Goal: Information Seeking & Learning: Compare options

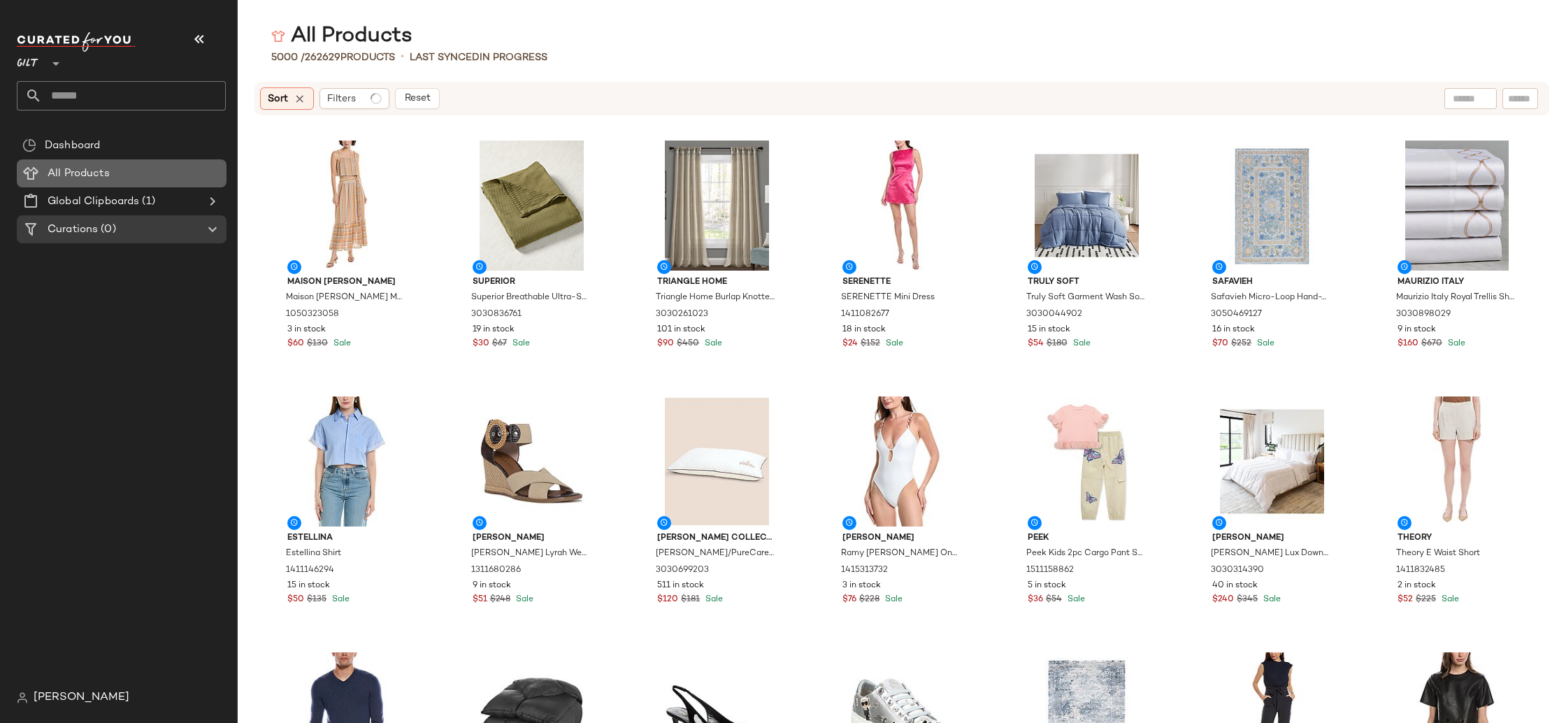
click at [124, 172] on div "All Products" at bounding box center [132, 174] width 178 height 16
click at [403, 103] on span "Reset" at bounding box center [416, 98] width 27 height 11
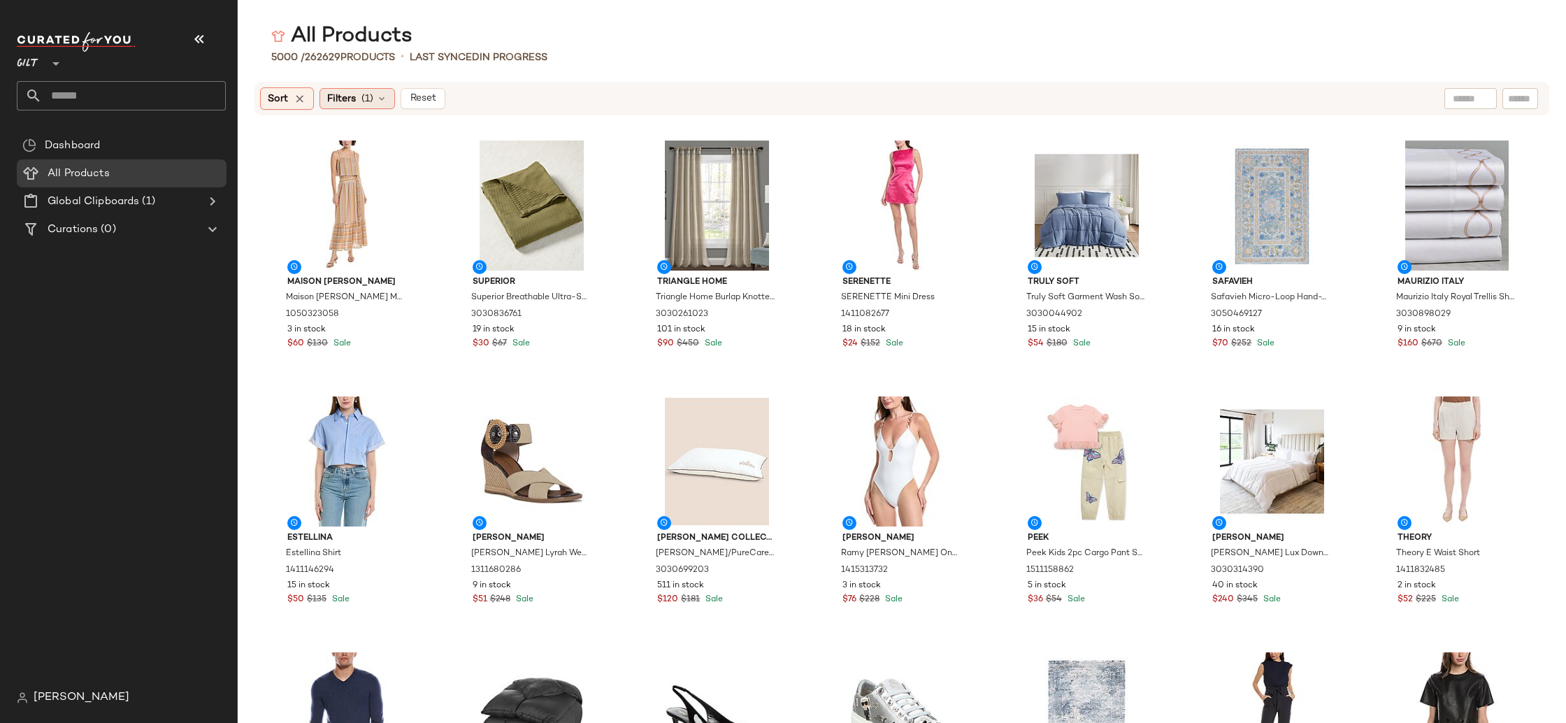
click at [354, 89] on div "Filters (1)" at bounding box center [356, 98] width 75 height 21
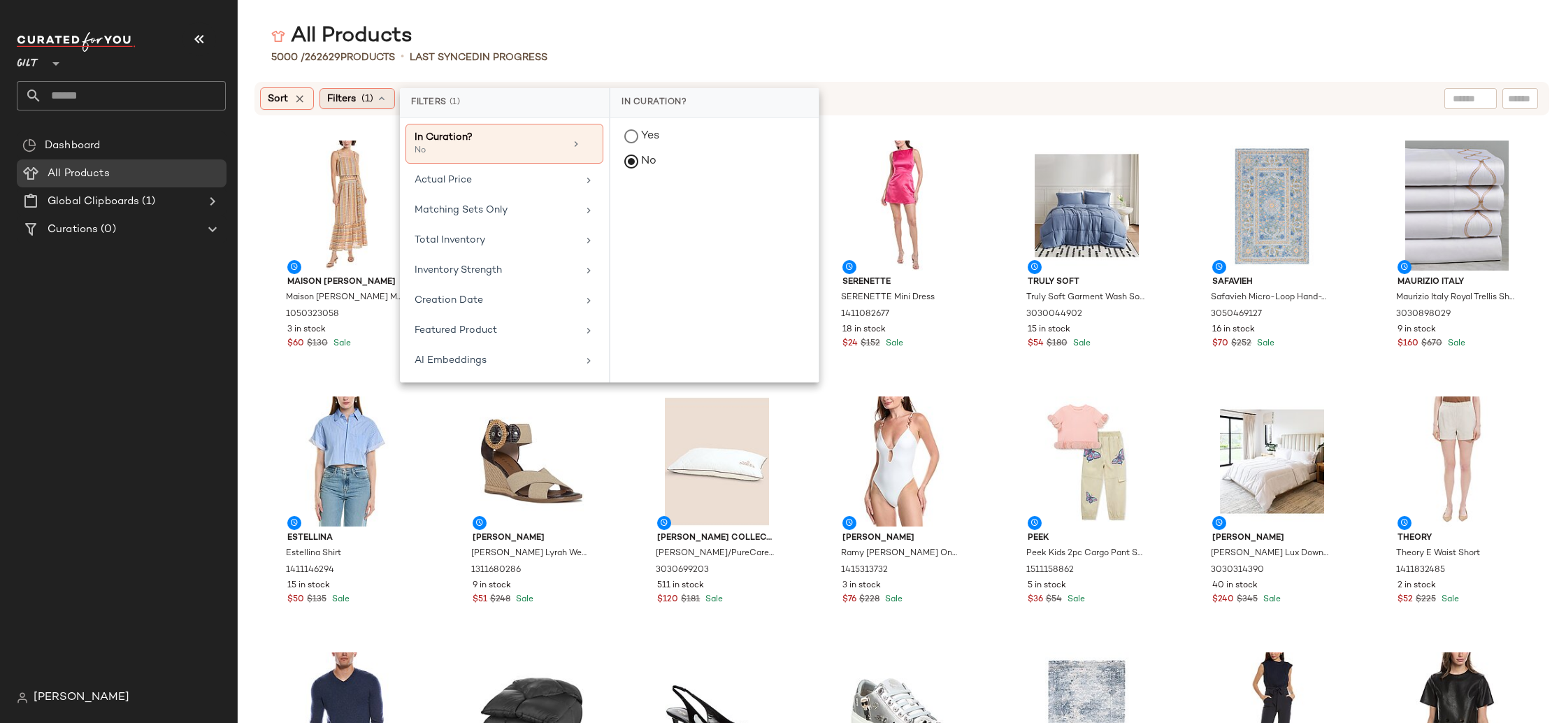
click at [382, 98] on icon at bounding box center [381, 98] width 11 height 11
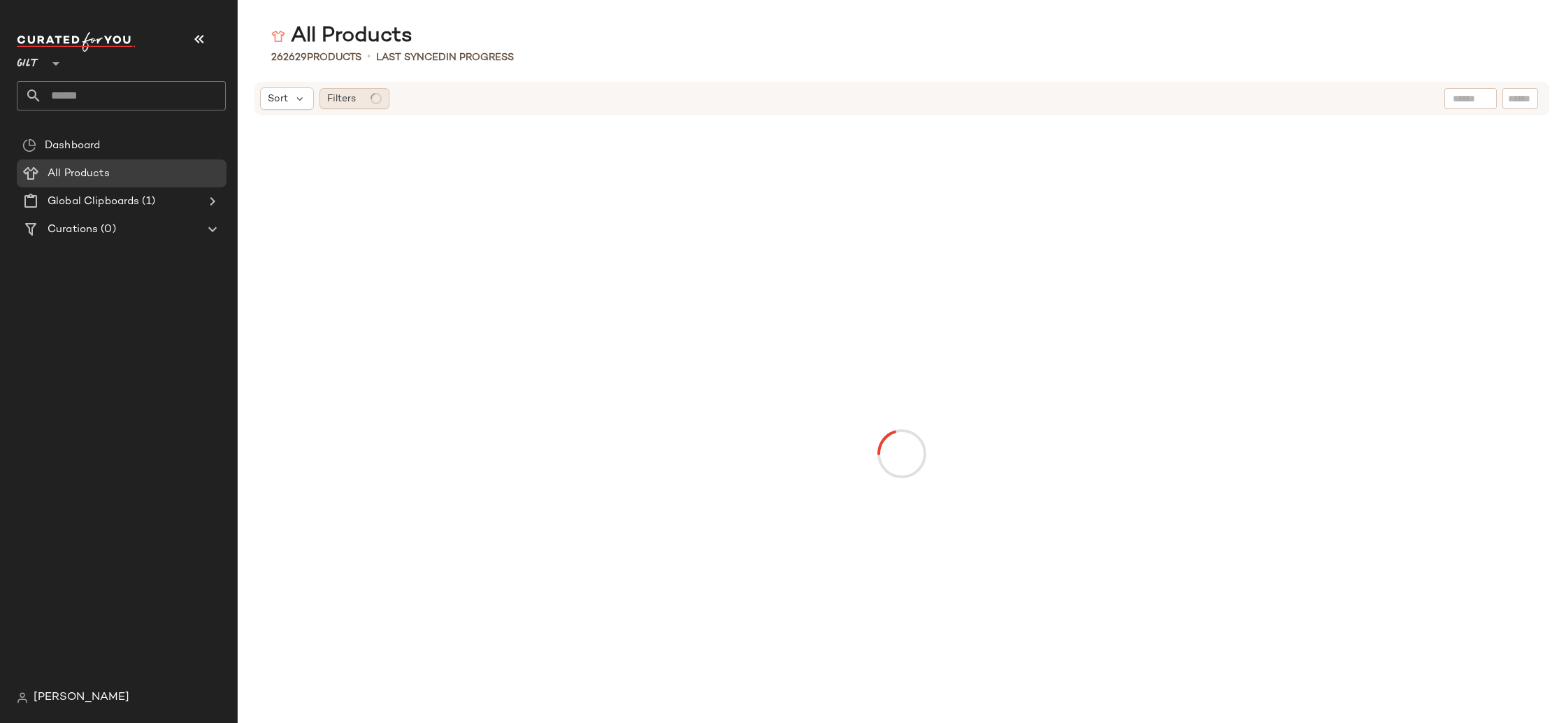
click at [379, 97] on circle at bounding box center [376, 99] width 10 height 10
click at [642, 67] on div "All Products 262629 Products • Last synced In Progress Sort Filters" at bounding box center [902, 372] width 1328 height 700
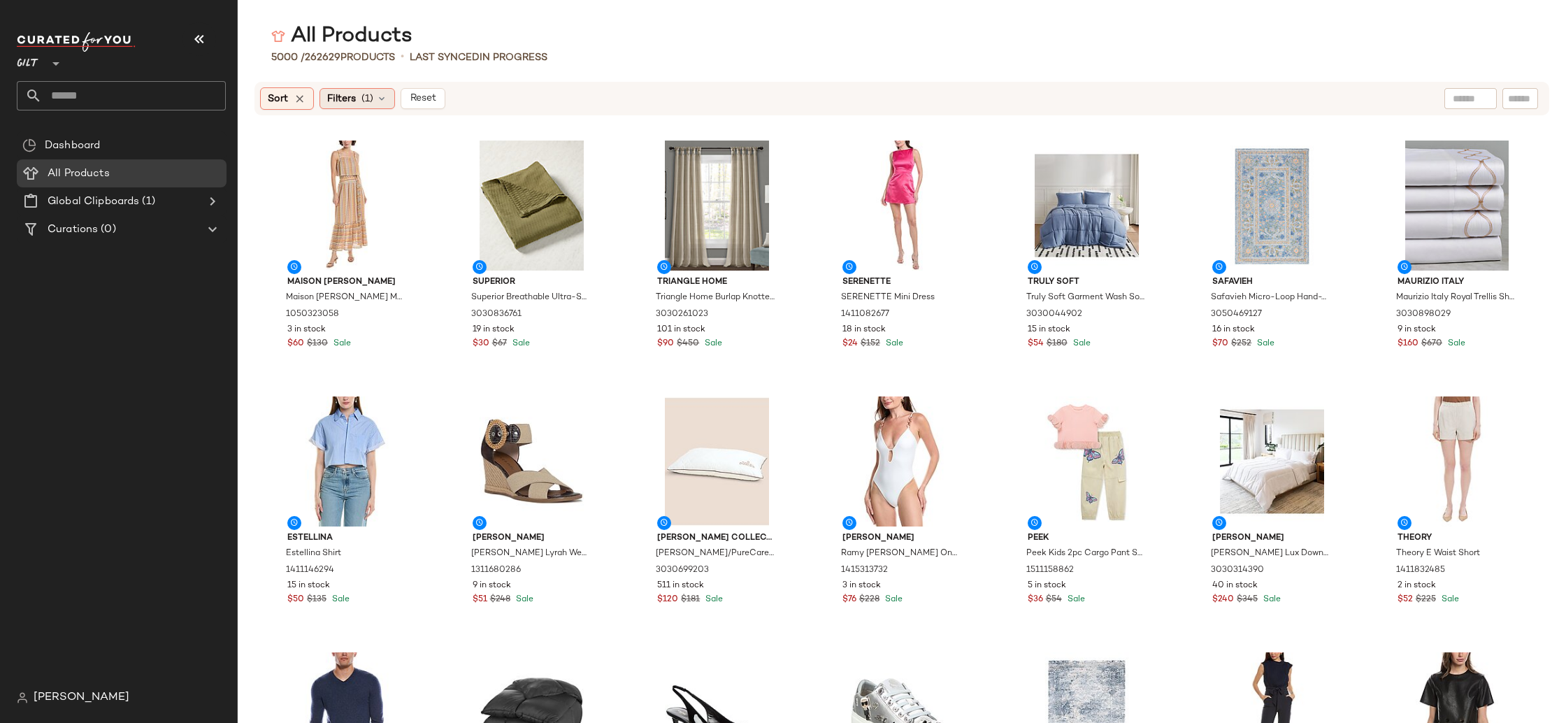
click at [374, 102] on div "Filters (1)" at bounding box center [356, 98] width 75 height 21
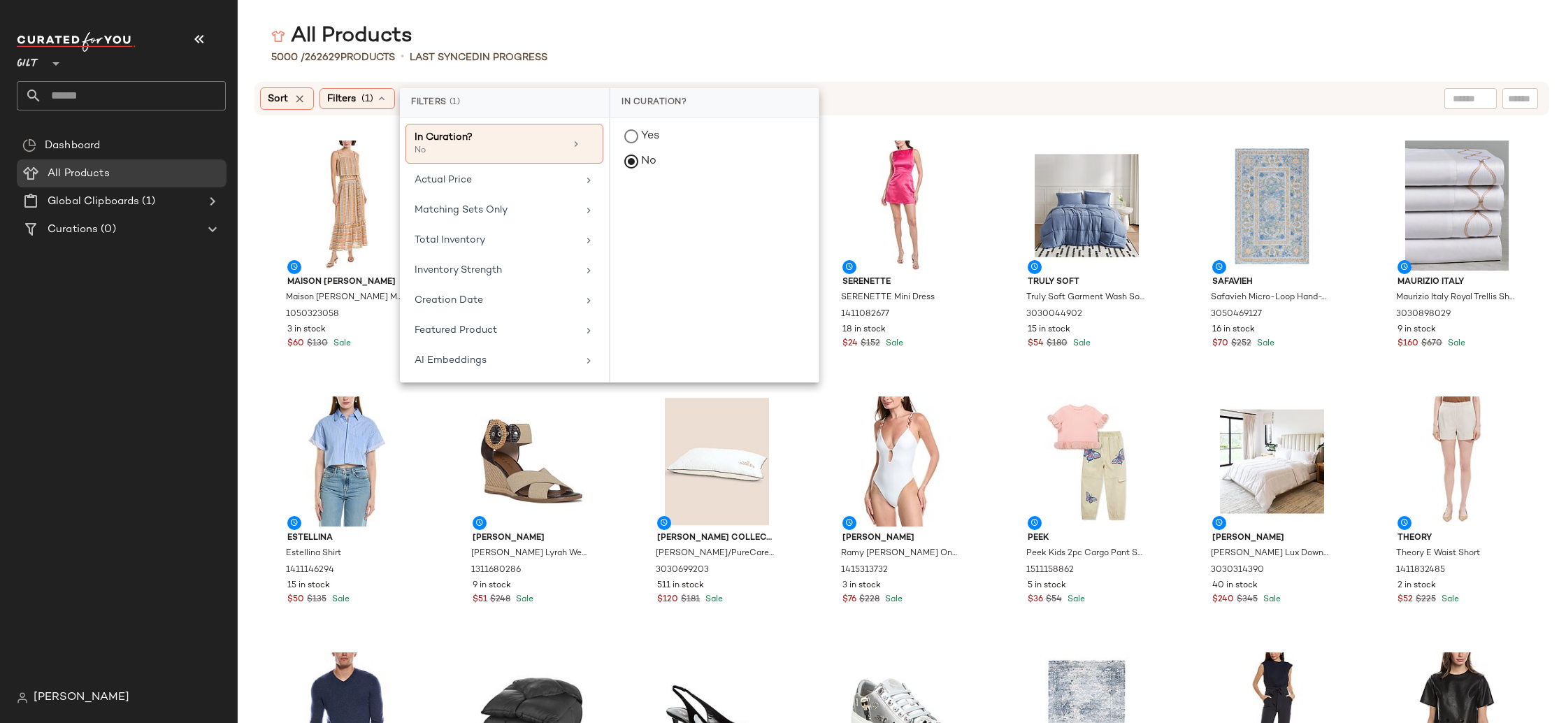
drag, startPoint x: 906, startPoint y: 50, endPoint x: 920, endPoint y: 50, distance: 14.0
click at [909, 50] on div "5000 / 262629 Products • Last synced In Progress" at bounding box center [902, 57] width 1328 height 14
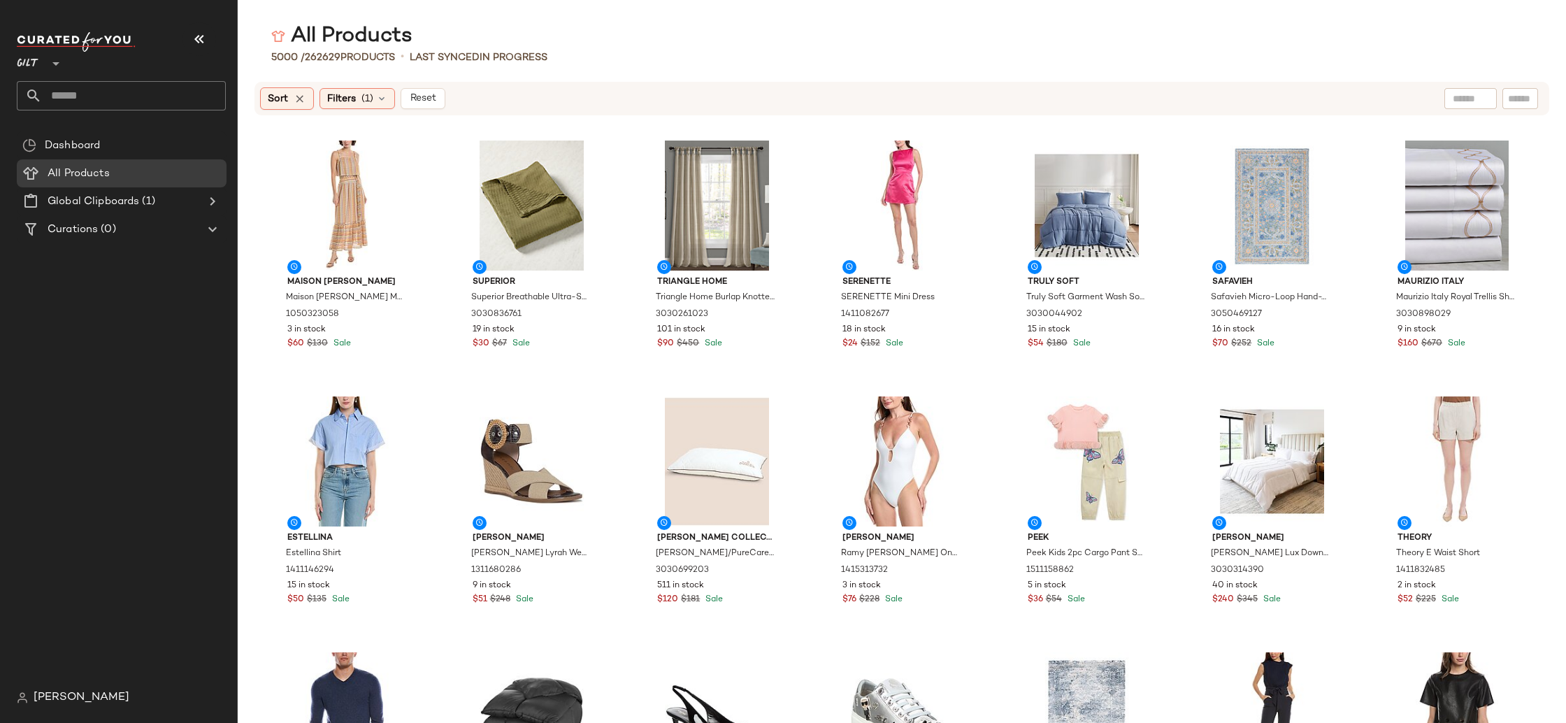
click at [1481, 100] on div at bounding box center [1470, 98] width 52 height 21
type input "**********"
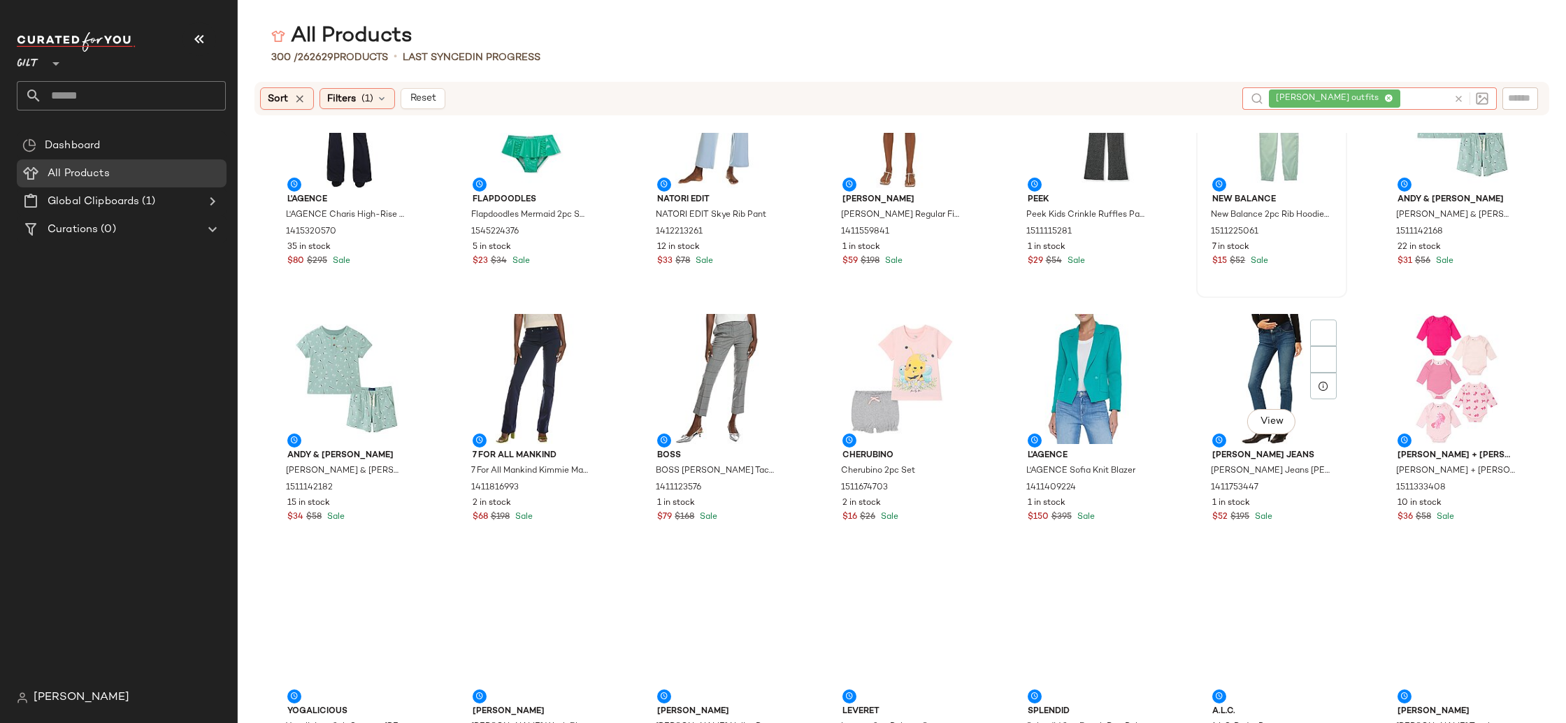
scroll to position [3984, 0]
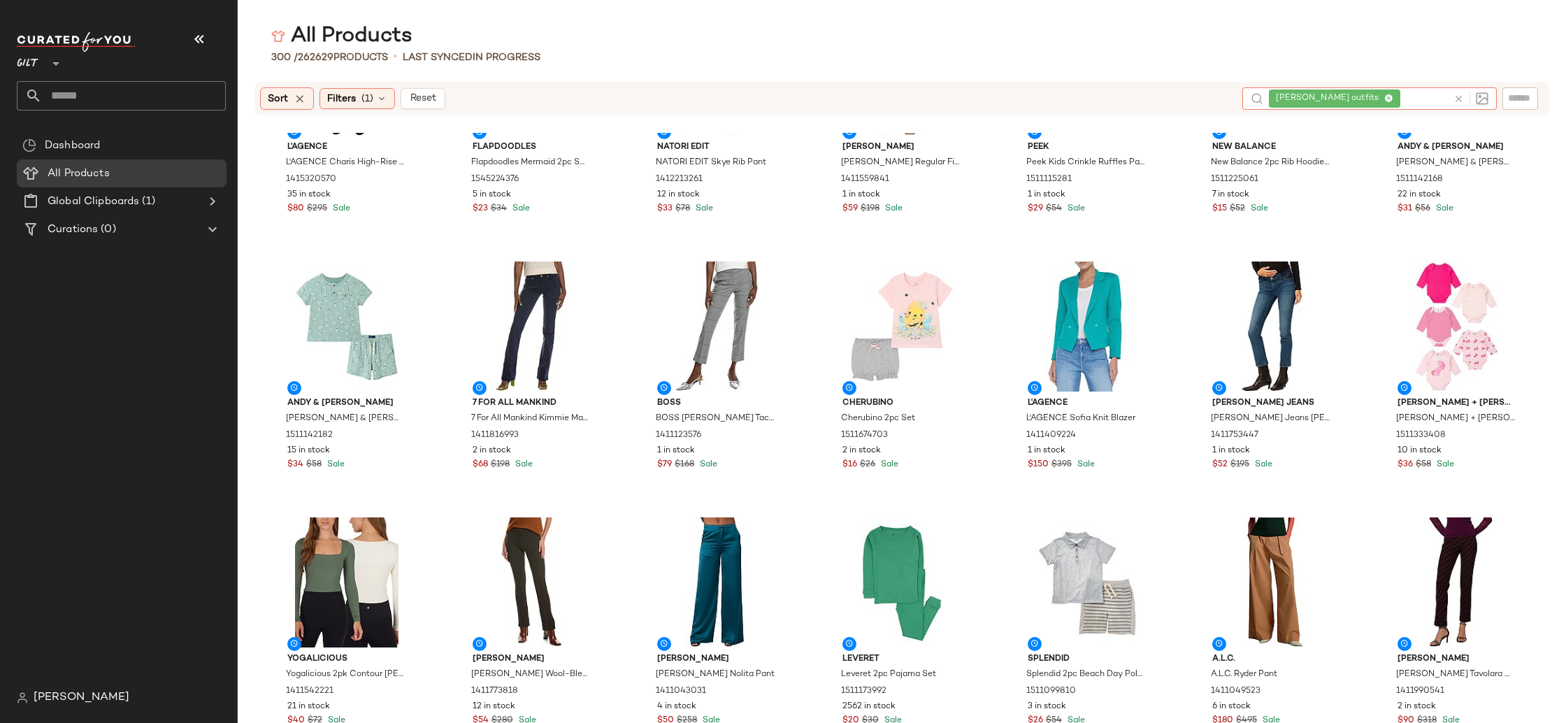
click at [1389, 92] on div "jackie o outfits" at bounding box center [1334, 98] width 117 height 13
click at [1387, 96] on icon at bounding box center [1388, 98] width 9 height 9
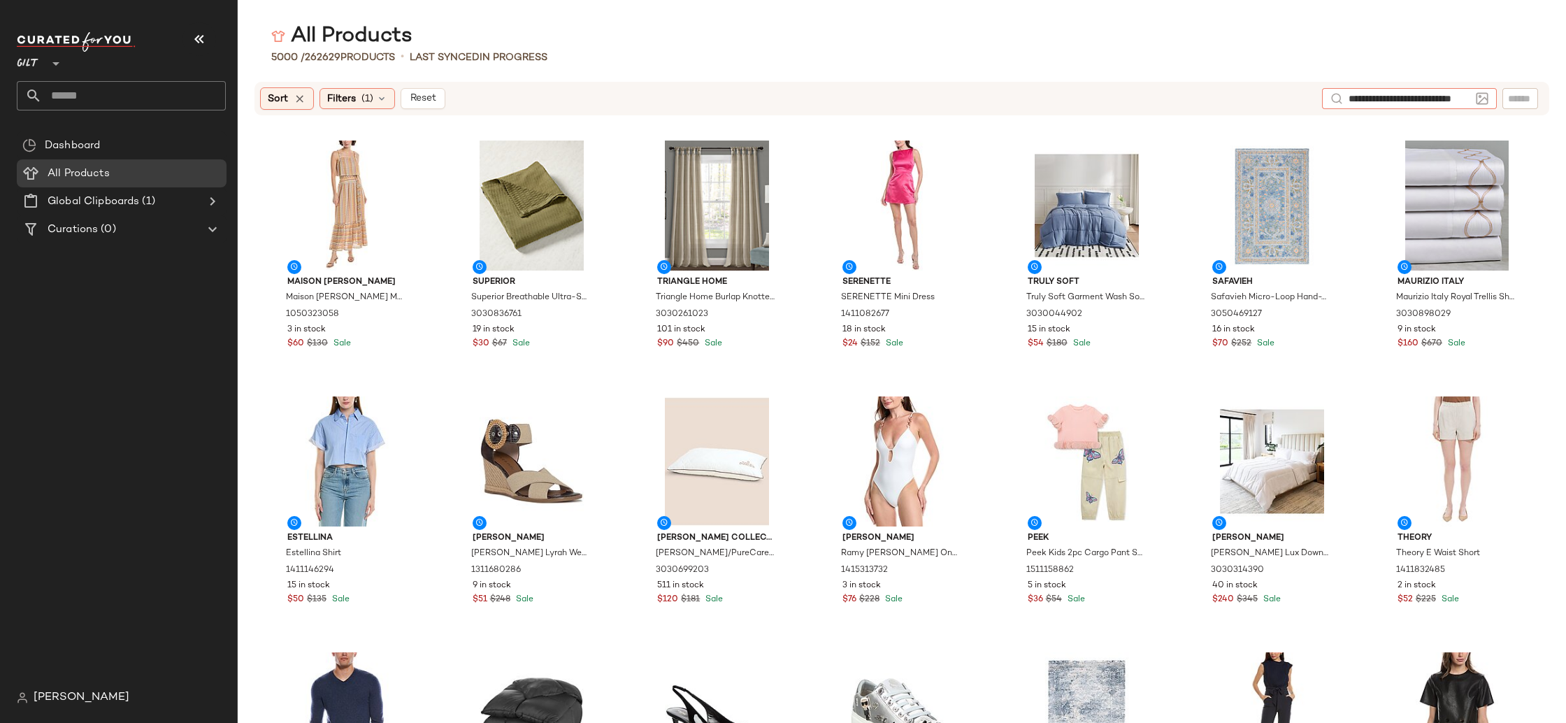
type input "**********"
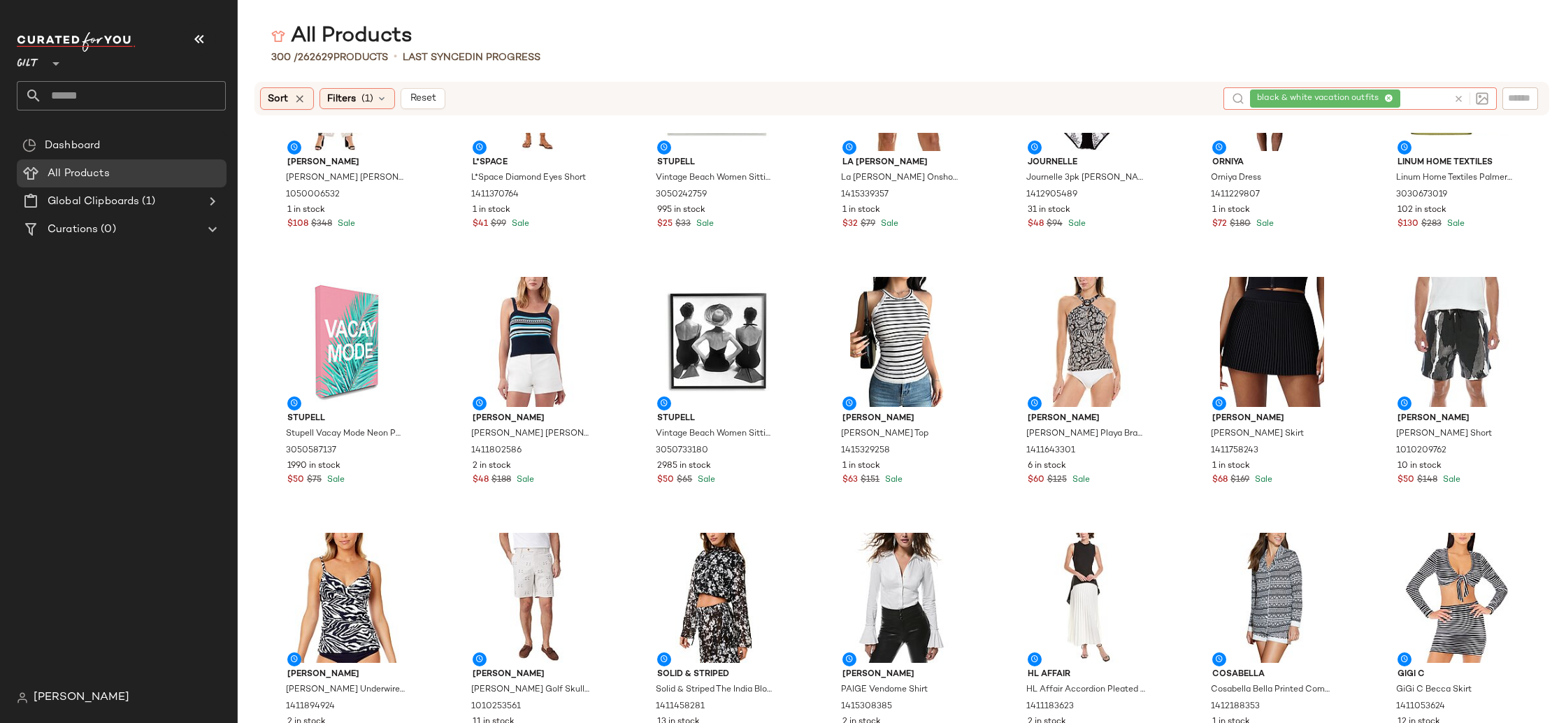
scroll to position [2698, 0]
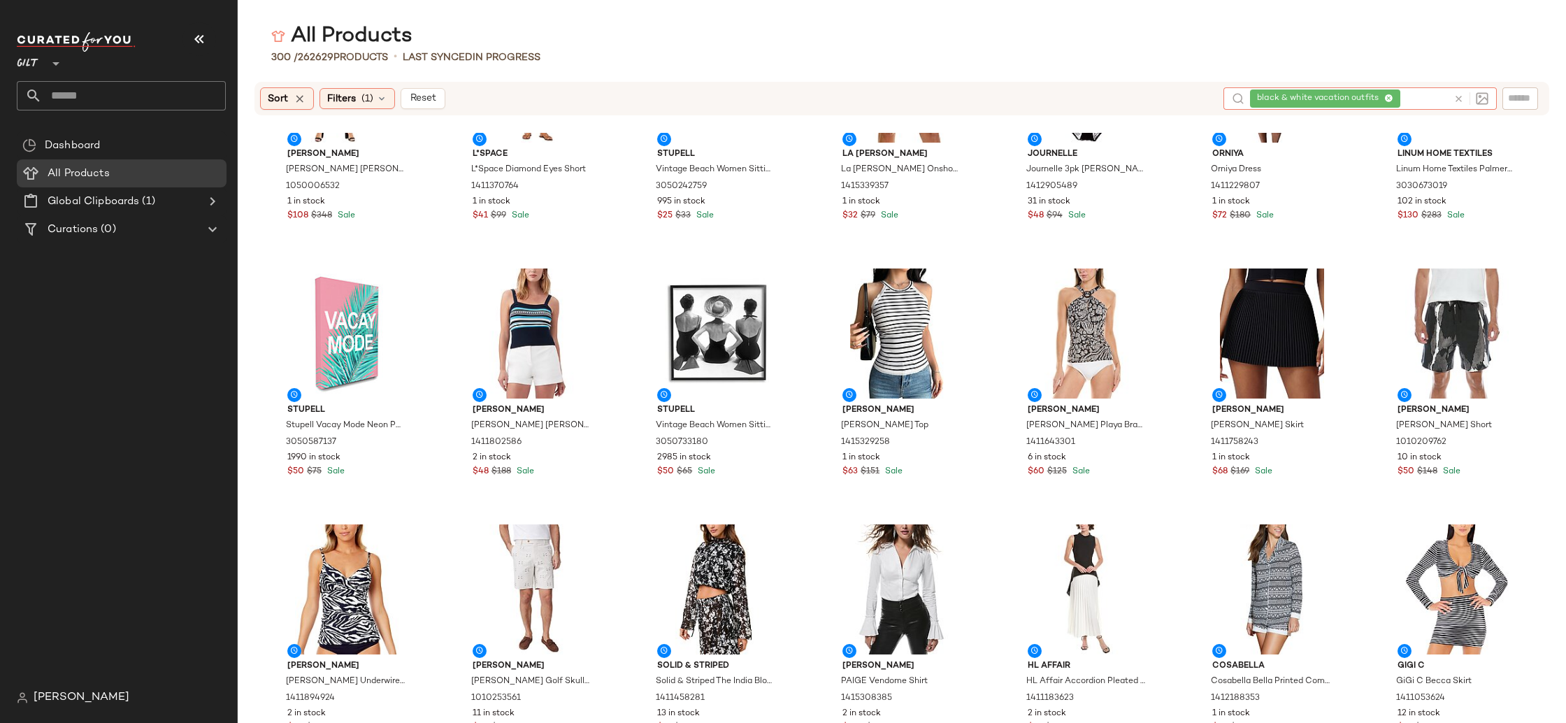
click at [1390, 101] on icon at bounding box center [1388, 98] width 9 height 9
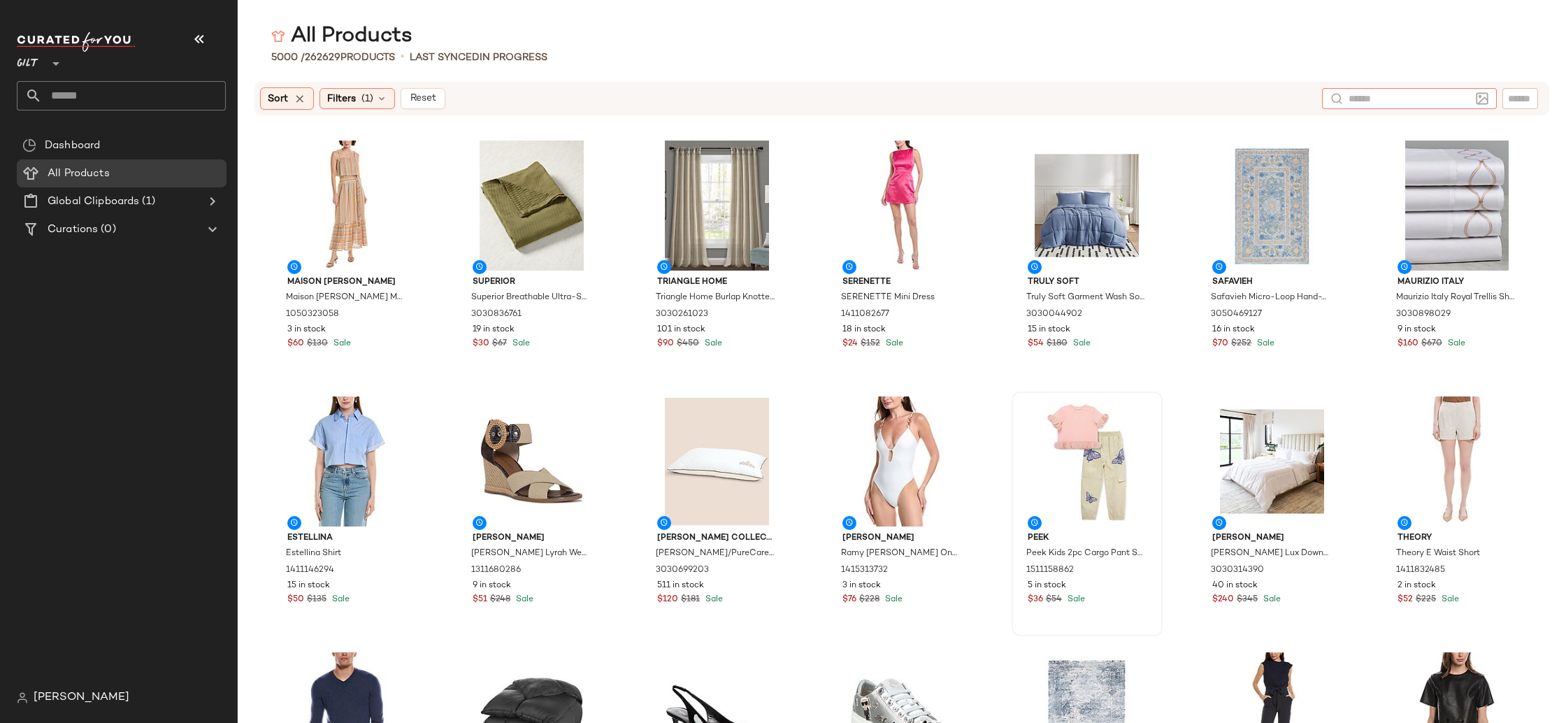
click at [1012, 579] on div "Peek Peek Kids 2pc Cargo Pant Set 1511158862 5 in stock $36 $54 Sale" at bounding box center [1087, 513] width 151 height 245
click at [1450, 100] on div at bounding box center [1470, 98] width 52 height 21
type input "**********"
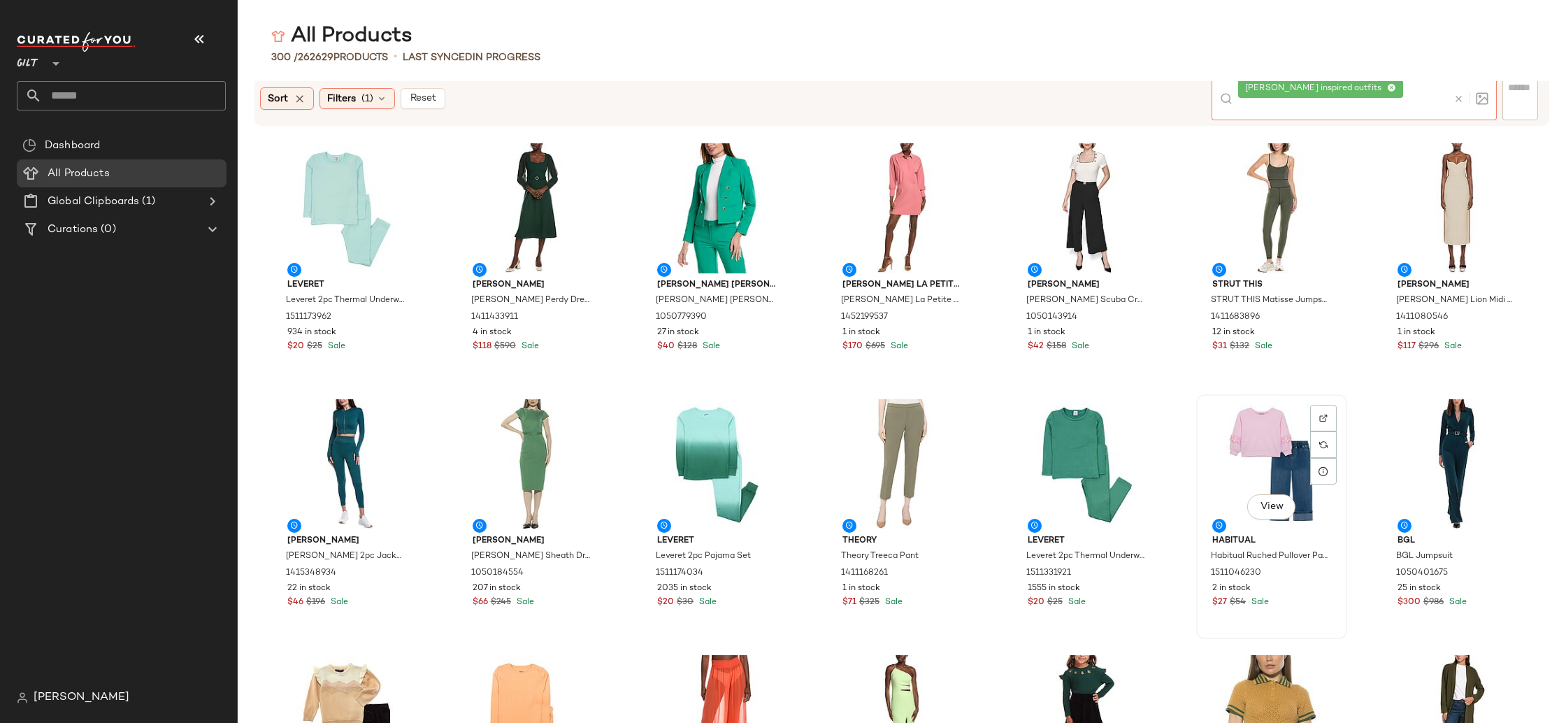
scroll to position [677, 0]
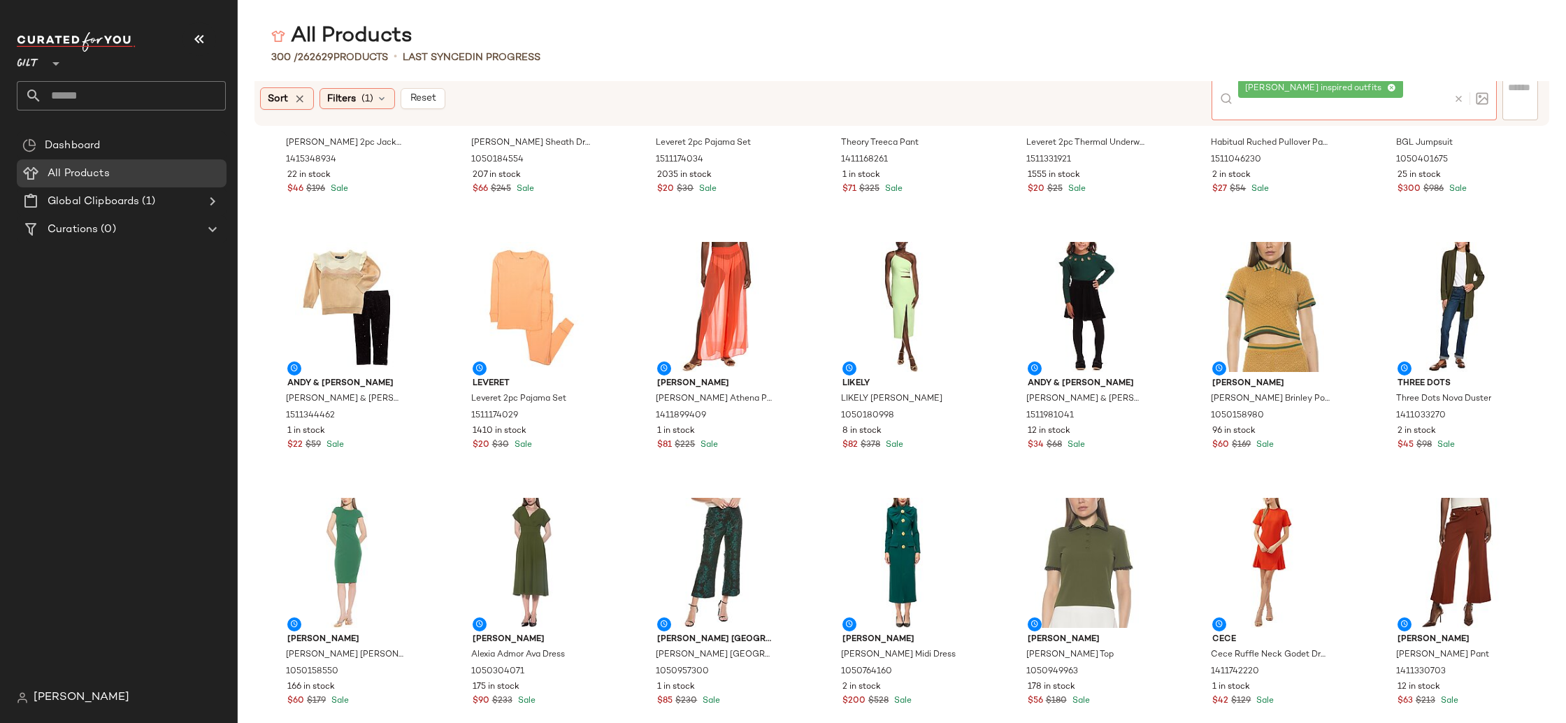
click at [1390, 93] on div "[PERSON_NAME] inspired outfits" at bounding box center [1320, 88] width 151 height 13
click at [1388, 93] on icon at bounding box center [1391, 88] width 9 height 9
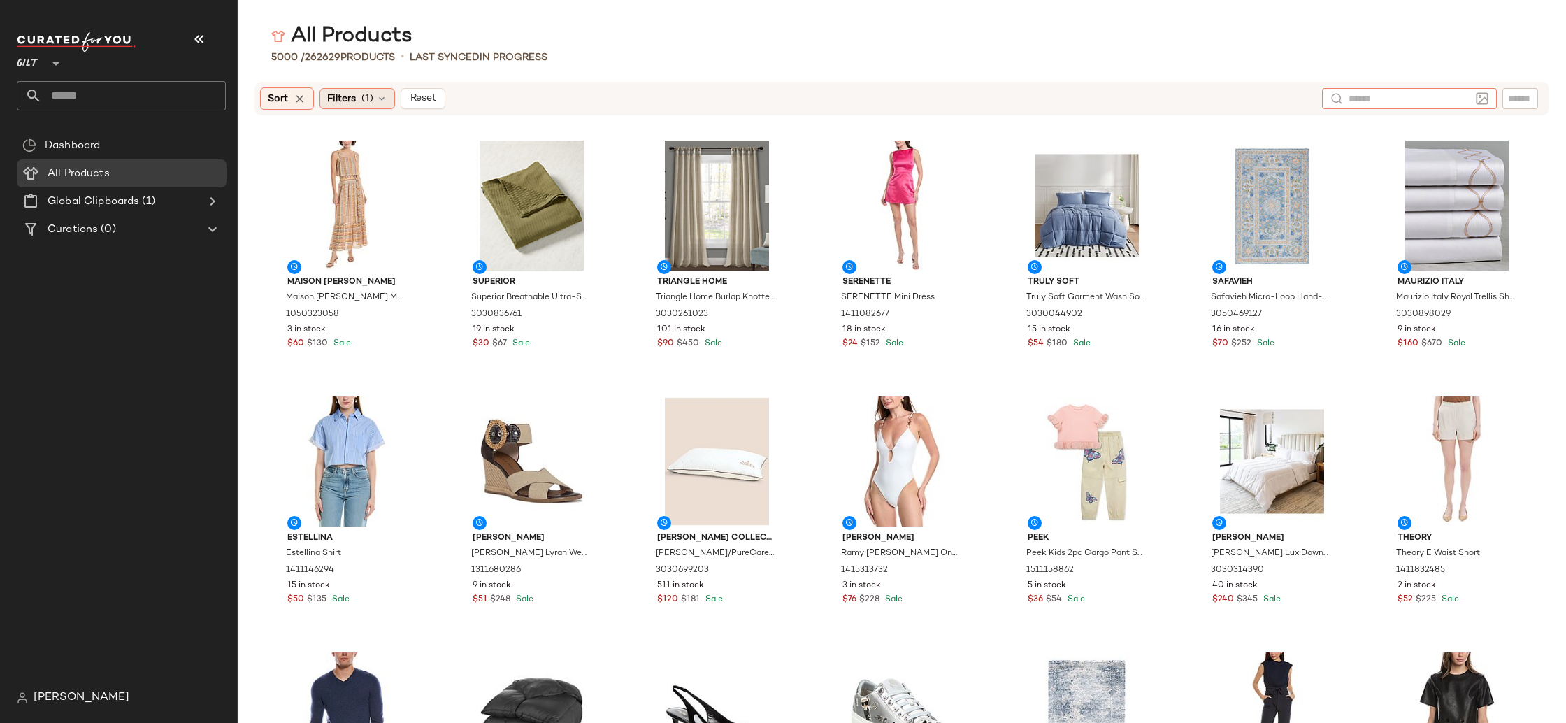
click at [386, 98] on icon at bounding box center [381, 98] width 11 height 11
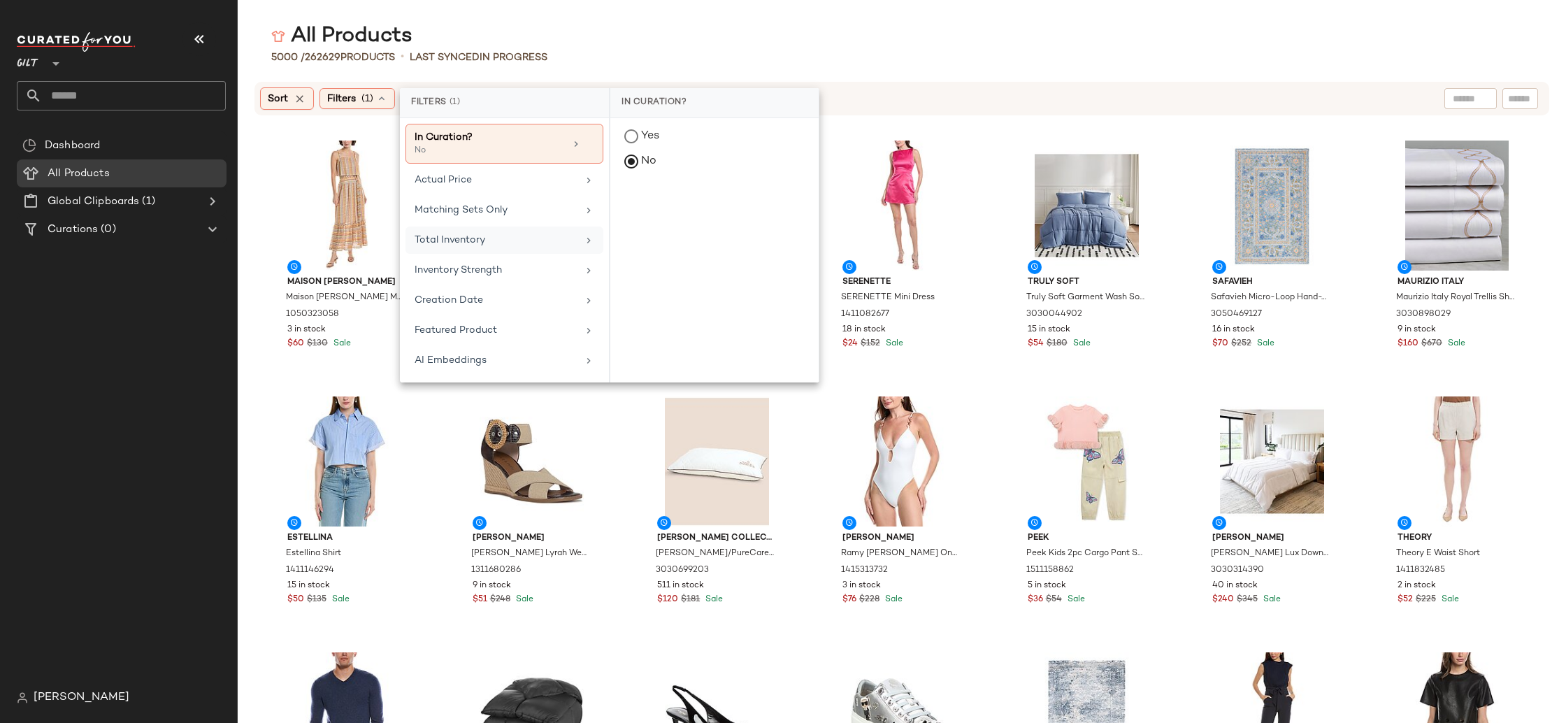
click at [559, 243] on div "Total Inventory" at bounding box center [496, 240] width 163 height 15
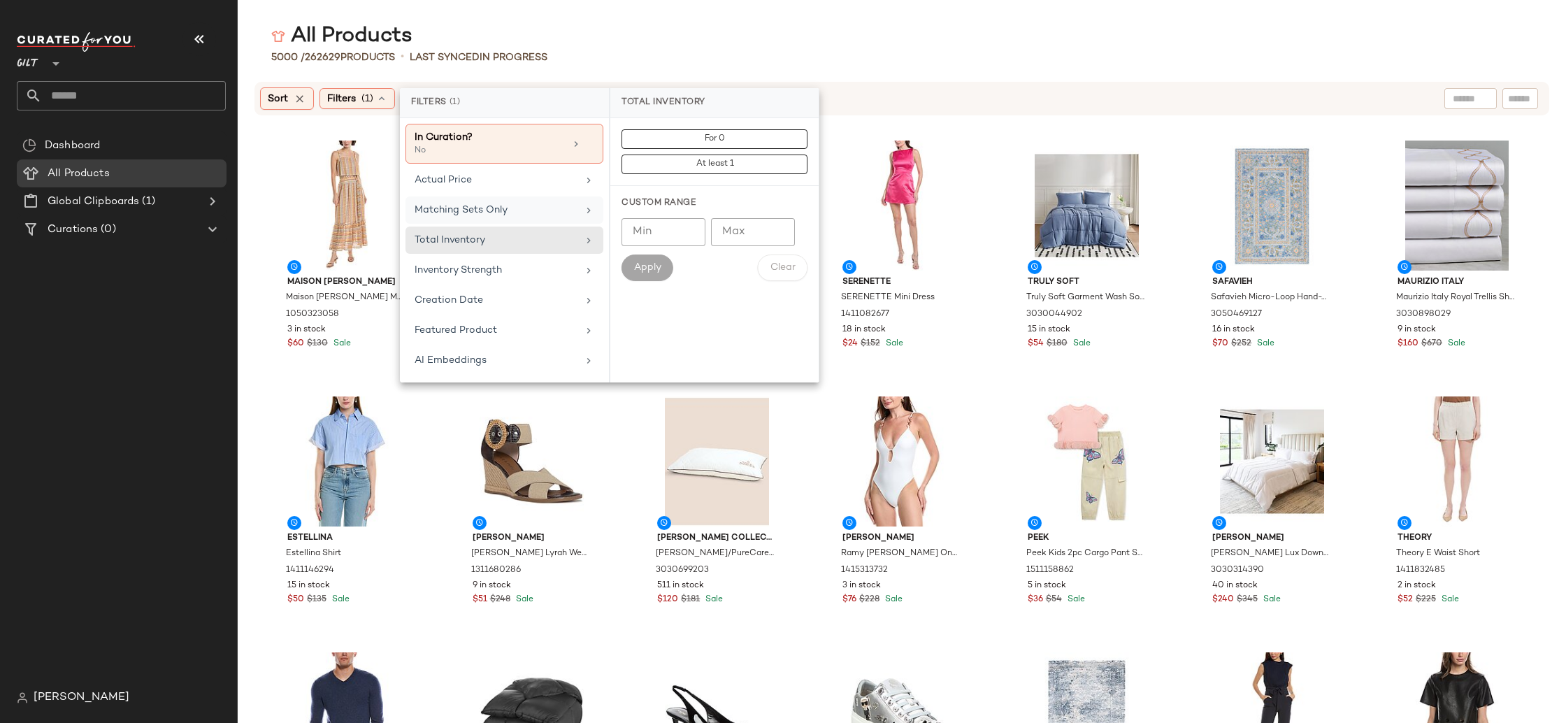
click at [513, 203] on div "Matching Sets Only" at bounding box center [496, 210] width 163 height 15
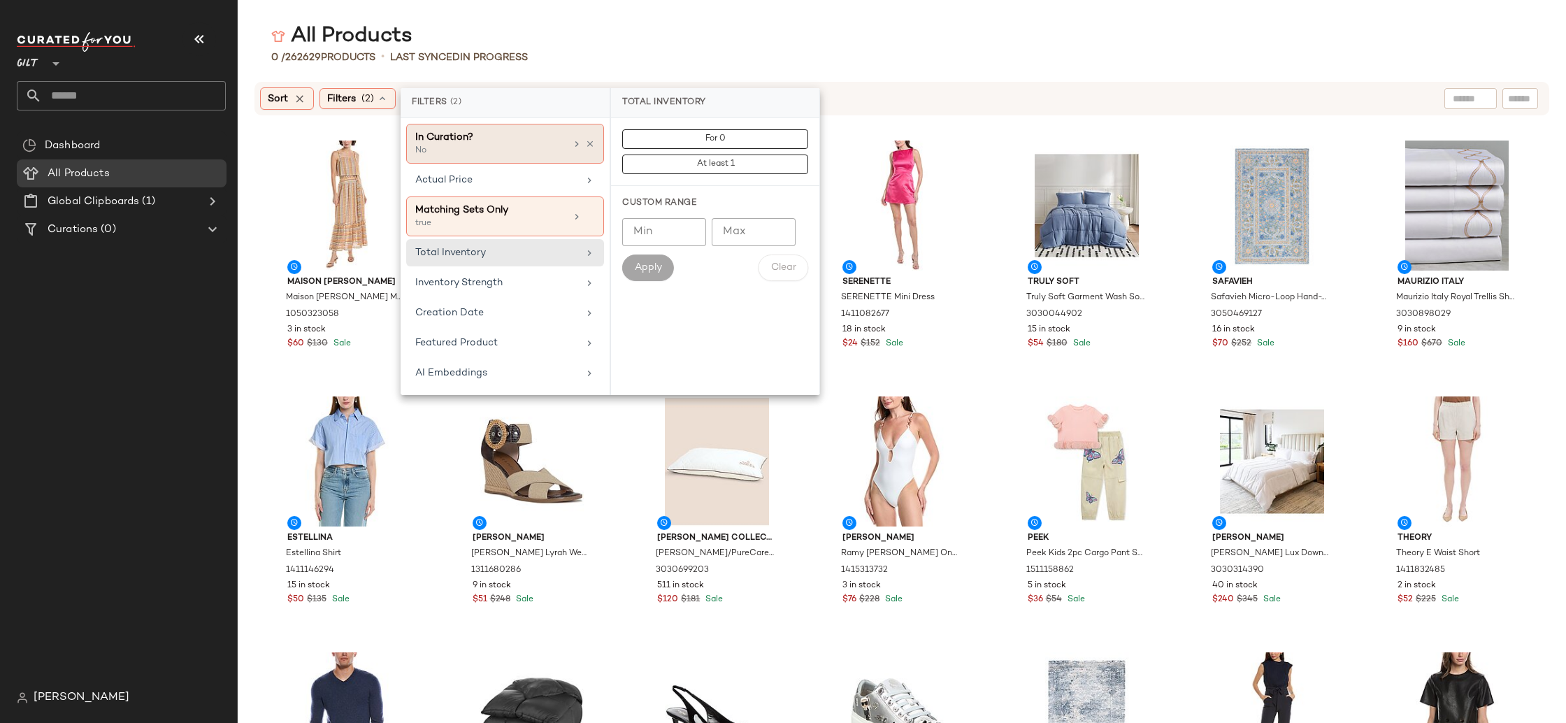
click at [536, 134] on div "In Curation?" at bounding box center [490, 137] width 150 height 15
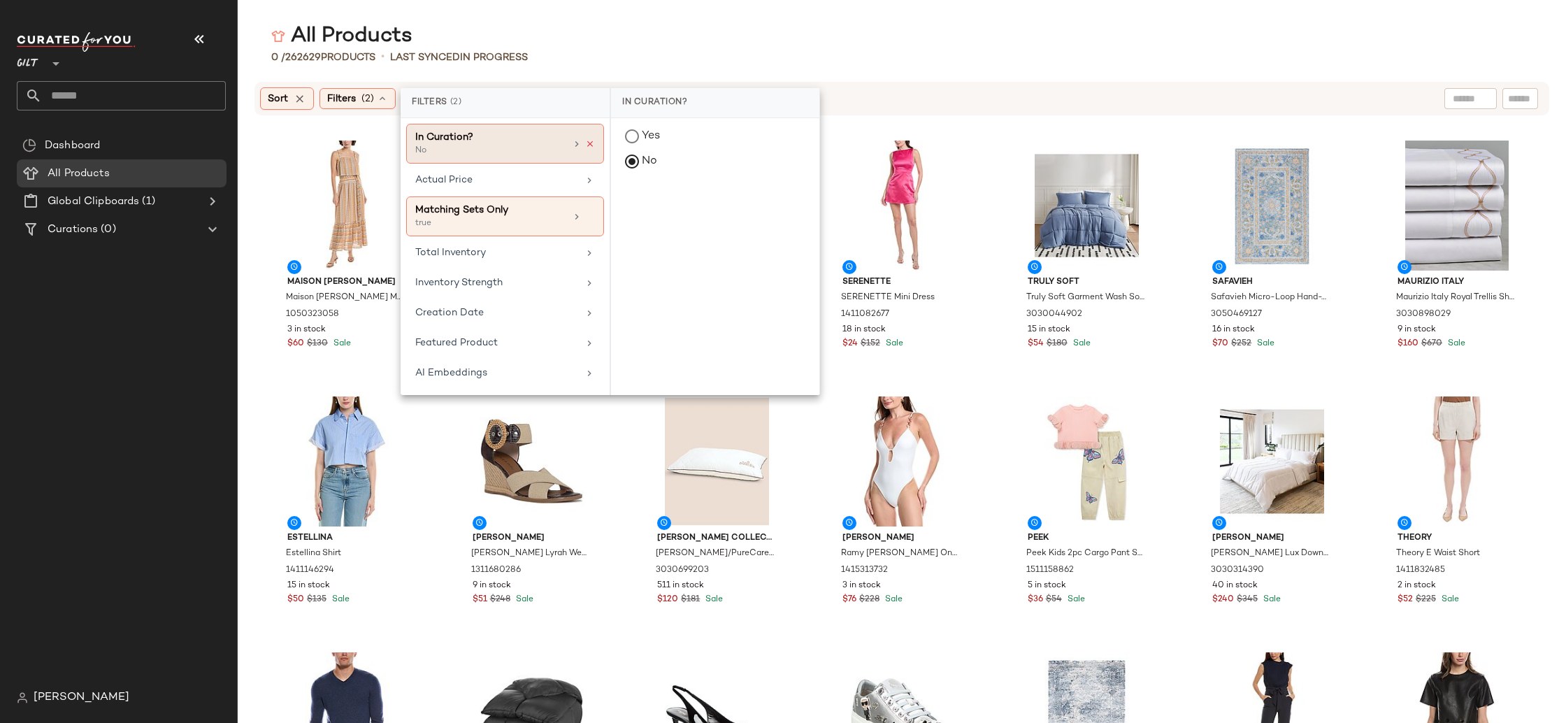
click at [590, 145] on icon at bounding box center [590, 144] width 10 height 10
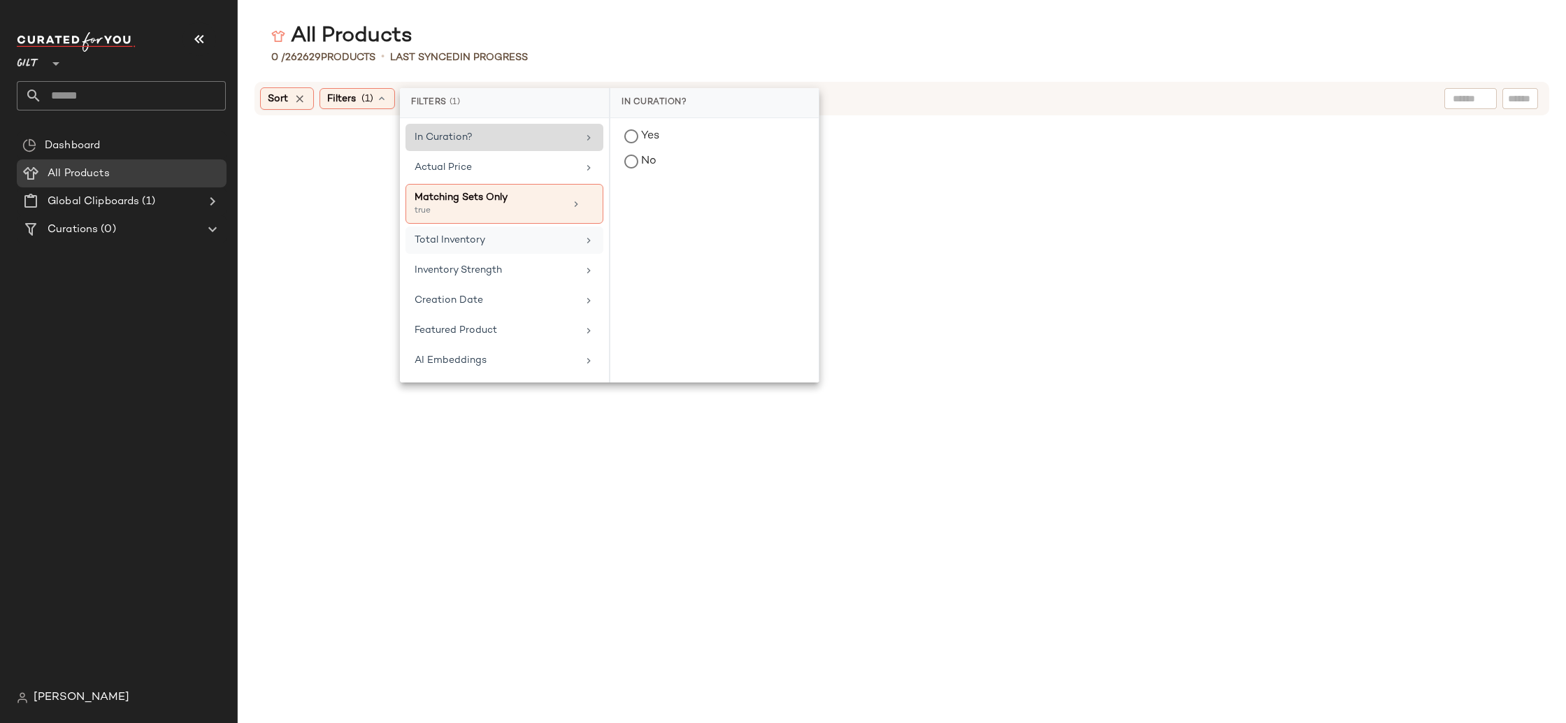
click at [535, 257] on div "Total Inventory" at bounding box center [504, 270] width 198 height 27
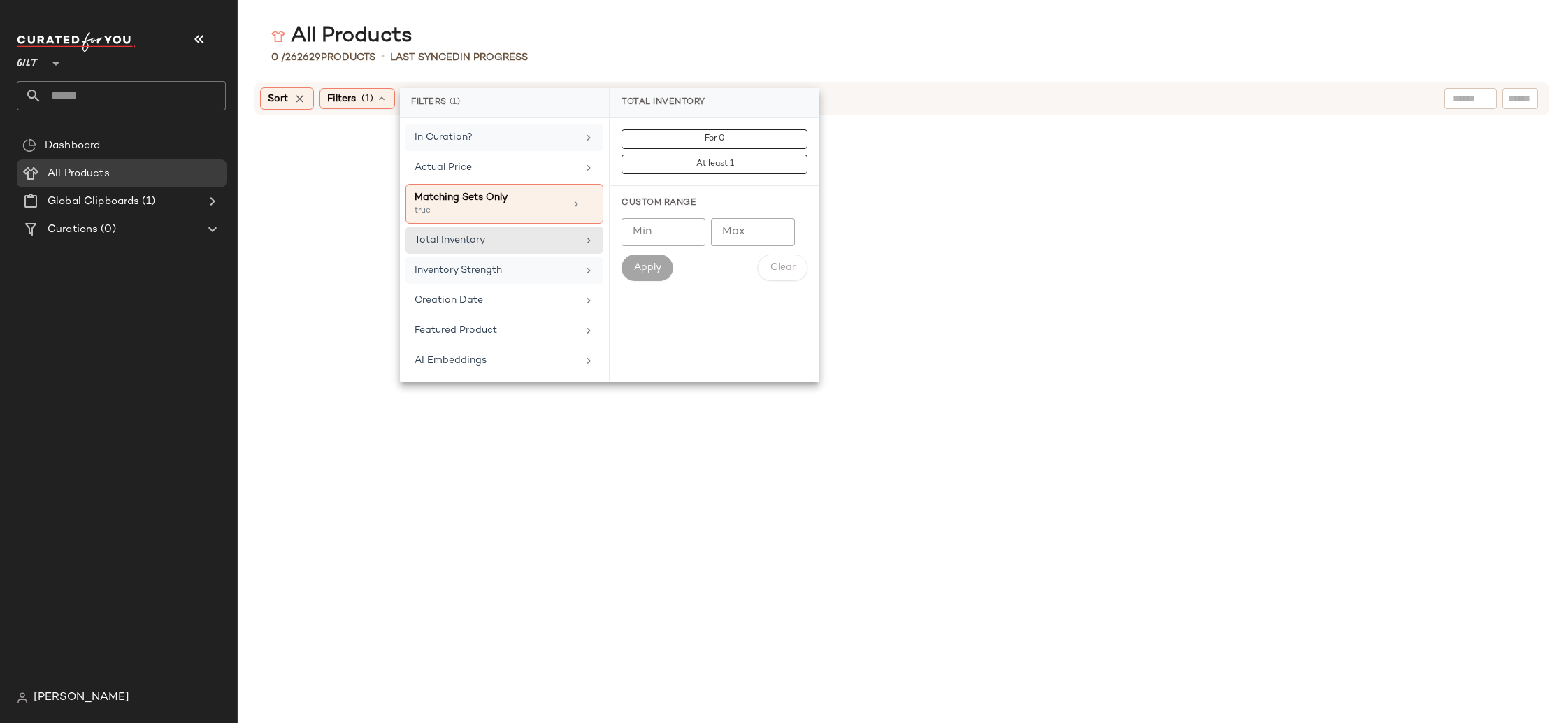
click at [533, 264] on div "Inventory Strength" at bounding box center [496, 270] width 163 height 15
click at [534, 348] on div "AI Embeddings" at bounding box center [504, 360] width 198 height 27
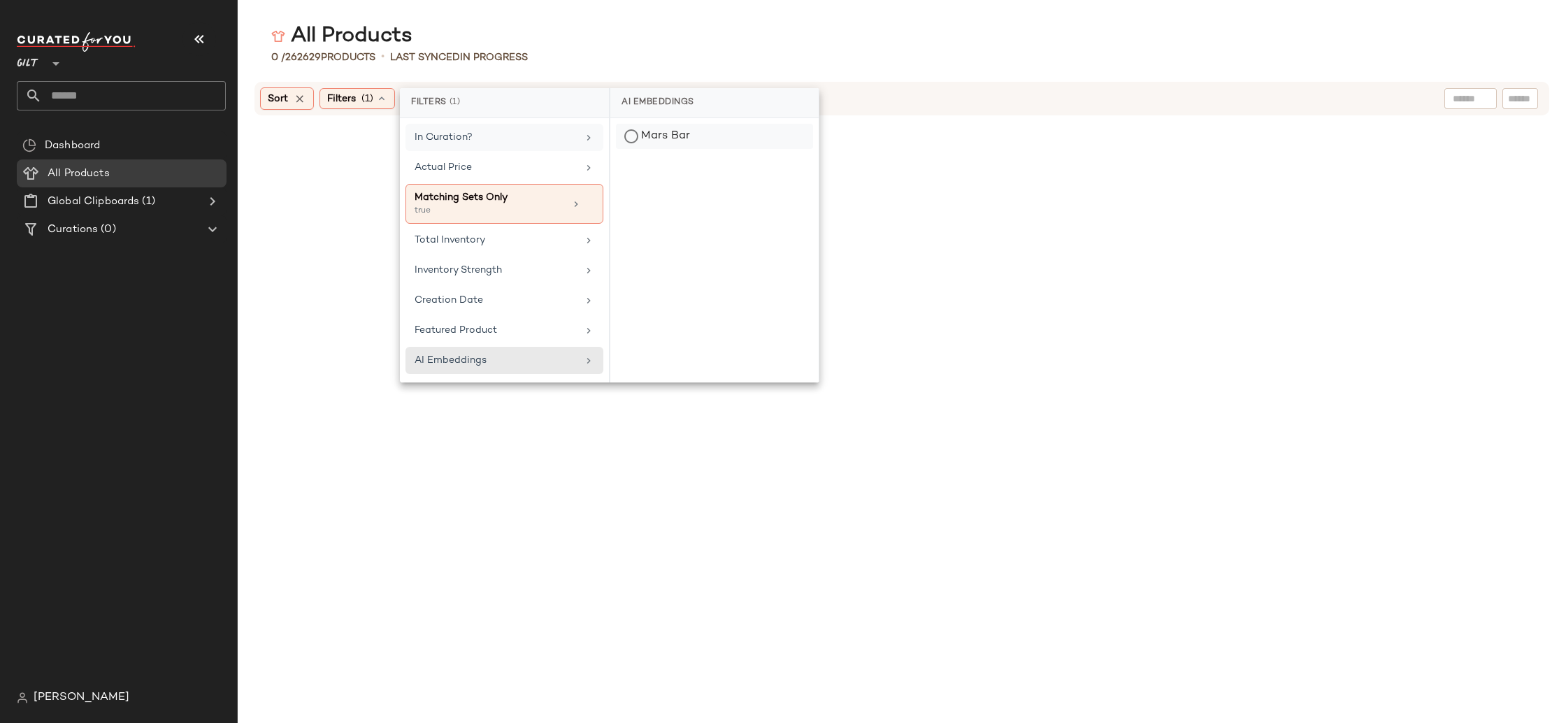
click at [662, 131] on div "Mars Bar" at bounding box center [714, 136] width 197 height 25
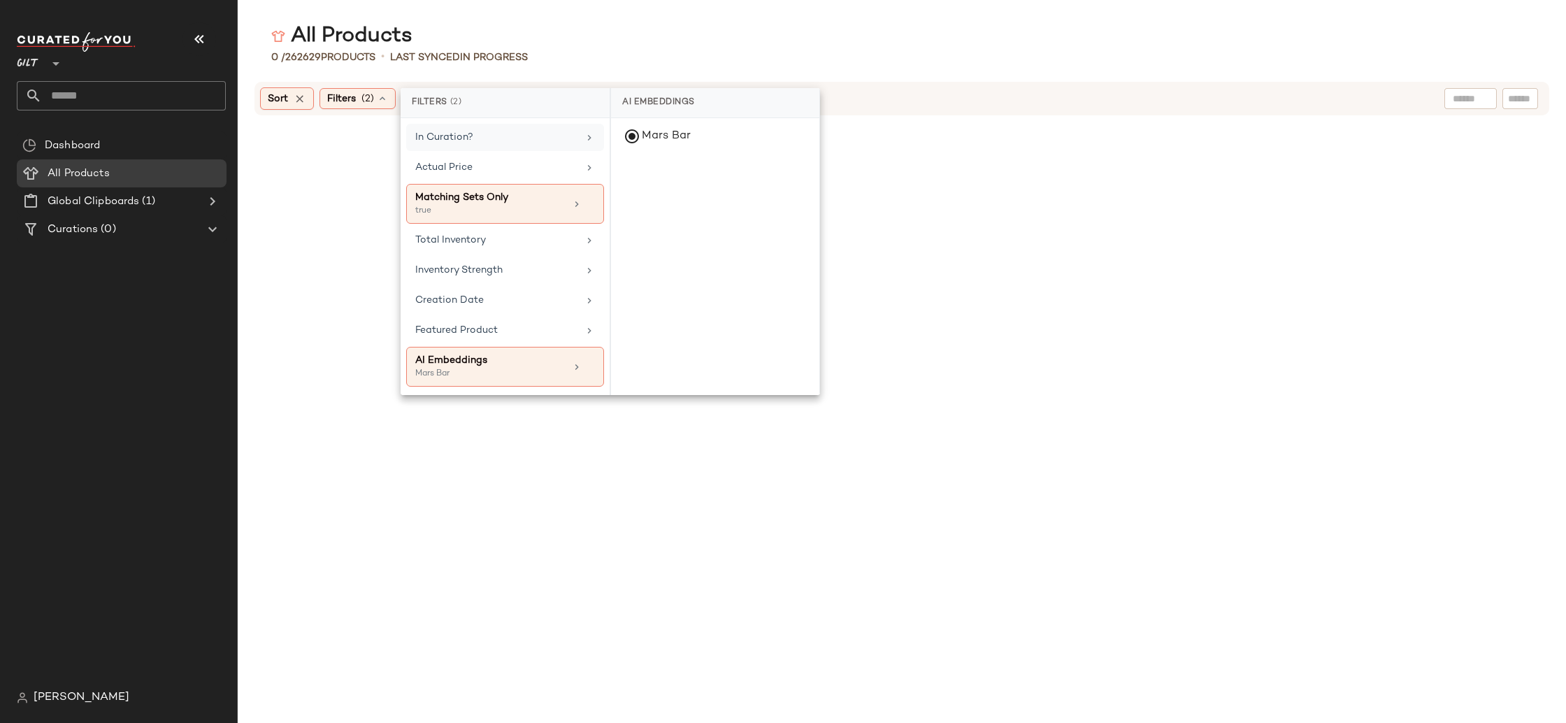
click at [45, 69] on div at bounding box center [55, 55] width 20 height 35
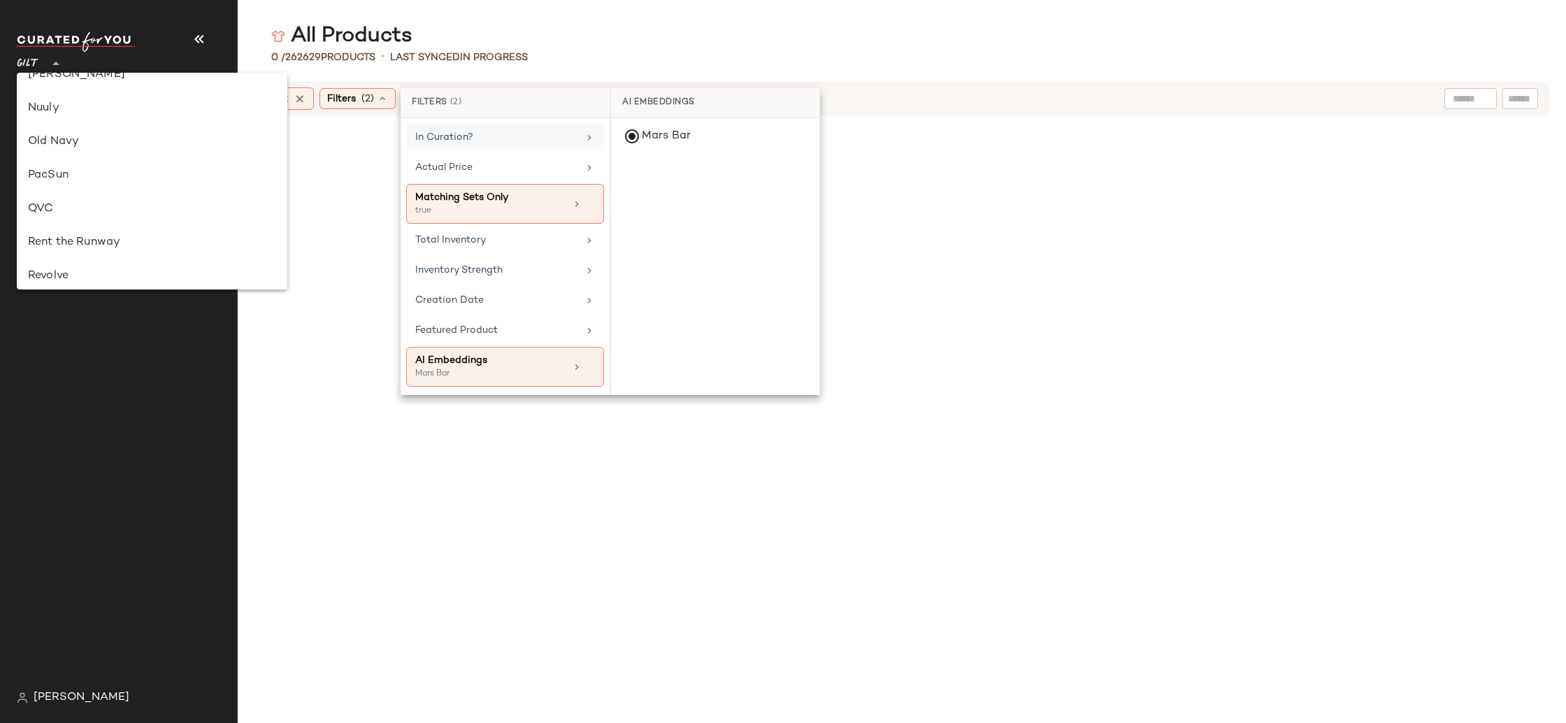
scroll to position [605, 0]
click at [82, 233] on div "Revolve" at bounding box center [152, 228] width 248 height 17
type input "**"
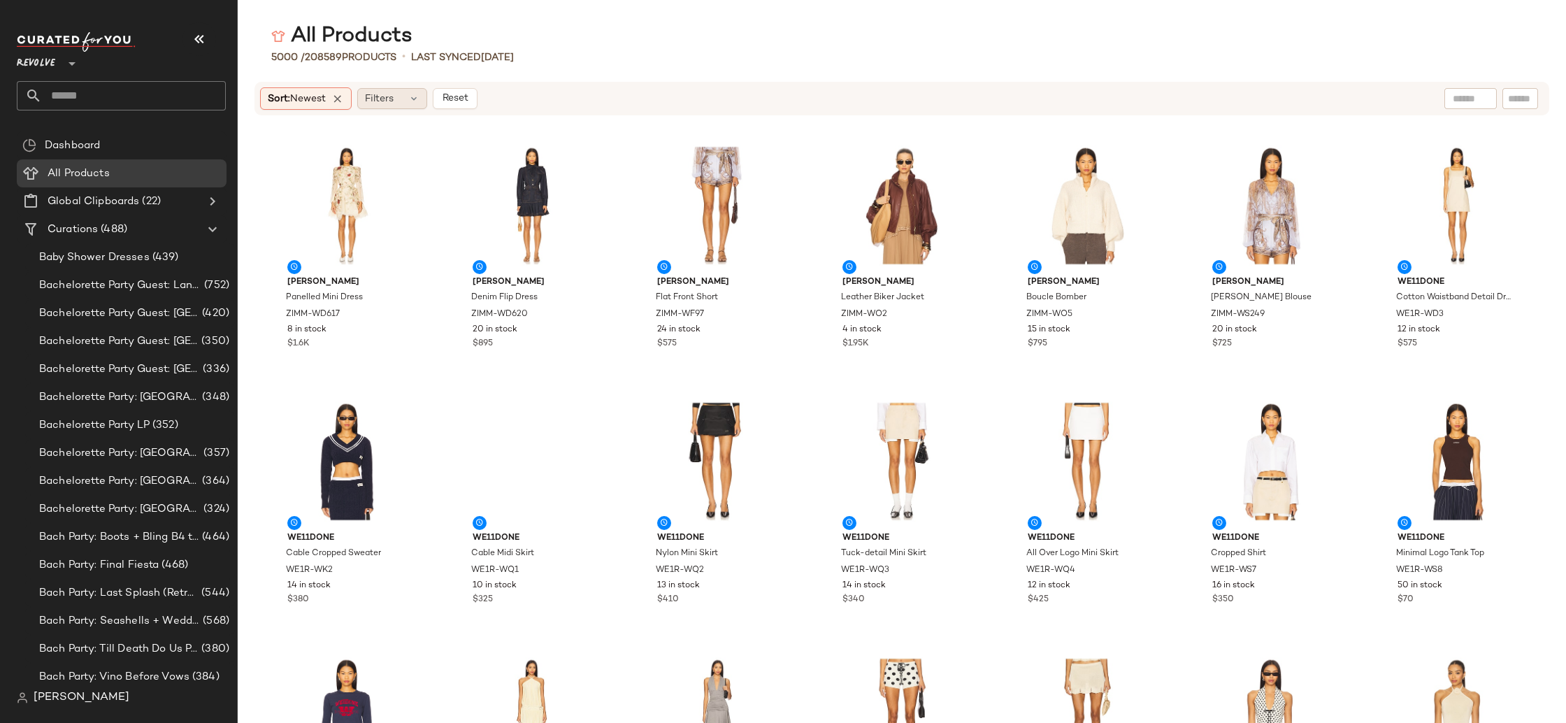
click at [405, 96] on div "Filters" at bounding box center [392, 98] width 70 height 21
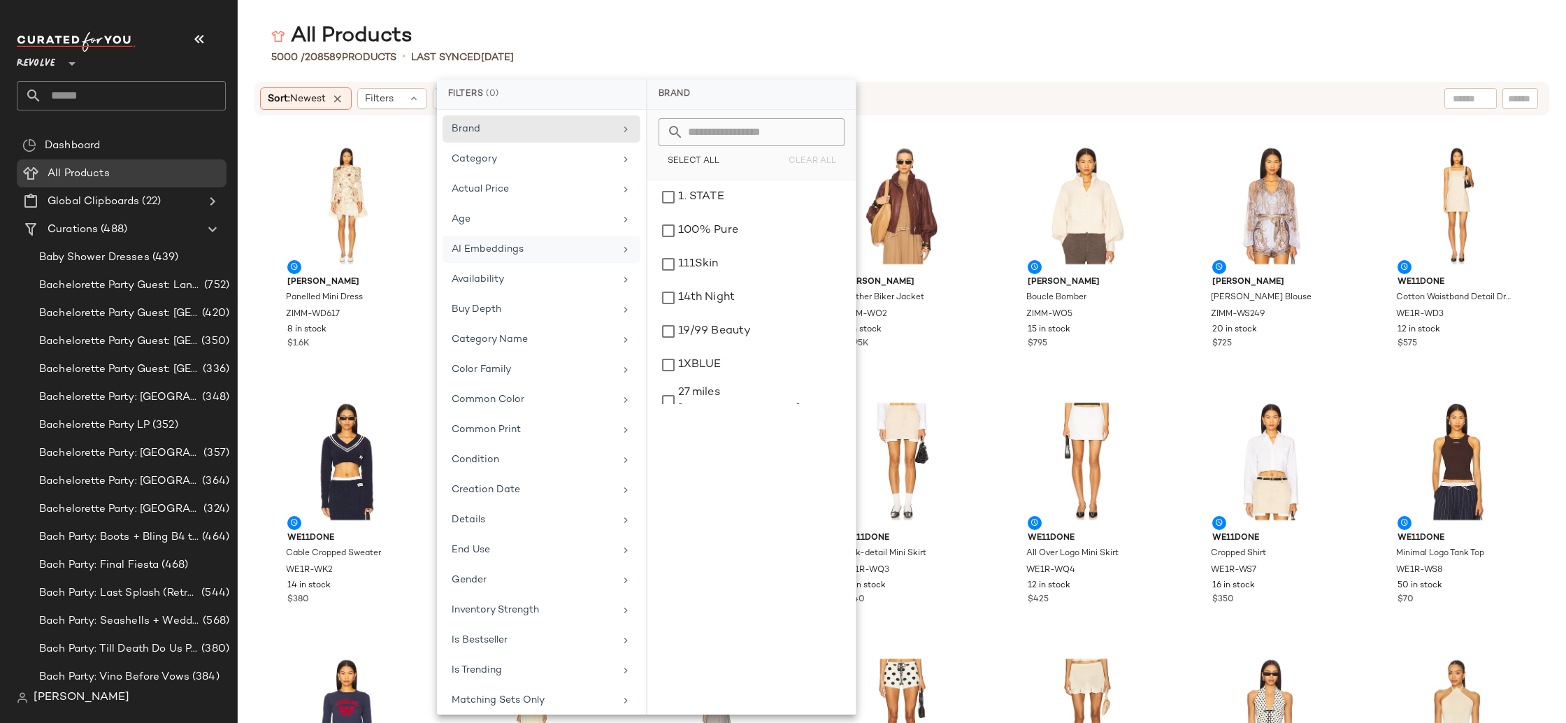
click at [547, 254] on div "AI Embeddings" at bounding box center [533, 249] width 163 height 15
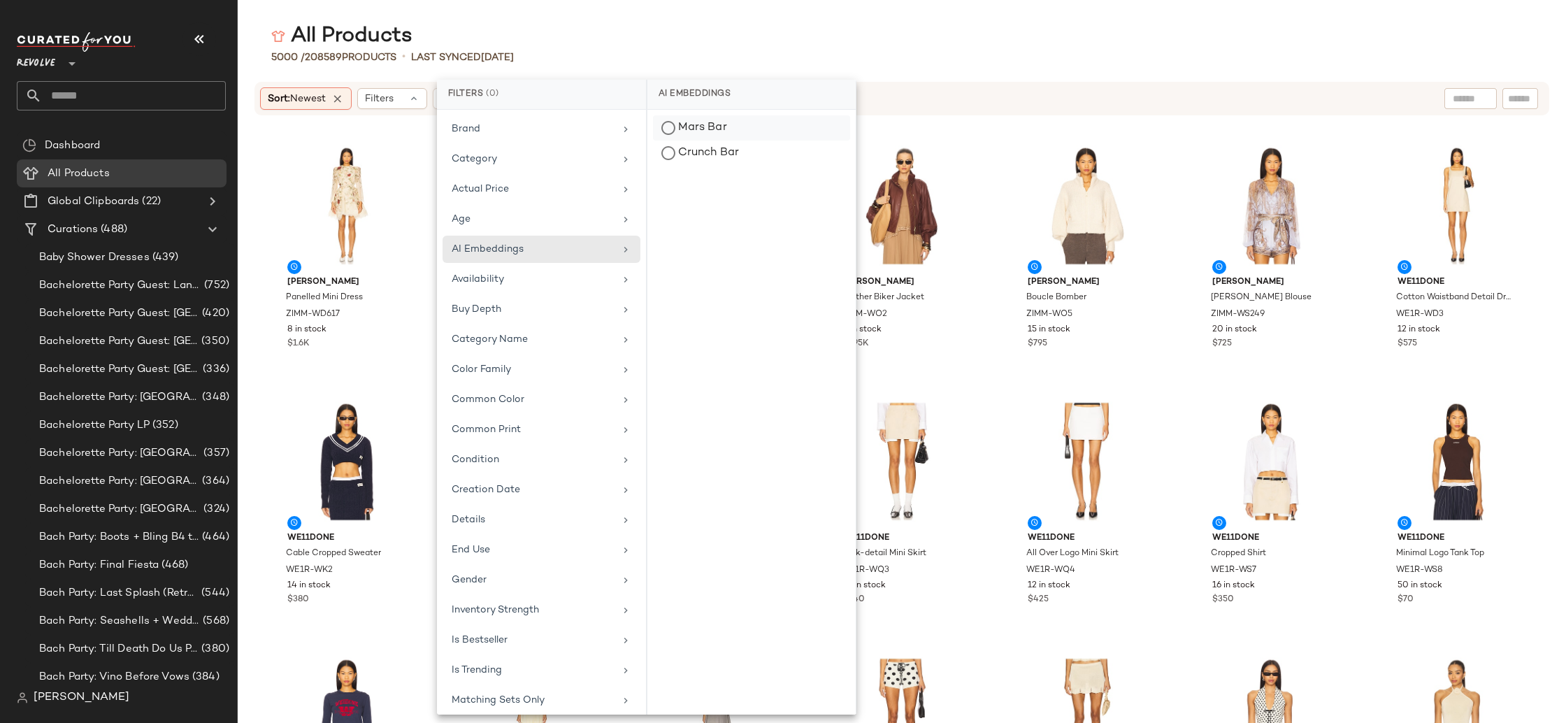
click at [717, 141] on div "Mars Bar" at bounding box center [751, 153] width 197 height 25
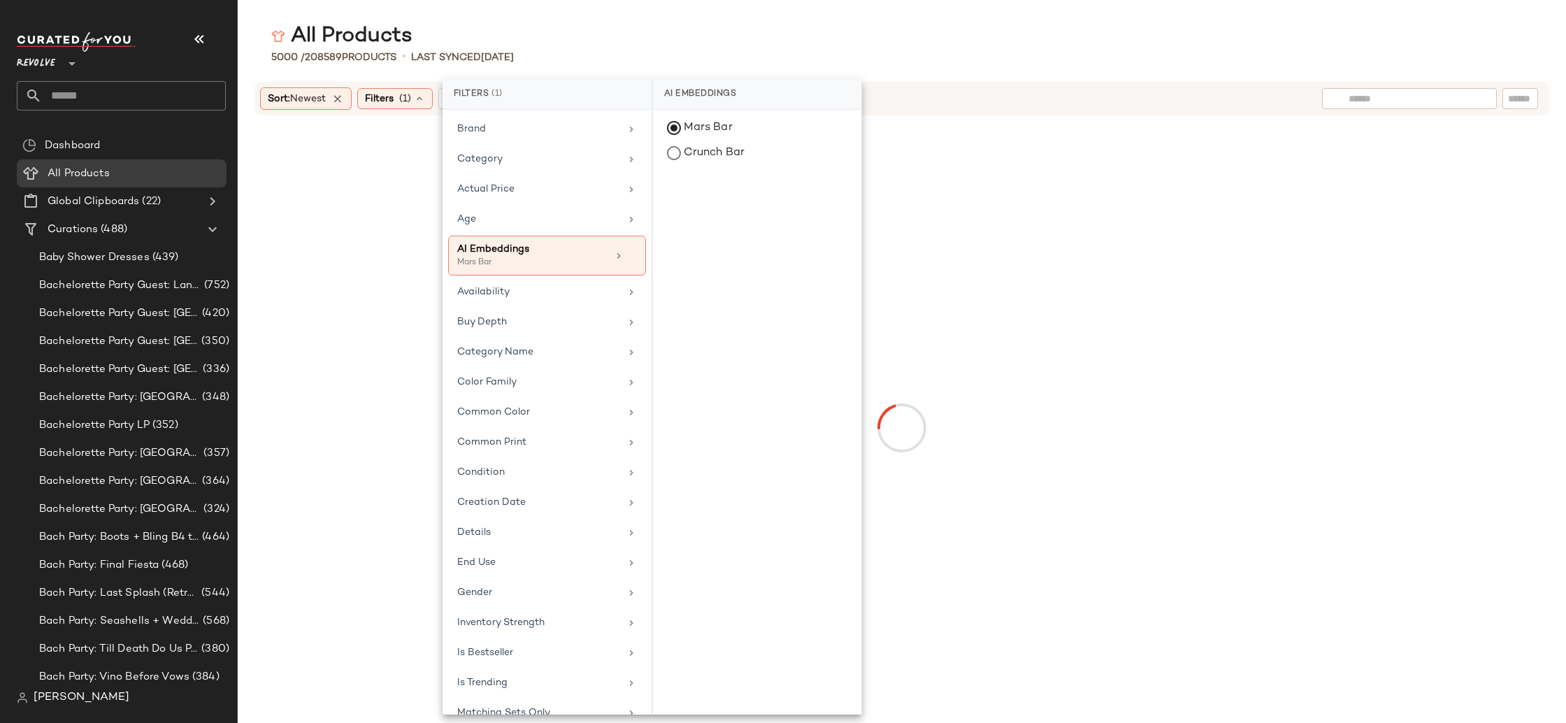
click at [1470, 94] on input "text" at bounding box center [1409, 99] width 122 height 15
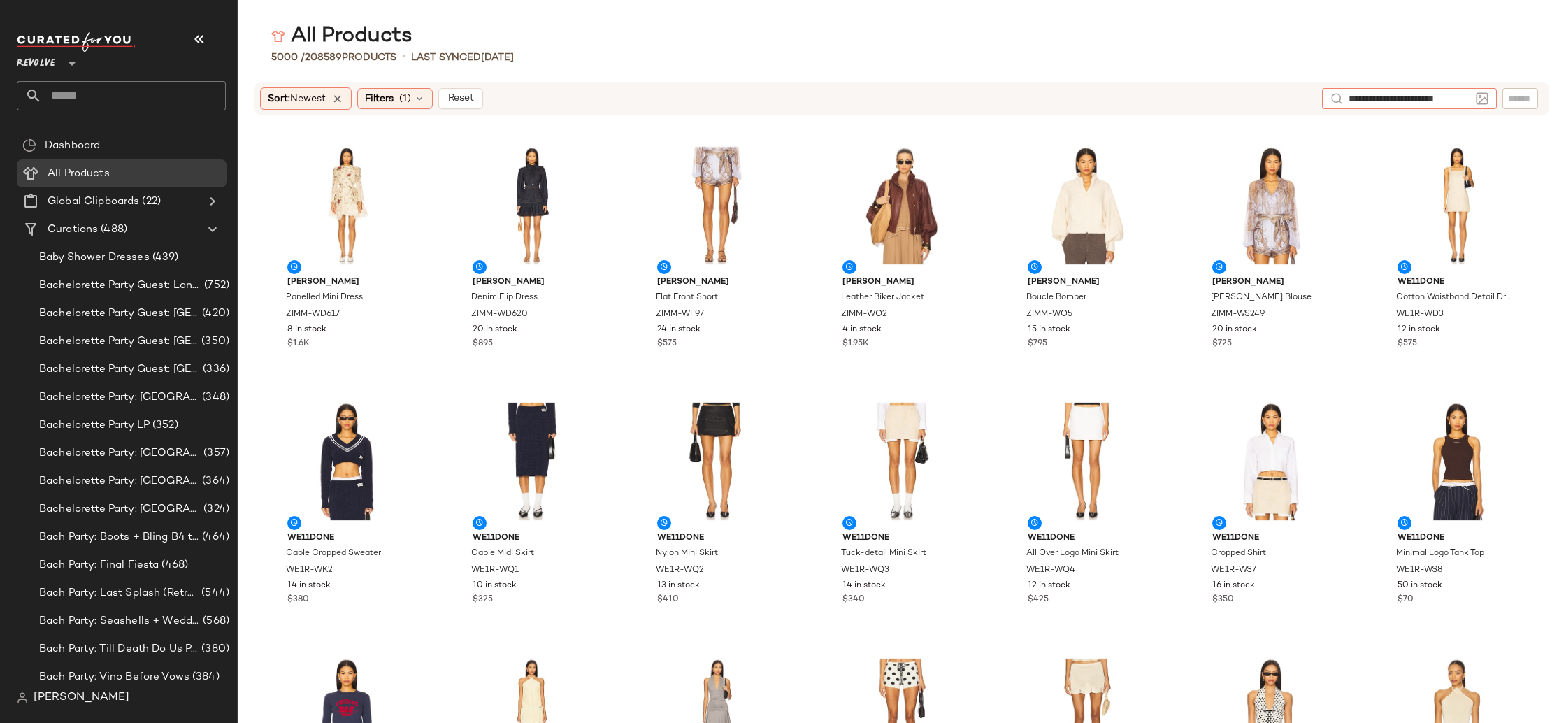
type input "**********"
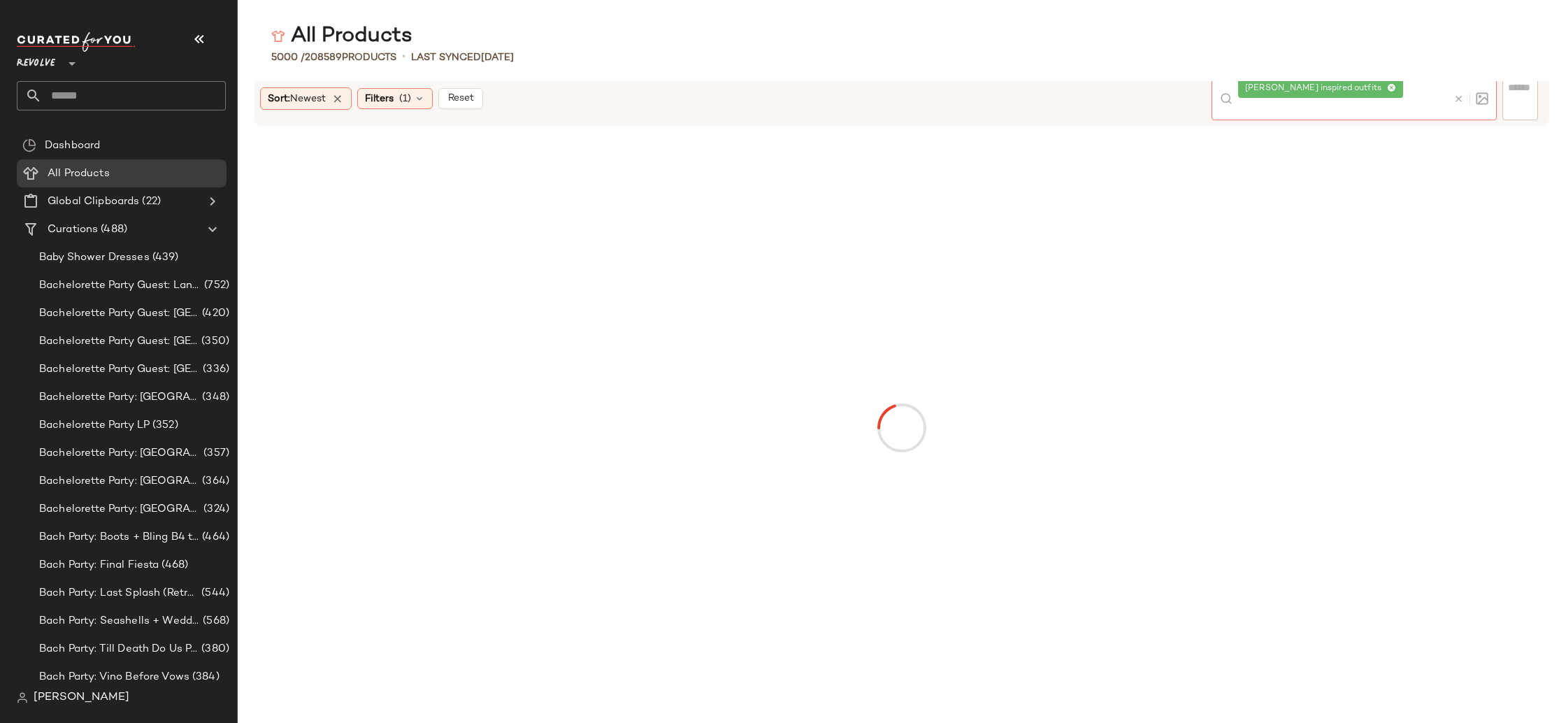
click at [1390, 93] on icon at bounding box center [1391, 88] width 9 height 9
click at [424, 103] on icon at bounding box center [419, 98] width 11 height 11
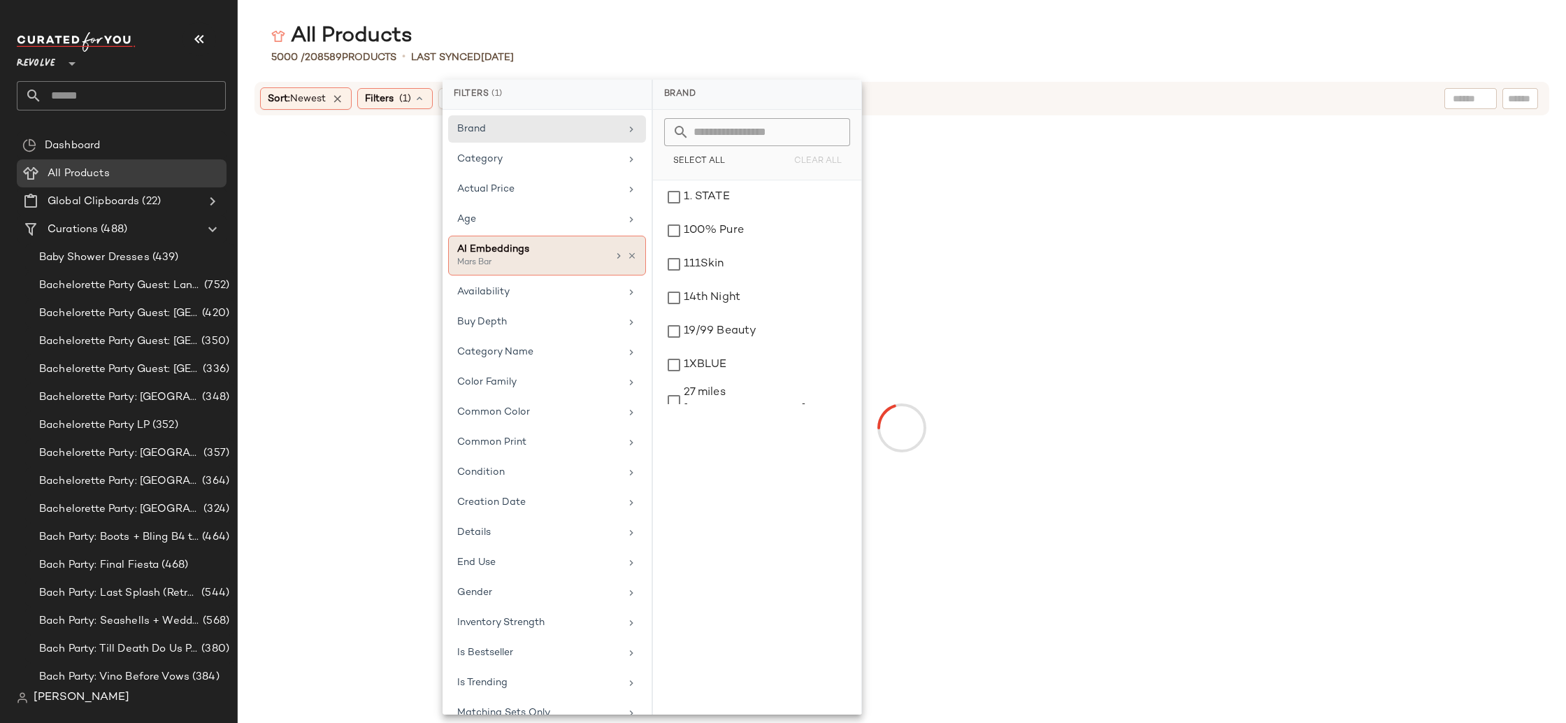
click at [601, 262] on div "AI Embeddings Mars Bar" at bounding box center [547, 256] width 198 height 40
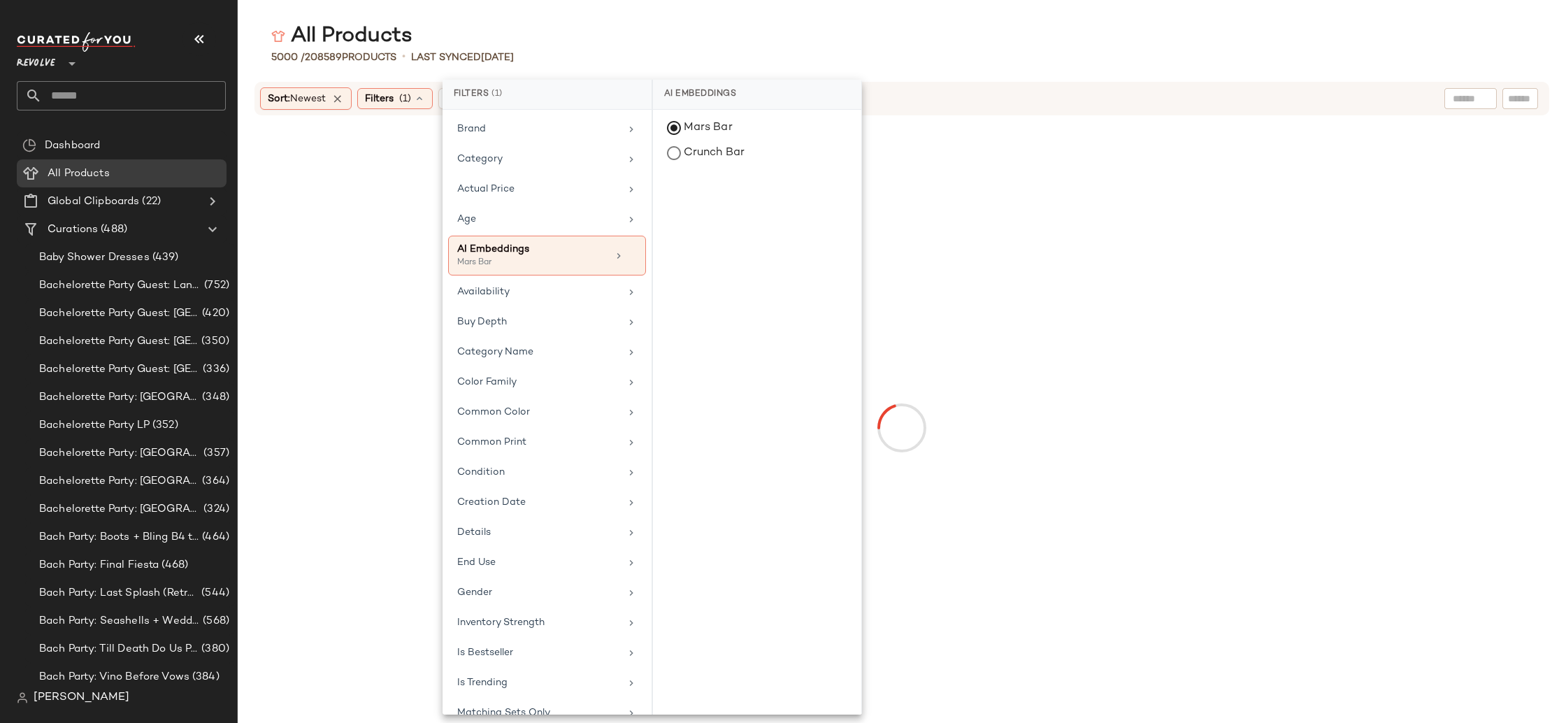
click at [1151, 59] on div "5000 / 208589 Products • Last synced 8/11/25" at bounding box center [902, 57] width 1328 height 14
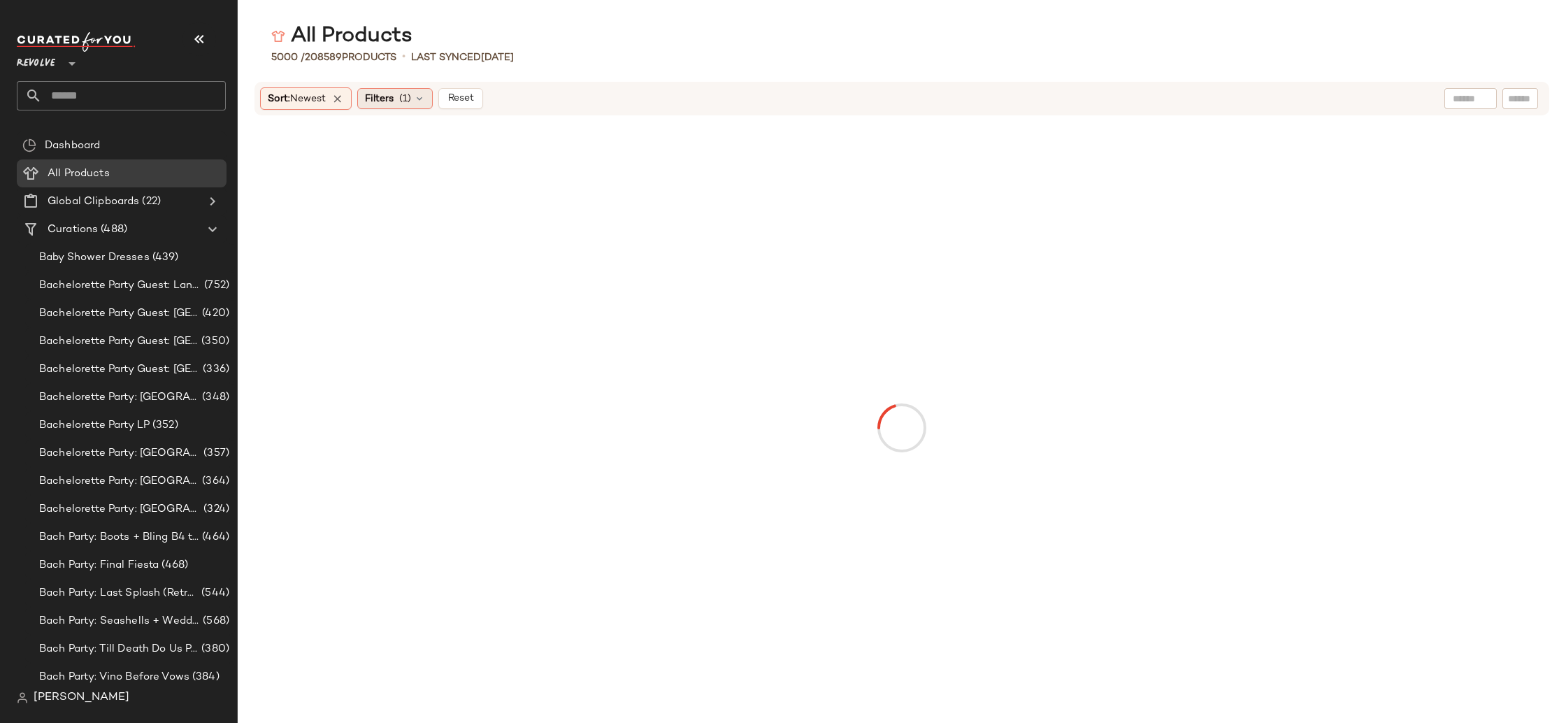
click at [429, 106] on div "Filters (1)" at bounding box center [394, 98] width 75 height 21
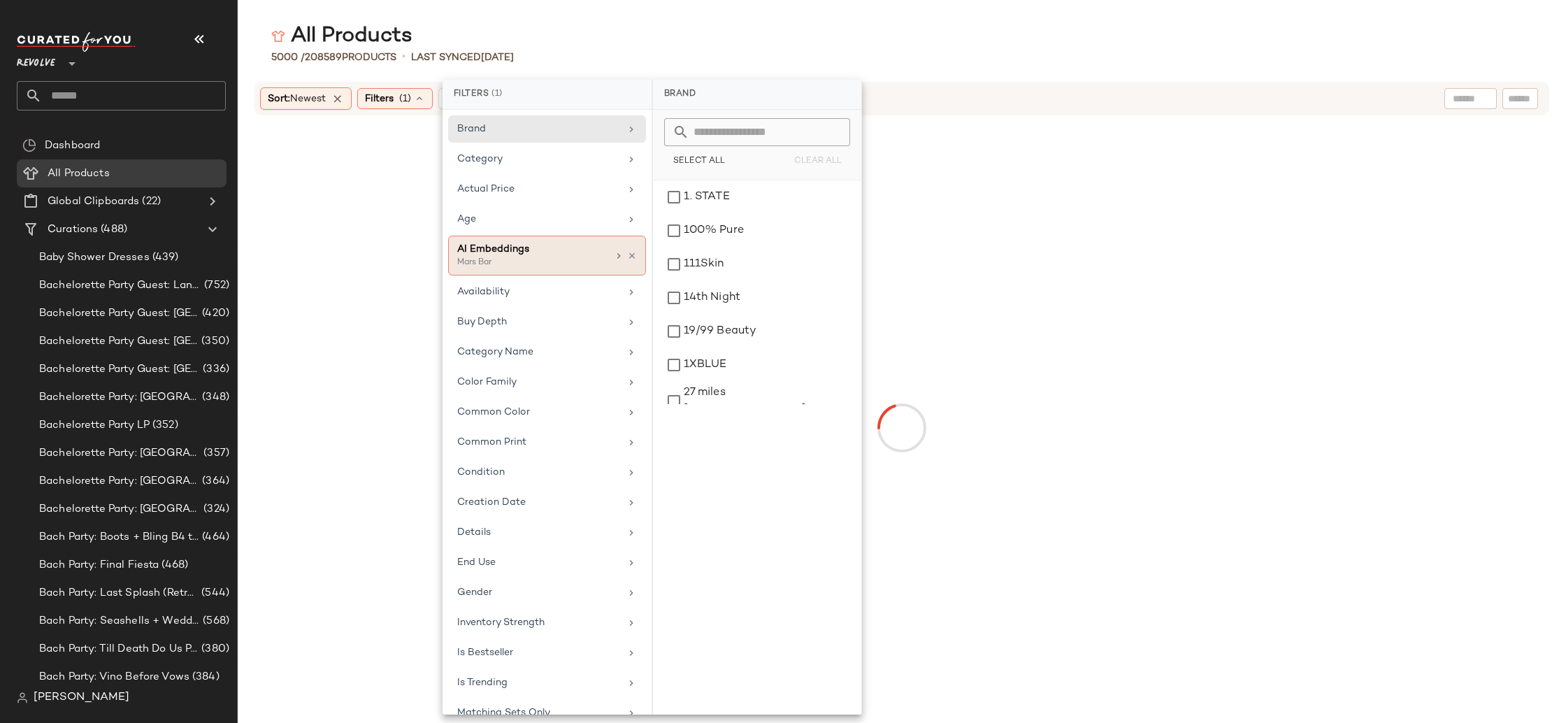
click at [632, 254] on div "AI Embeddings Mars Bar" at bounding box center [547, 256] width 198 height 40
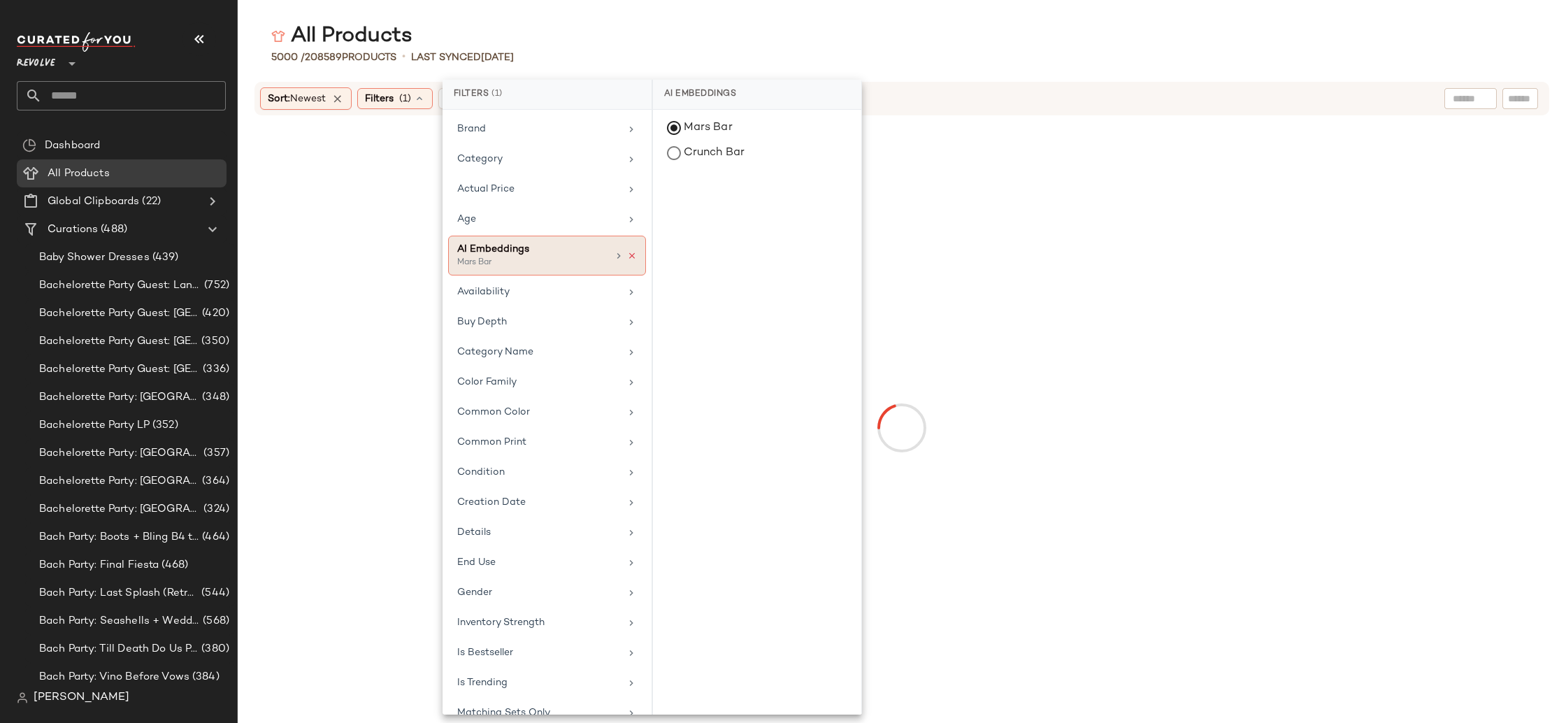
click at [627, 255] on icon at bounding box center [632, 256] width 10 height 10
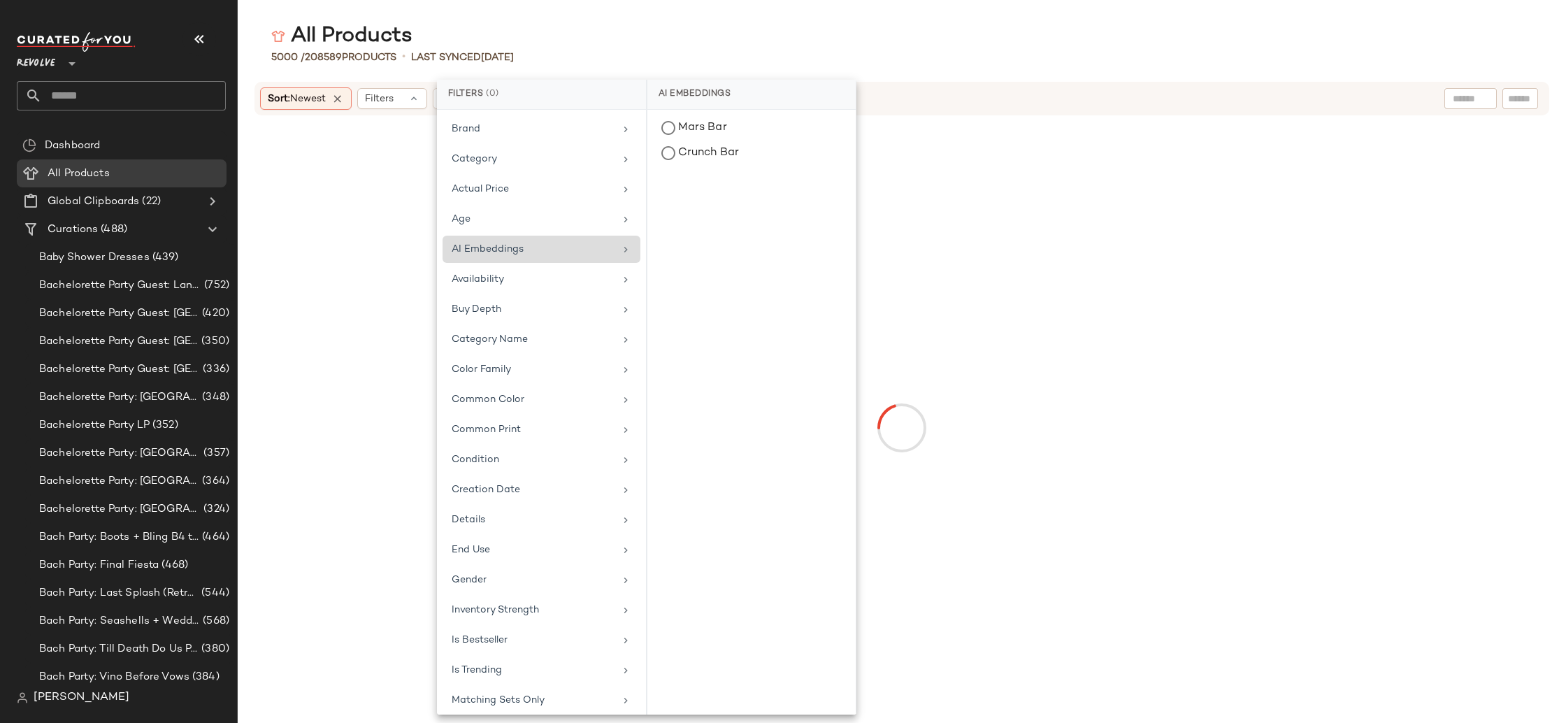
click at [1000, 19] on main "All Products 5000 / 208589 Products • Last synced 8/11/25 Sort: Newest Filters …" at bounding box center [783, 361] width 1566 height 723
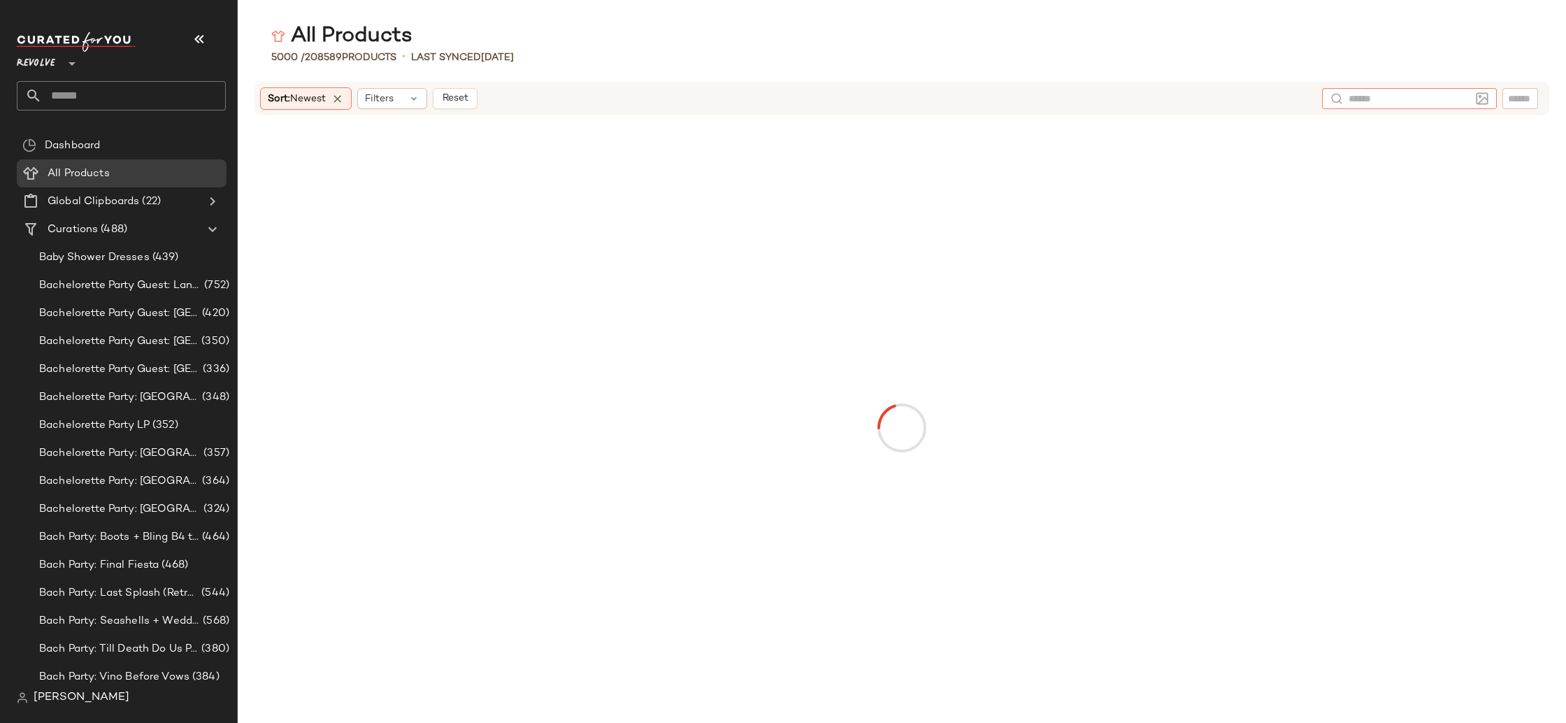
click at [1465, 100] on input "text" at bounding box center [1409, 99] width 122 height 15
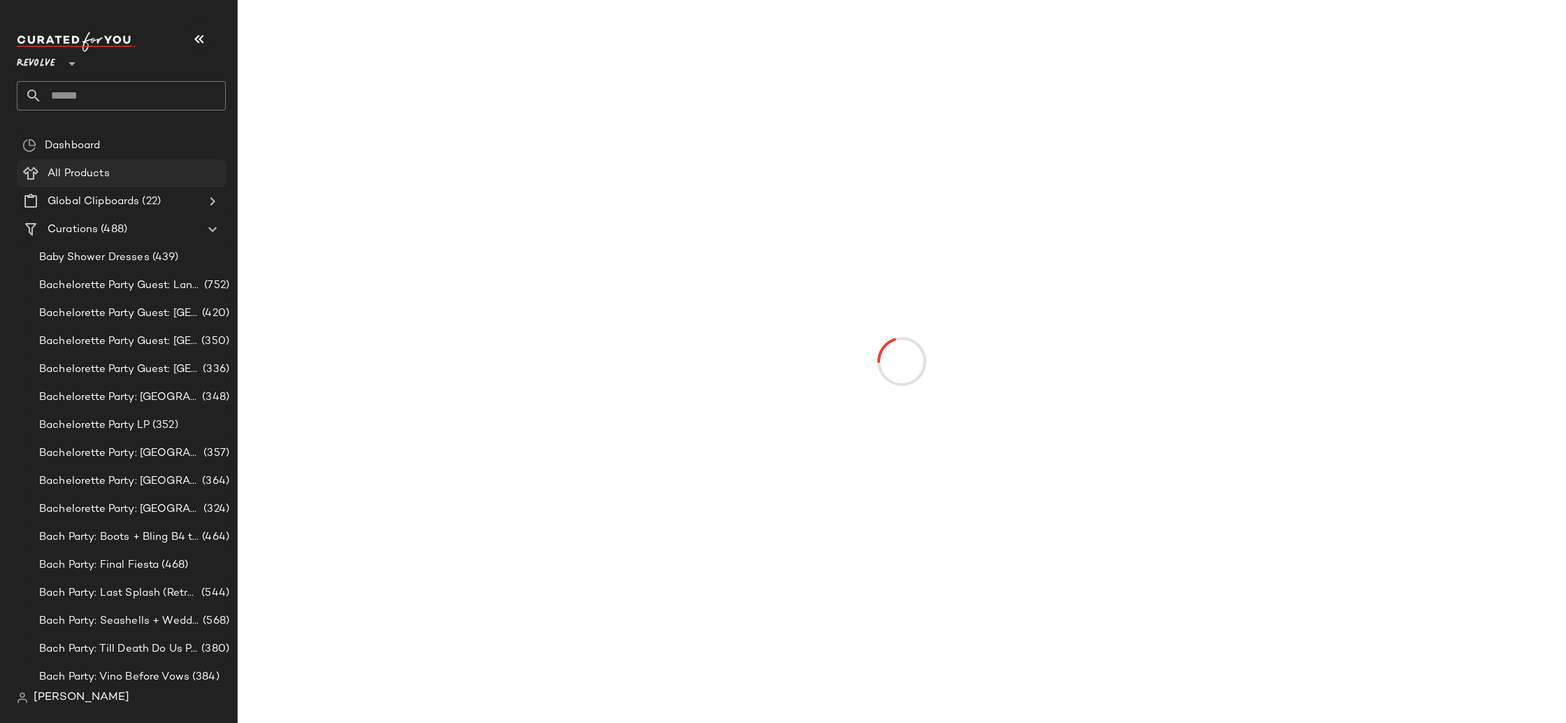
click at [117, 178] on div "All Products" at bounding box center [132, 174] width 178 height 16
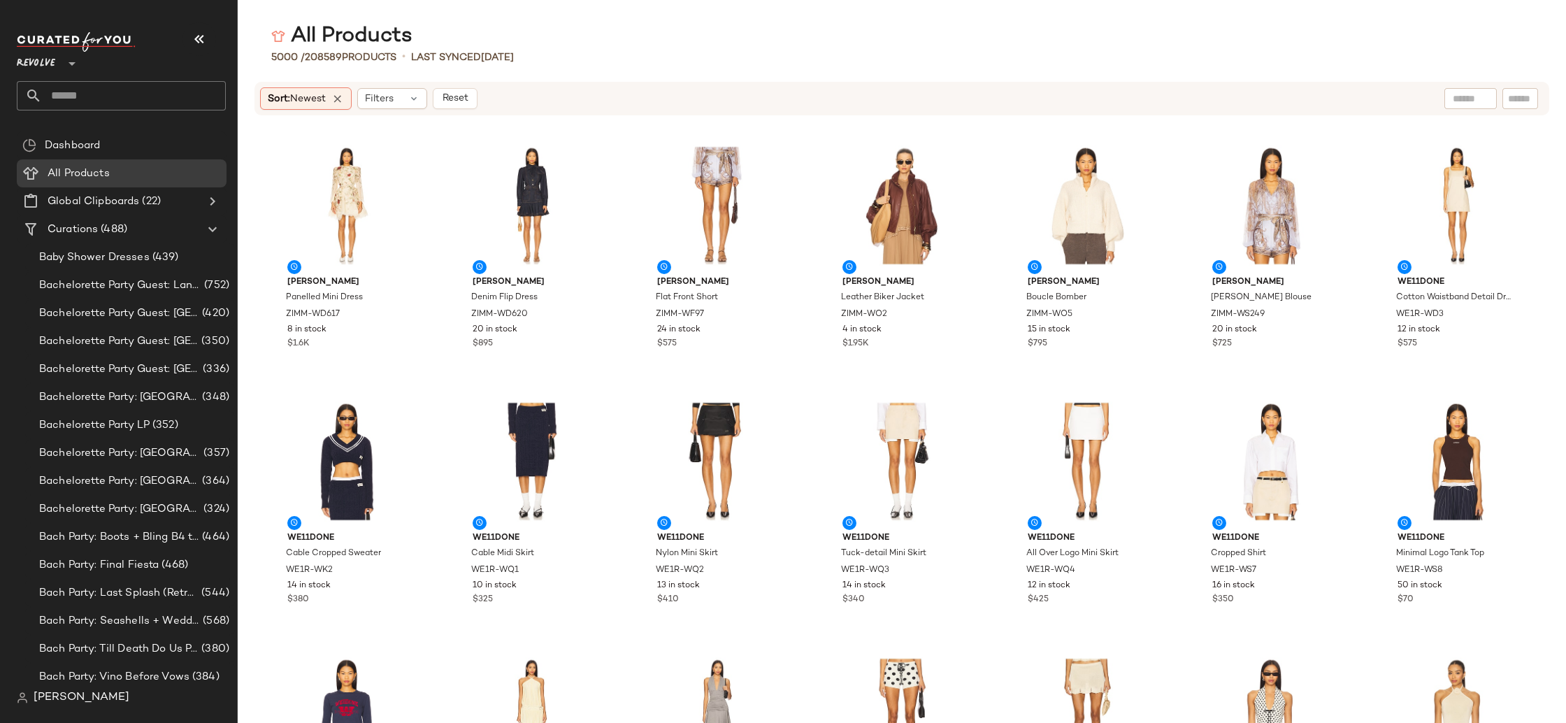
click at [1472, 99] on div at bounding box center [1470, 98] width 52 height 21
type input "**********"
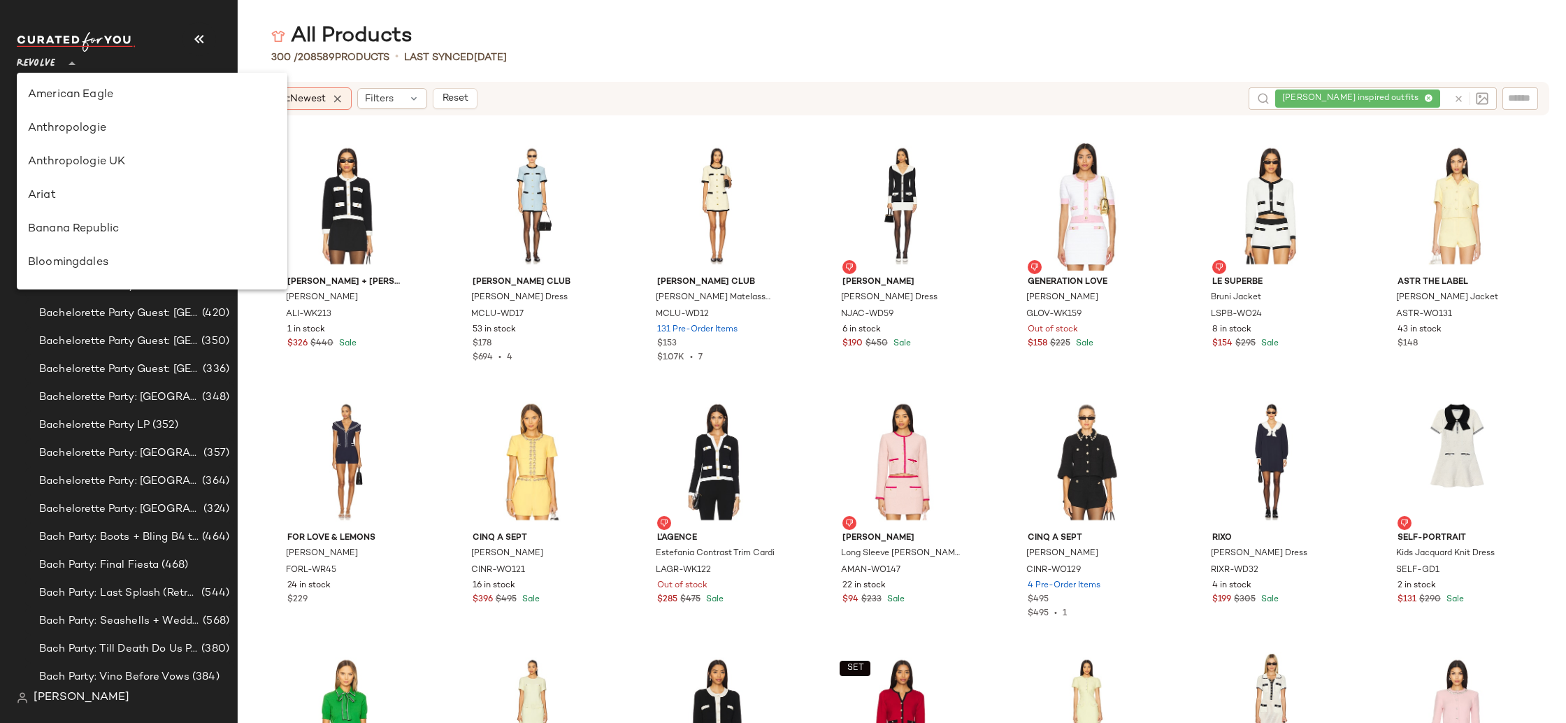
click at [46, 65] on span "Revolve" at bounding box center [36, 60] width 38 height 25
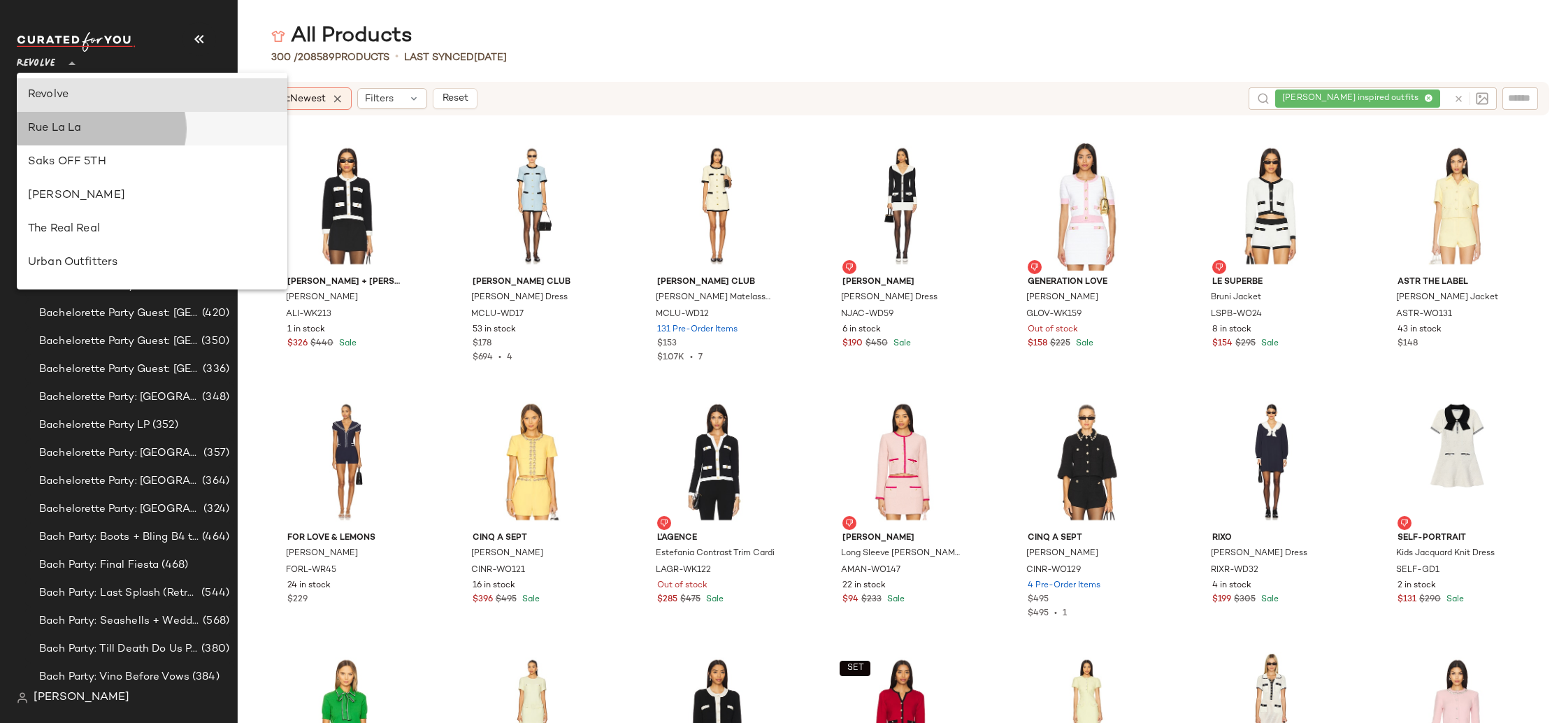
click at [93, 124] on div "Rue La La" at bounding box center [152, 128] width 248 height 17
type input "**"
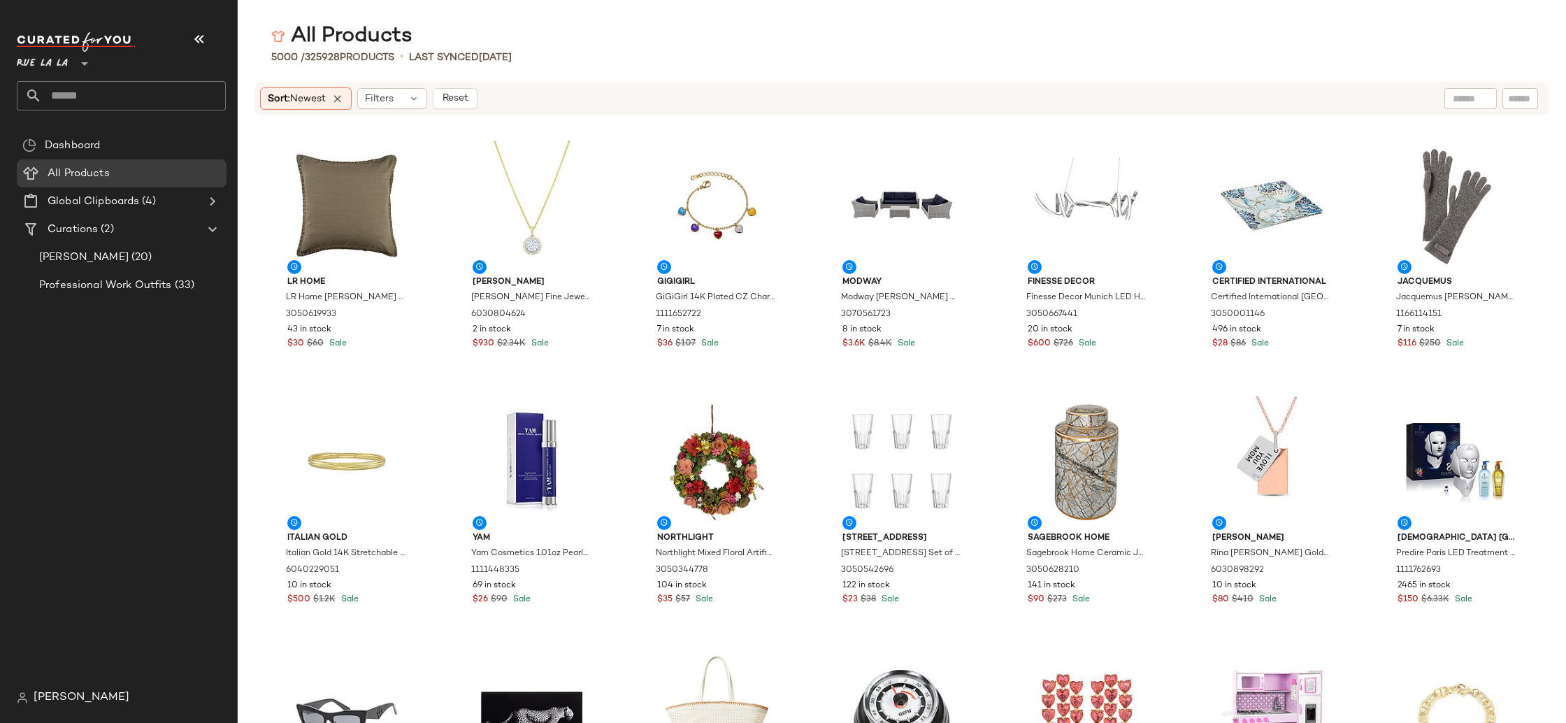
click at [1456, 100] on input "text" at bounding box center [1471, 99] width 36 height 15
type input "**********"
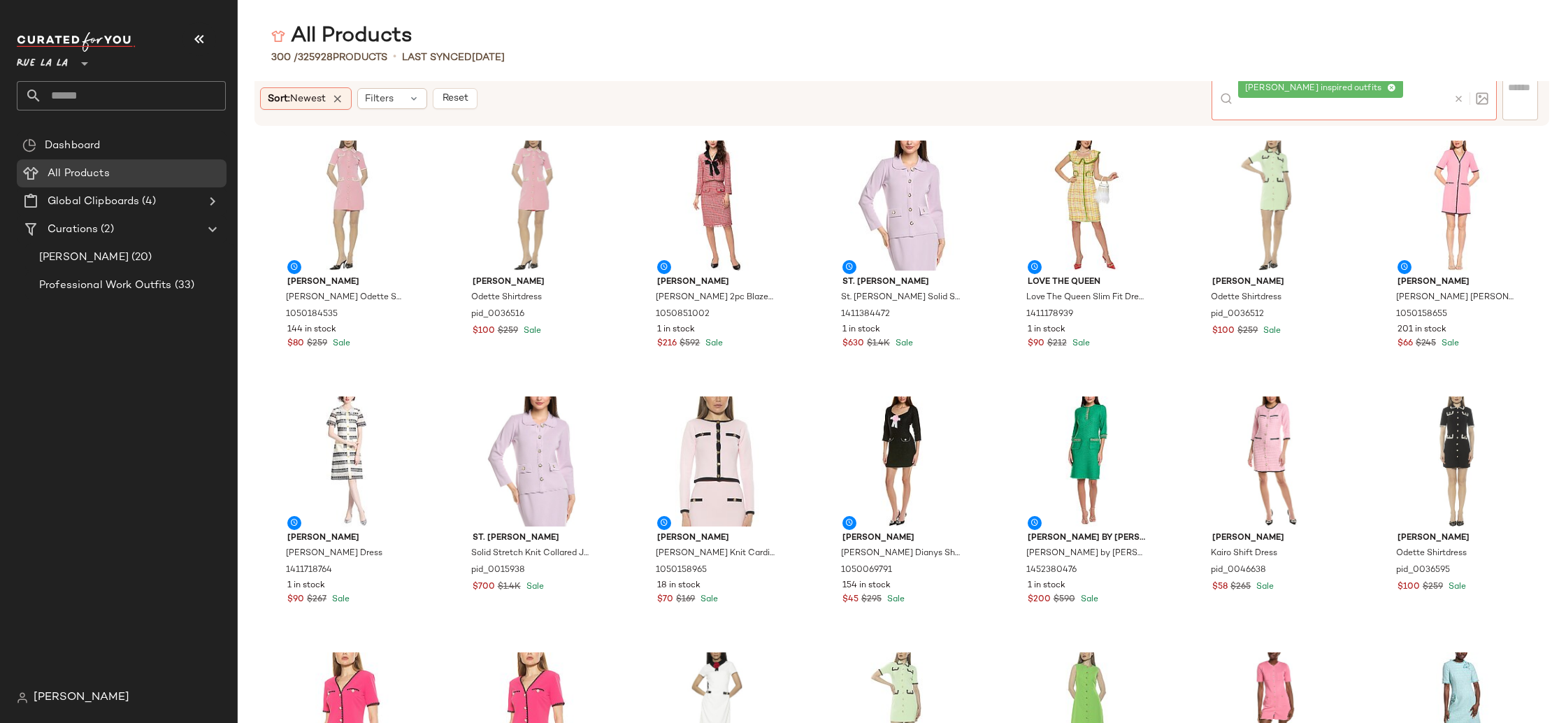
drag, startPoint x: 49, startPoint y: 68, endPoint x: 53, endPoint y: 86, distance: 18.7
click at [49, 68] on span "Rue La La" at bounding box center [42, 60] width 51 height 25
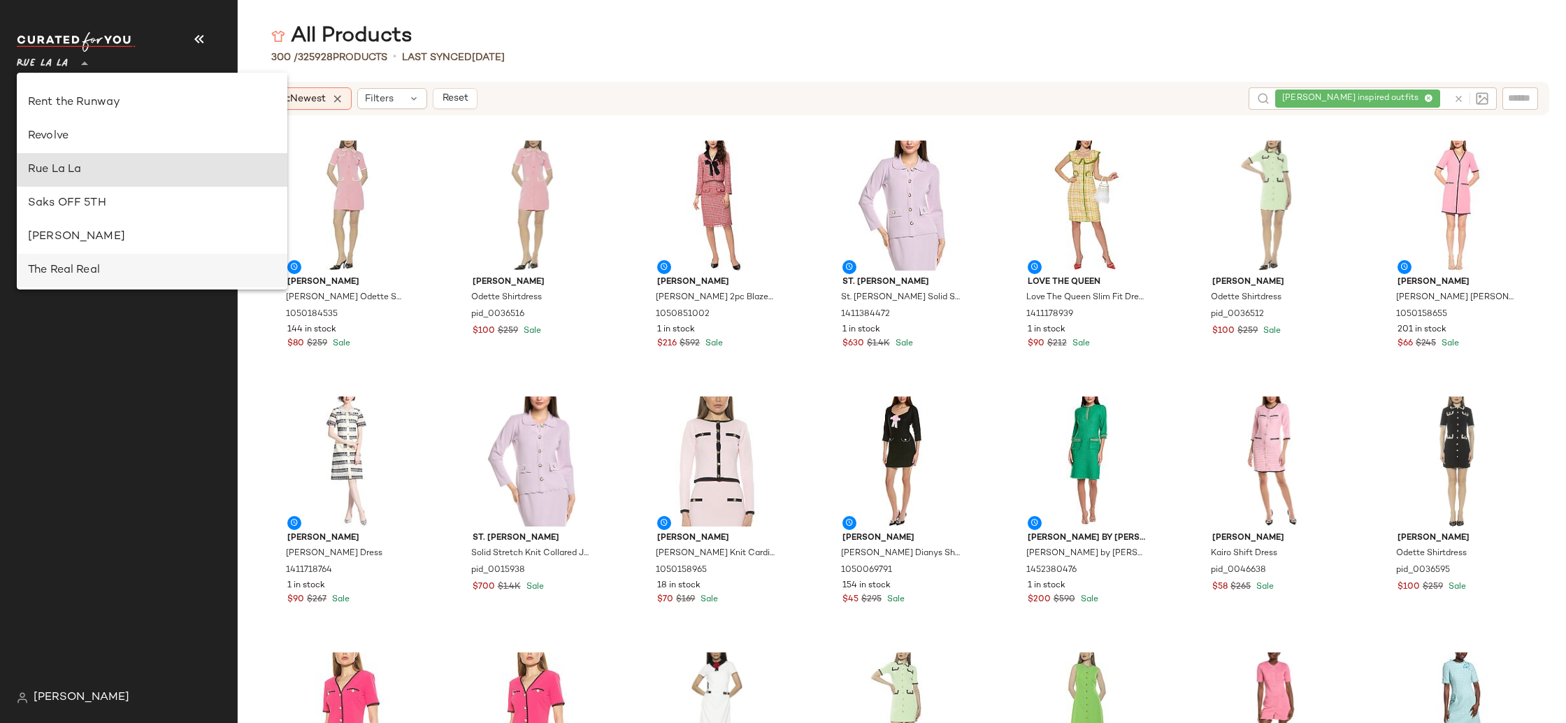
scroll to position [687, 0]
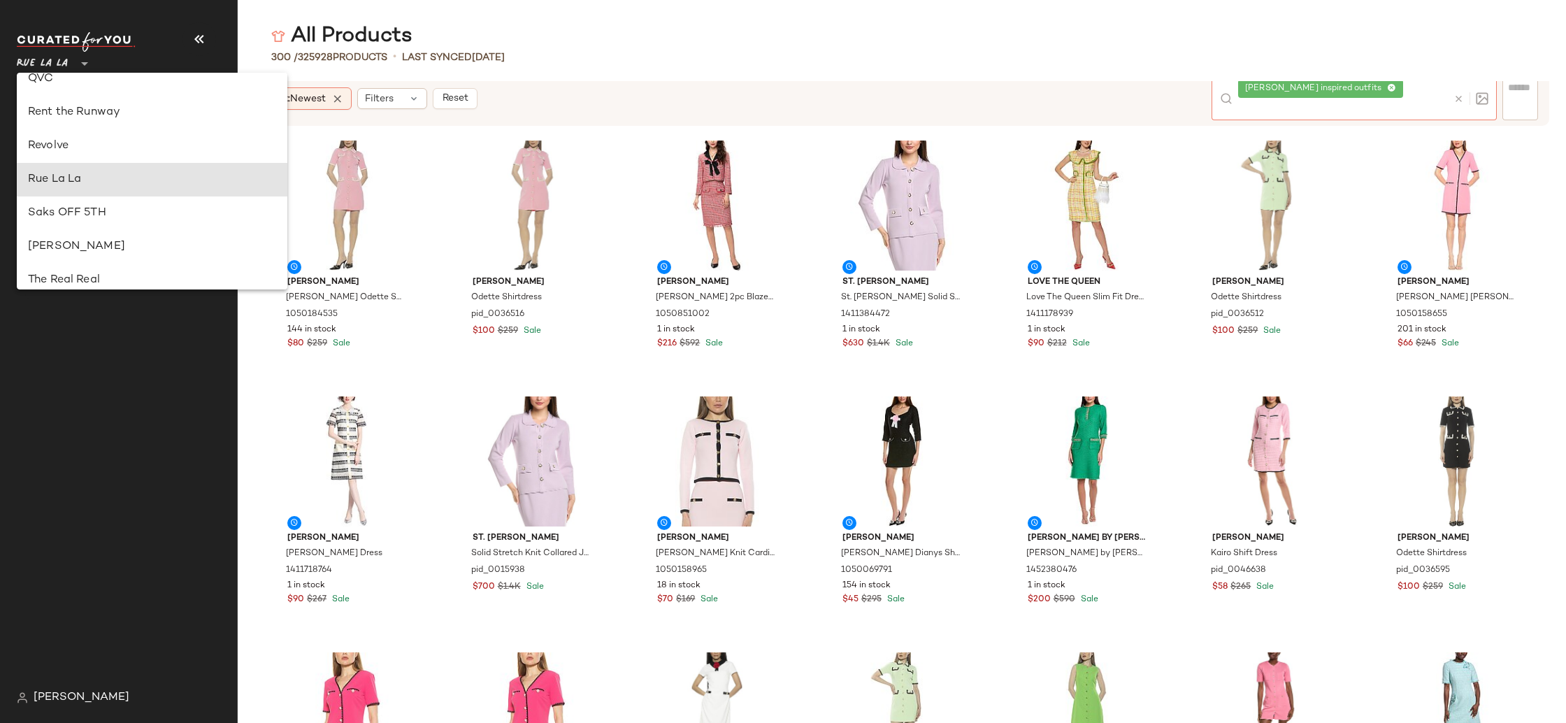
click at [1425, 96] on div "[PERSON_NAME] inspired outfits" at bounding box center [1343, 99] width 210 height 43
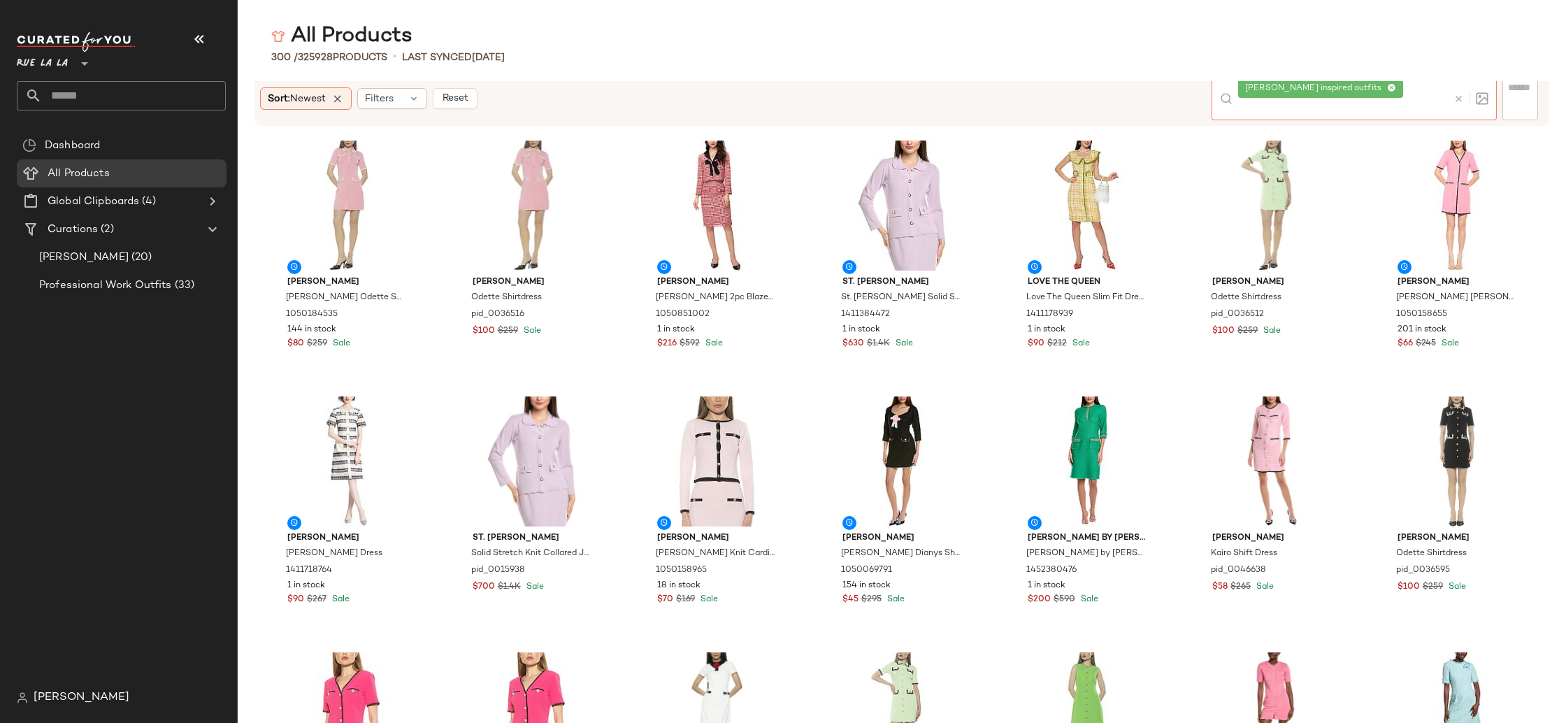
click at [1387, 93] on icon at bounding box center [1391, 88] width 9 height 9
click at [143, 198] on span "(4)" at bounding box center [147, 202] width 16 height 16
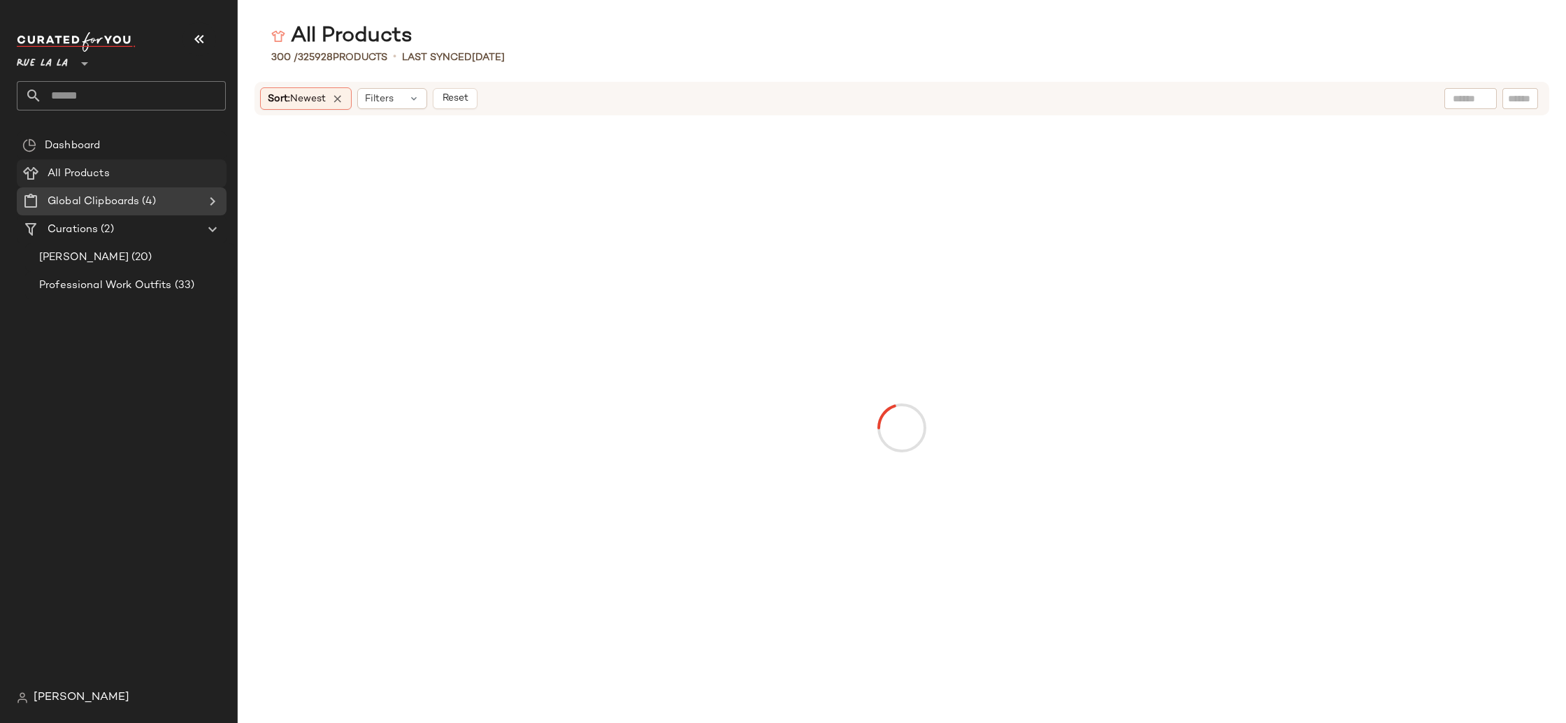
click at [128, 175] on div "All Products" at bounding box center [132, 174] width 178 height 16
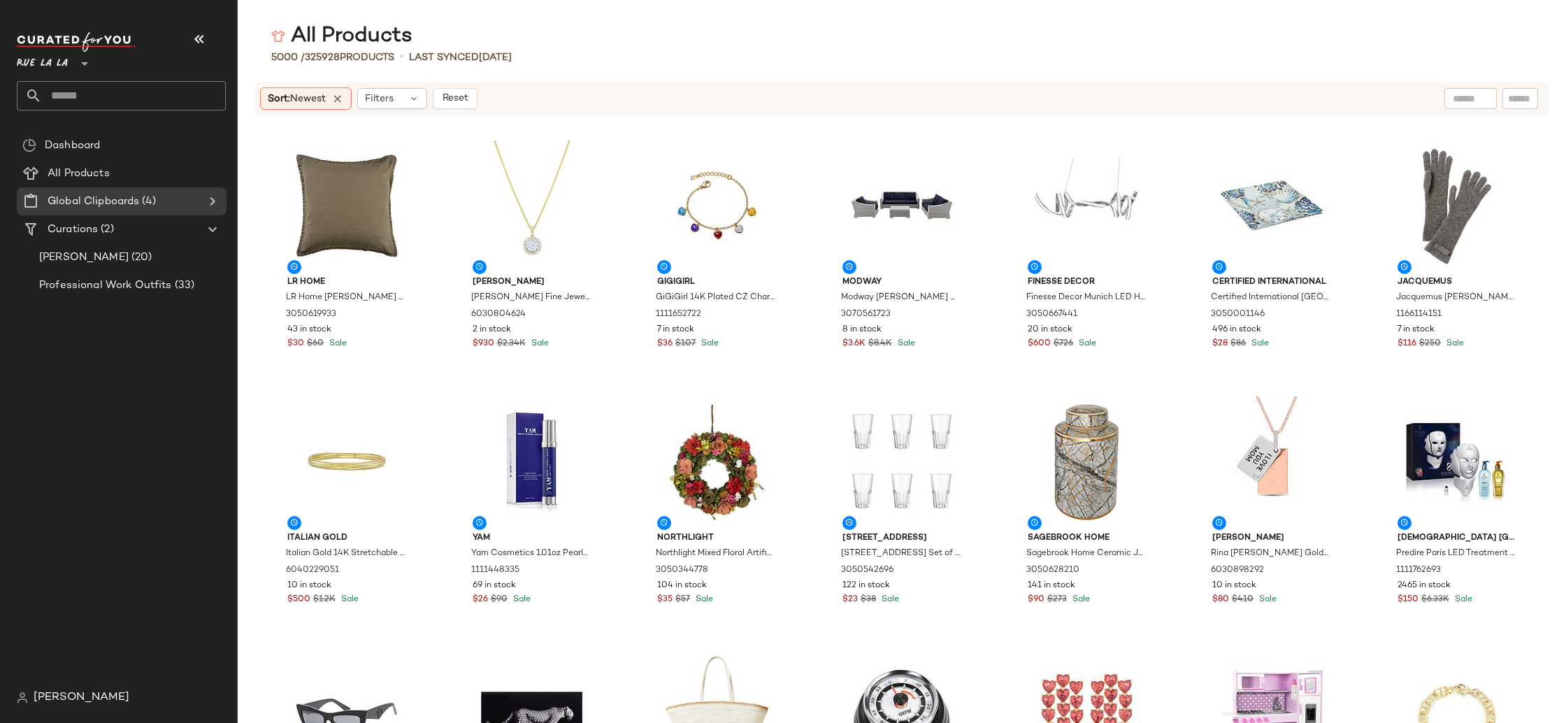
drag, startPoint x: 63, startPoint y: 59, endPoint x: 67, endPoint y: 66, distance: 8.8
click at [63, 59] on span "Rue La La" at bounding box center [42, 60] width 51 height 25
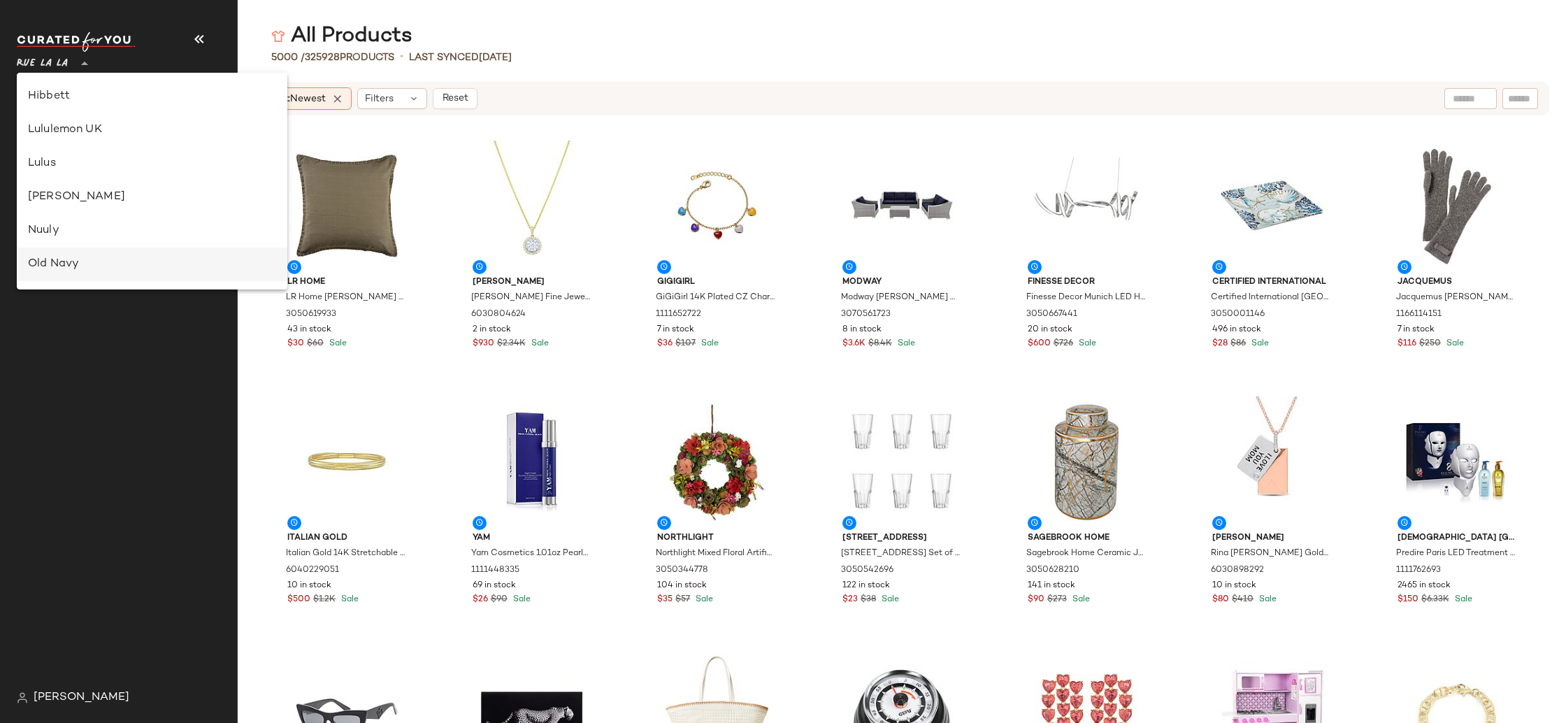
scroll to position [367, 0]
click at [110, 134] on div "Gilt" at bounding box center [152, 130] width 248 height 17
type input "**"
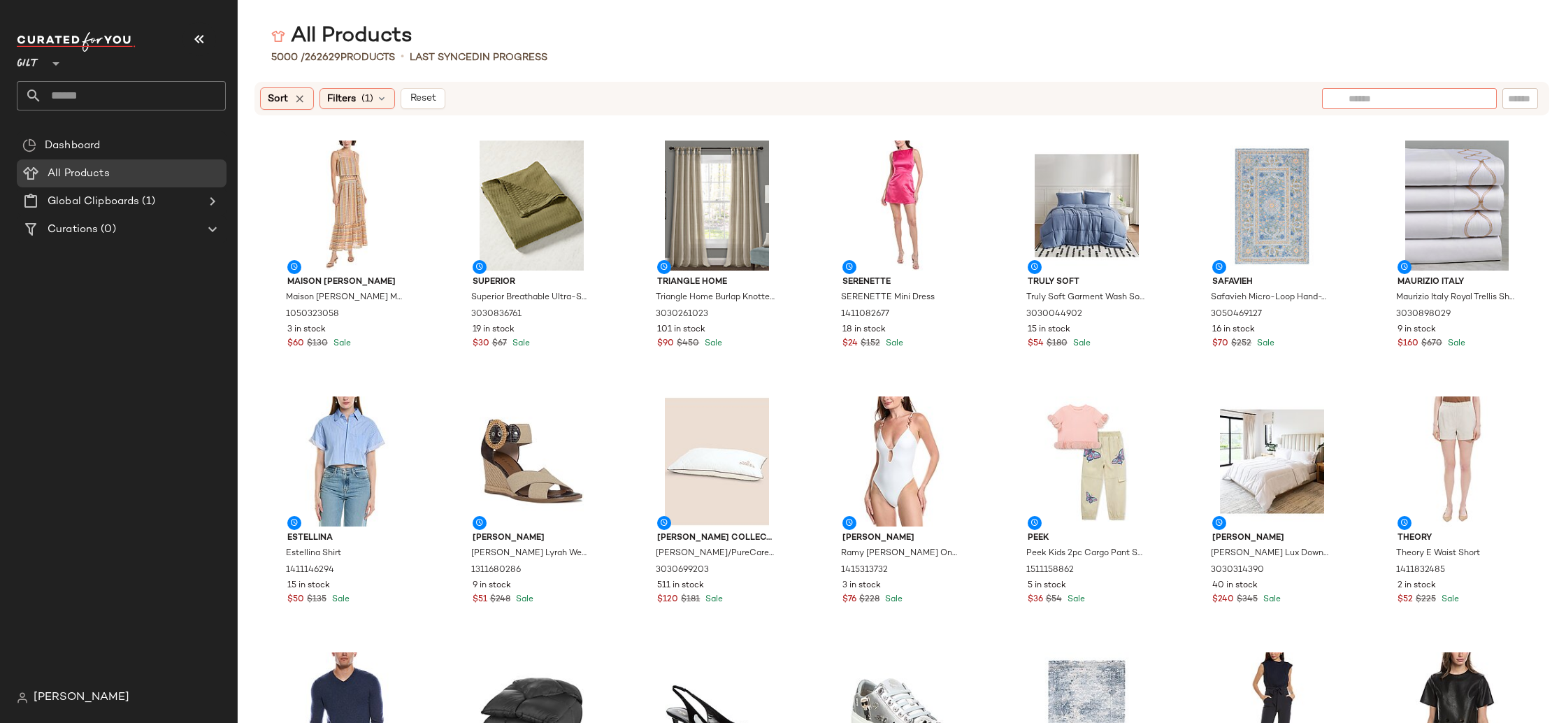
click at [1467, 96] on input "text" at bounding box center [1409, 99] width 122 height 15
type input "**********"
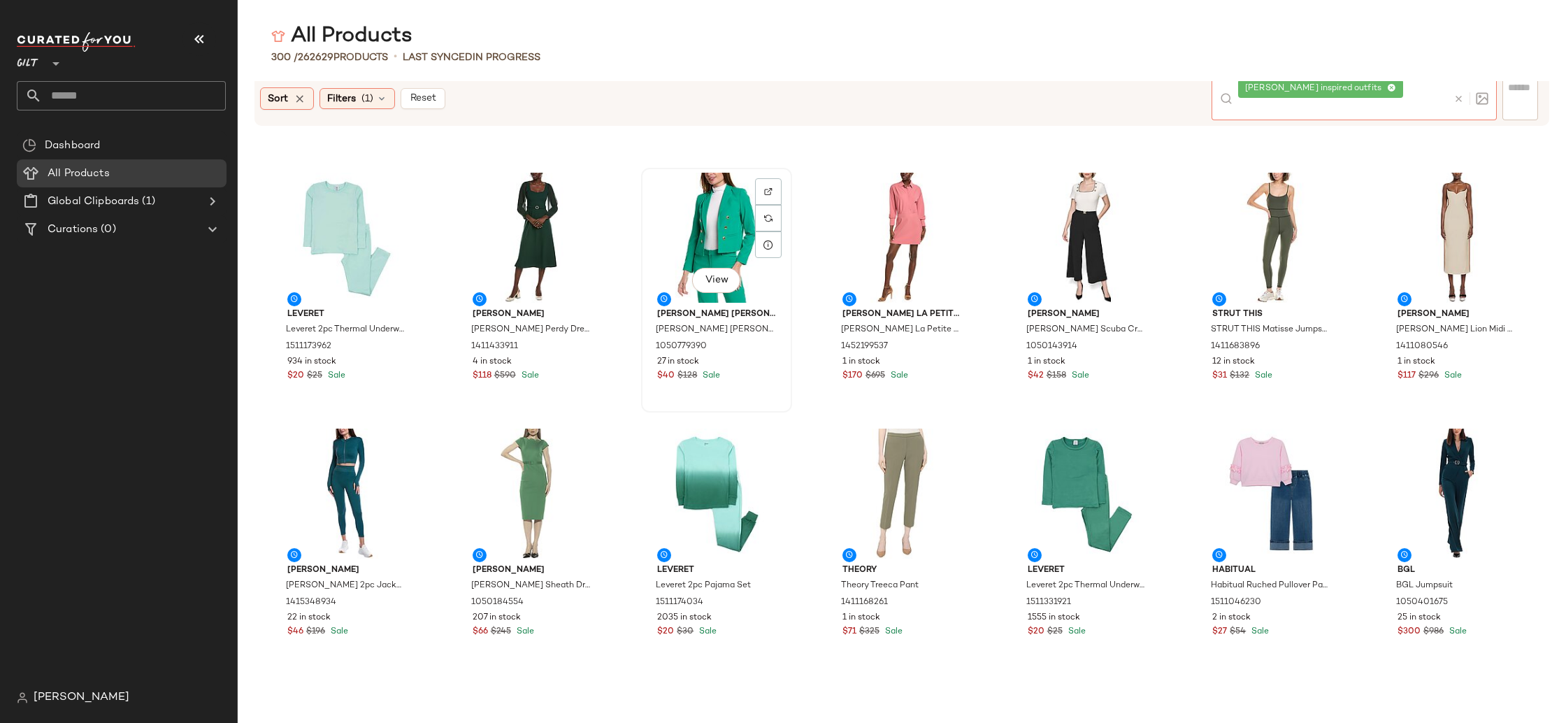
scroll to position [315, 0]
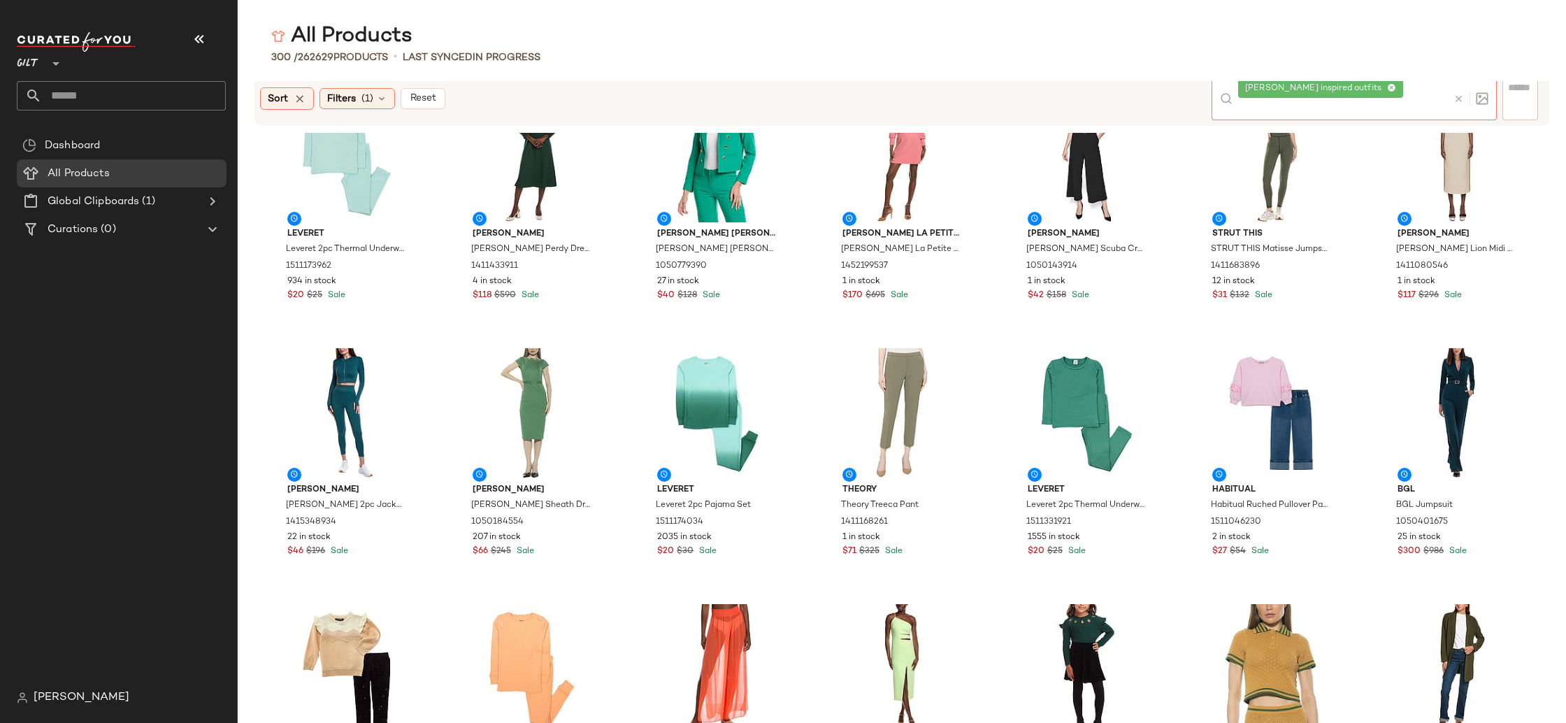
click at [1388, 93] on icon at bounding box center [1391, 88] width 9 height 9
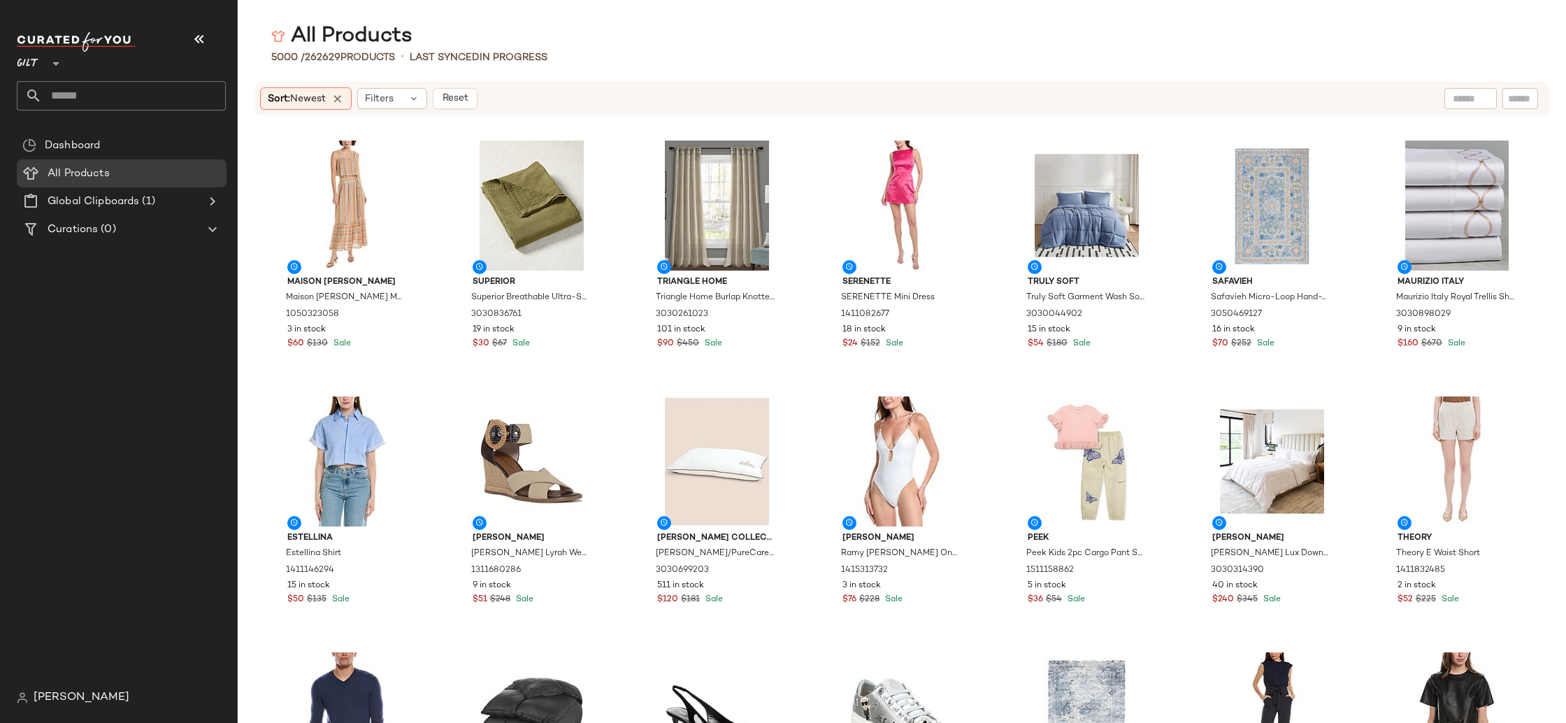
click at [1469, 110] on div "Sort: Newest Filters Reset" at bounding box center [901, 99] width 1295 height 34
click at [1471, 101] on div at bounding box center [1470, 98] width 52 height 21
type input "**********"
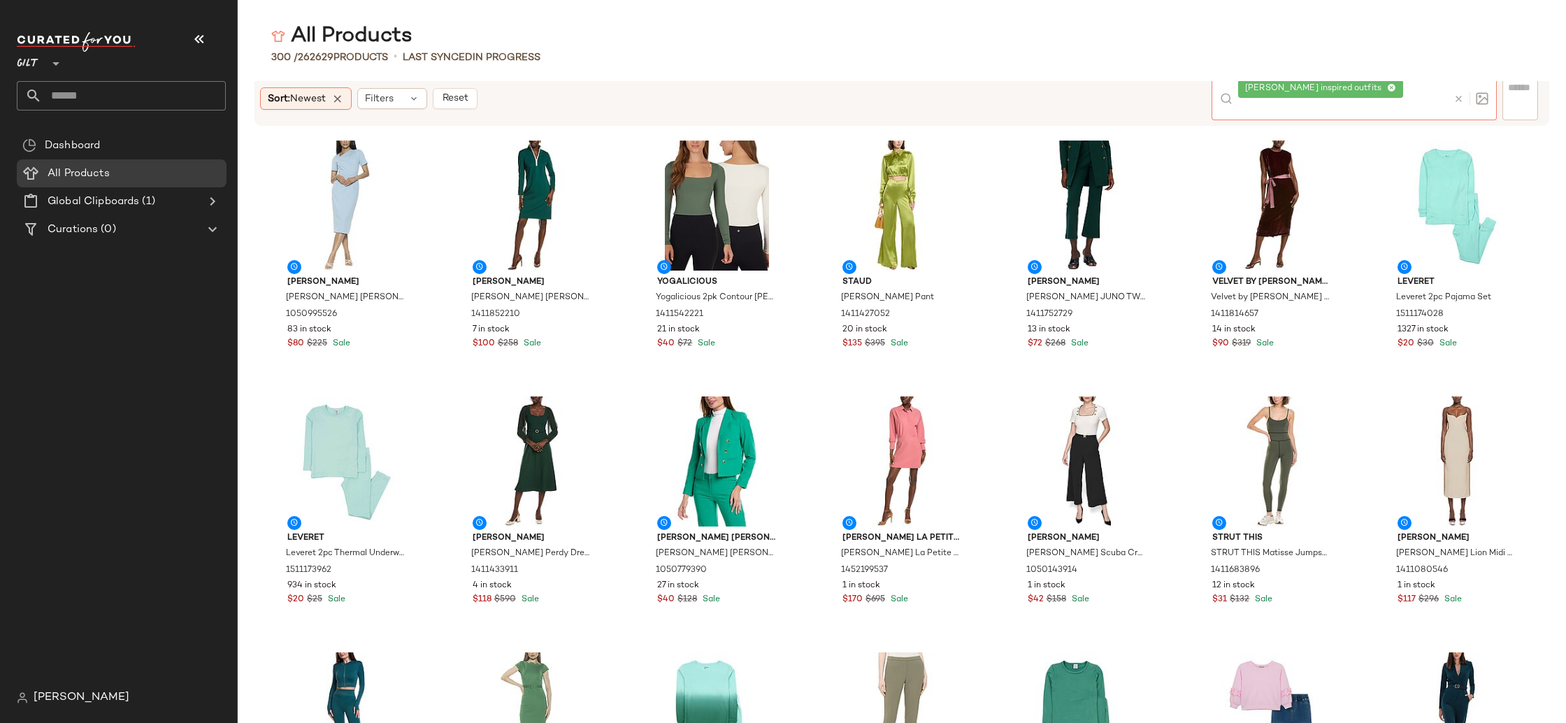
click at [45, 55] on div at bounding box center [55, 55] width 20 height 35
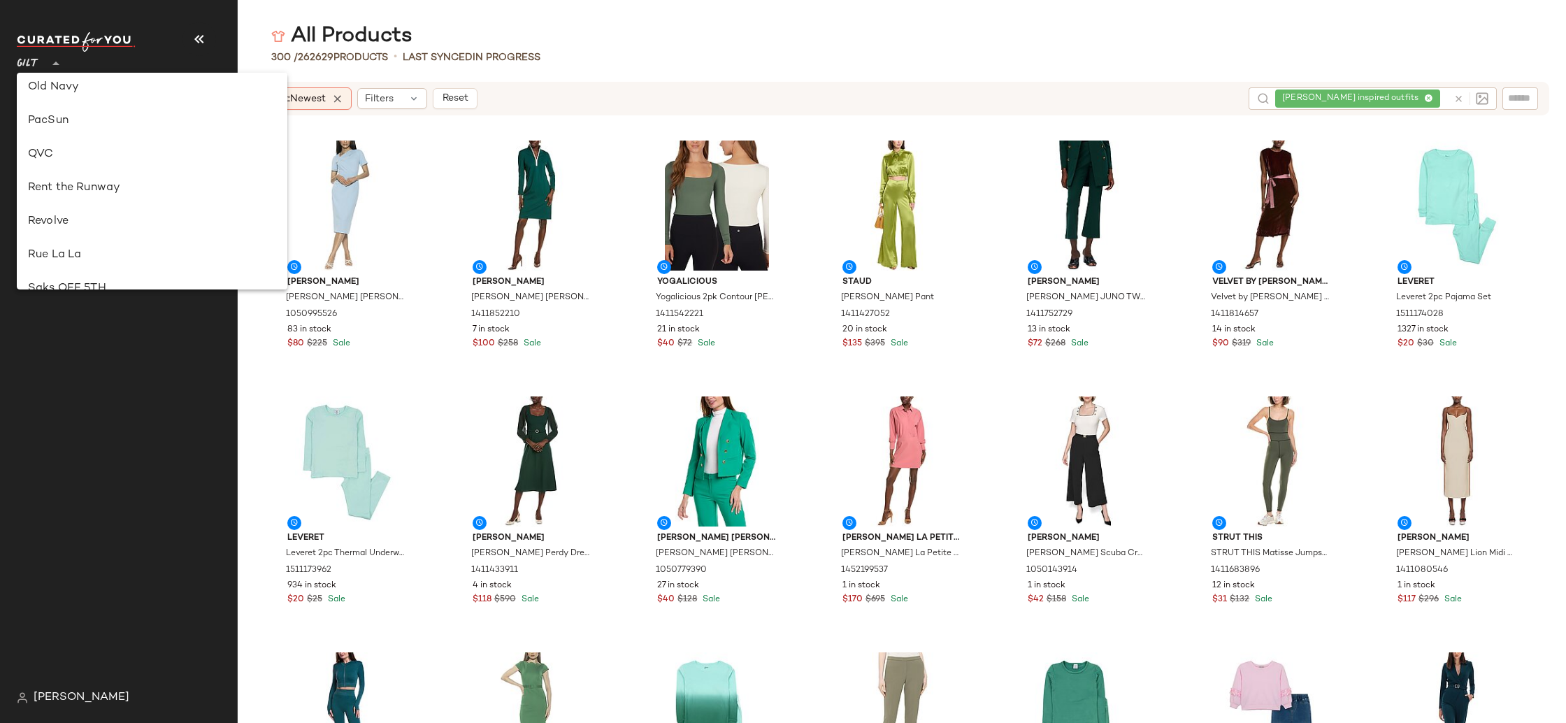
scroll to position [617, 0]
click at [92, 239] on div "Rue La La" at bounding box center [152, 250] width 271 height 34
type input "**"
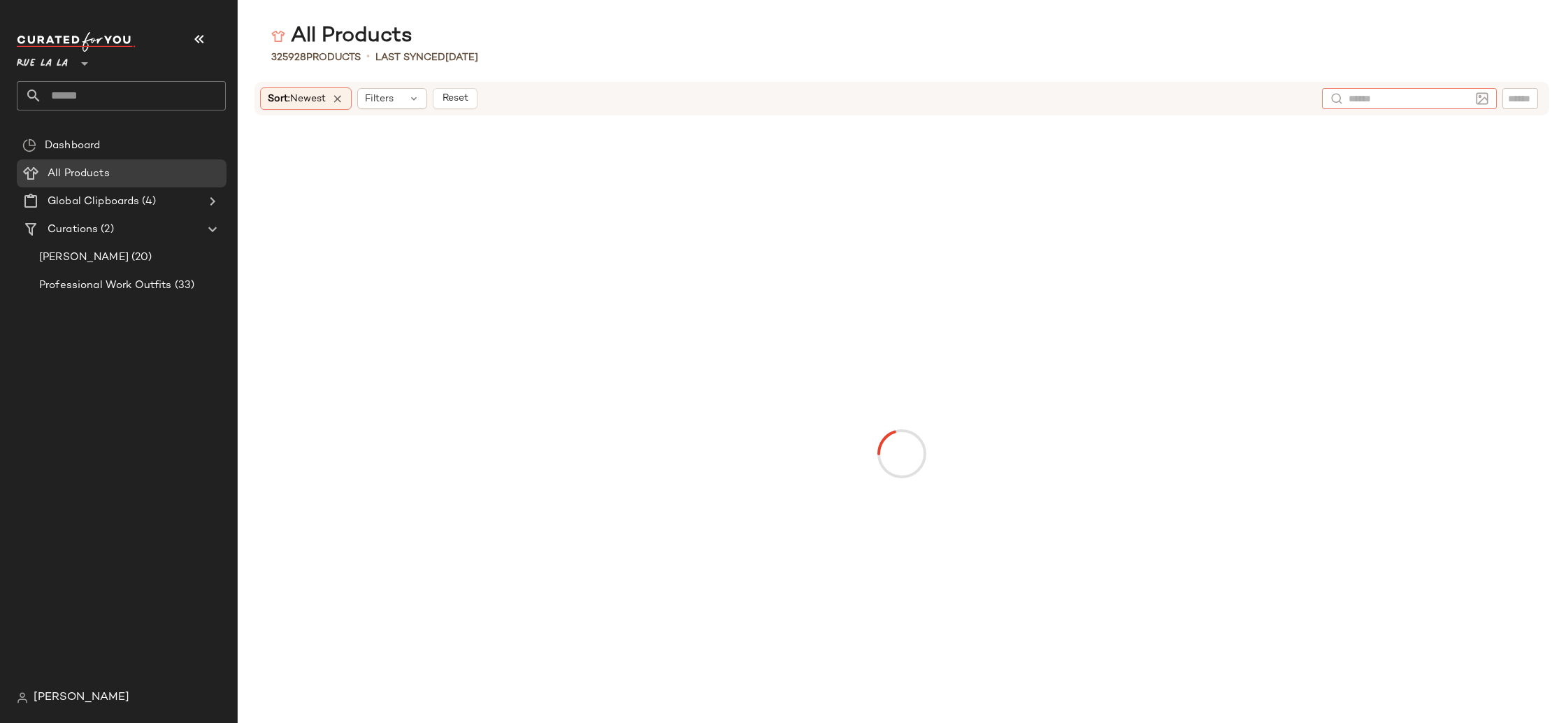
click at [1463, 99] on input "text" at bounding box center [1409, 99] width 122 height 15
type input "*"
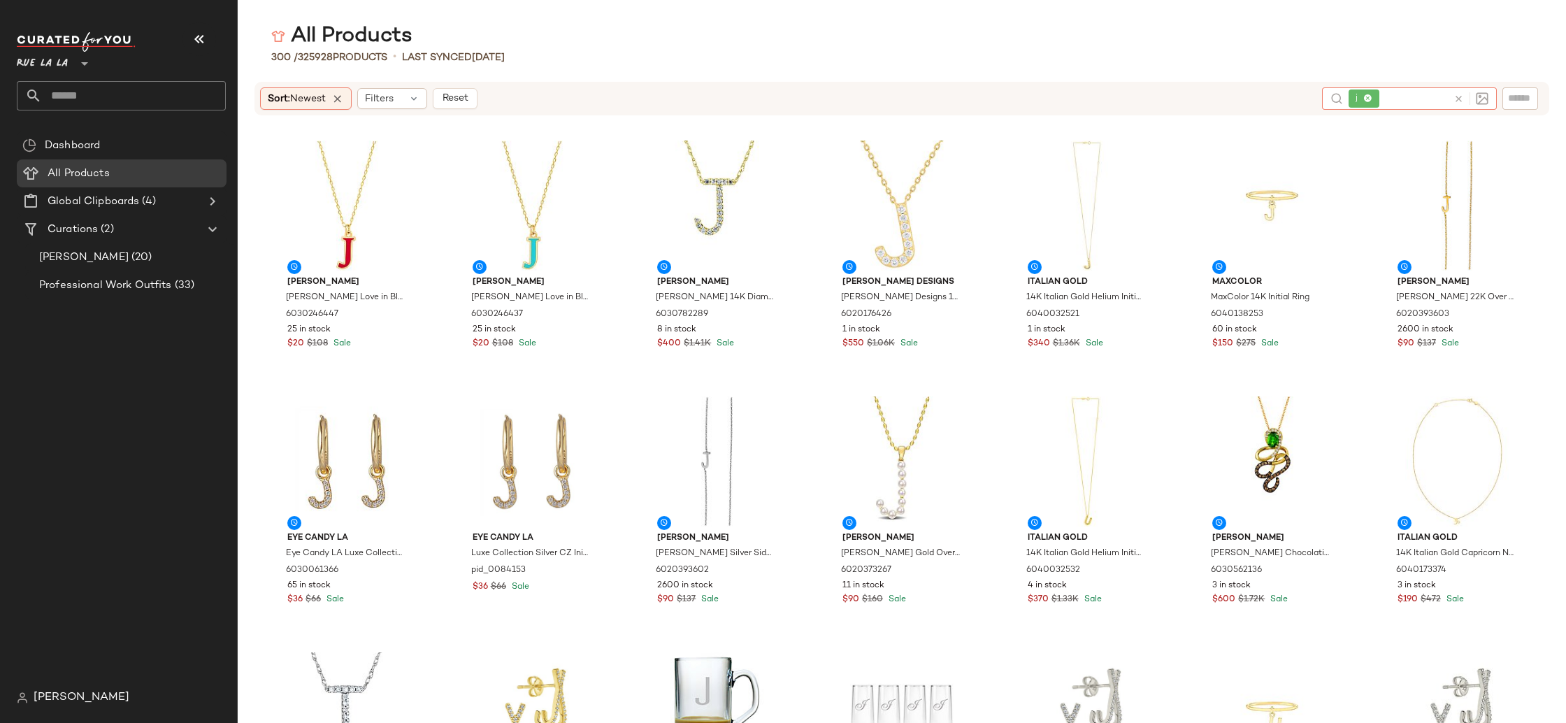
click at [1369, 96] on icon at bounding box center [1367, 98] width 9 height 9
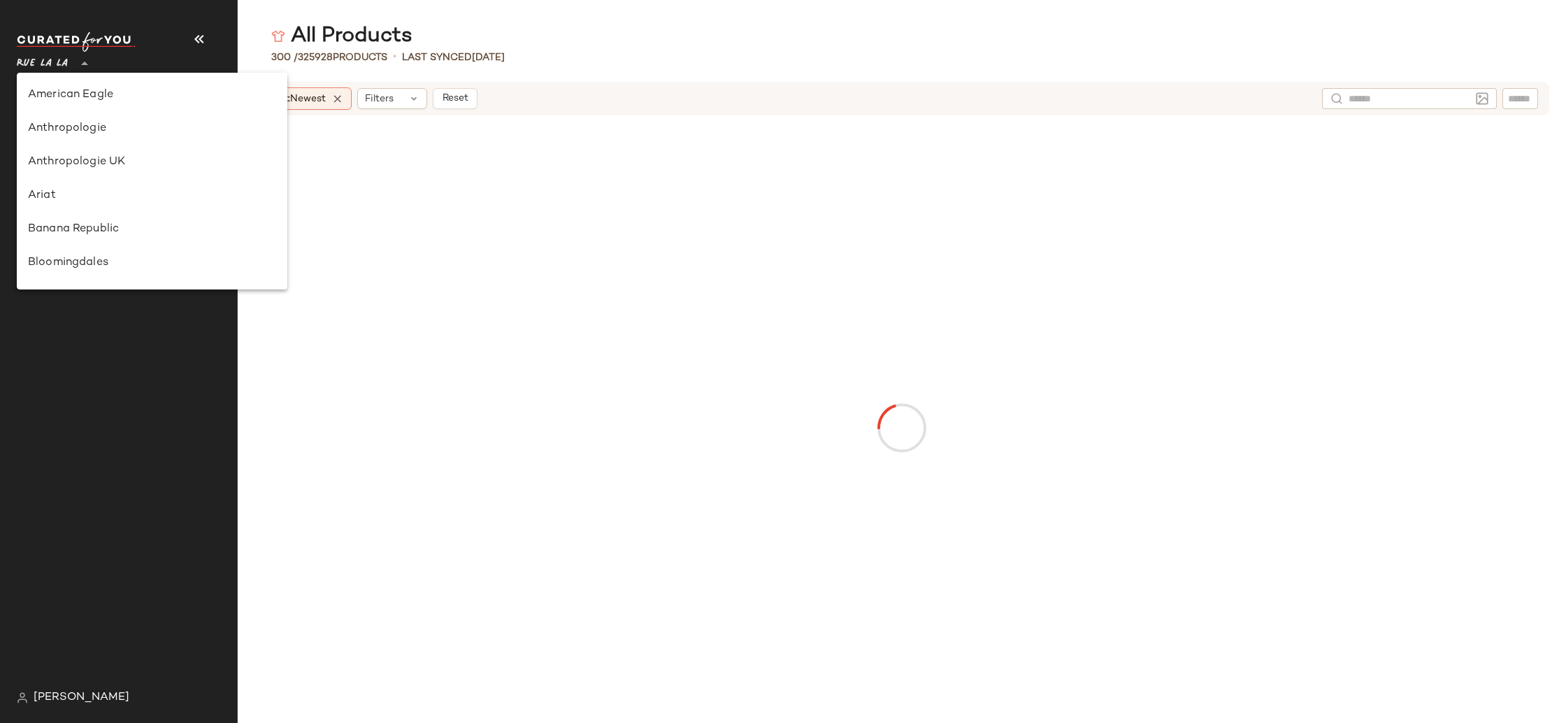
drag, startPoint x: 58, startPoint y: 59, endPoint x: 123, endPoint y: 154, distance: 115.2
click at [59, 61] on span "Rue La La" at bounding box center [42, 60] width 51 height 25
click at [128, 239] on div "Gilt" at bounding box center [152, 236] width 248 height 17
type input "**"
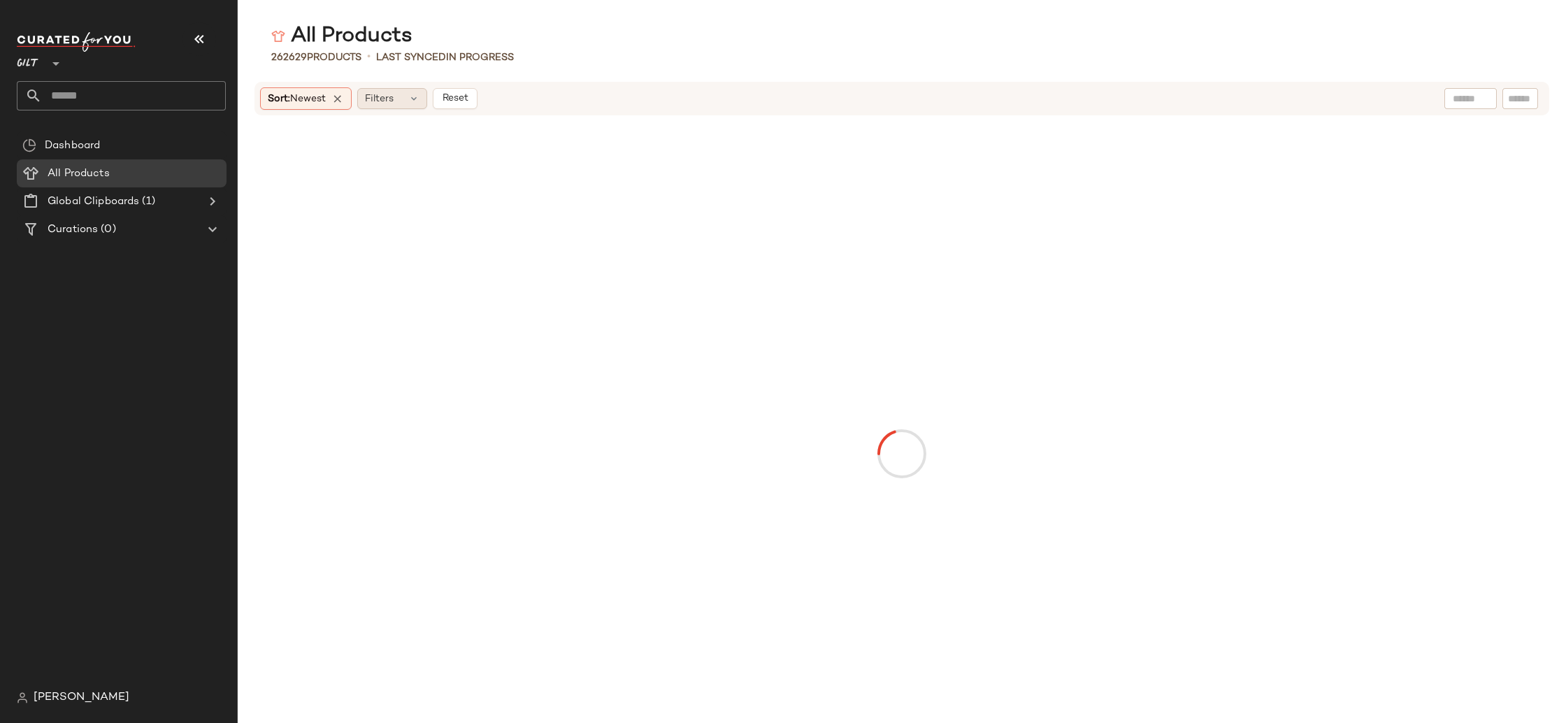
click at [382, 97] on span "Filters" at bounding box center [379, 99] width 29 height 15
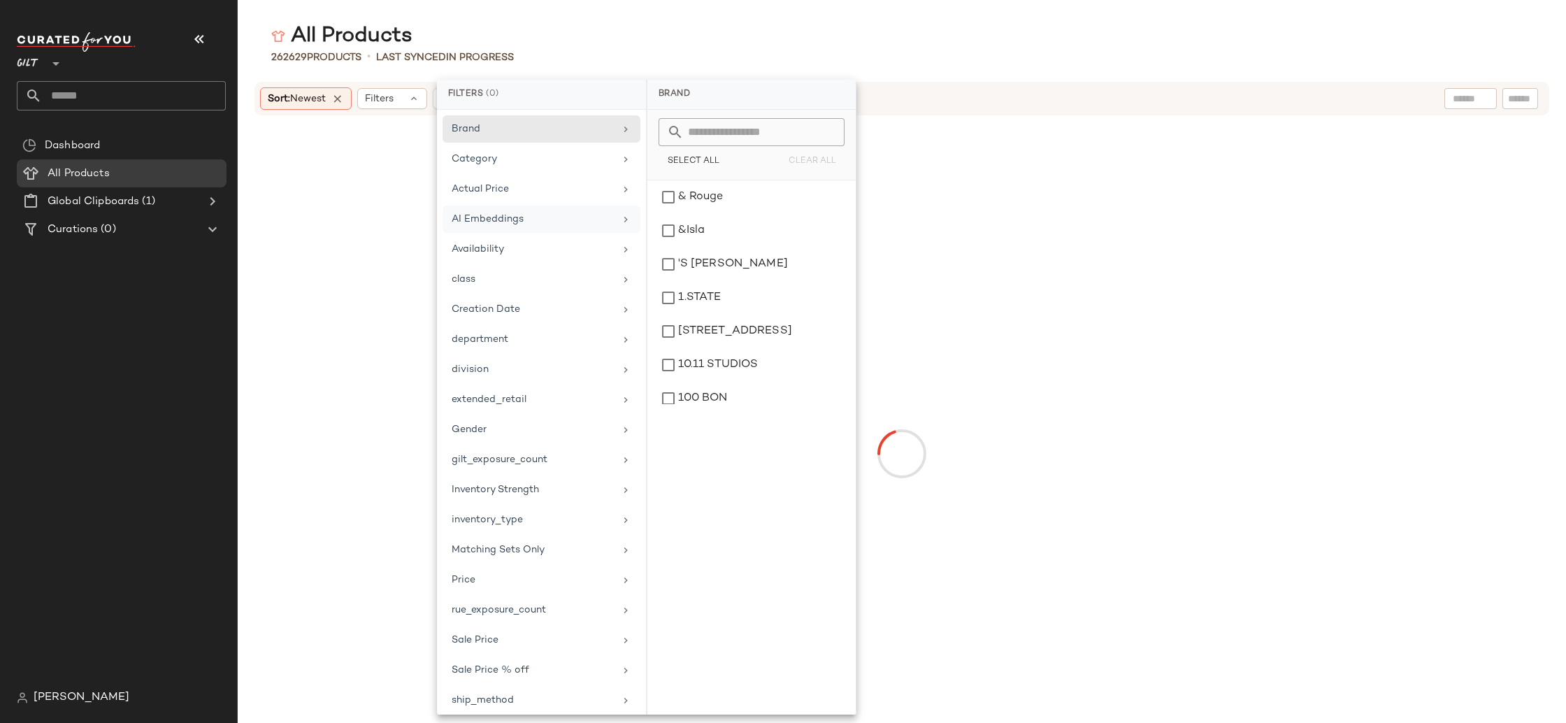
click at [548, 212] on div "AI Embeddings" at bounding box center [533, 219] width 163 height 15
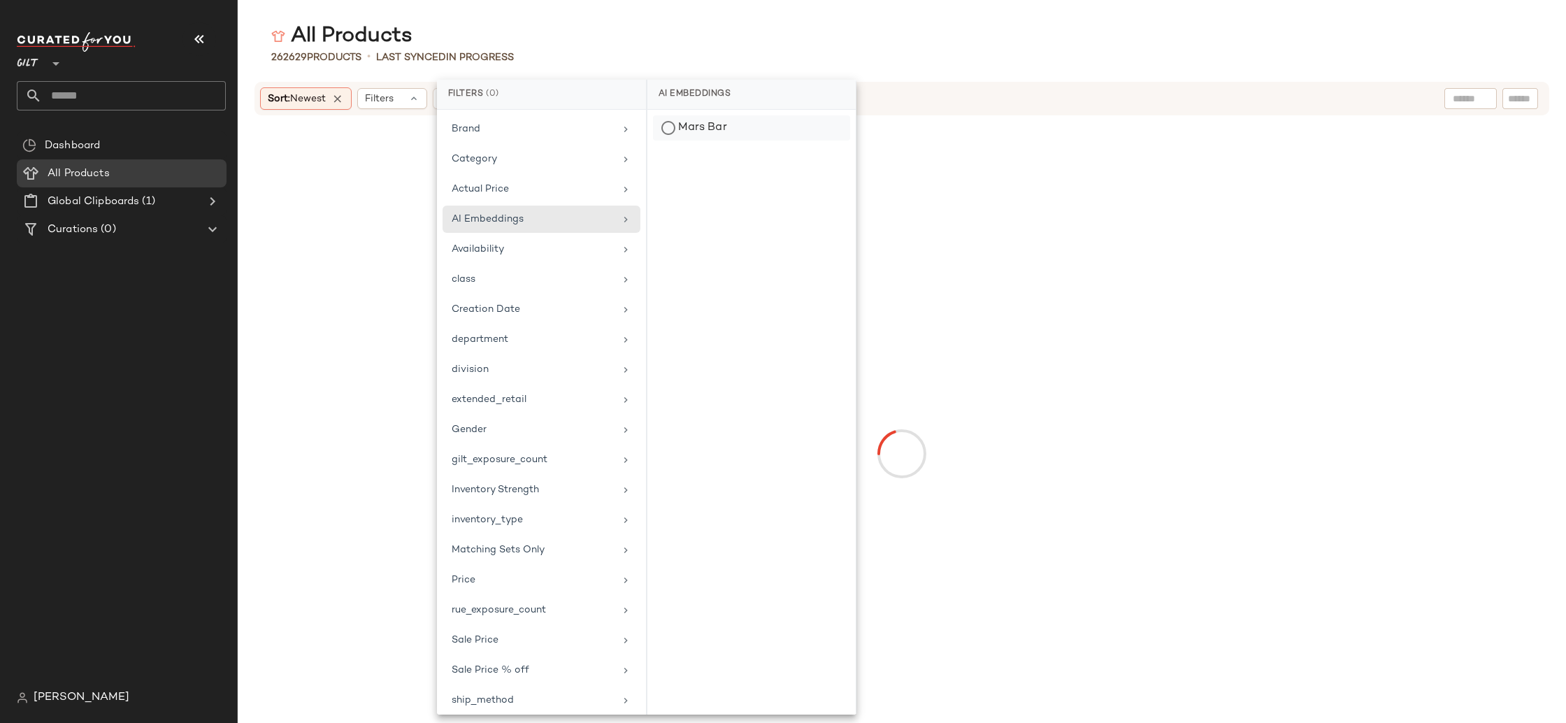
click at [733, 127] on div "Mars Bar" at bounding box center [751, 127] width 197 height 25
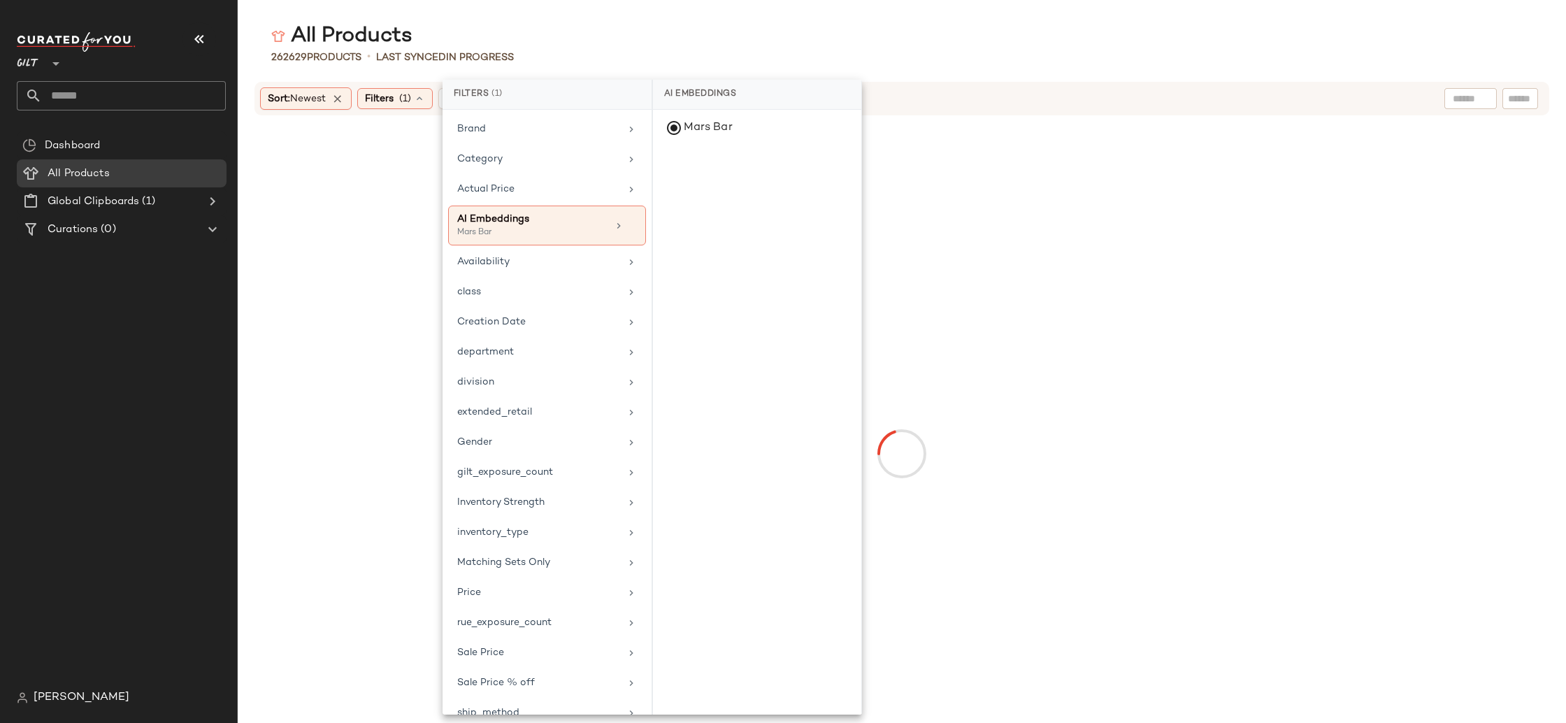
click at [979, 39] on div "All Products" at bounding box center [902, 36] width 1328 height 28
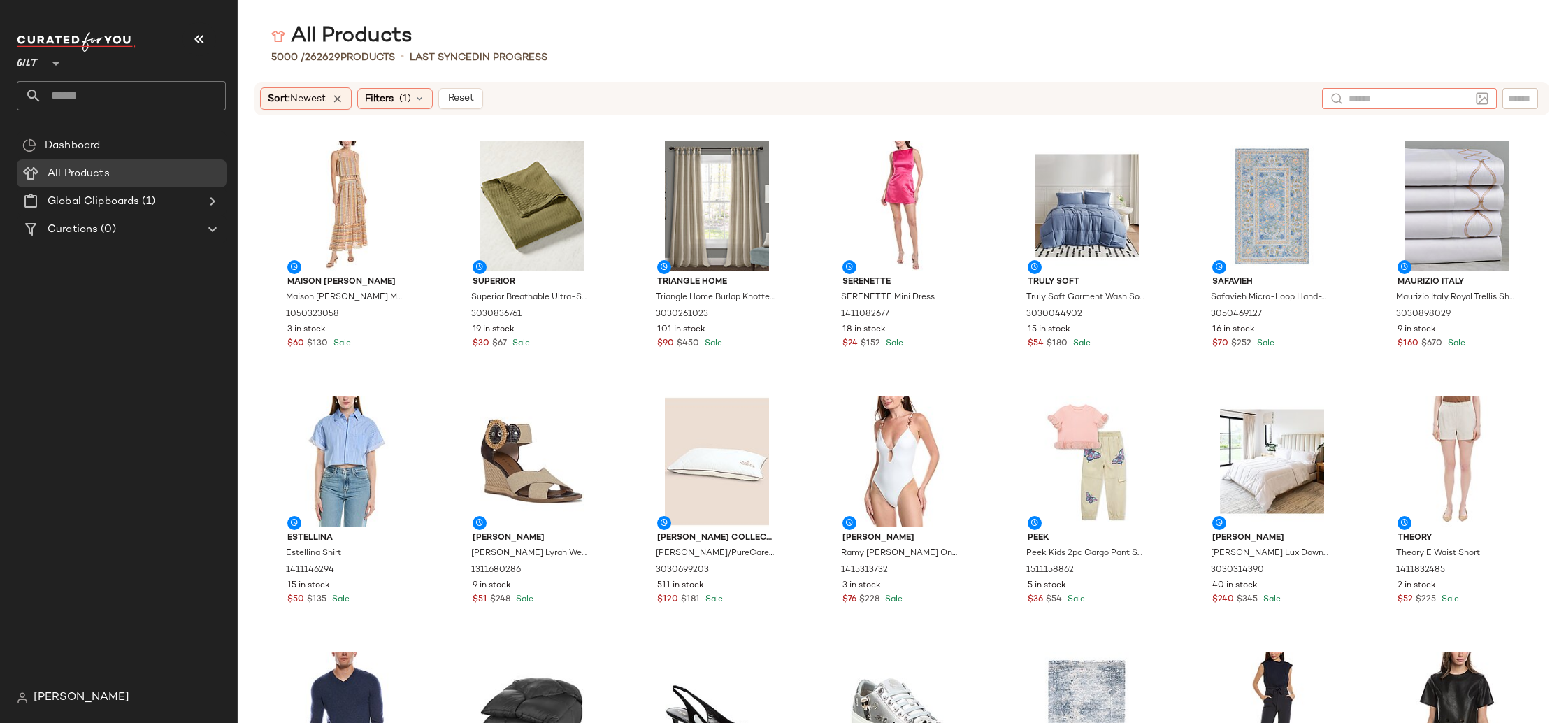
click at [1486, 94] on div at bounding box center [1409, 98] width 175 height 21
type input "**********"
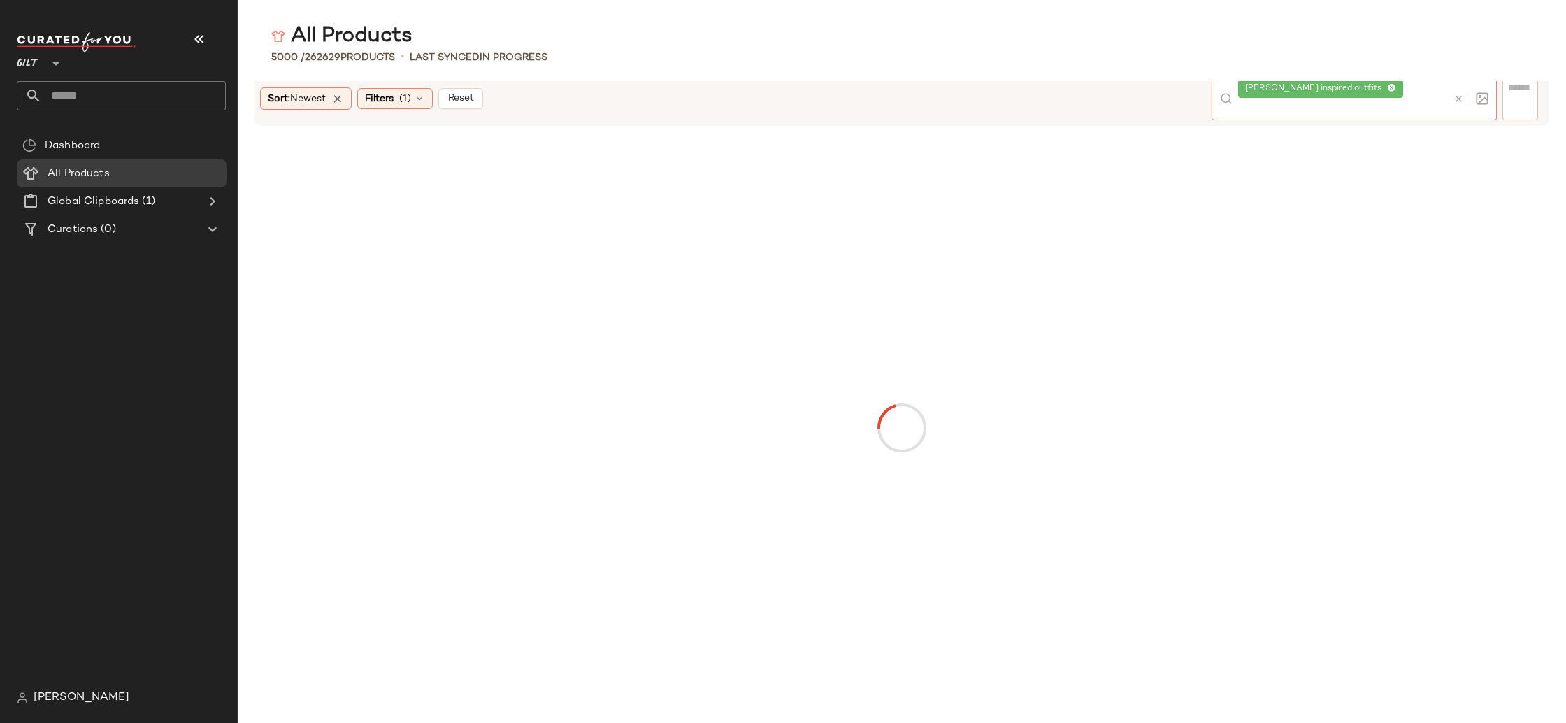
click at [1387, 93] on icon at bounding box center [1391, 88] width 9 height 9
click at [420, 102] on icon at bounding box center [419, 98] width 11 height 11
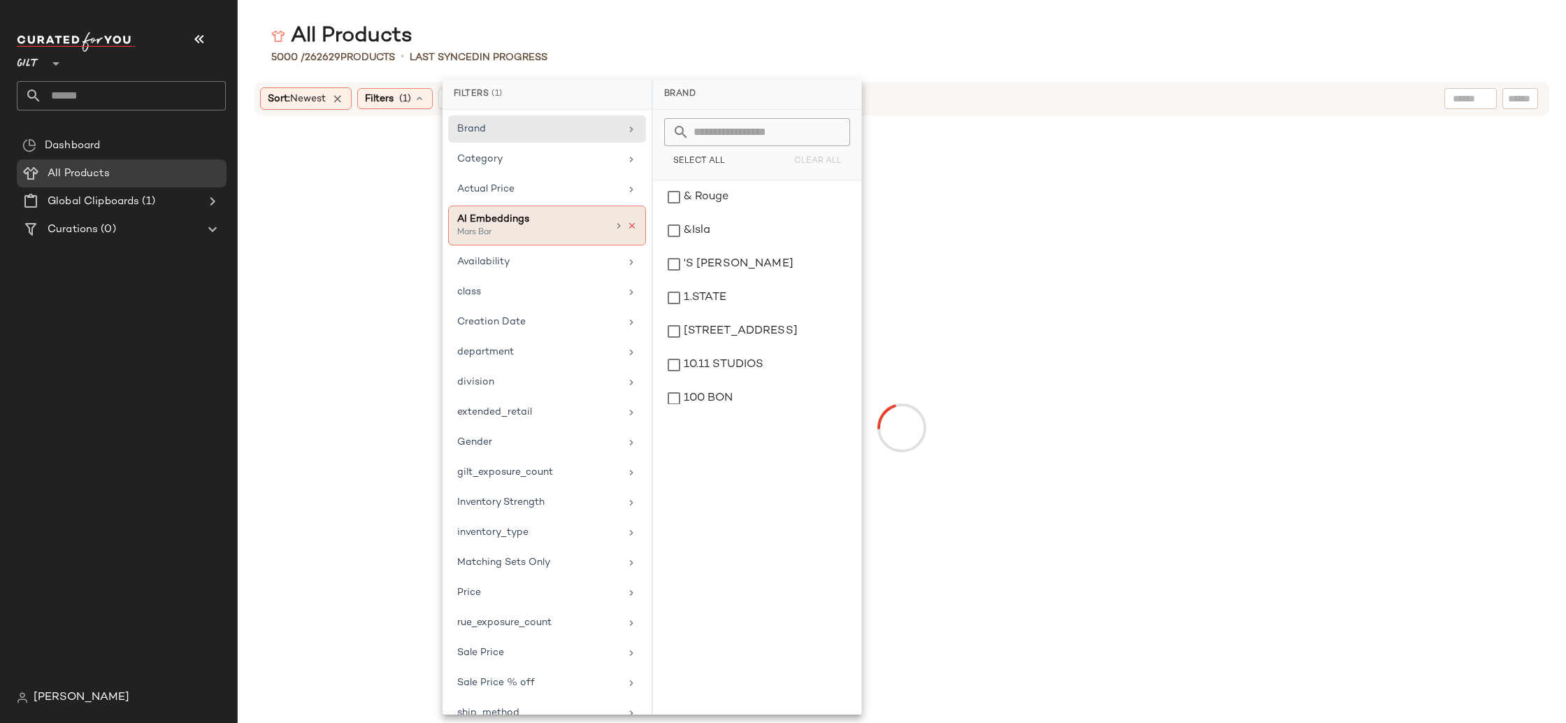
click at [627, 226] on icon at bounding box center [632, 226] width 10 height 10
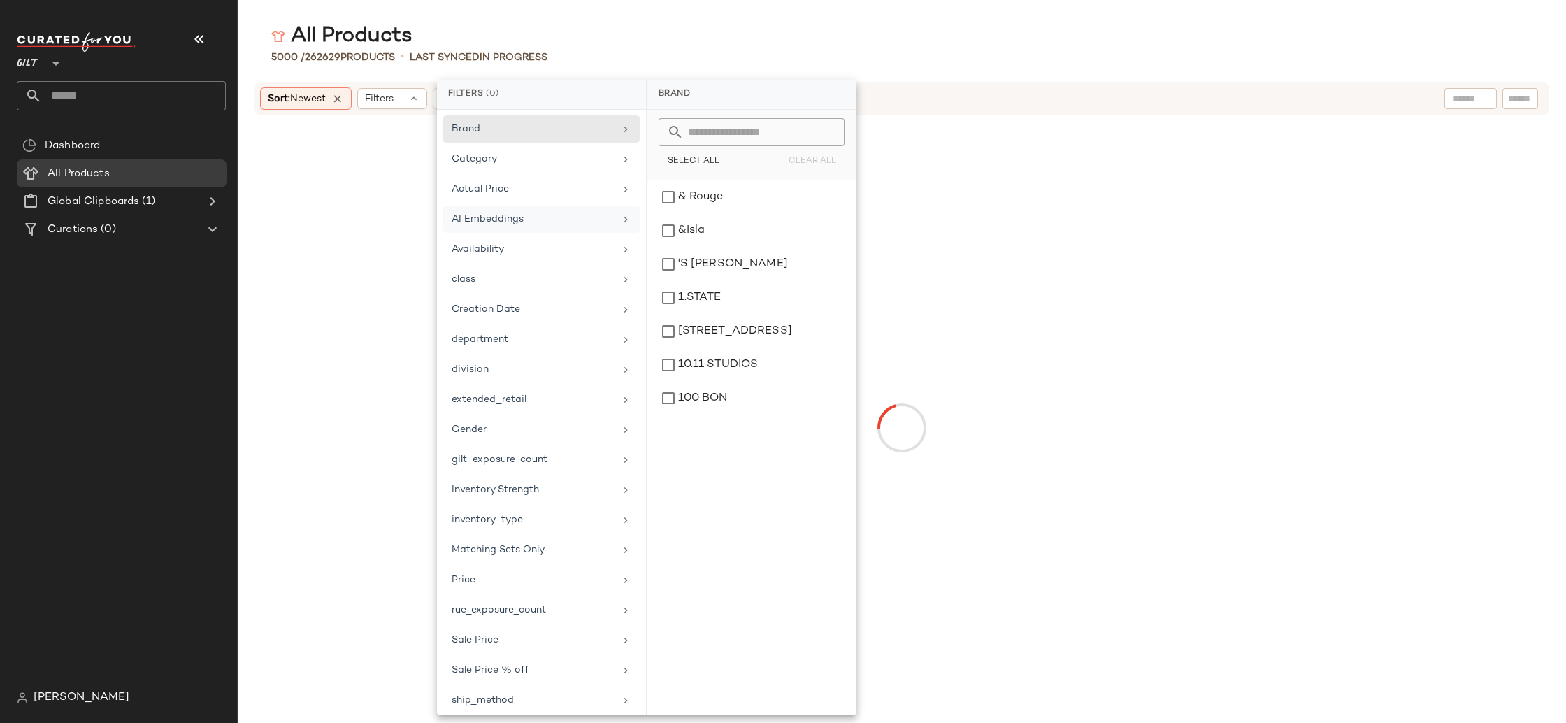
click at [601, 47] on div "All Products" at bounding box center [902, 36] width 1328 height 28
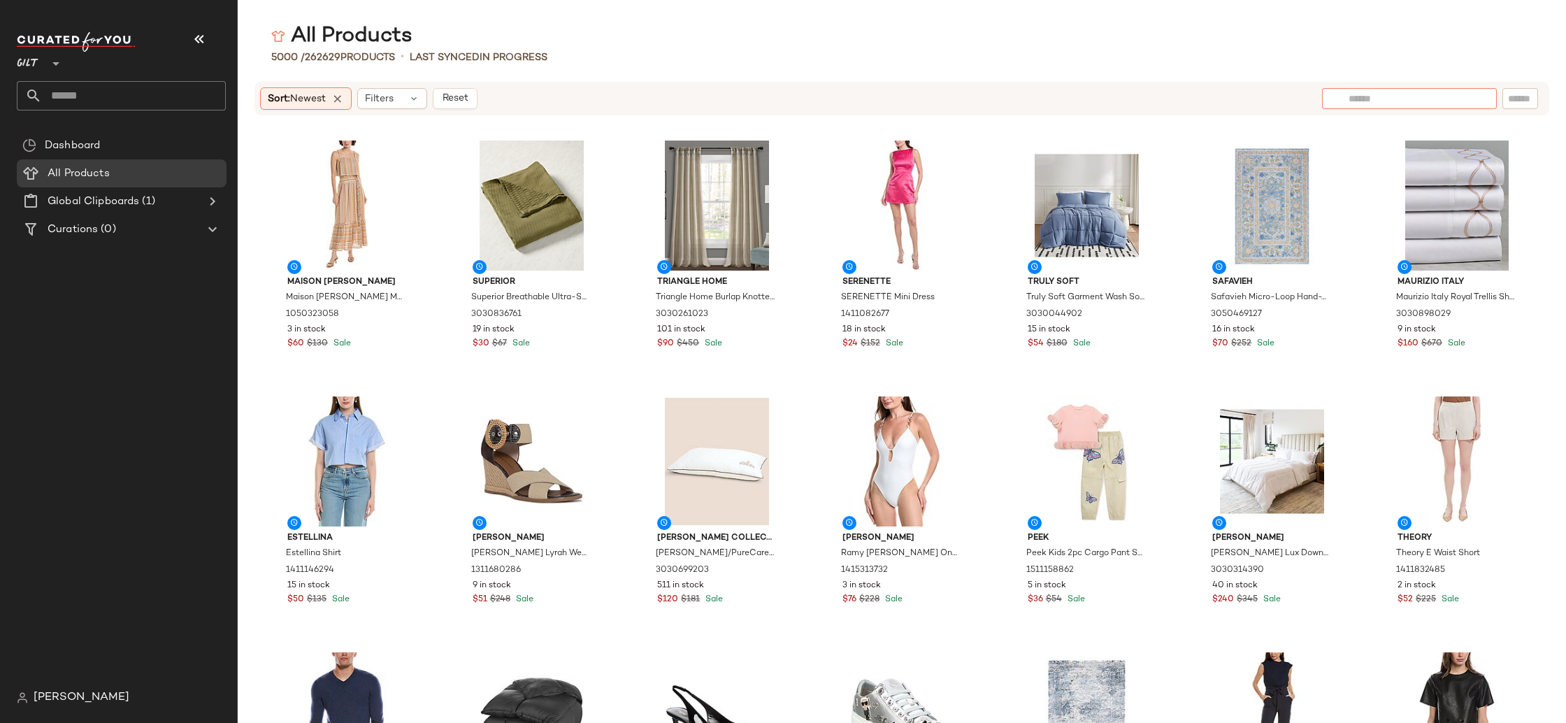
click at [1485, 102] on div at bounding box center [1409, 98] width 175 height 21
type input "**********"
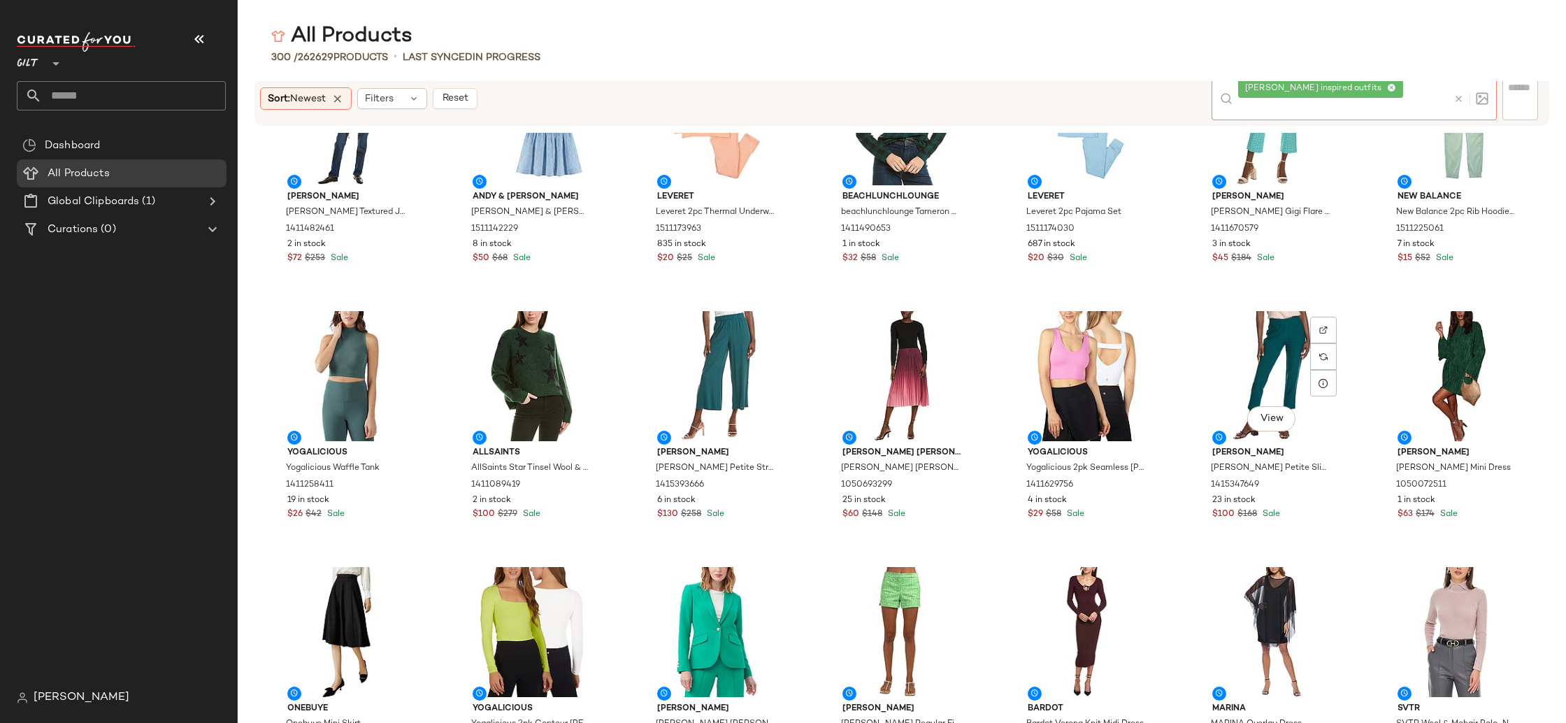
scroll to position [1633, 0]
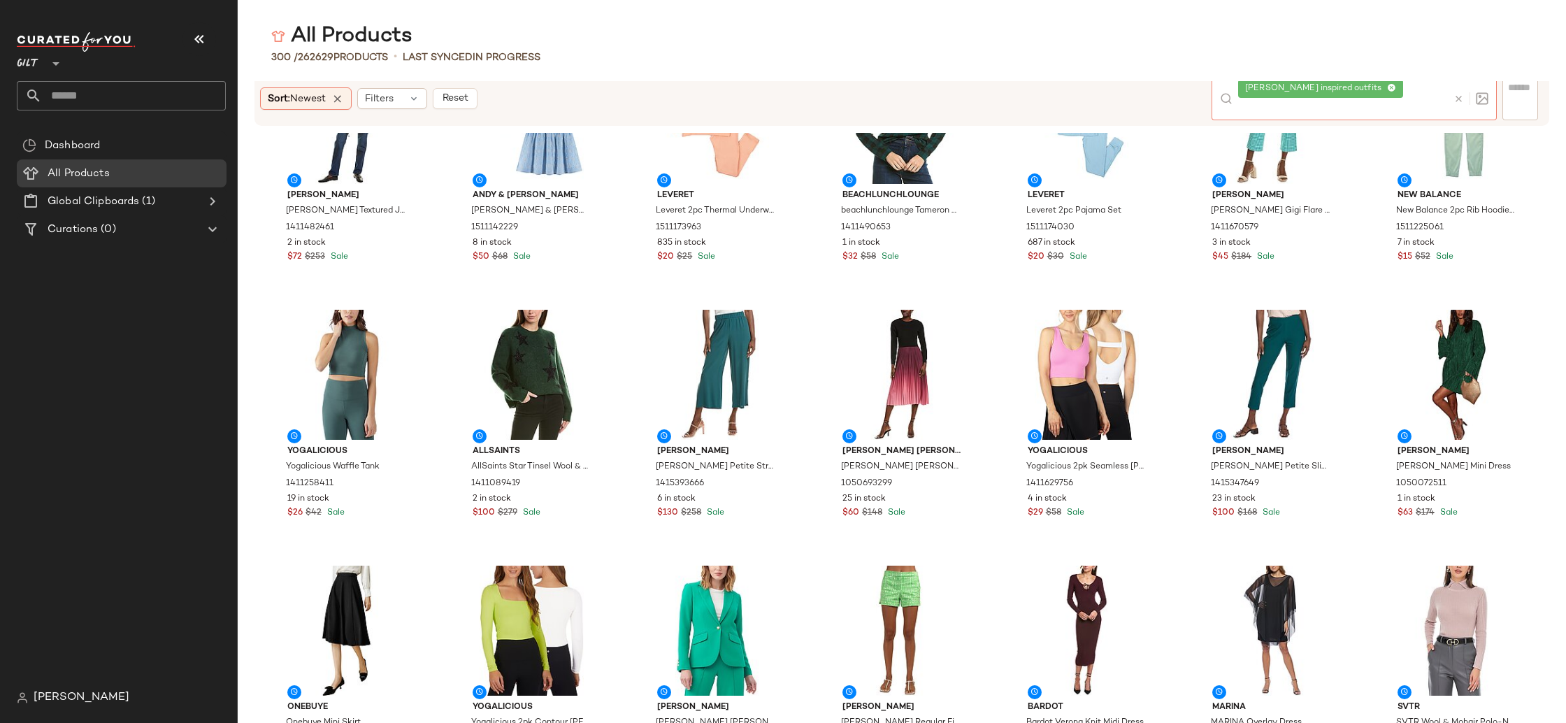
click at [1392, 93] on icon at bounding box center [1391, 88] width 9 height 9
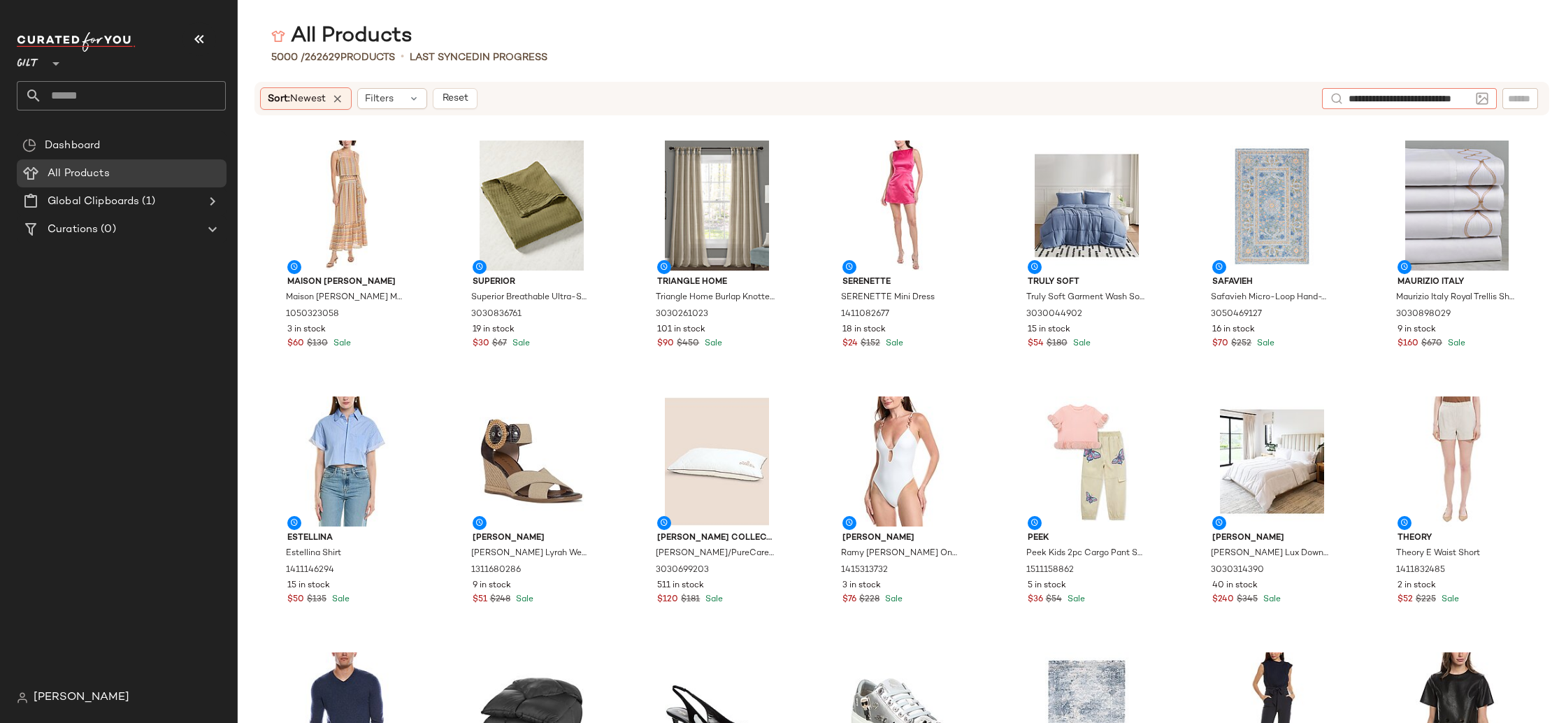
type input "**********"
click at [1394, 95] on input "**********" at bounding box center [1409, 99] width 122 height 15
click at [1394, 96] on input "**********" at bounding box center [1409, 99] width 122 height 15
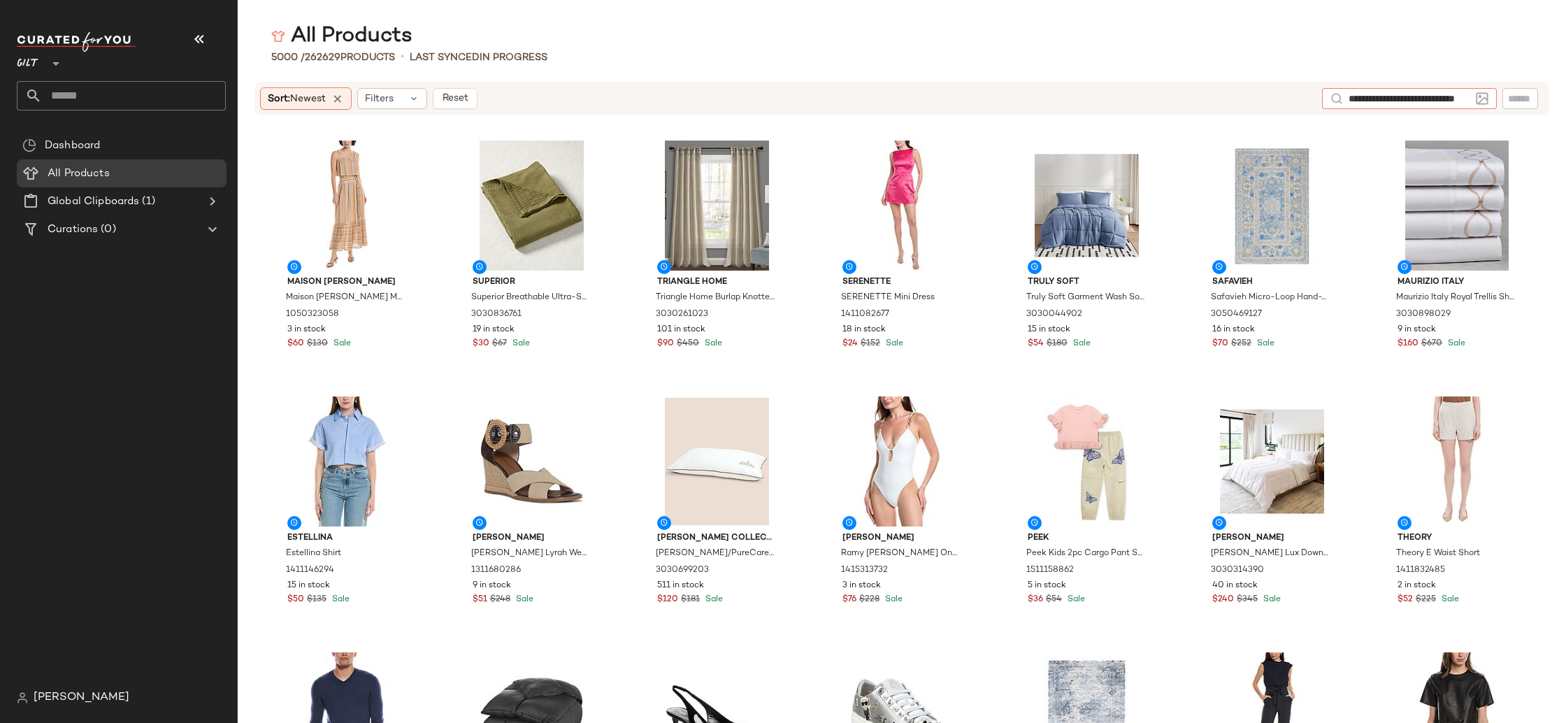
click at [1394, 96] on input "**********" at bounding box center [1409, 99] width 122 height 15
click at [1445, 96] on input "**********" at bounding box center [1409, 99] width 122 height 15
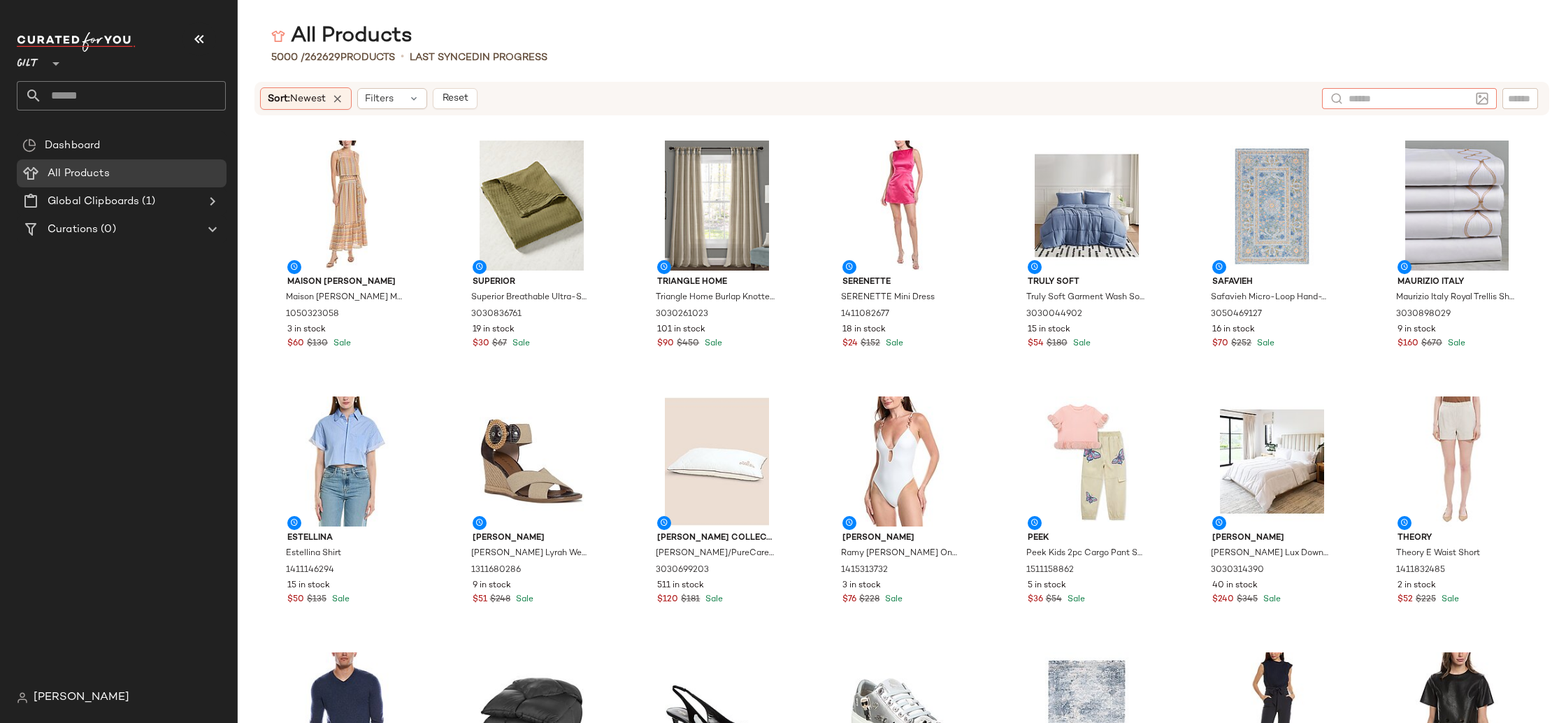
scroll to position [0, 0]
click at [468, 98] on span "Reset" at bounding box center [454, 98] width 27 height 11
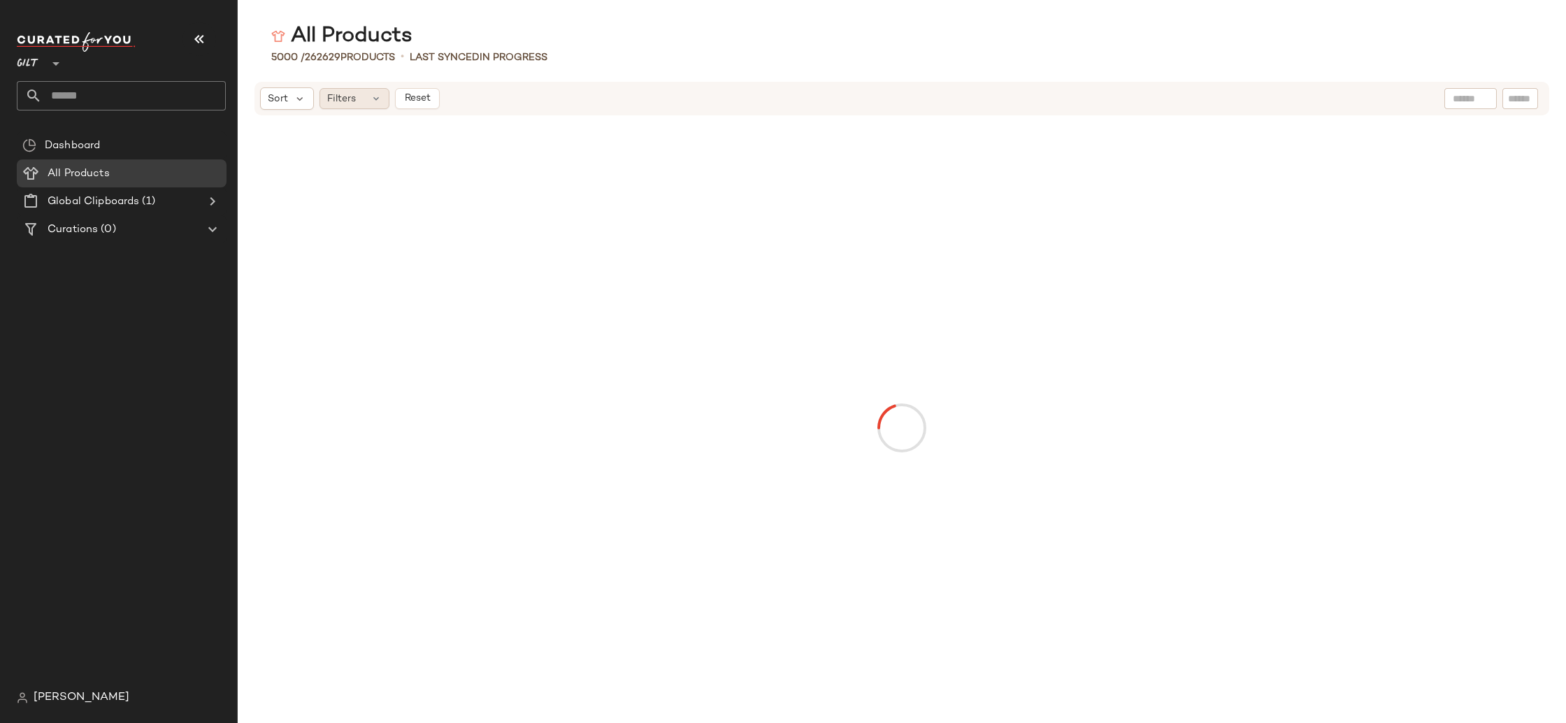
click at [340, 96] on span "Filters" at bounding box center [341, 99] width 29 height 15
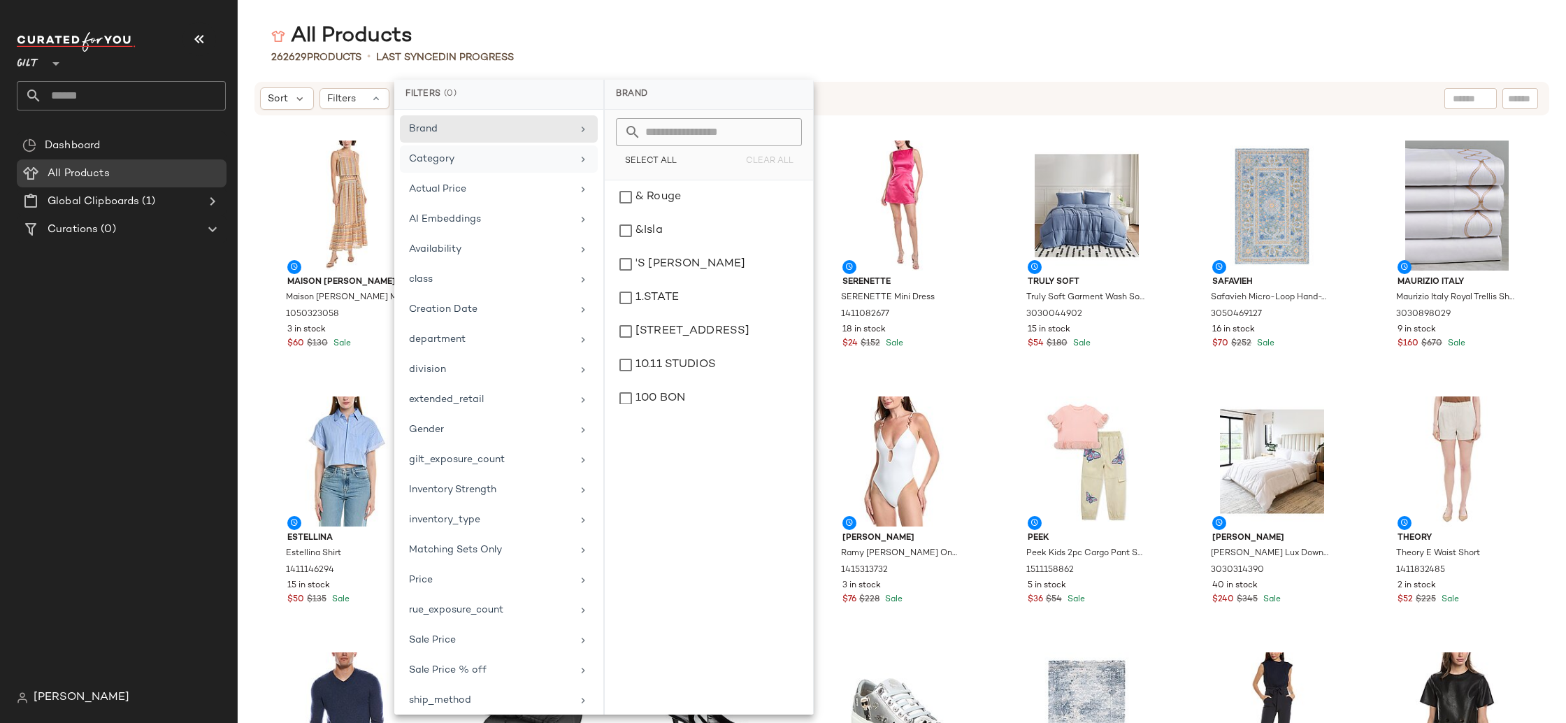
click at [487, 161] on div "Category" at bounding box center [490, 159] width 163 height 15
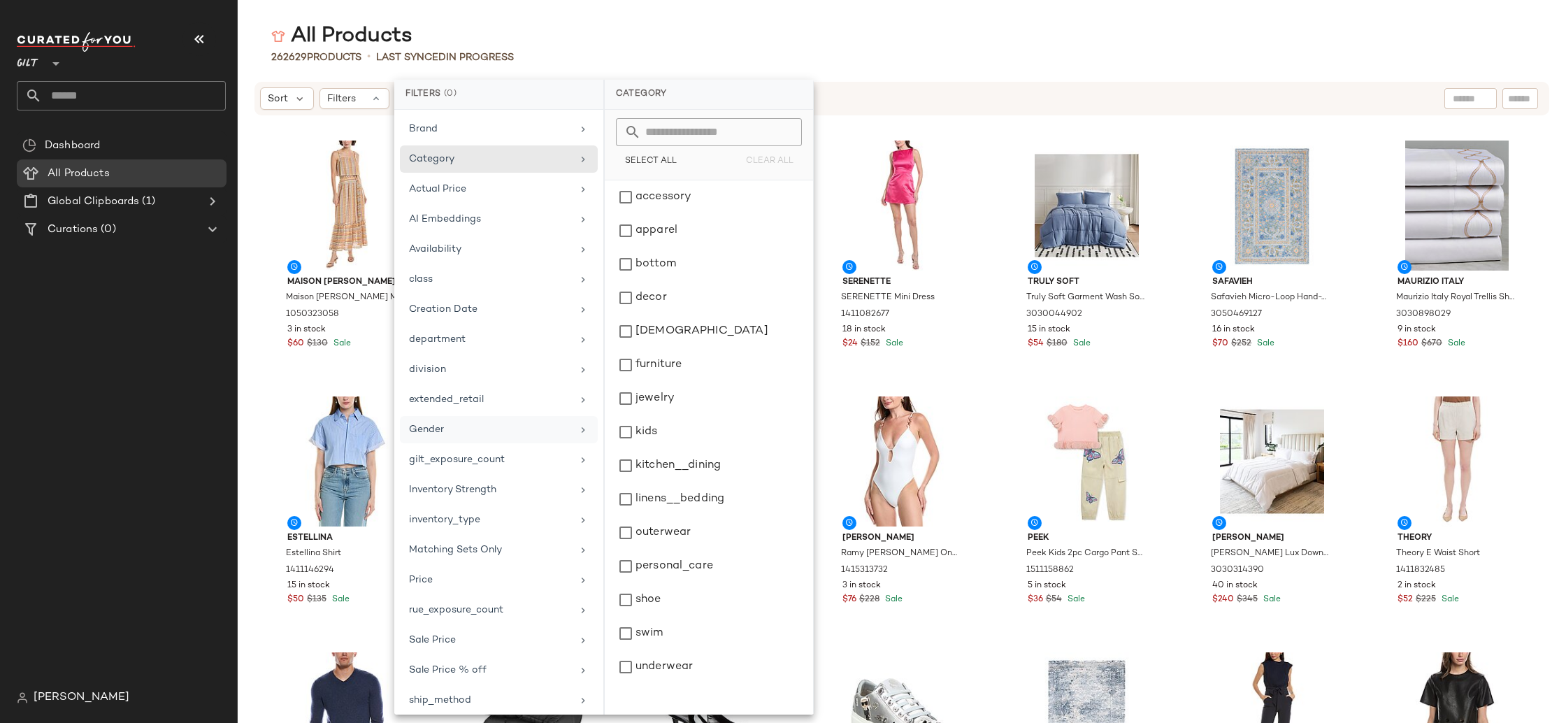
click at [541, 429] on div "Gender" at bounding box center [490, 429] width 163 height 15
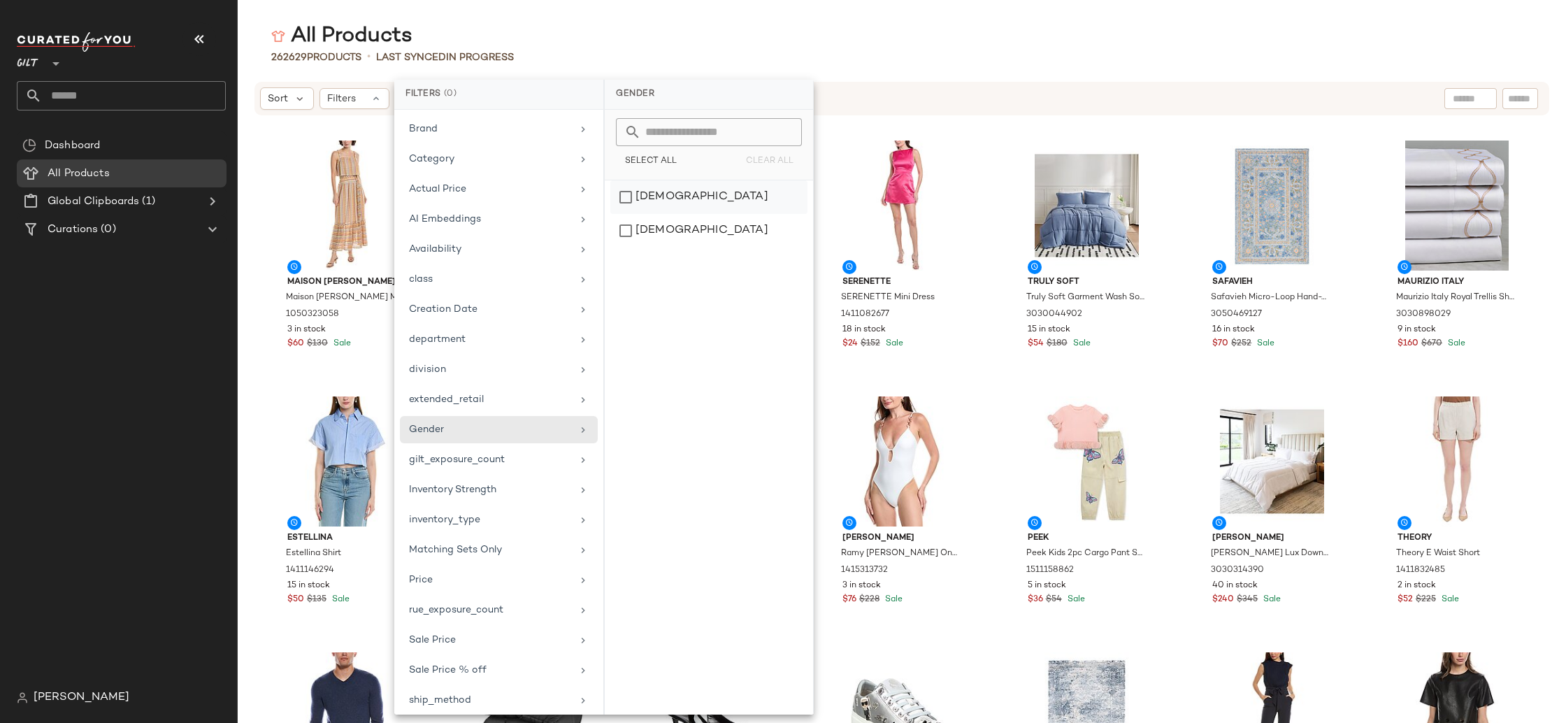
click at [696, 214] on div "female" at bounding box center [708, 231] width 197 height 34
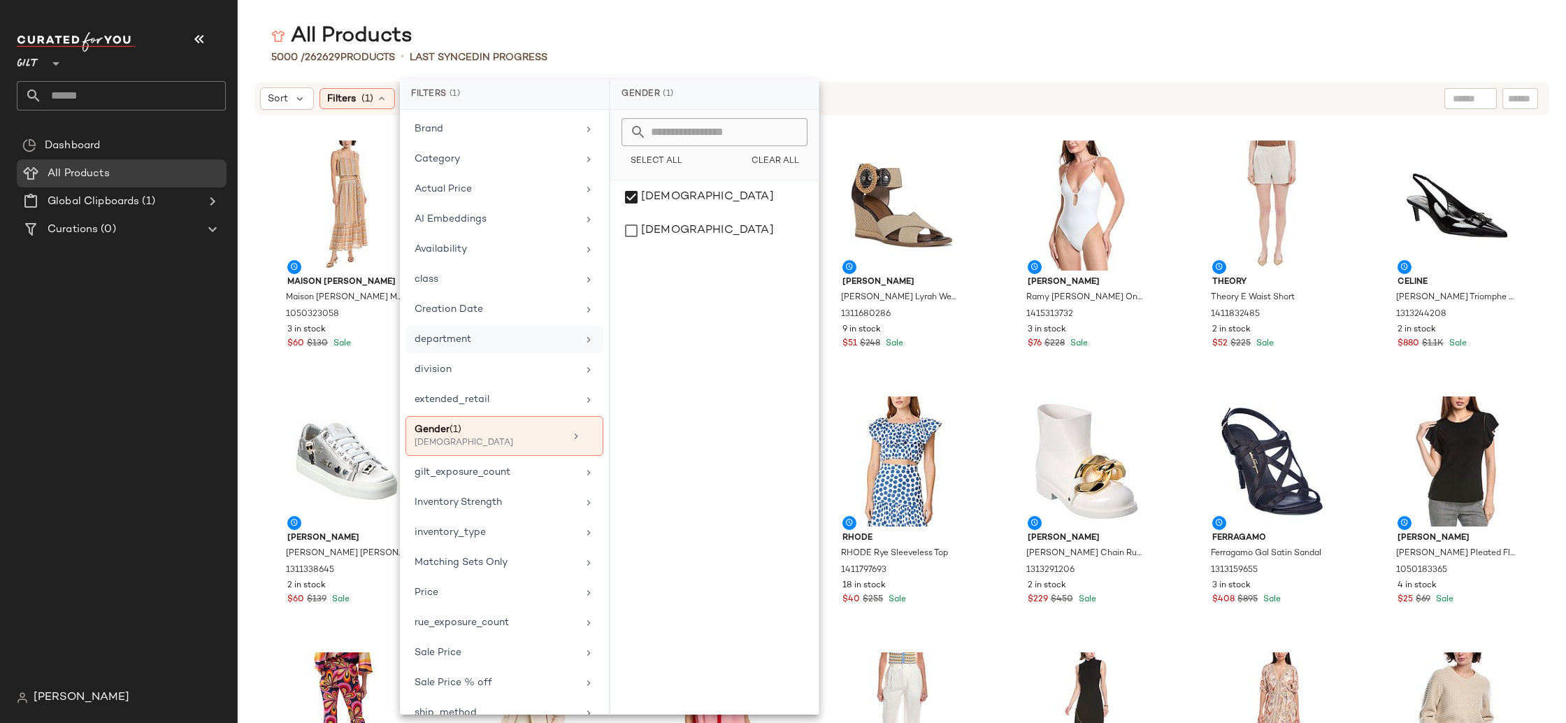
click at [574, 356] on div "department" at bounding box center [504, 369] width 198 height 27
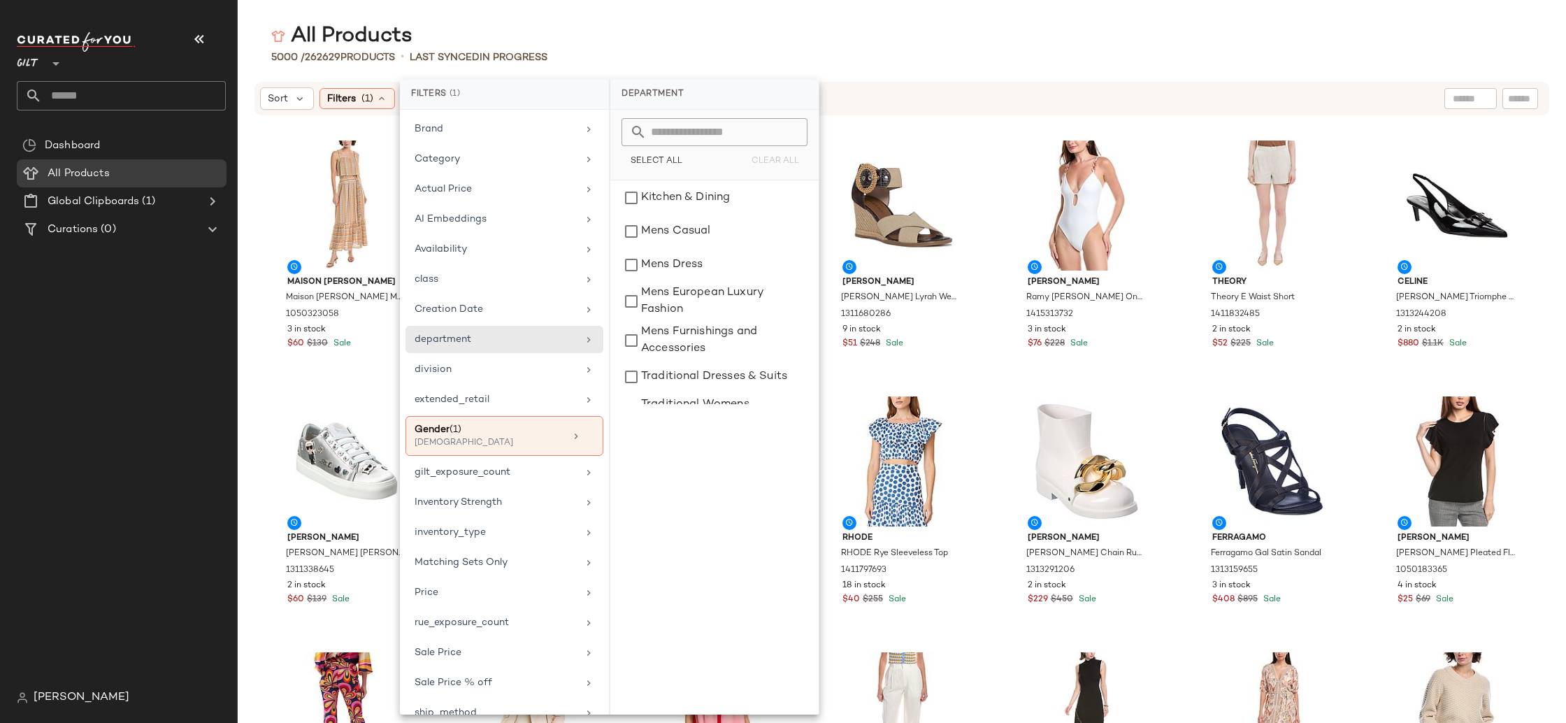
scroll to position [604, 0]
click at [898, 33] on div "All Products" at bounding box center [902, 36] width 1328 height 28
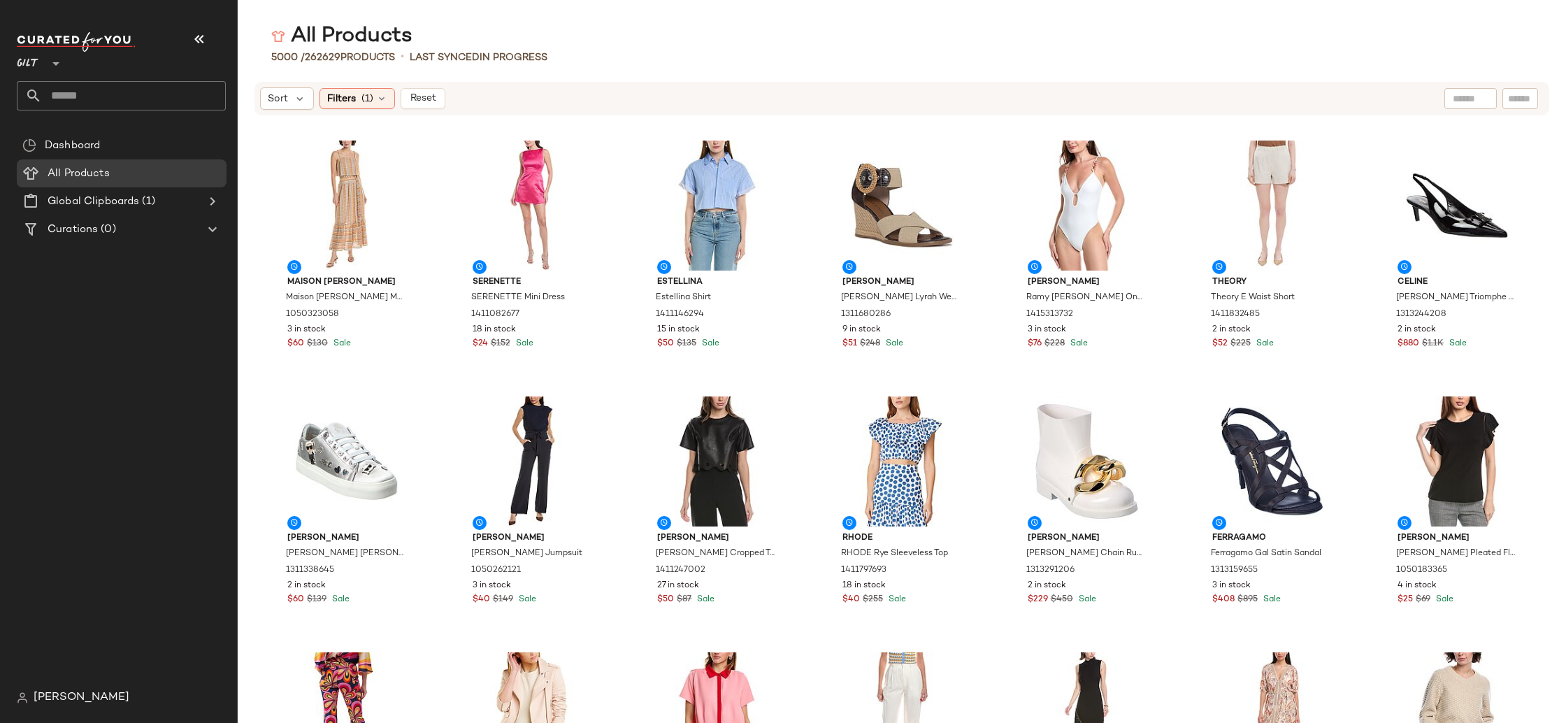
click at [1462, 101] on input "text" at bounding box center [1471, 99] width 36 height 15
type input "*"
type input "**********"
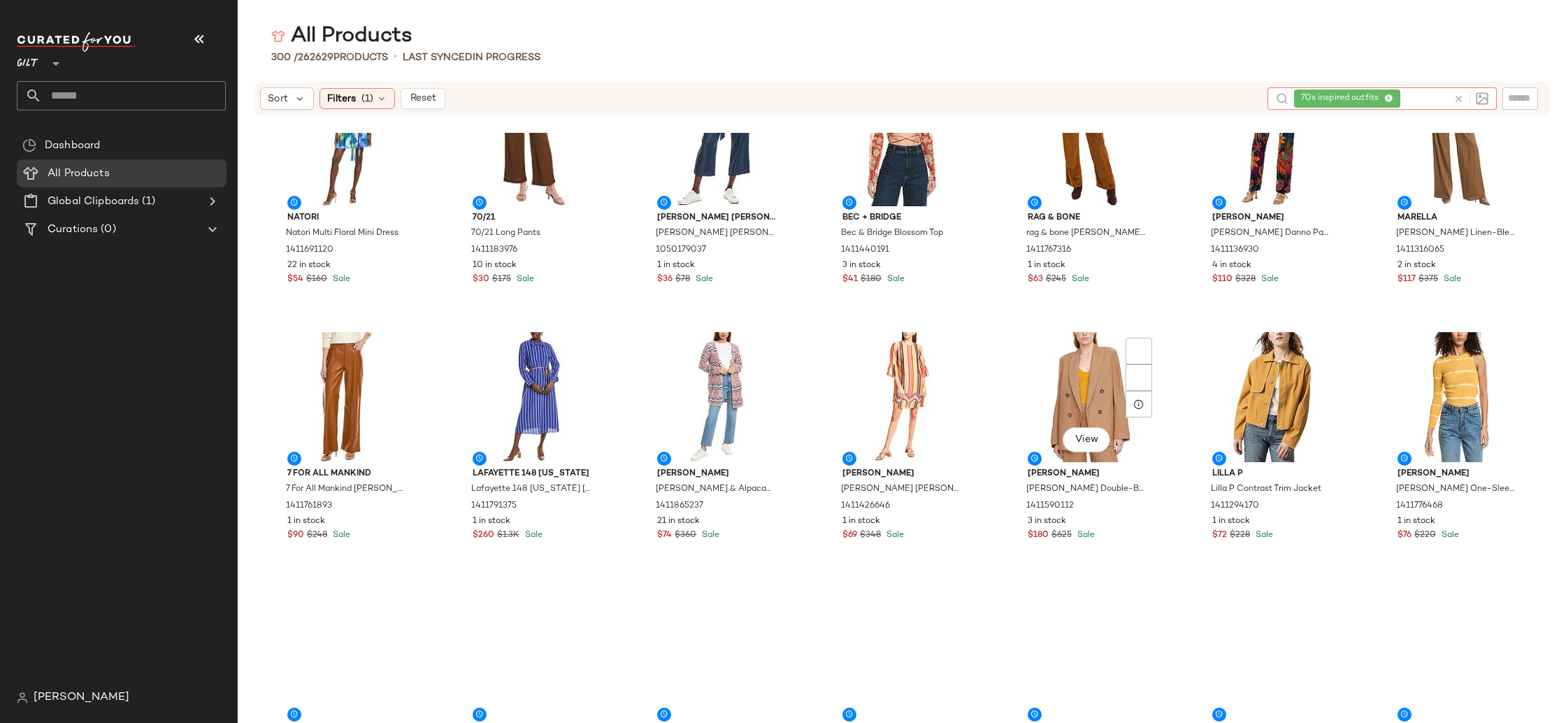
scroll to position [3431, 0]
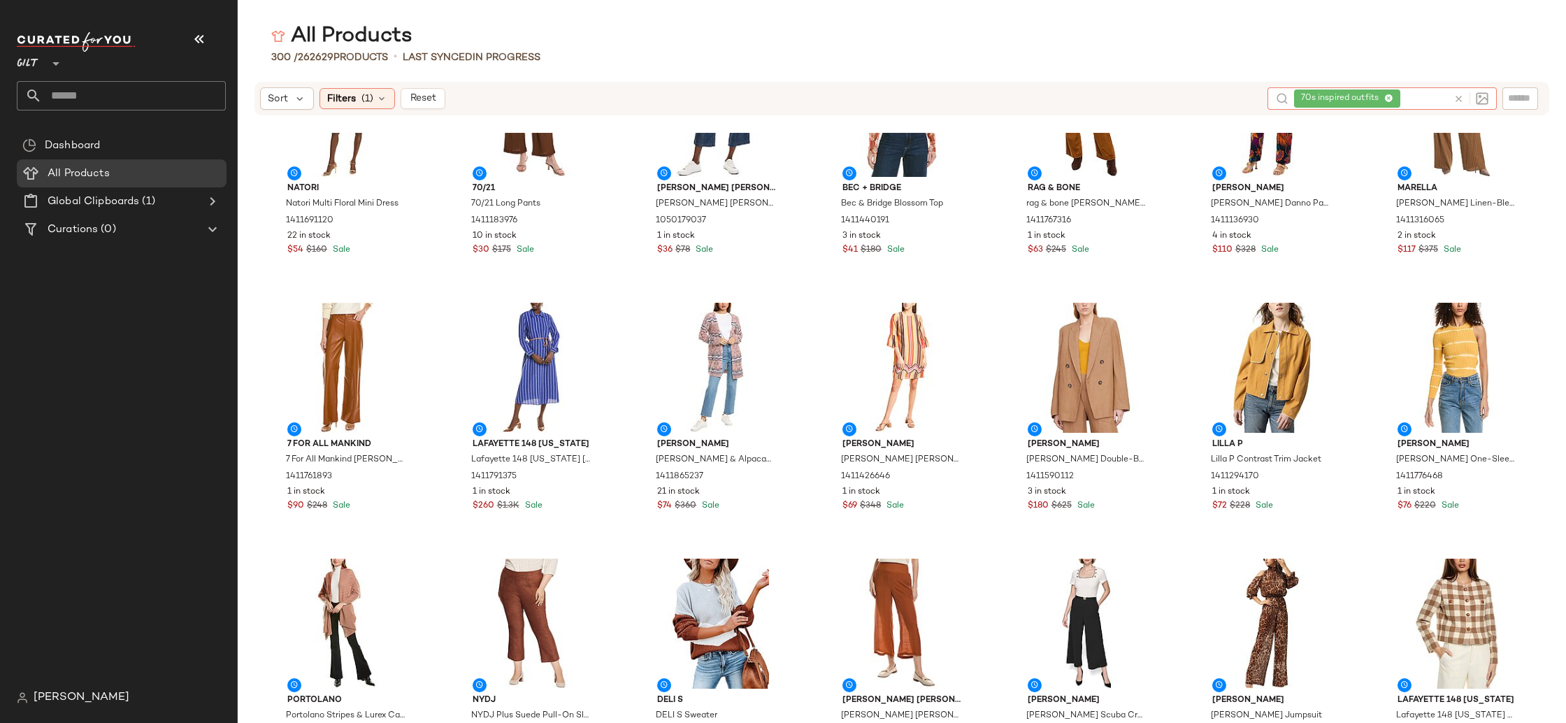
click at [1389, 97] on icon at bounding box center [1388, 98] width 9 height 9
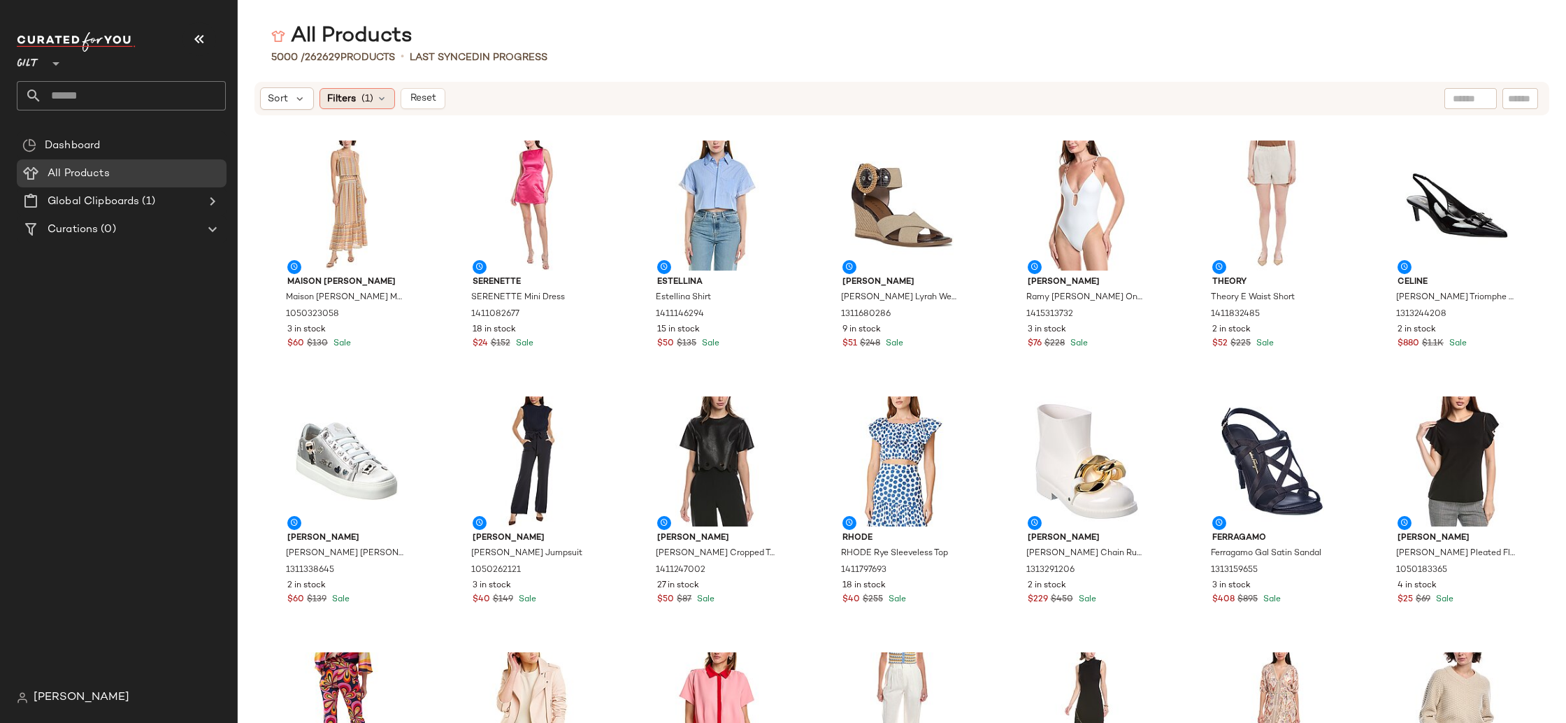
click at [385, 103] on icon at bounding box center [381, 98] width 11 height 11
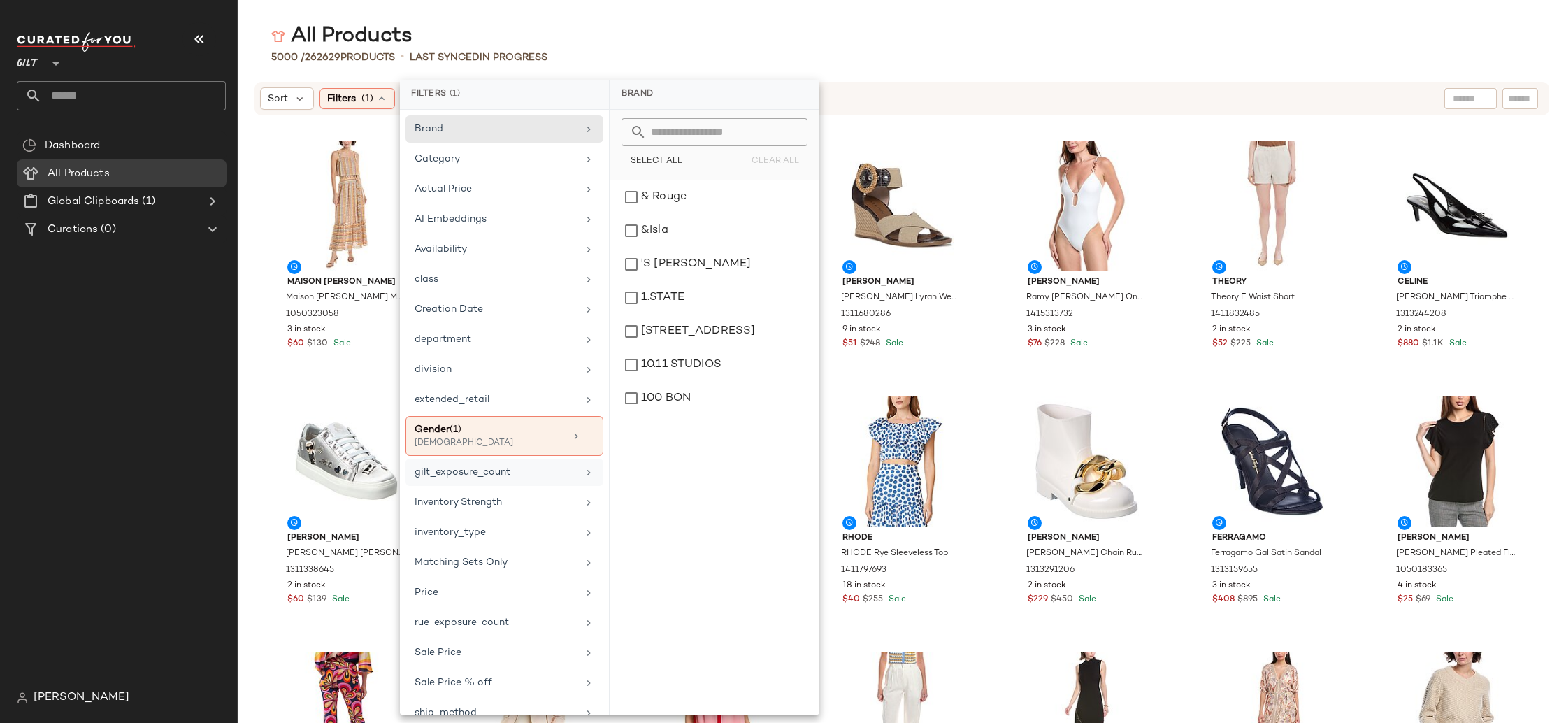
click at [512, 472] on div "gilt_exposure_count" at bounding box center [496, 472] width 163 height 15
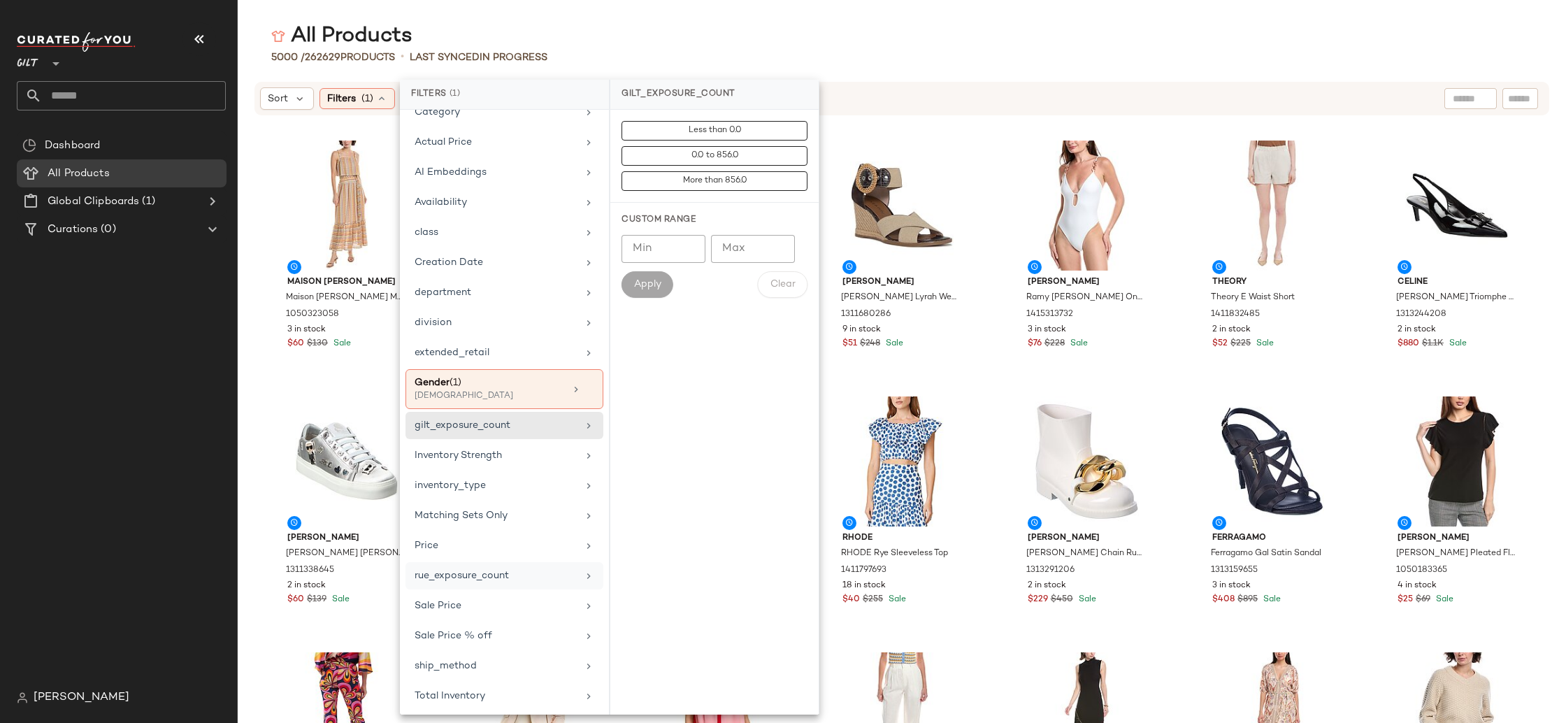
scroll to position [50, 0]
click at [573, 687] on div "Total Inventory" at bounding box center [504, 692] width 198 height 27
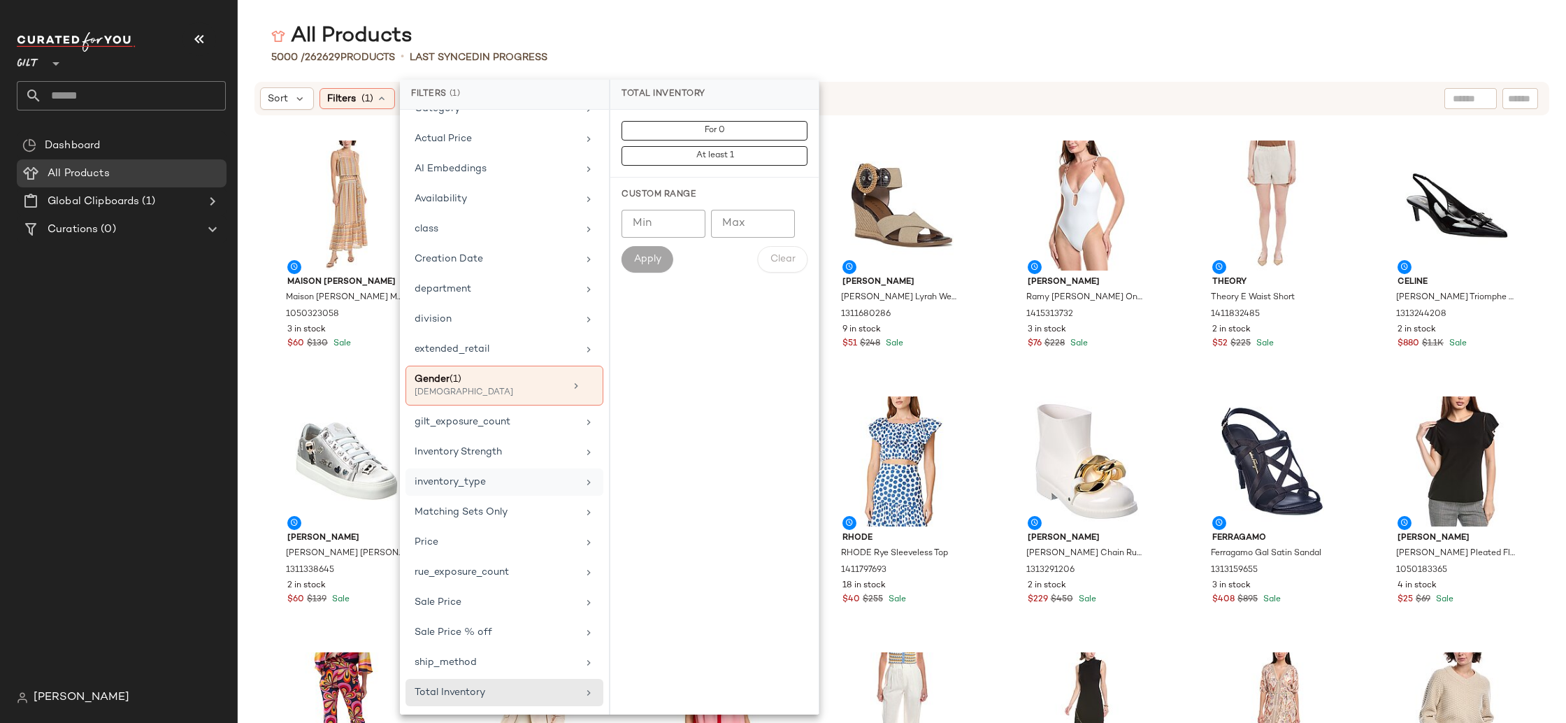
click at [539, 487] on div "inventory_type" at bounding box center [496, 482] width 163 height 15
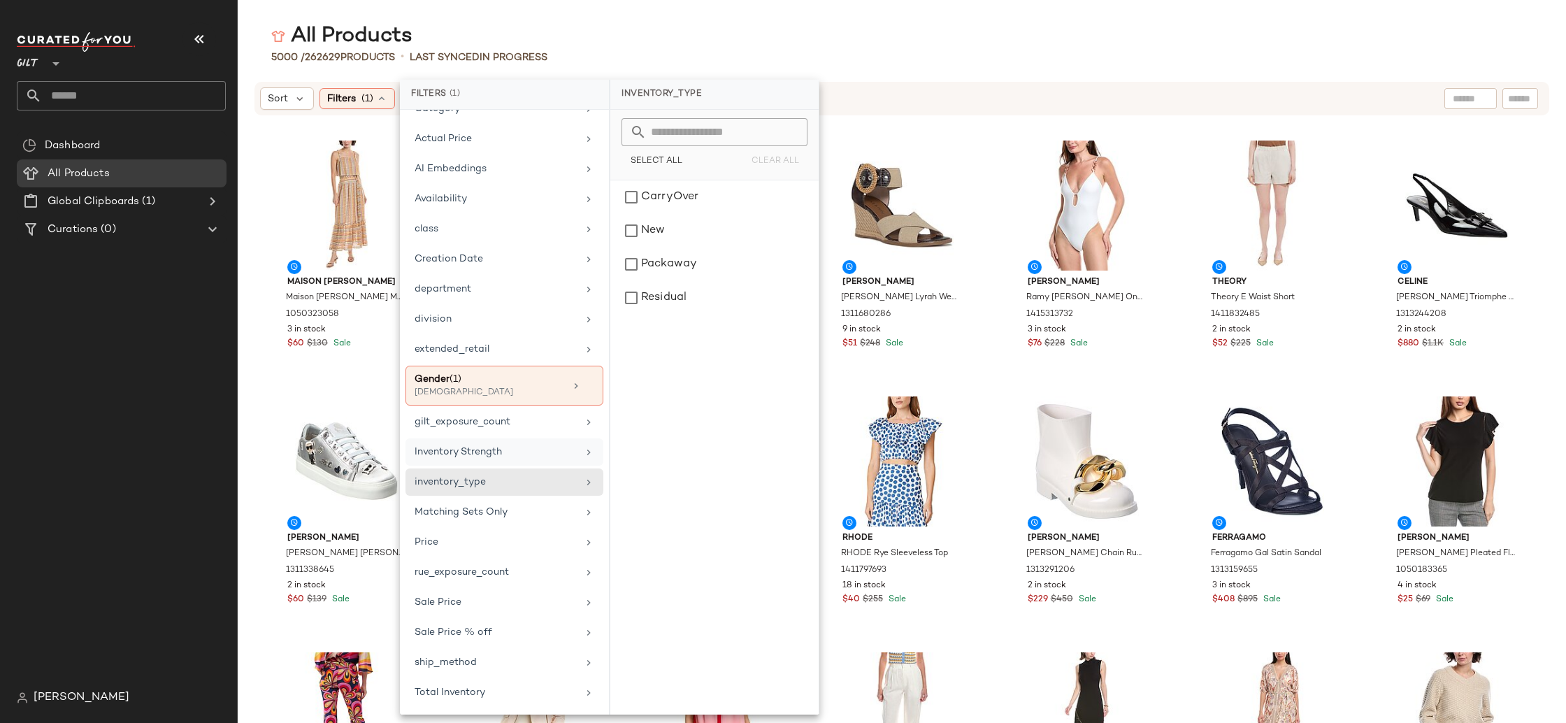
click at [539, 468] on div "Inventory Strength" at bounding box center [504, 481] width 198 height 27
click at [538, 438] on div "Brand Category Actual Price AI Embeddings Availability class Creation Date depa…" at bounding box center [504, 412] width 209 height 605
click at [542, 416] on div "gilt_exposure_count" at bounding box center [496, 422] width 163 height 15
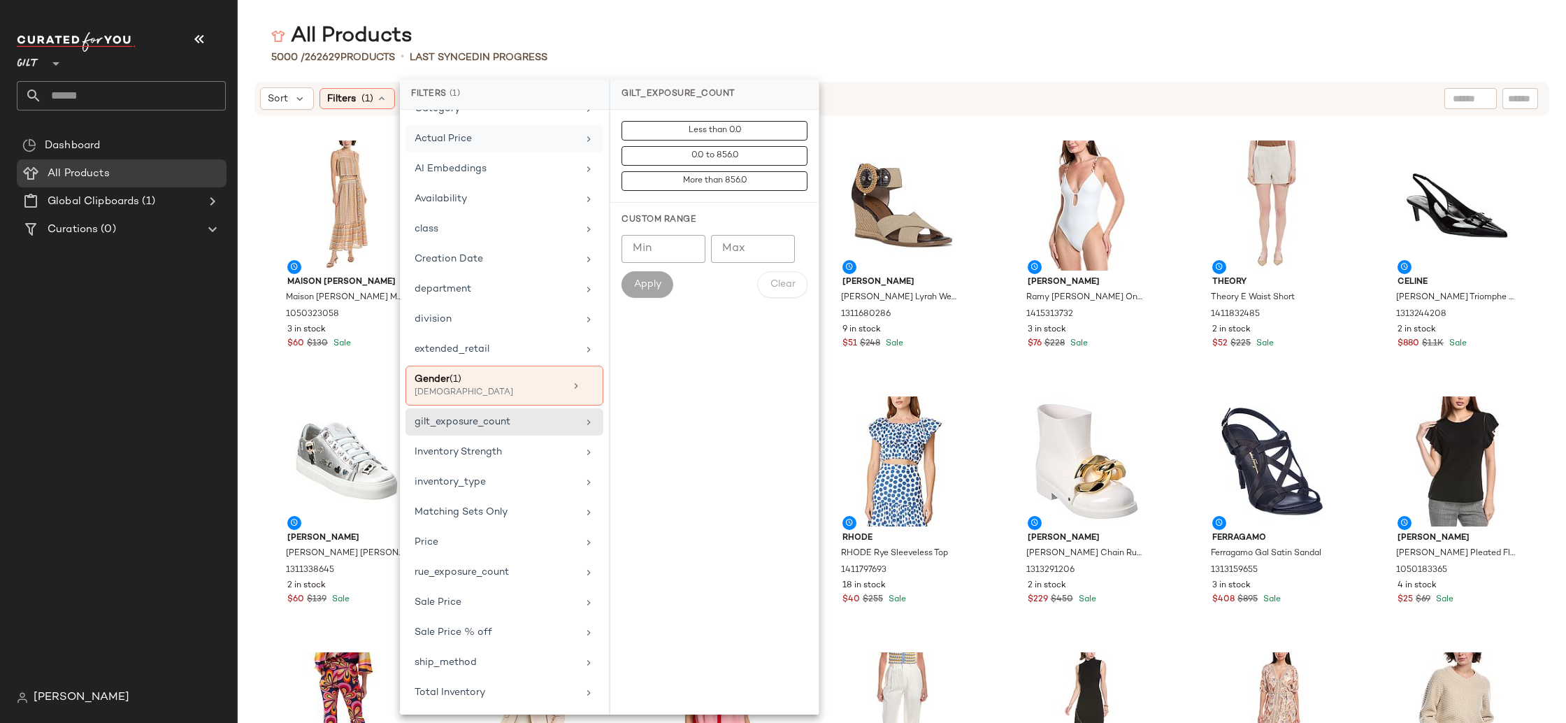
scroll to position [0, 0]
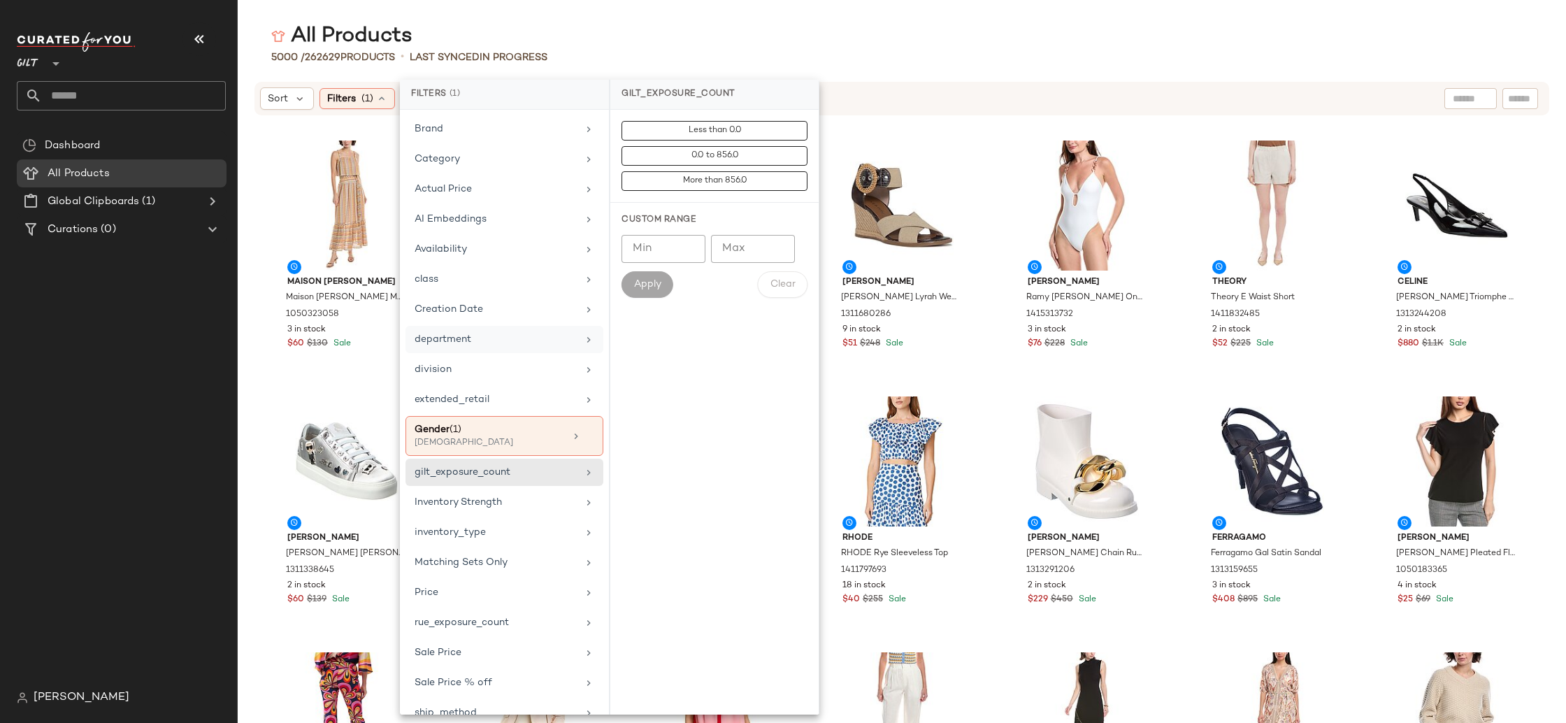
click at [529, 337] on div "department" at bounding box center [496, 339] width 163 height 15
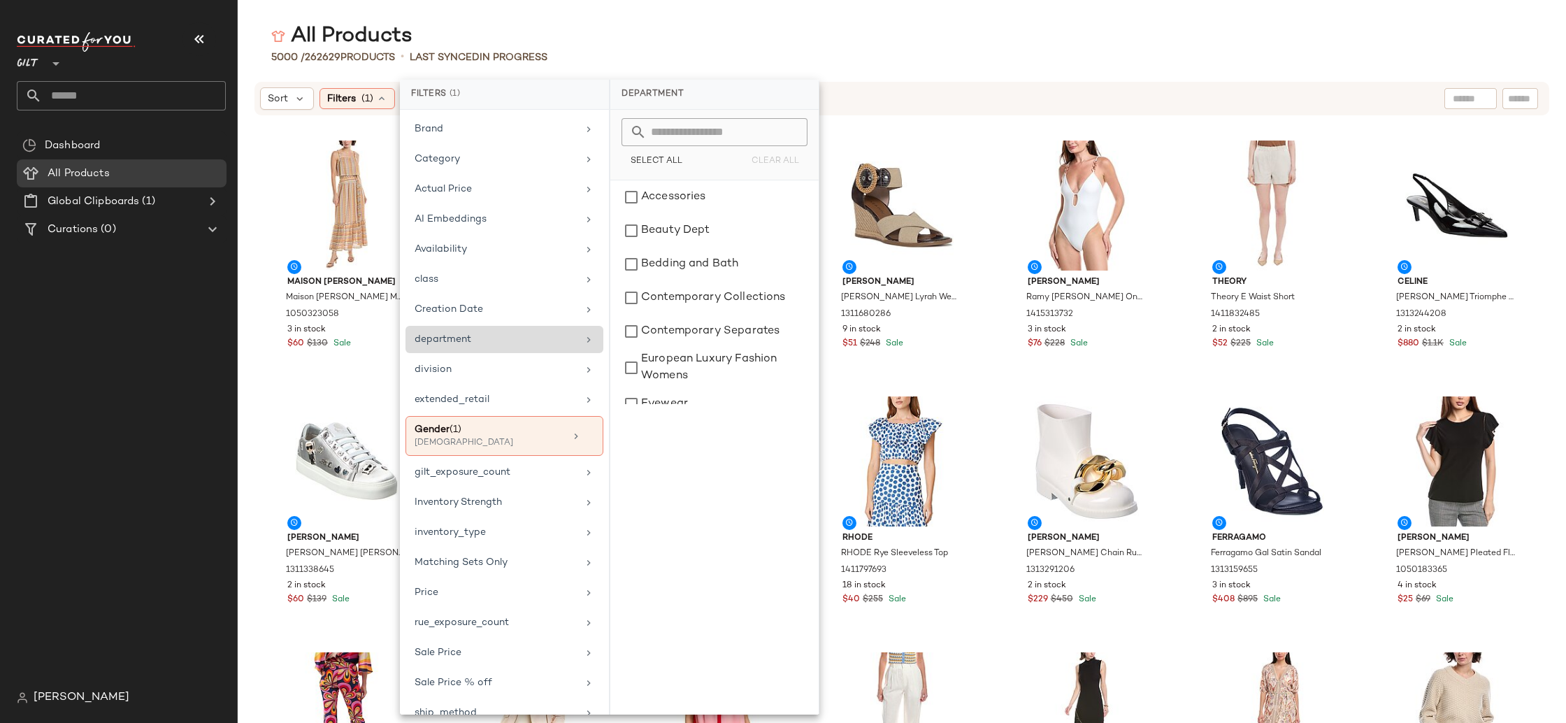
scroll to position [50, 0]
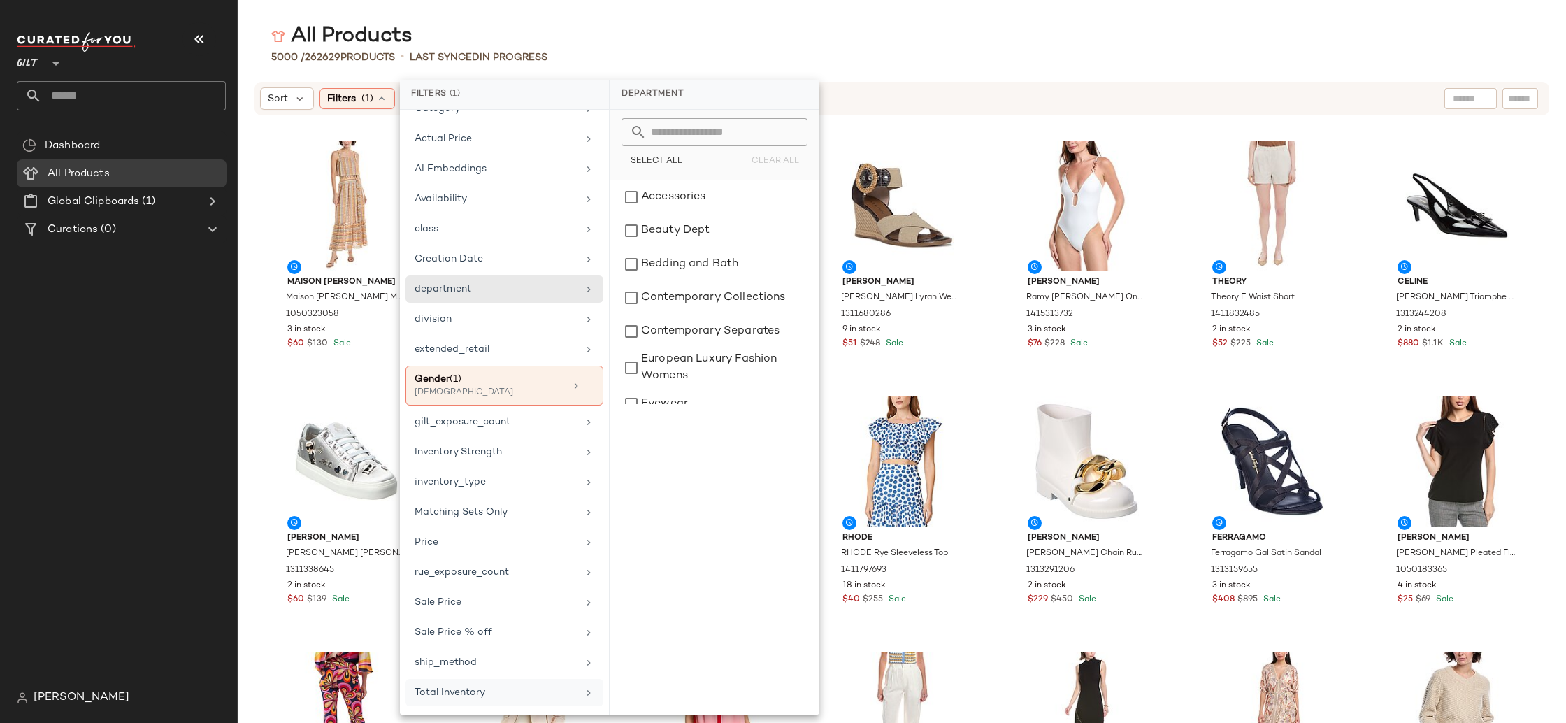
click at [520, 696] on div "Total Inventory" at bounding box center [496, 692] width 163 height 15
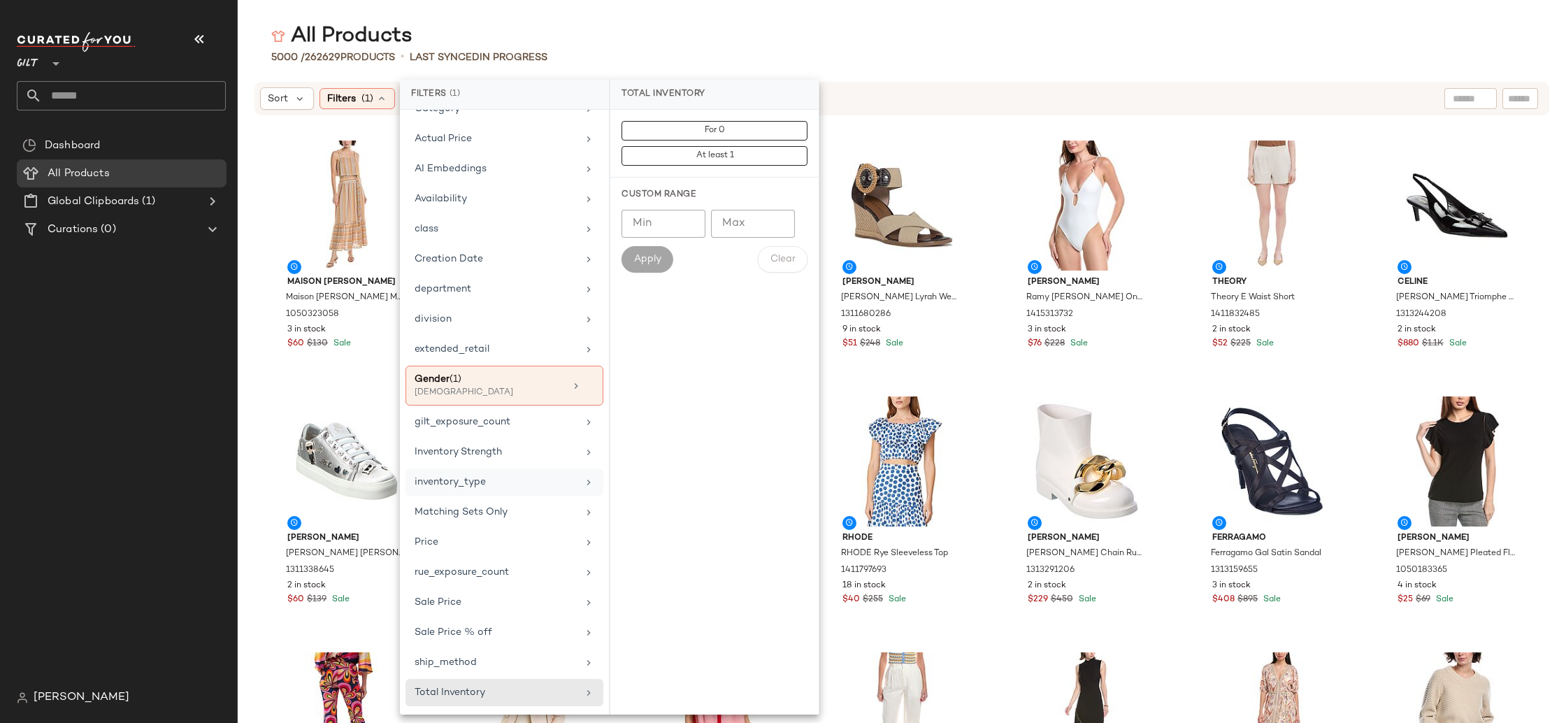
click at [510, 498] on div "inventory_type" at bounding box center [504, 511] width 198 height 27
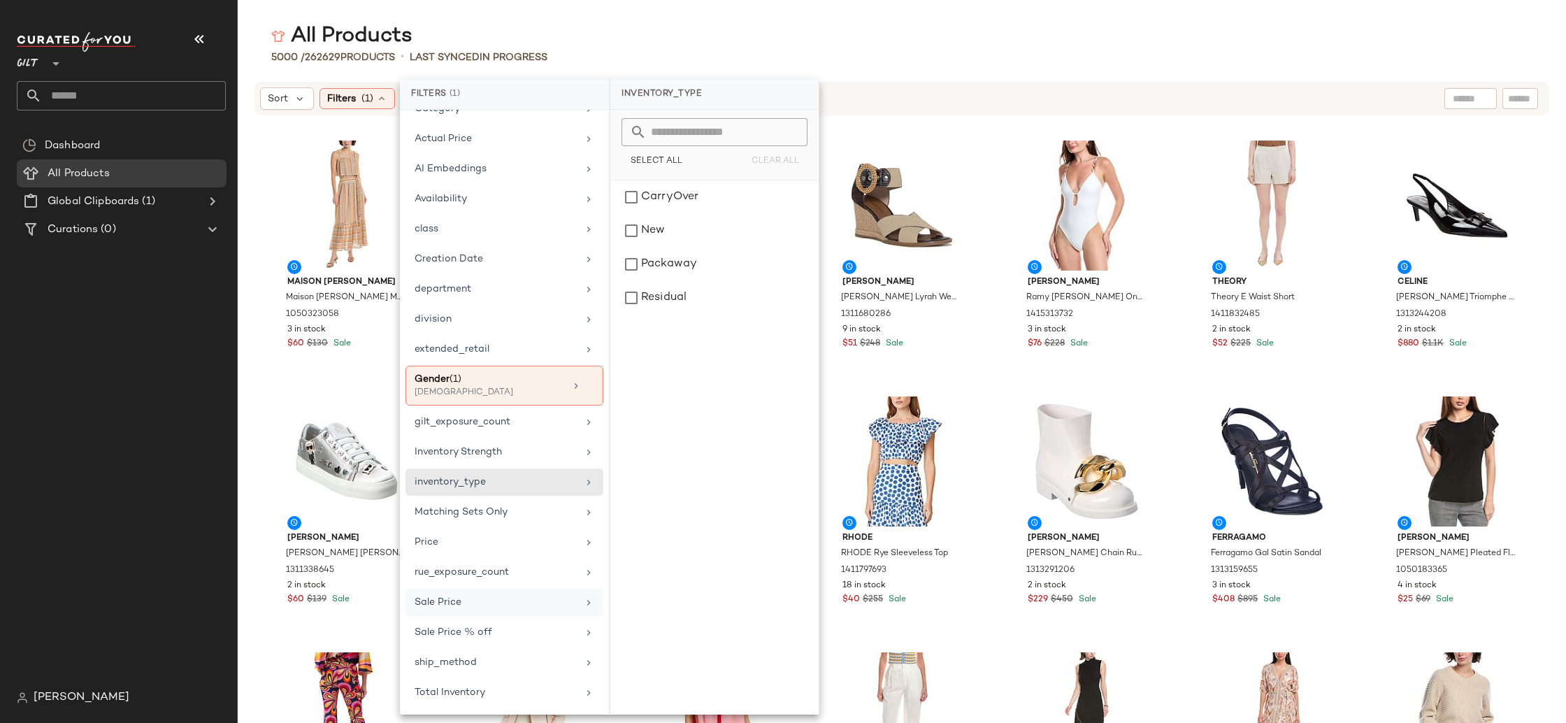
click at [513, 599] on div "Sale Price" at bounding box center [496, 602] width 163 height 15
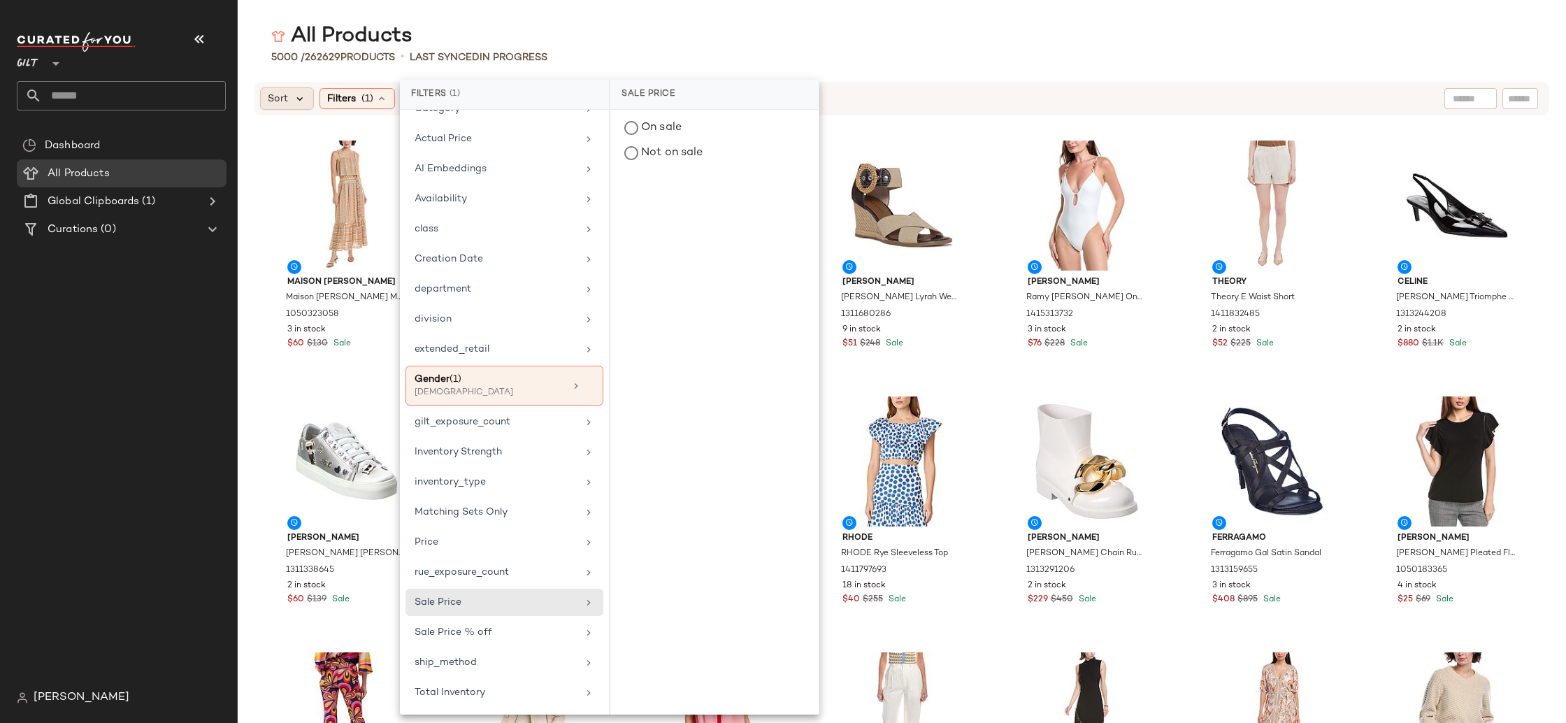
click at [296, 103] on icon at bounding box center [300, 98] width 13 height 13
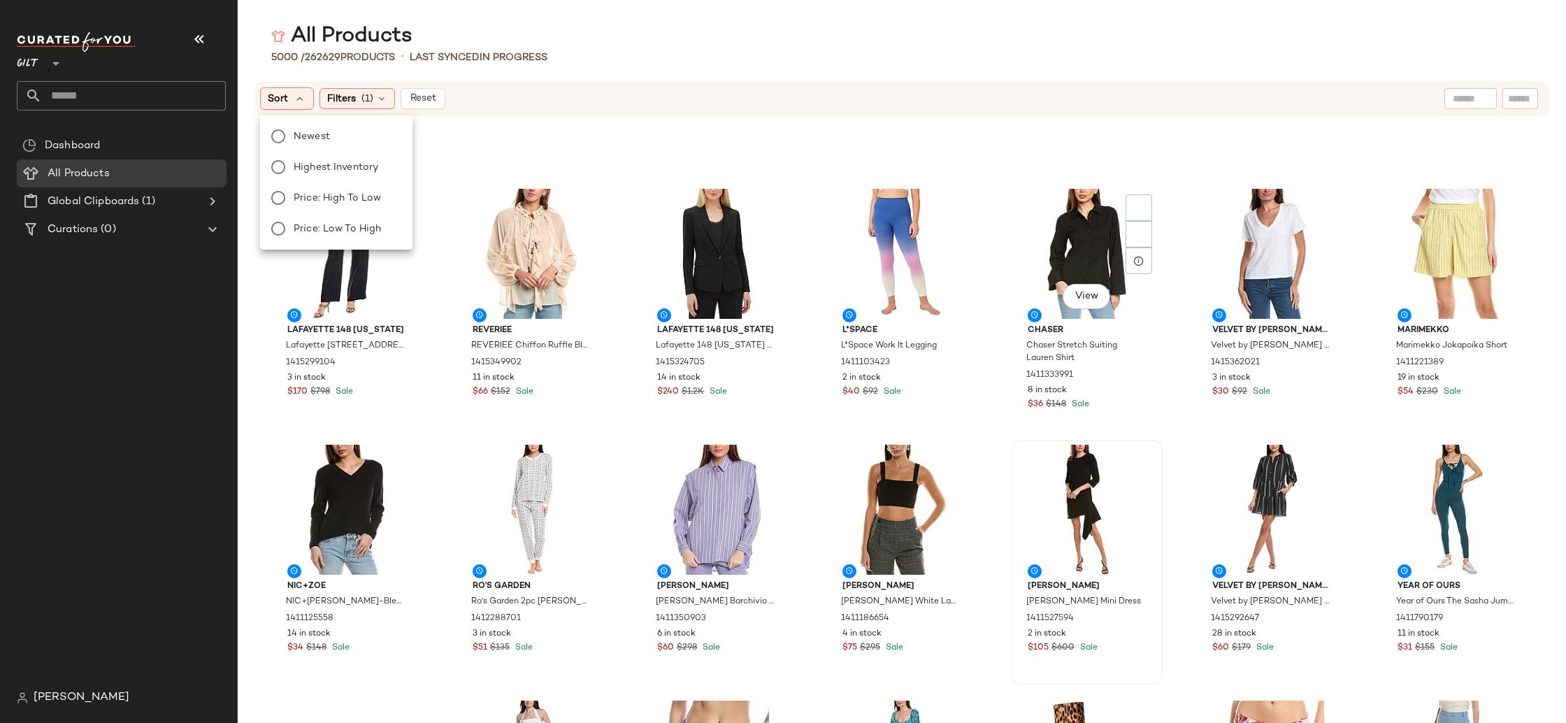
scroll to position [2708, 0]
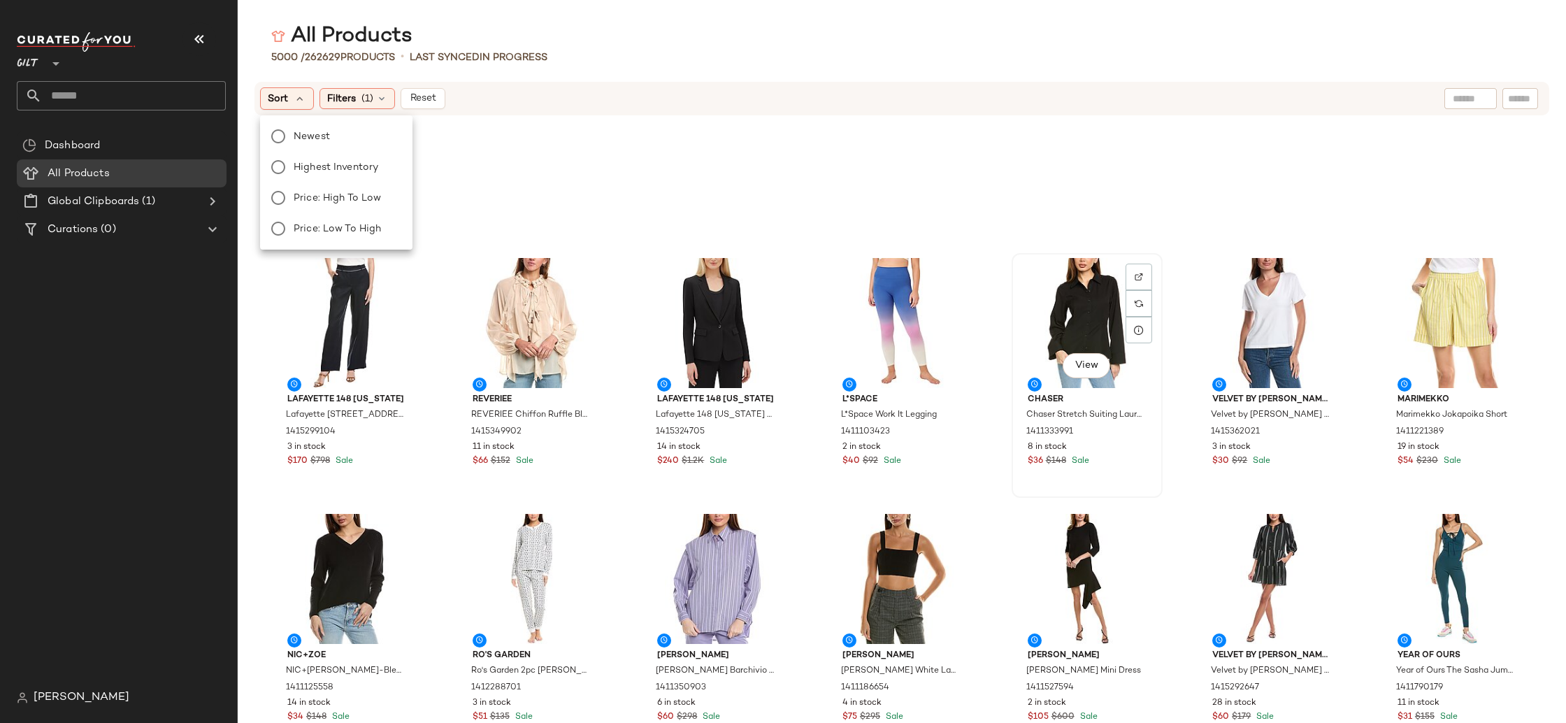
click at [1051, 298] on div "View" at bounding box center [1086, 323] width 141 height 130
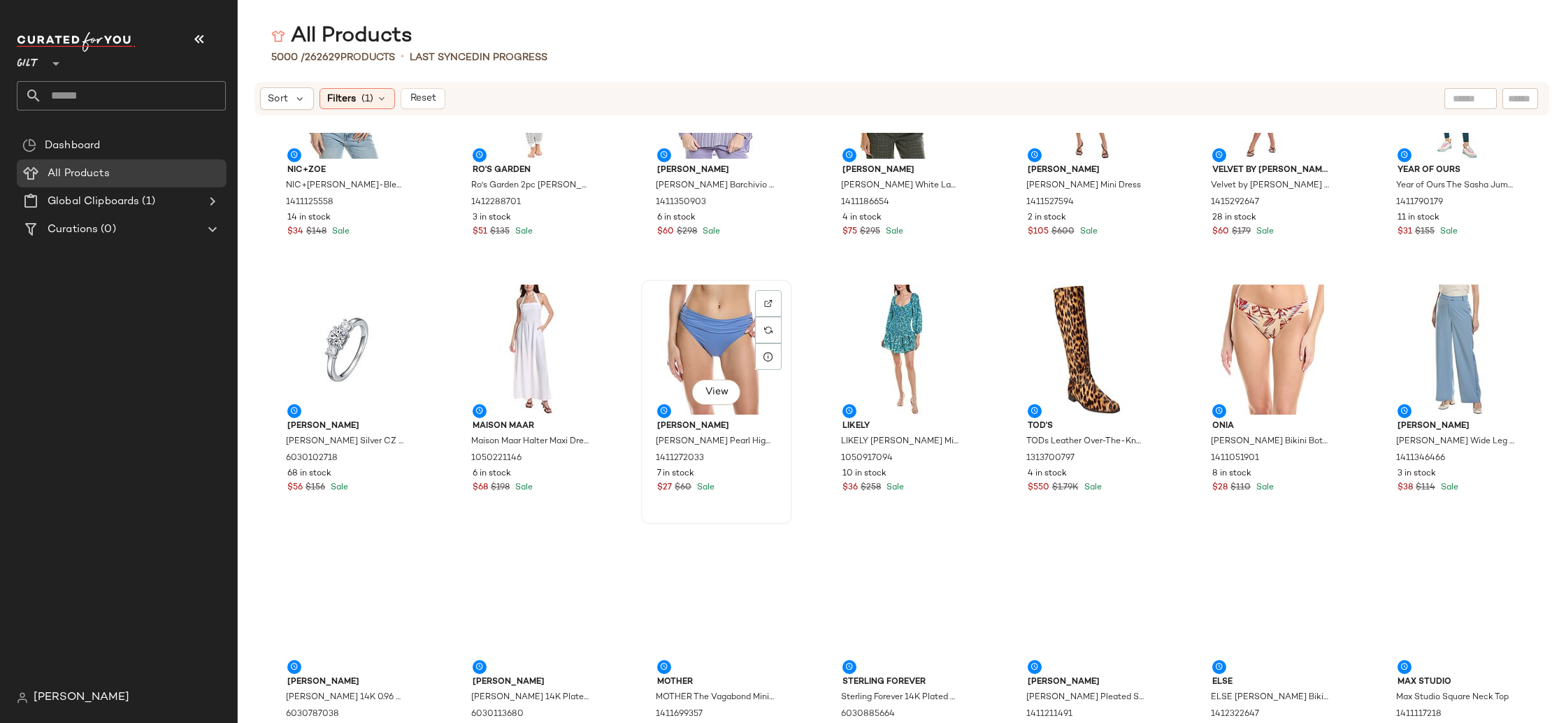
scroll to position [3221, 0]
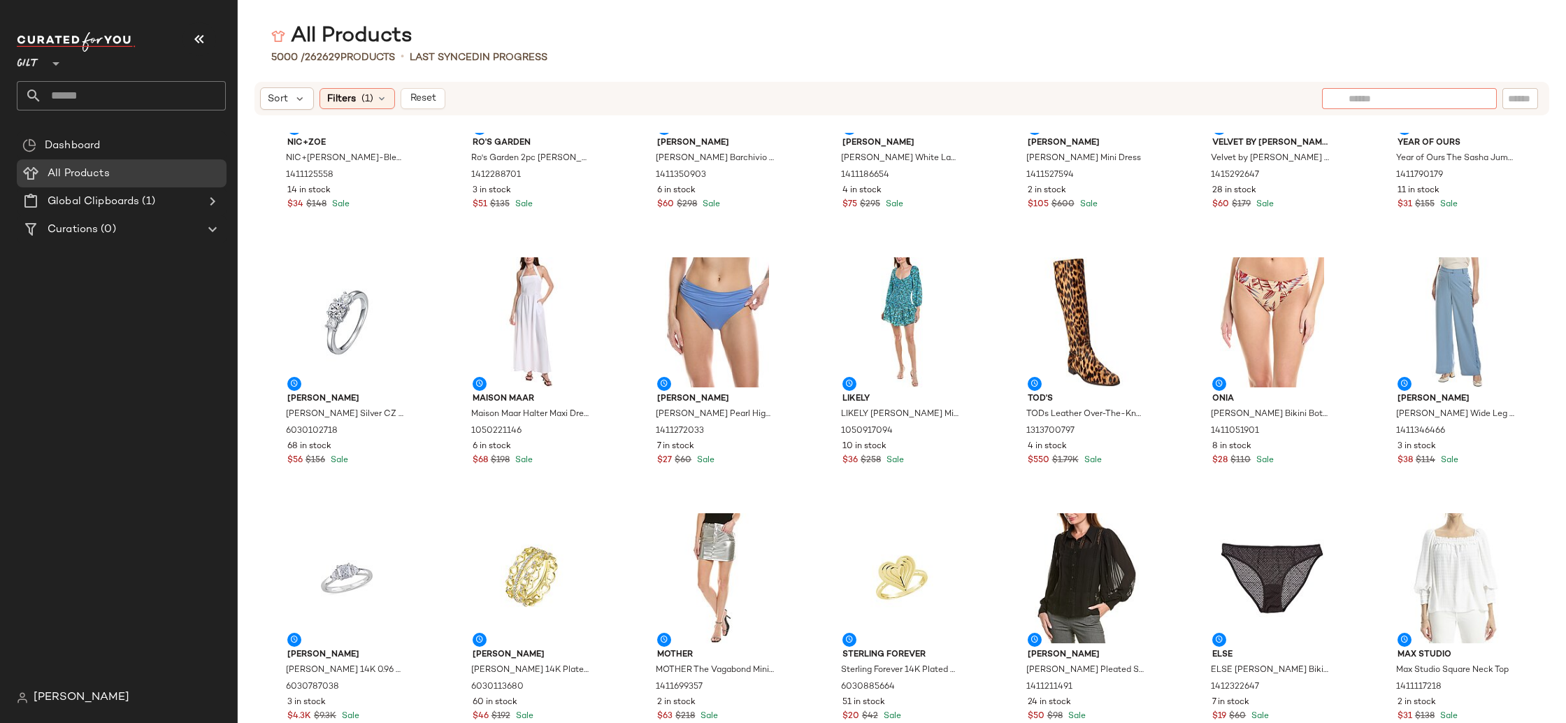
click at [1481, 99] on div at bounding box center [1409, 98] width 175 height 21
type input "**********"
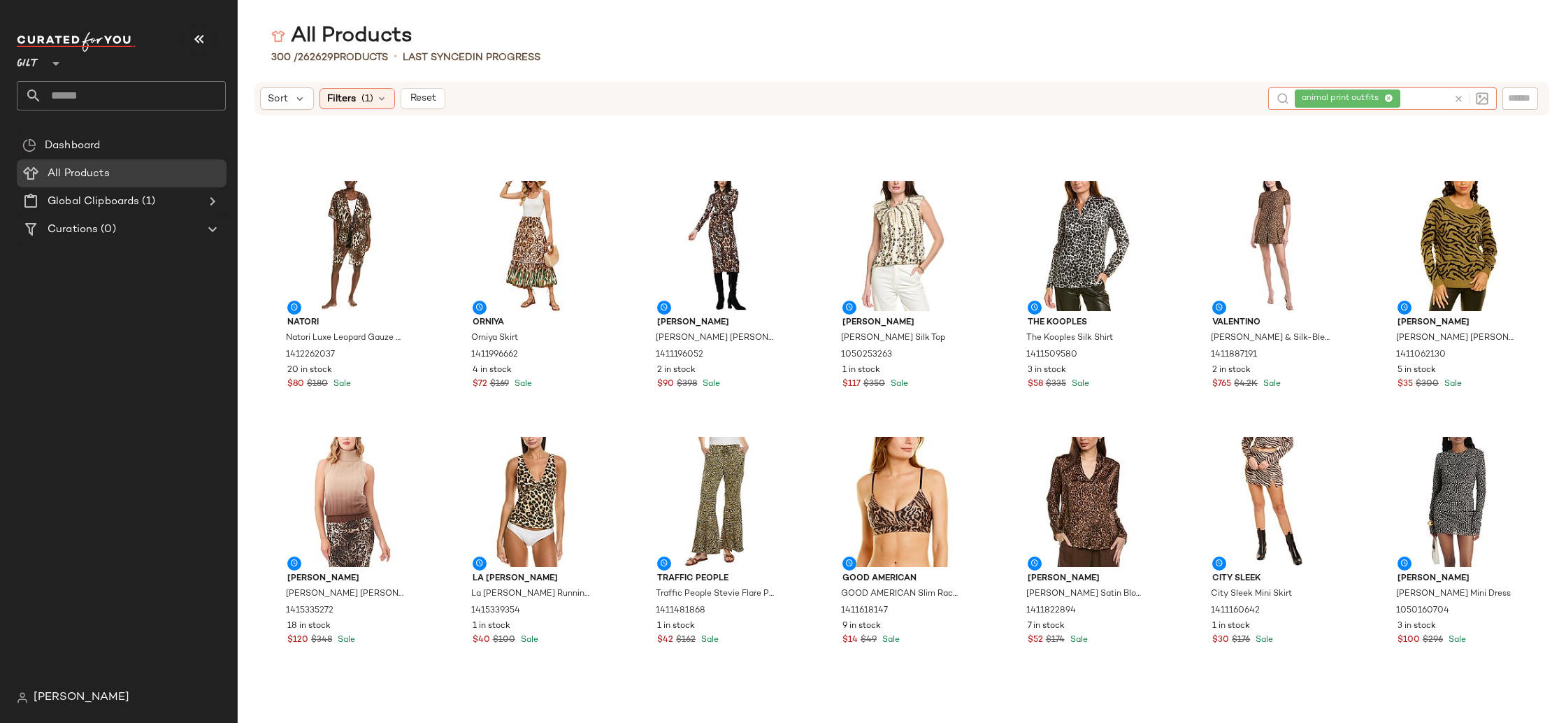
scroll to position [2658, 0]
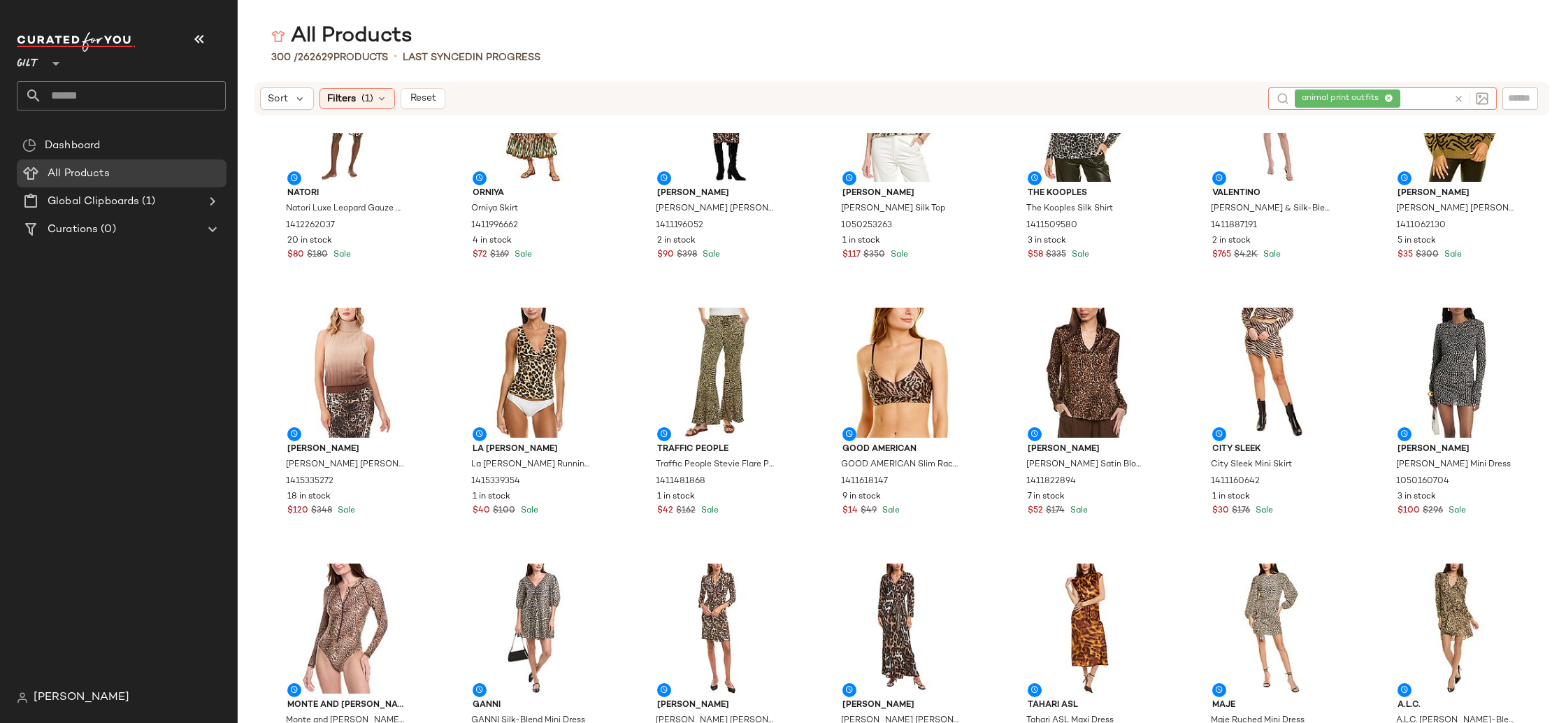
click at [1391, 99] on icon at bounding box center [1388, 98] width 9 height 9
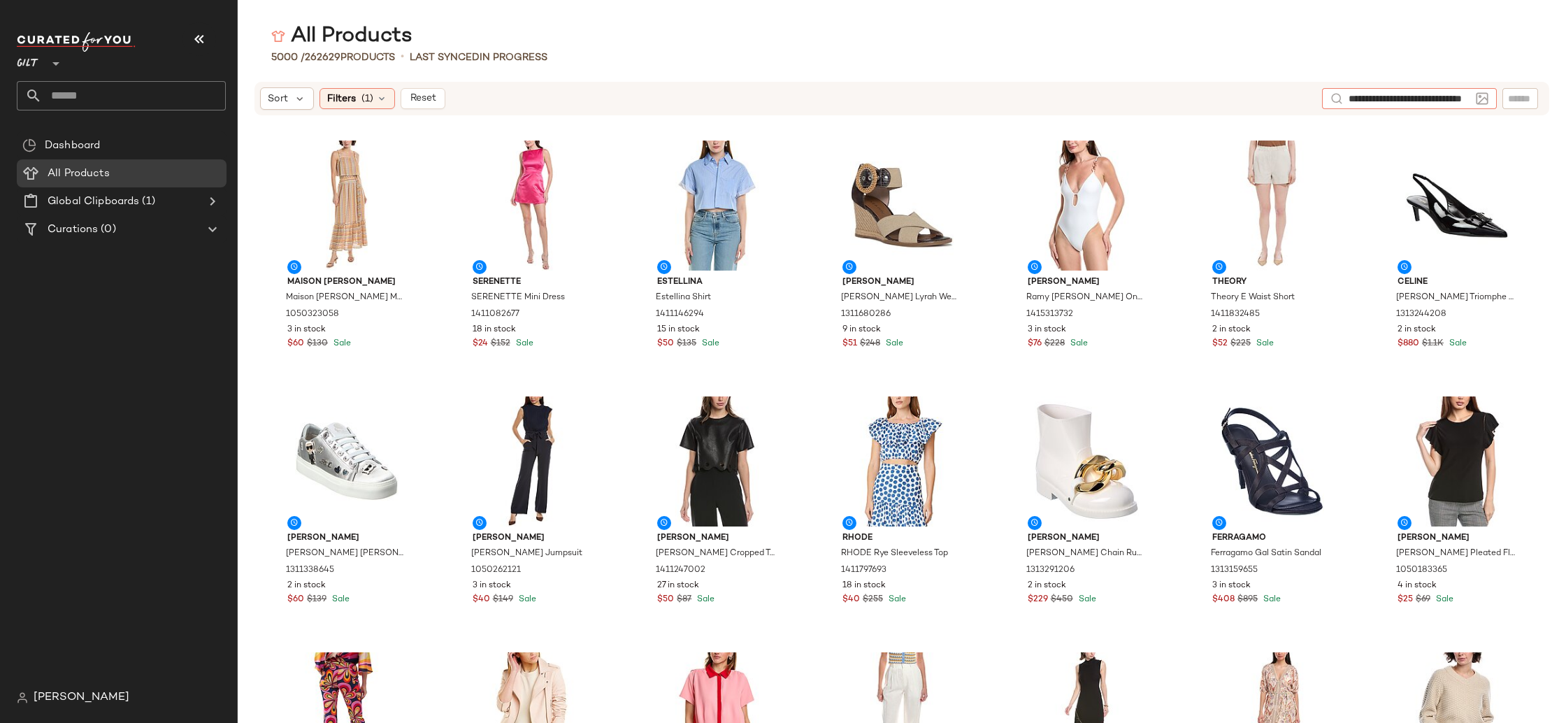
scroll to position [0, 31]
type input "**********"
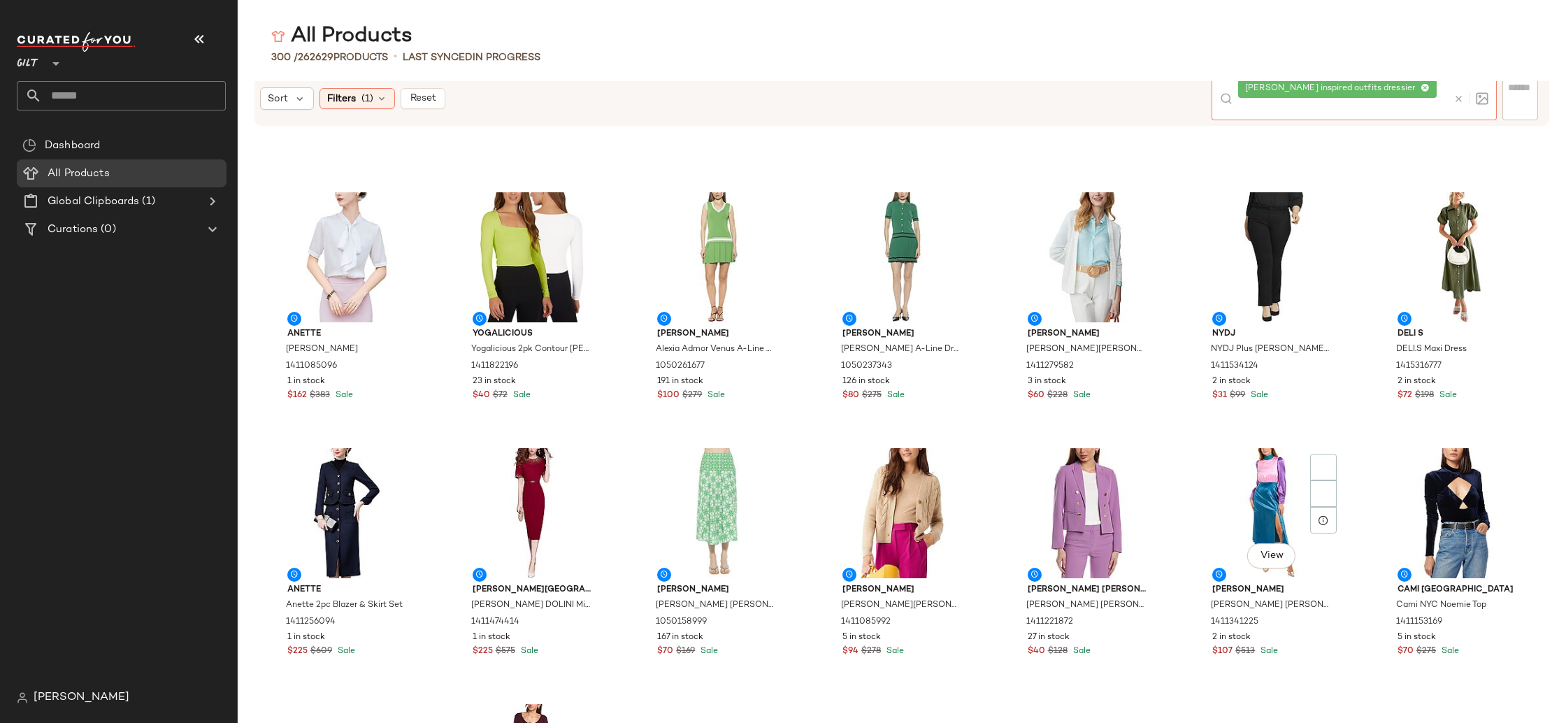
scroll to position [4786, 0]
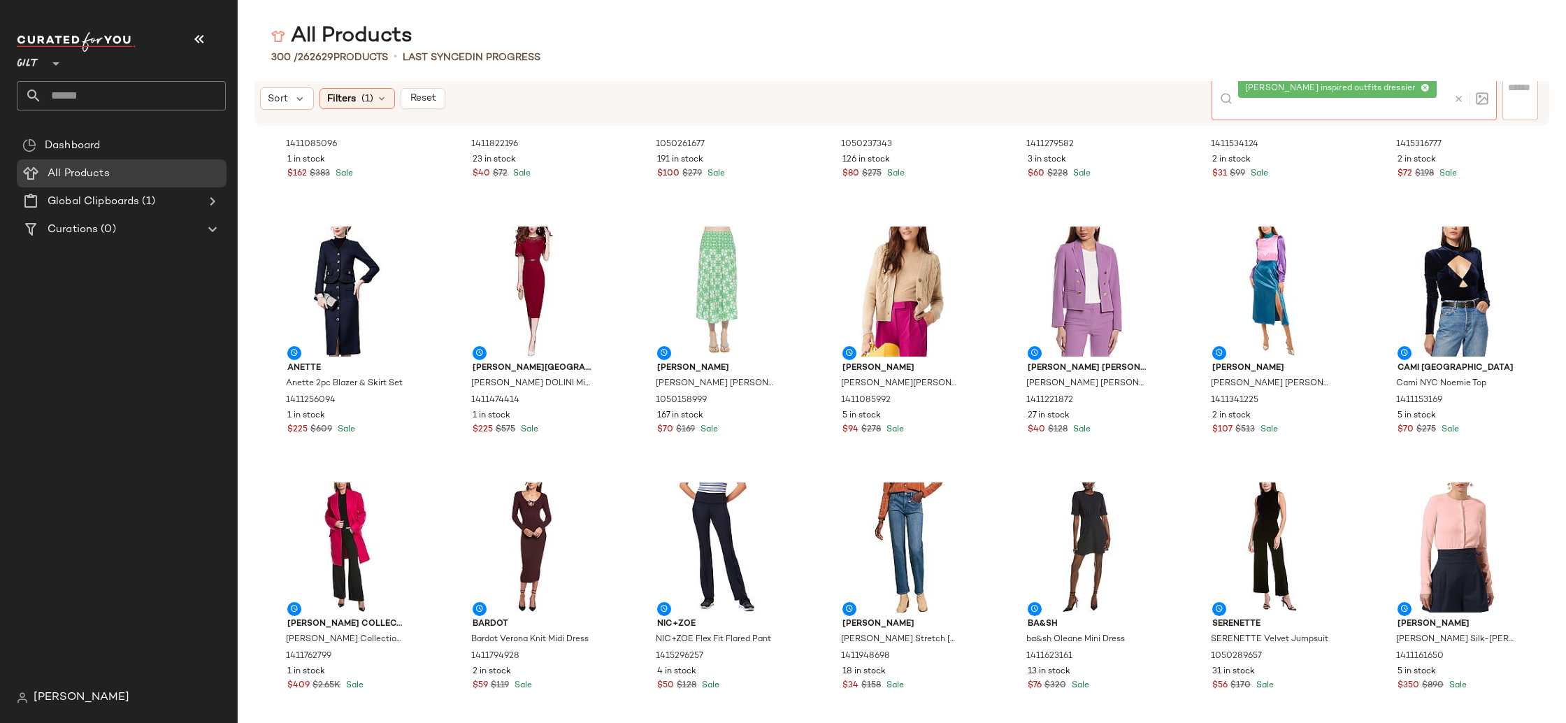
click at [1420, 93] on icon at bounding box center [1424, 88] width 9 height 9
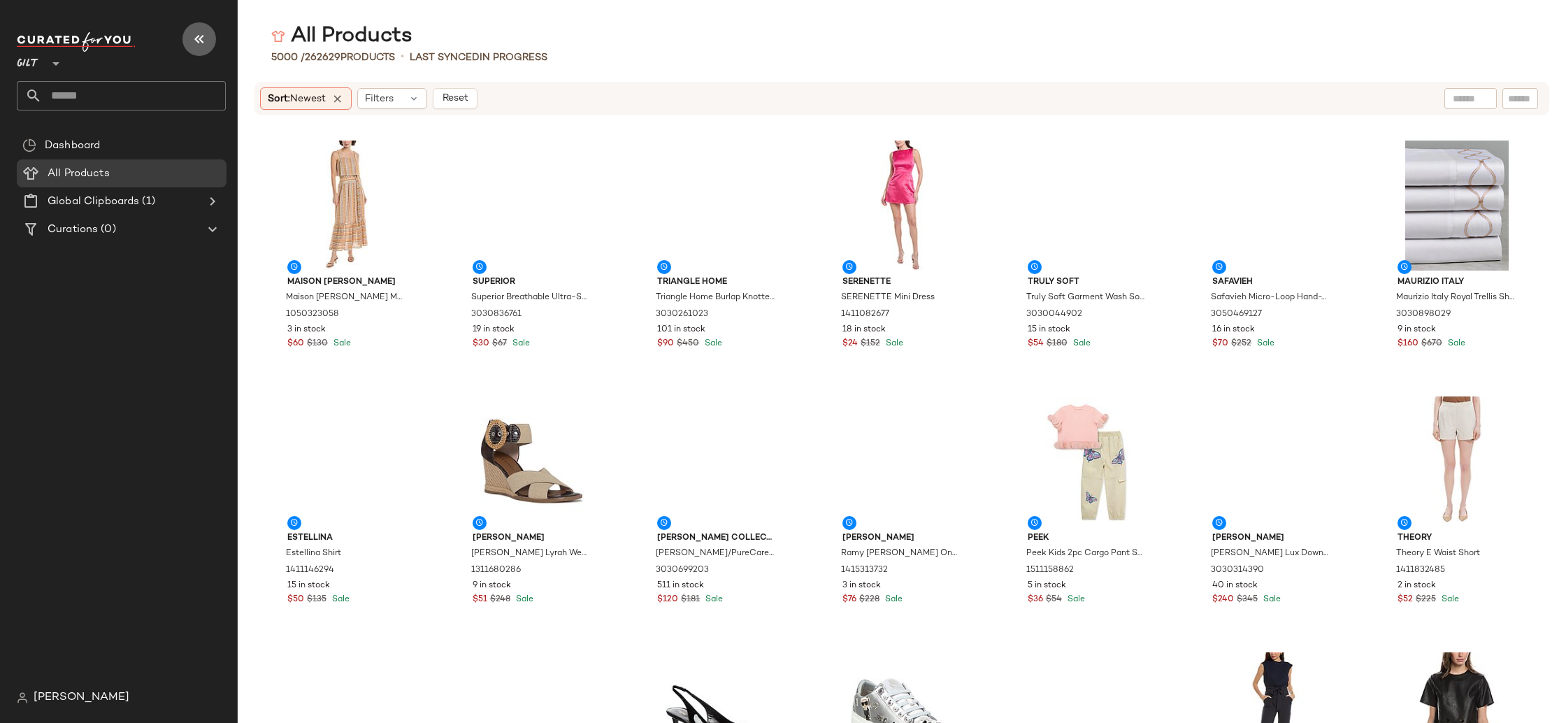
click at [197, 41] on icon "button" at bounding box center [199, 39] width 17 height 17
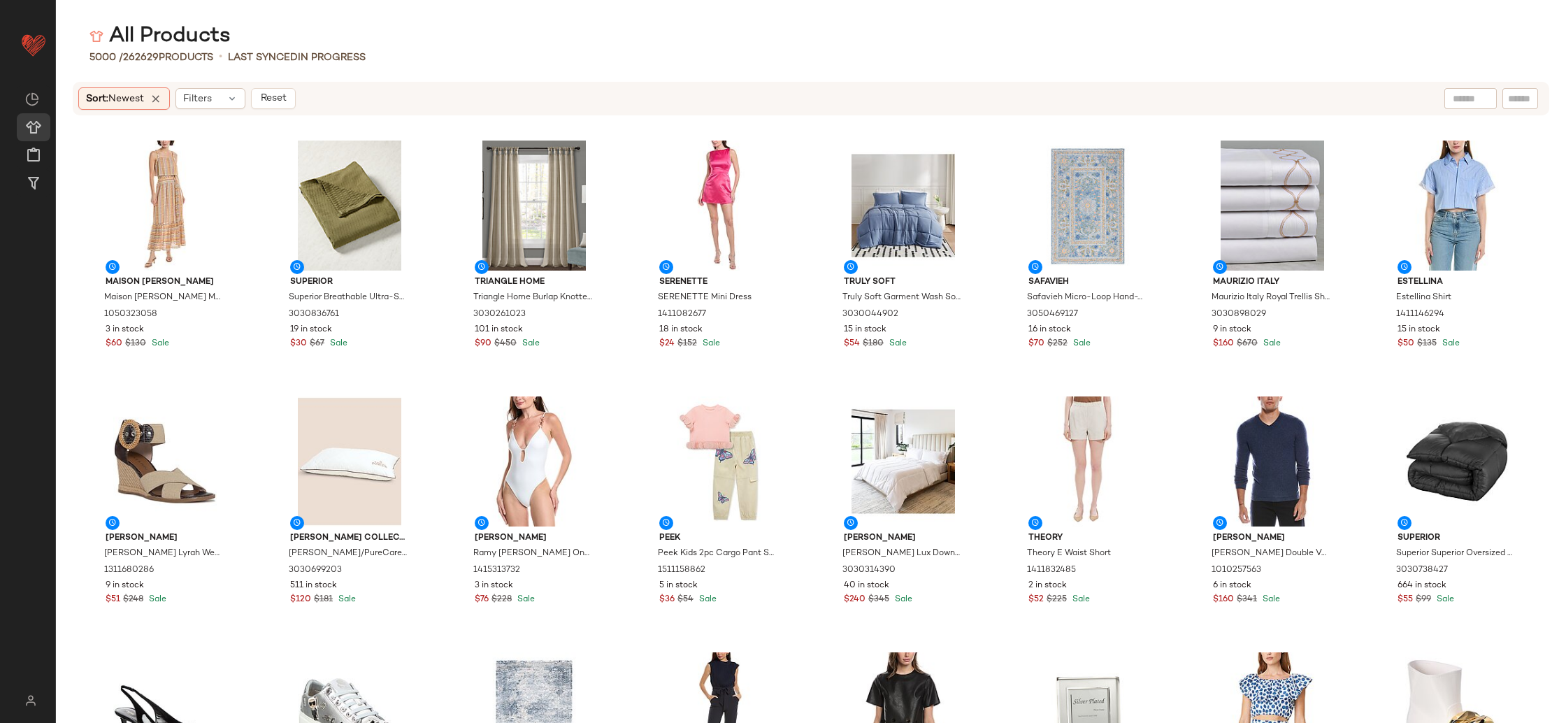
click at [1455, 99] on input "text" at bounding box center [1471, 99] width 36 height 15
type input "**********"
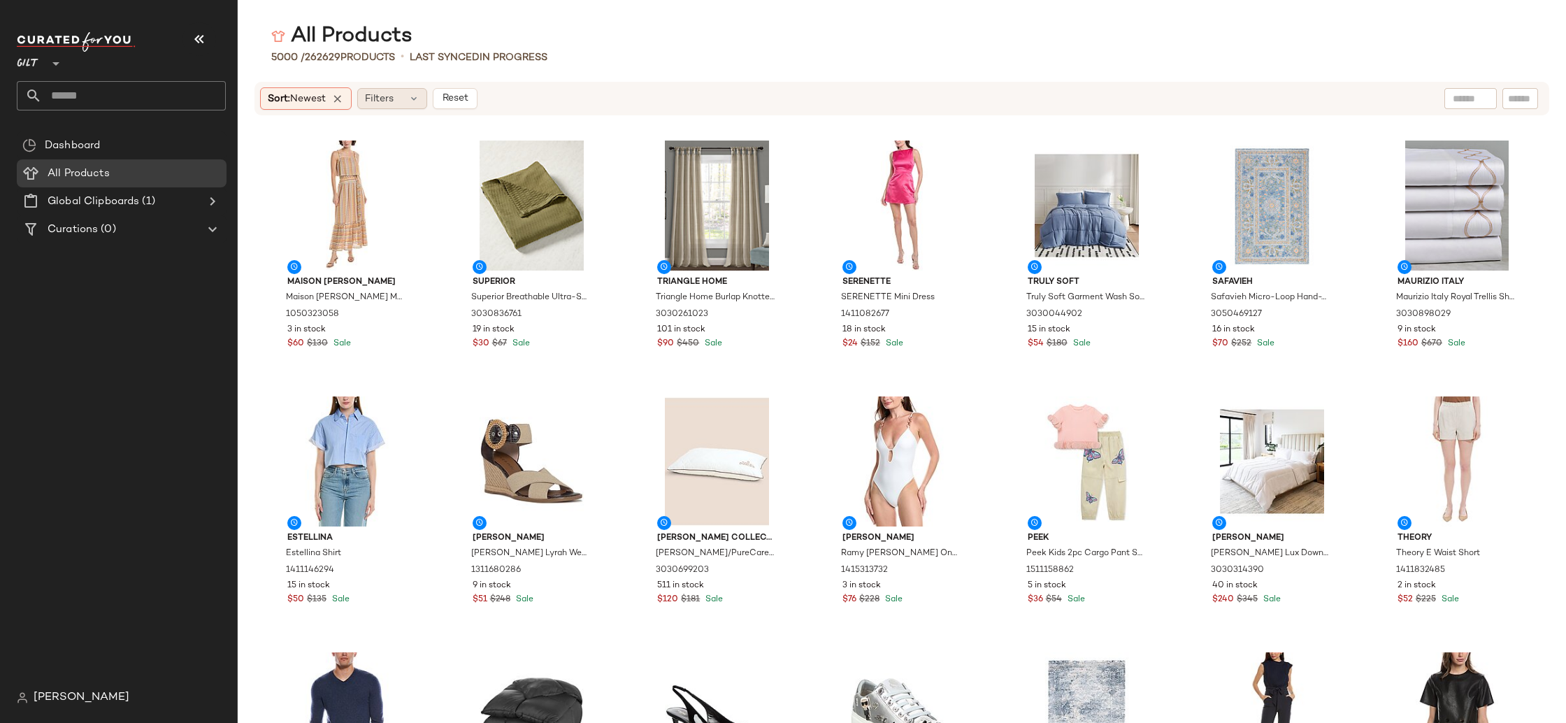
click at [415, 104] on div "Filters" at bounding box center [392, 98] width 70 height 21
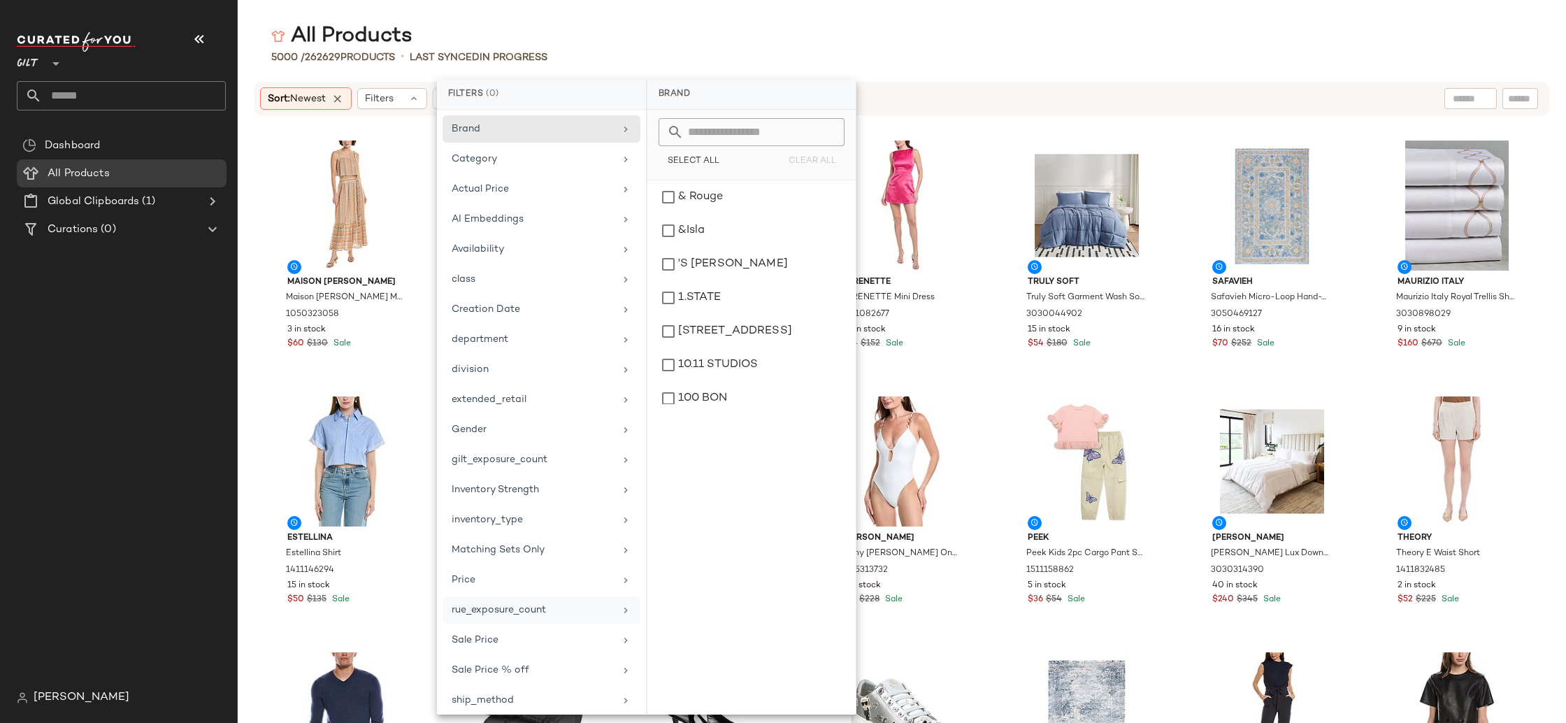
scroll to position [38, 0]
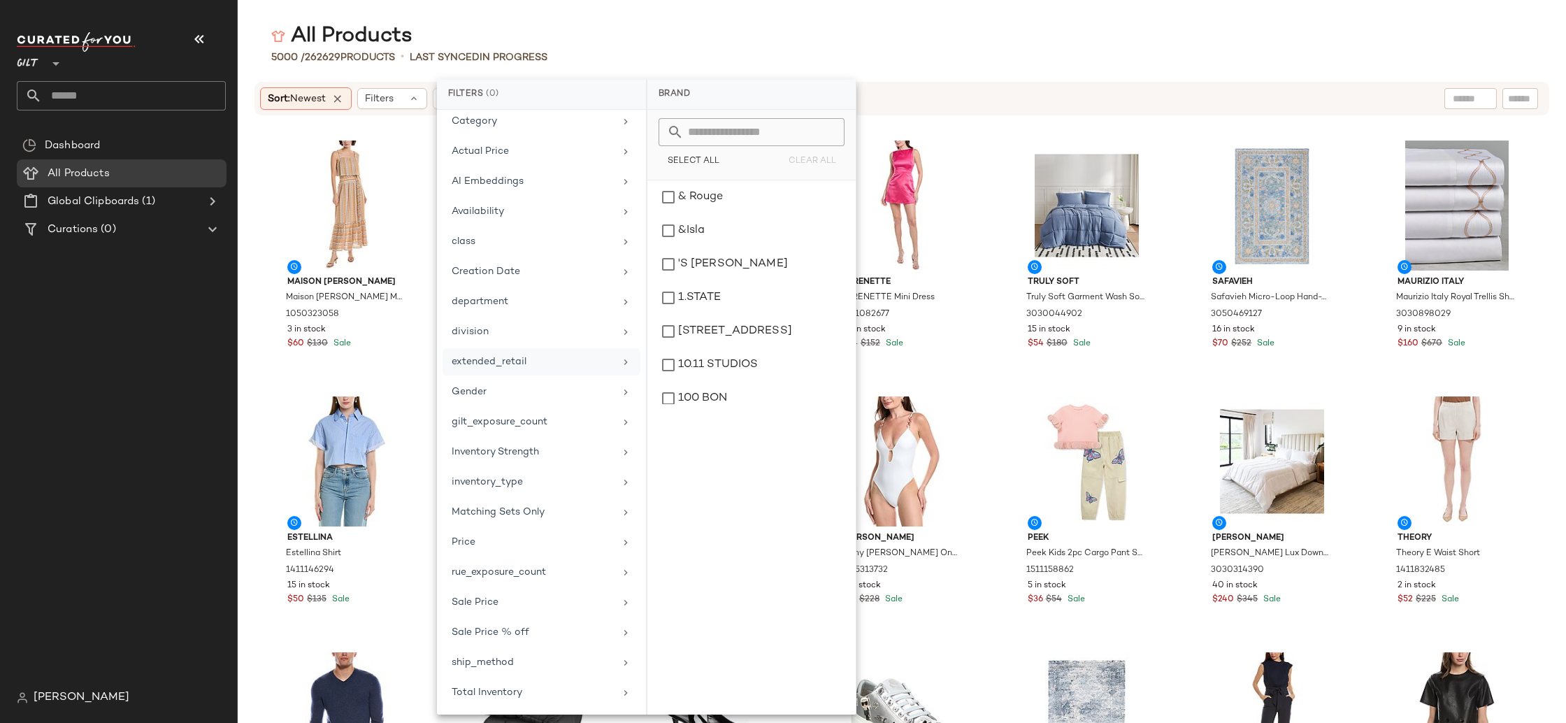
click at [540, 359] on div "extended_retail" at bounding box center [533, 361] width 163 height 15
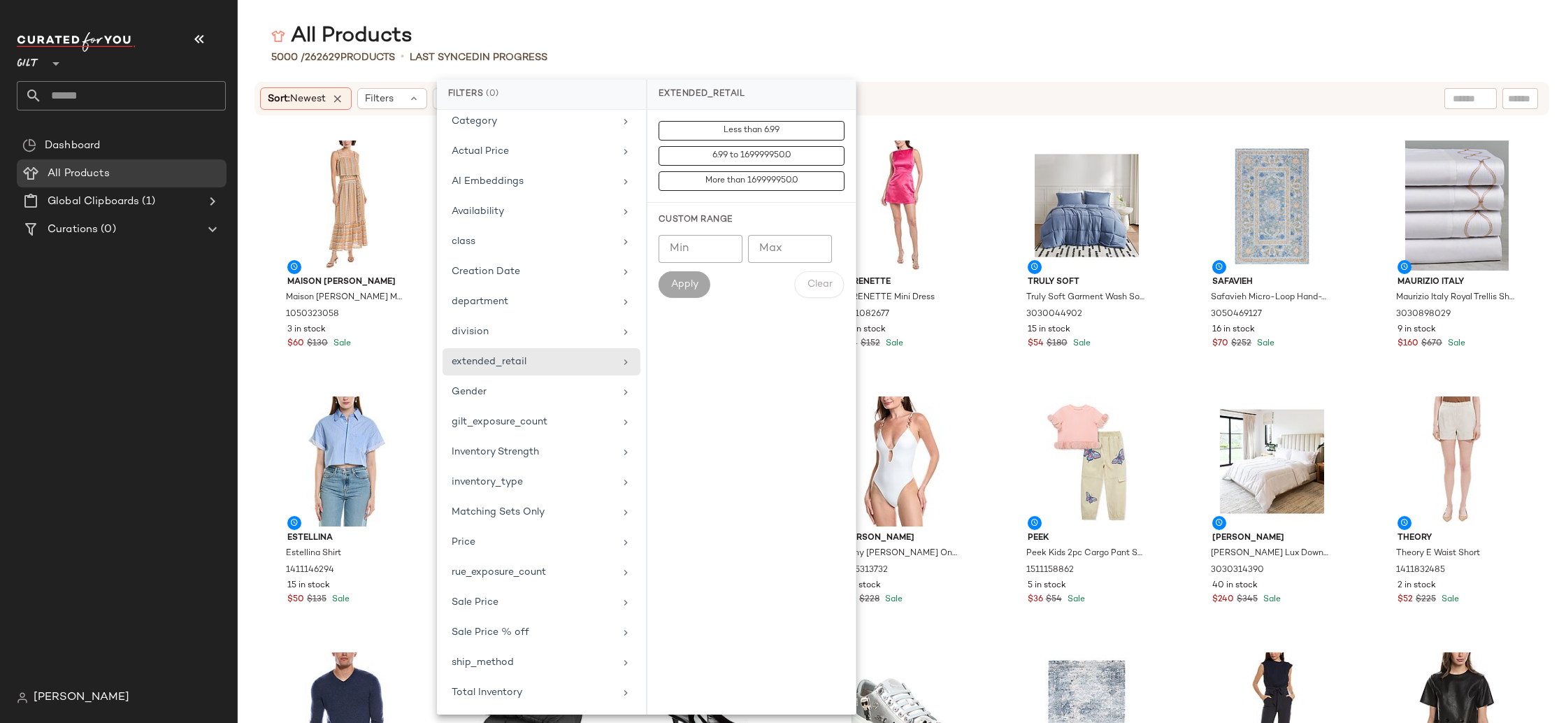
click at [698, 218] on div "Custom Range" at bounding box center [752, 220] width 186 height 13
type input "*"
click at [721, 247] on input "*" at bounding box center [701, 249] width 84 height 28
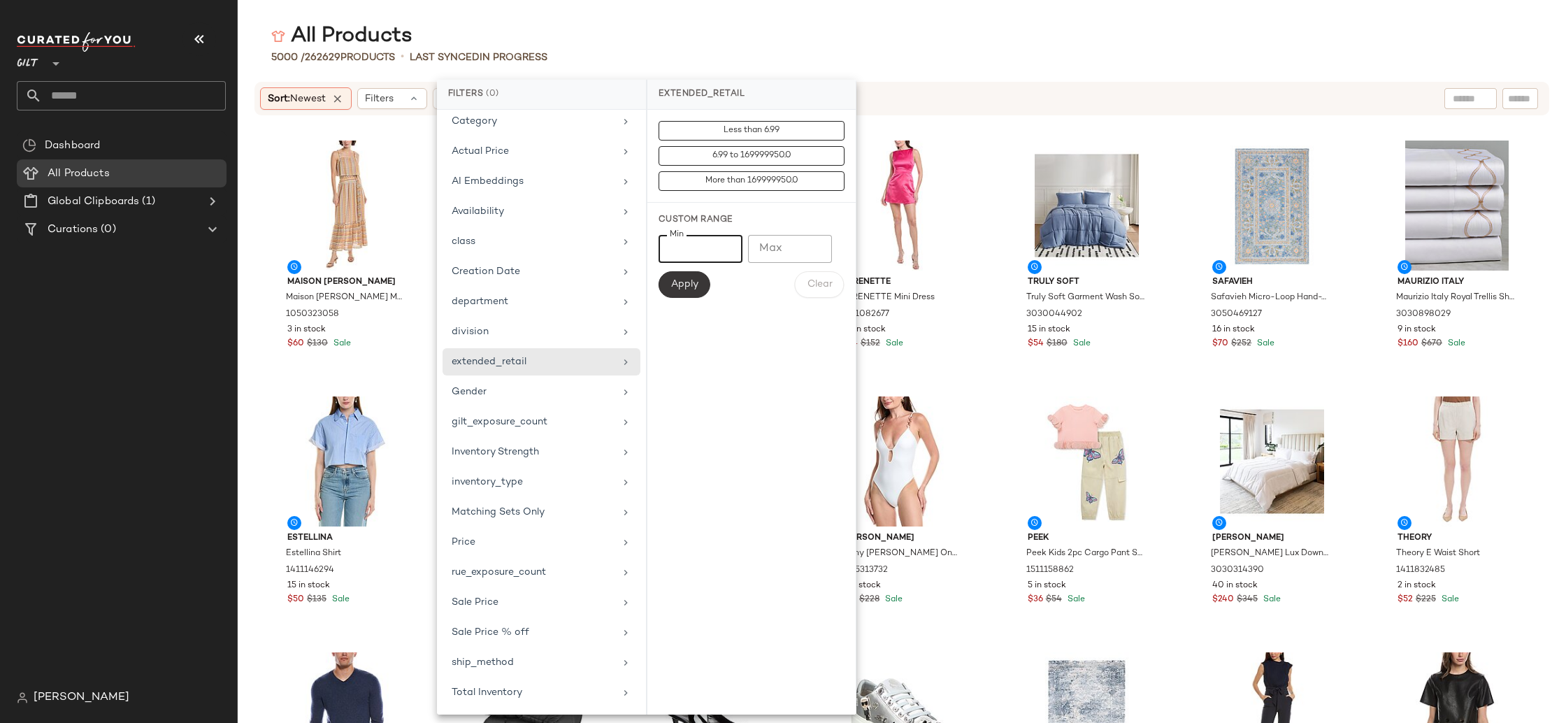
type input "****"
click at [686, 280] on span "Apply" at bounding box center [684, 284] width 28 height 11
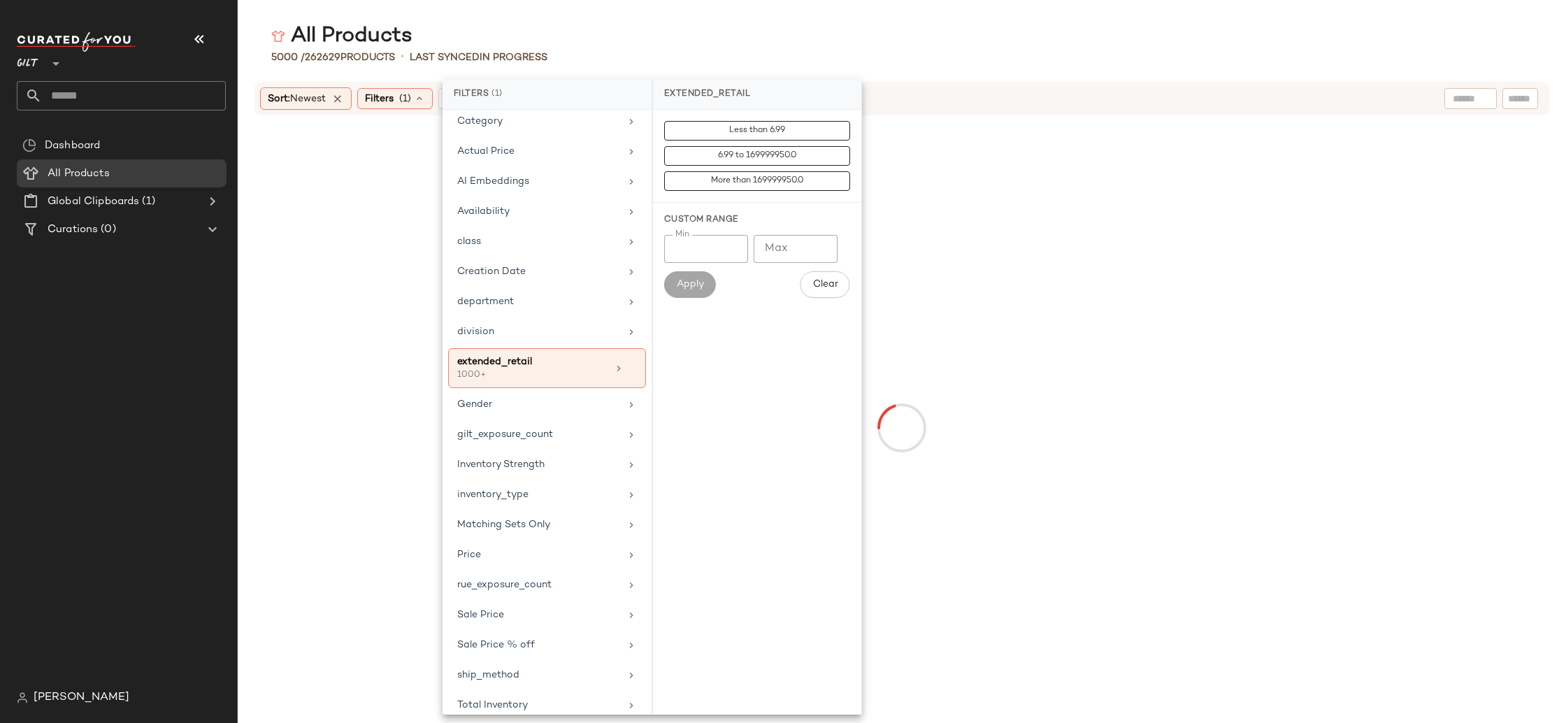
click at [949, 62] on div "5000 / 262629 Products • Last synced In Progress" at bounding box center [902, 57] width 1328 height 14
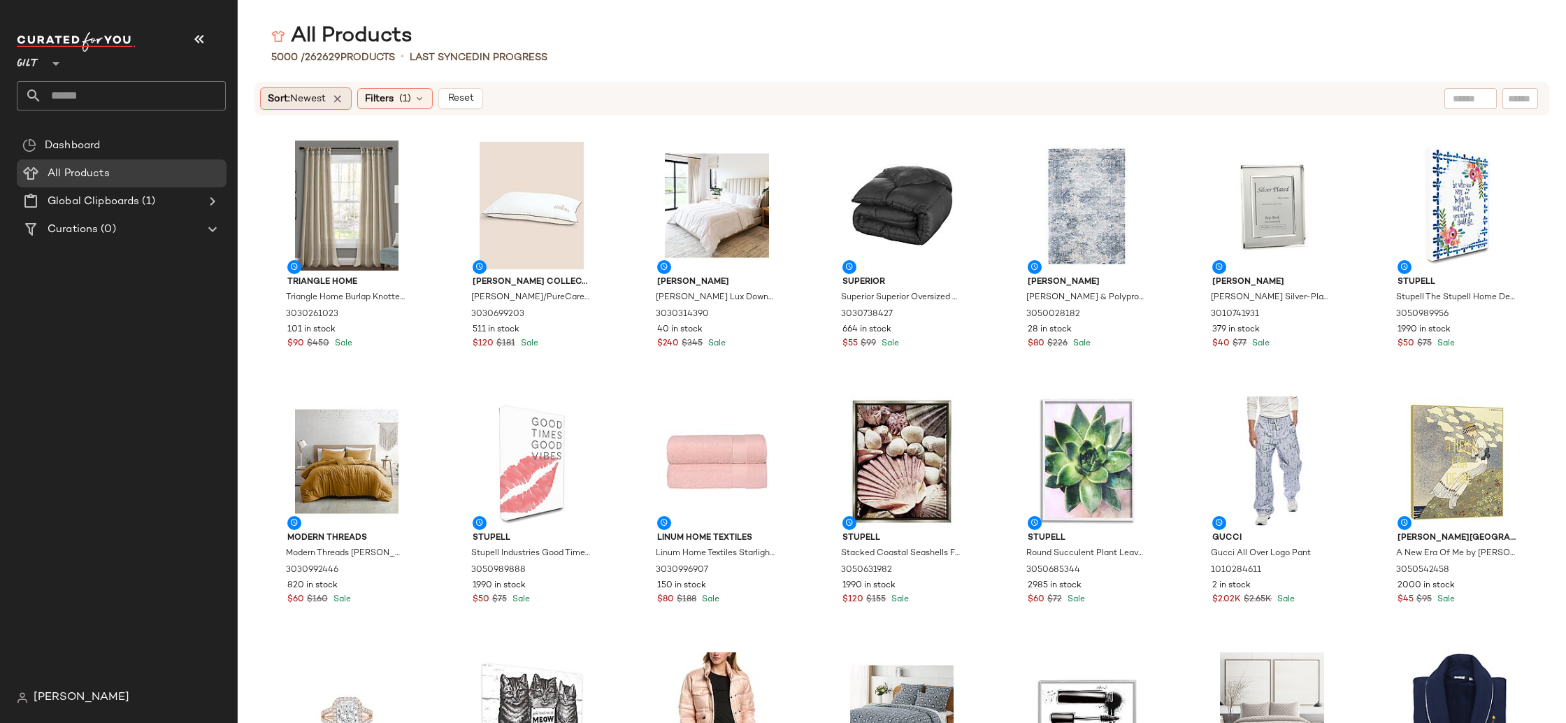
click at [317, 103] on span "Newest" at bounding box center [308, 99] width 36 height 10
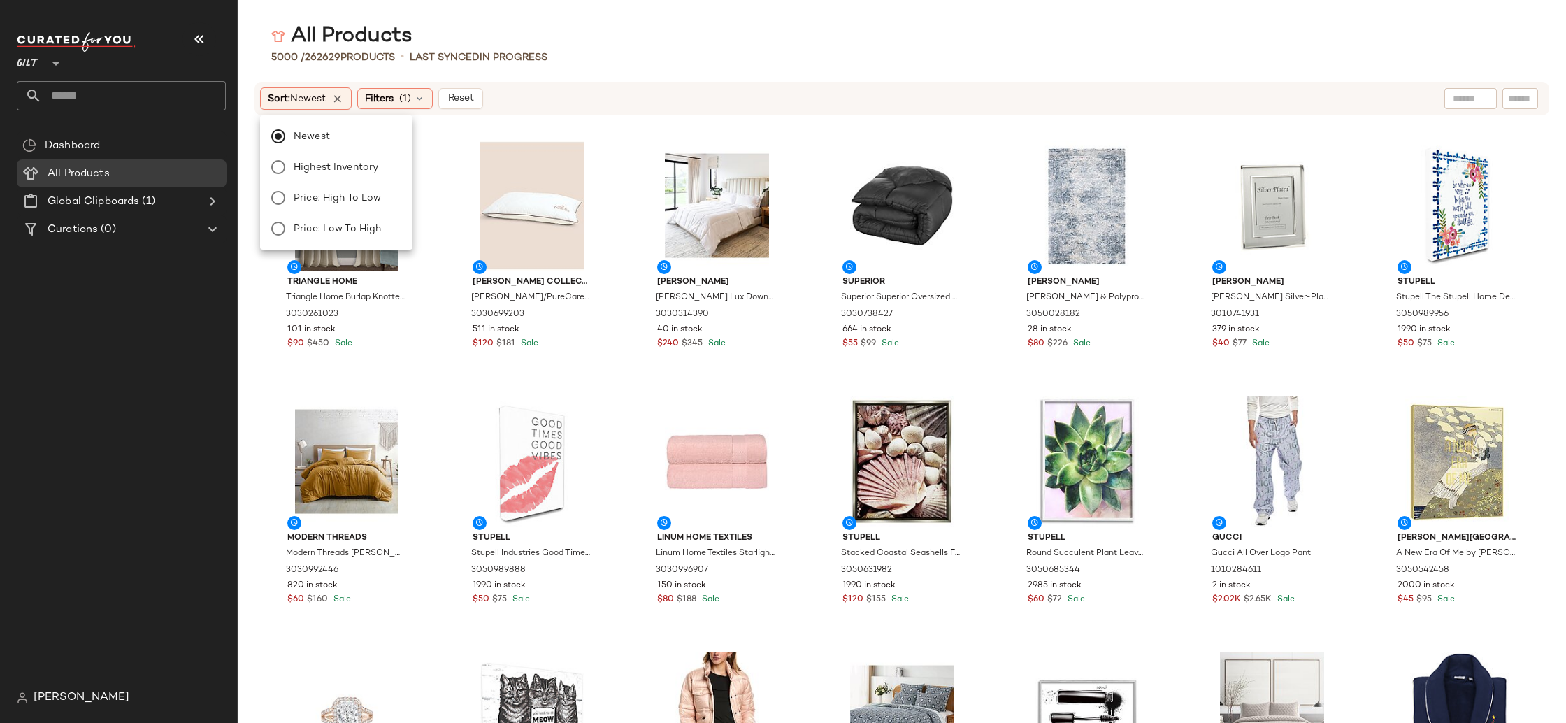
click at [544, 92] on div "Sort: Newest Filters (1) Reset" at bounding box center [811, 98] width 1102 height 22
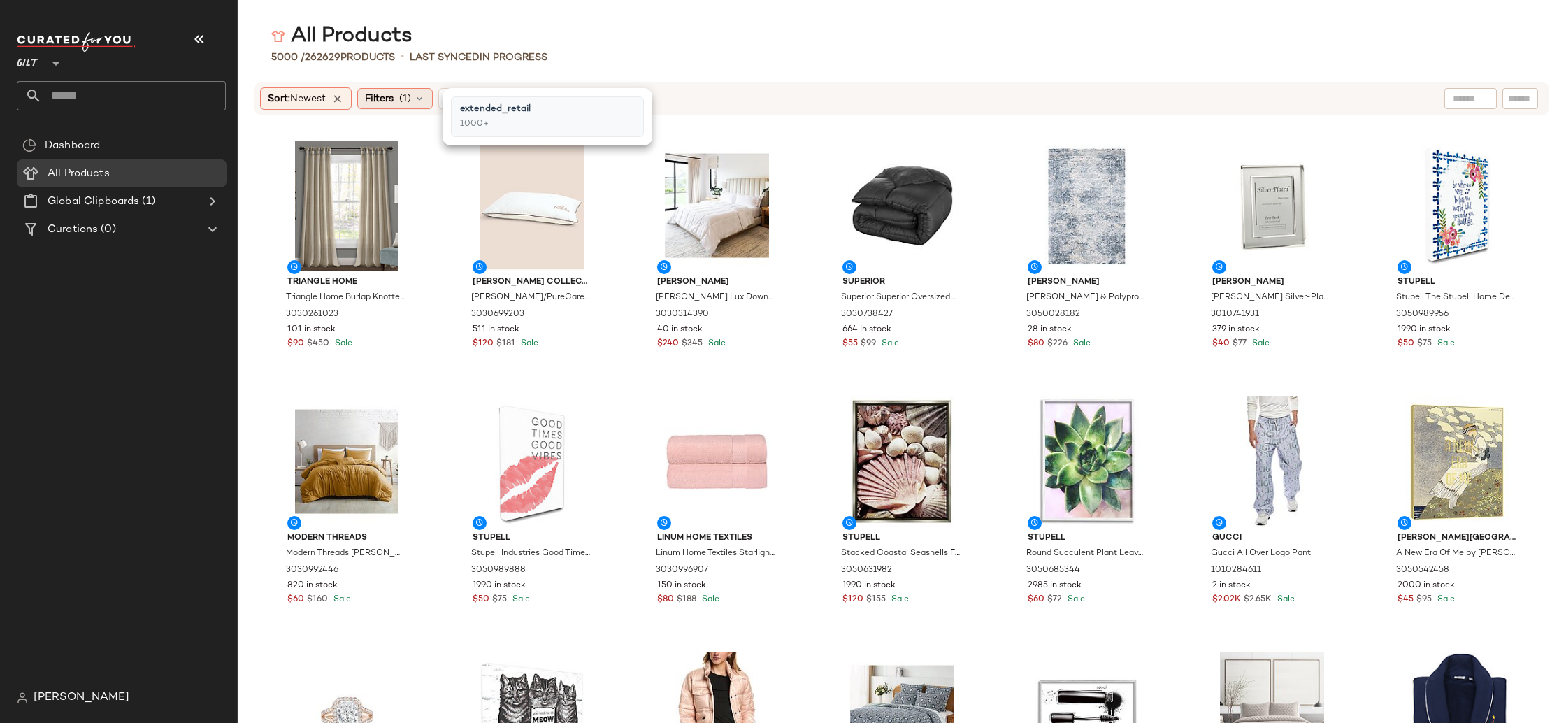
click at [411, 106] on span "(1)" at bounding box center [405, 99] width 12 height 15
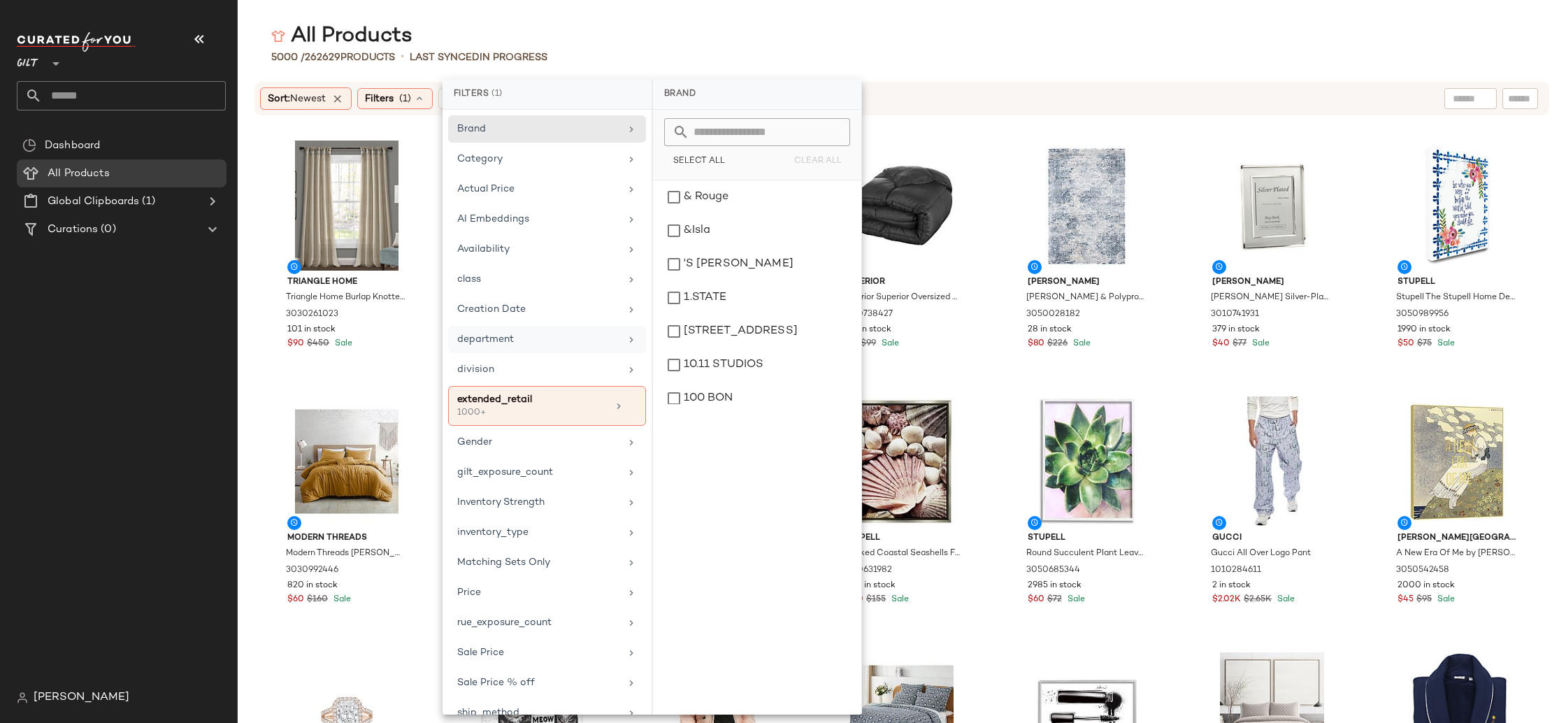
click at [561, 356] on div "department" at bounding box center [547, 369] width 198 height 27
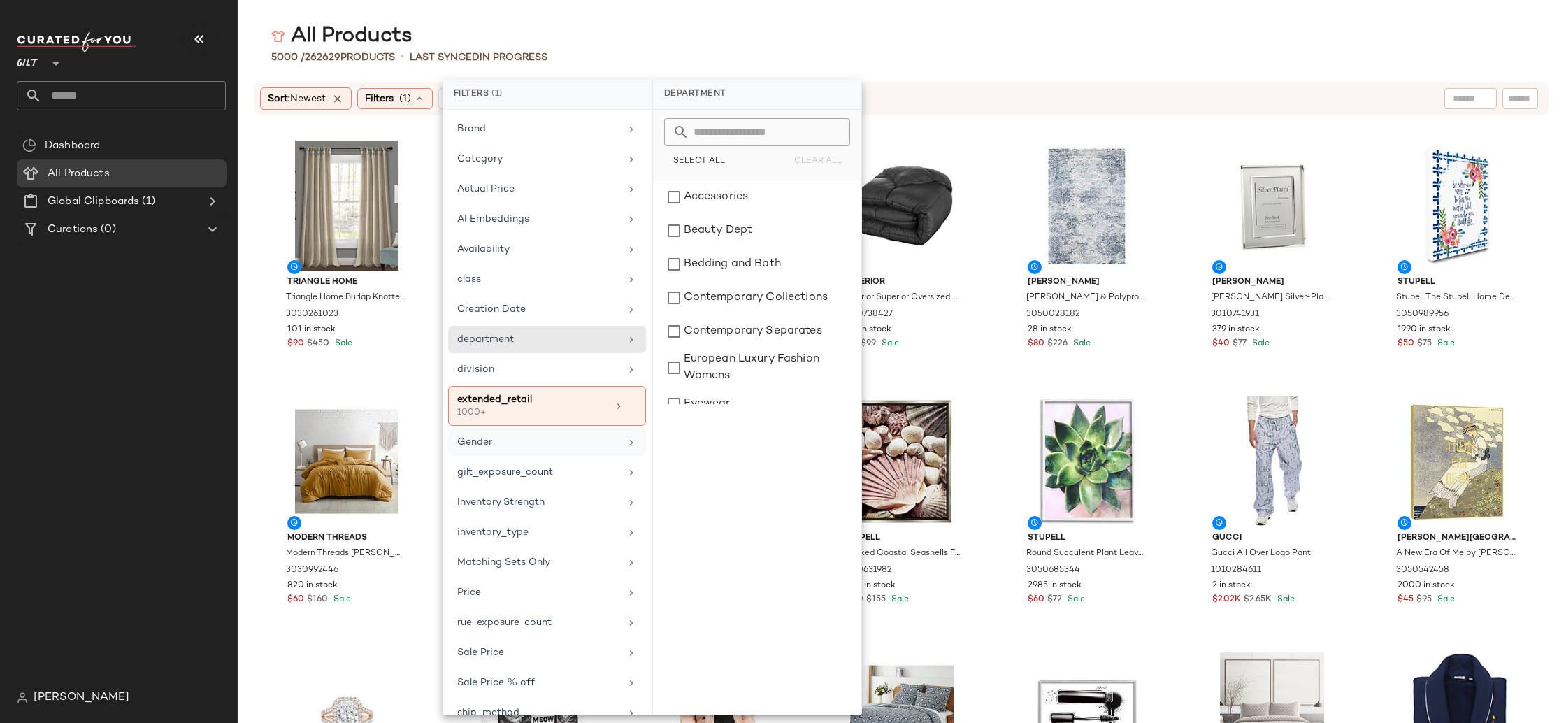
click at [562, 442] on div "Gender" at bounding box center [538, 442] width 163 height 15
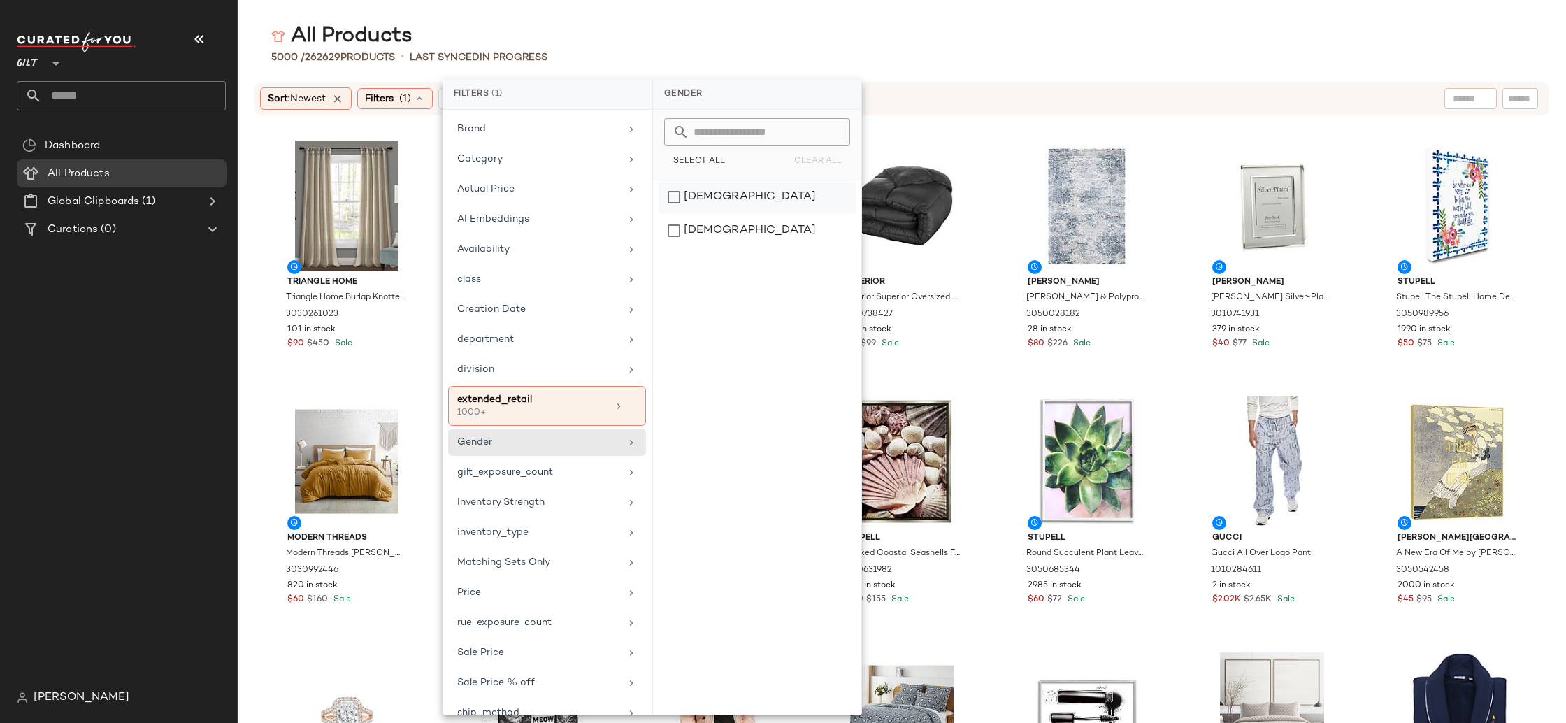
click at [719, 214] on div "female" at bounding box center [757, 231] width 197 height 34
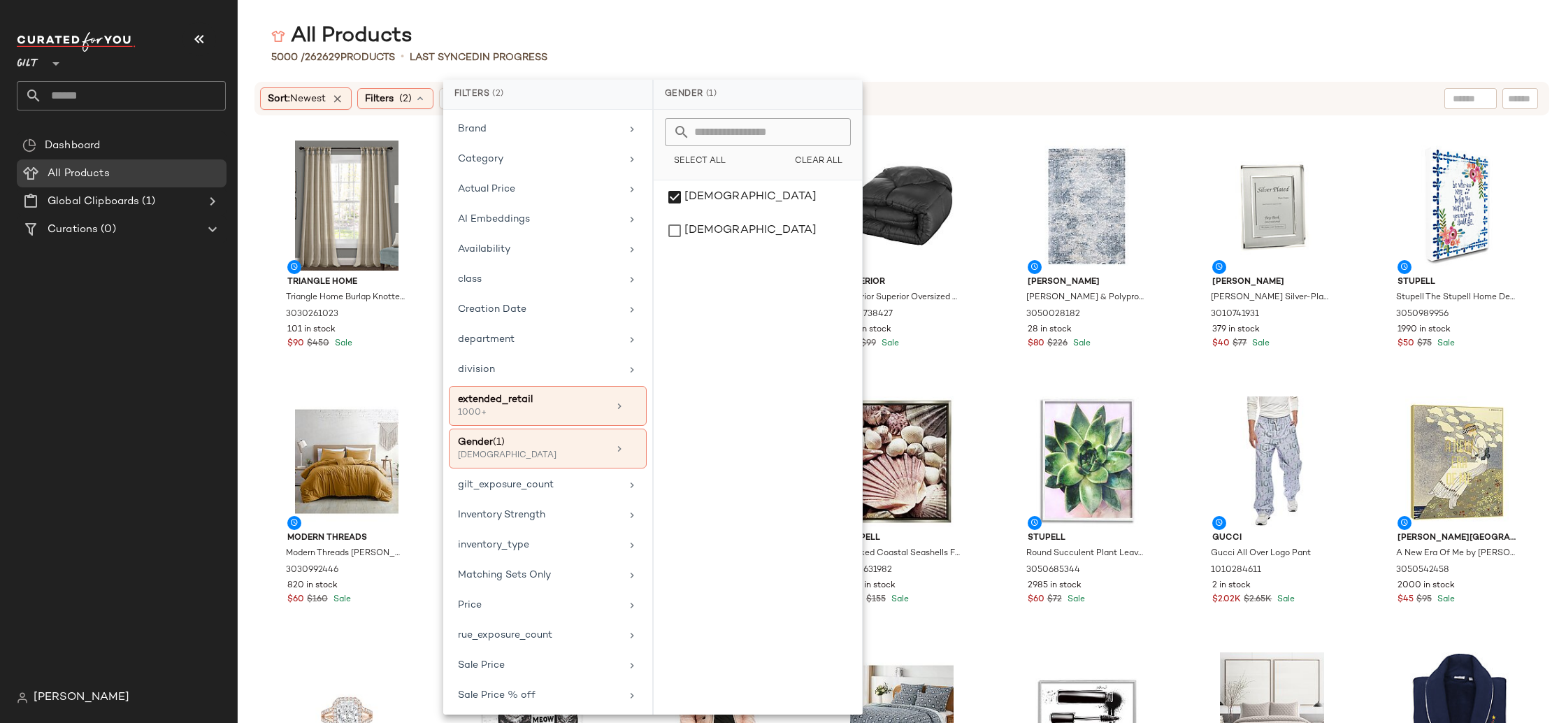
click at [923, 71] on div "All Products 5000 / 262629 Products • Last synced In Progress Sort: Newest Filt…" at bounding box center [902, 372] width 1328 height 700
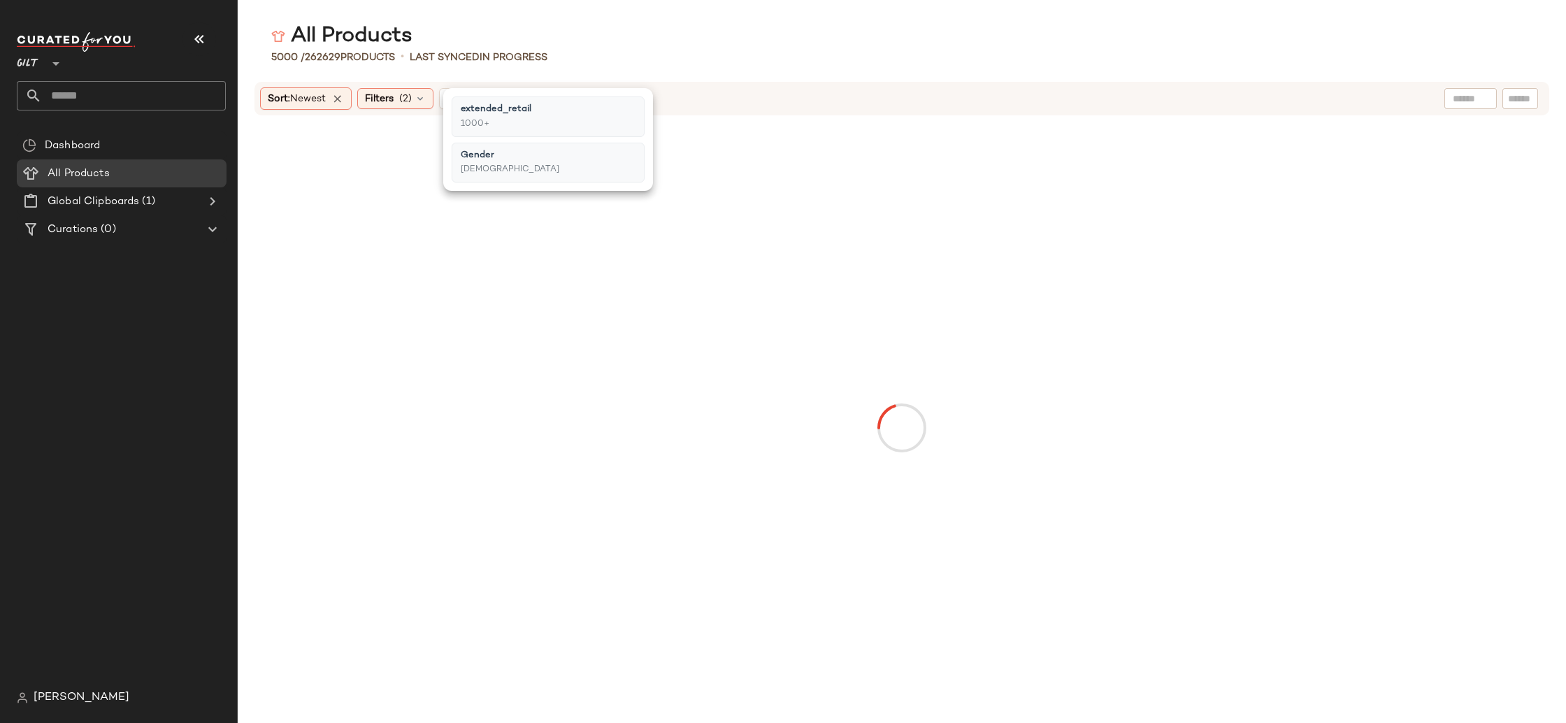
click at [1474, 106] on div at bounding box center [1470, 98] width 52 height 21
type input "**********"
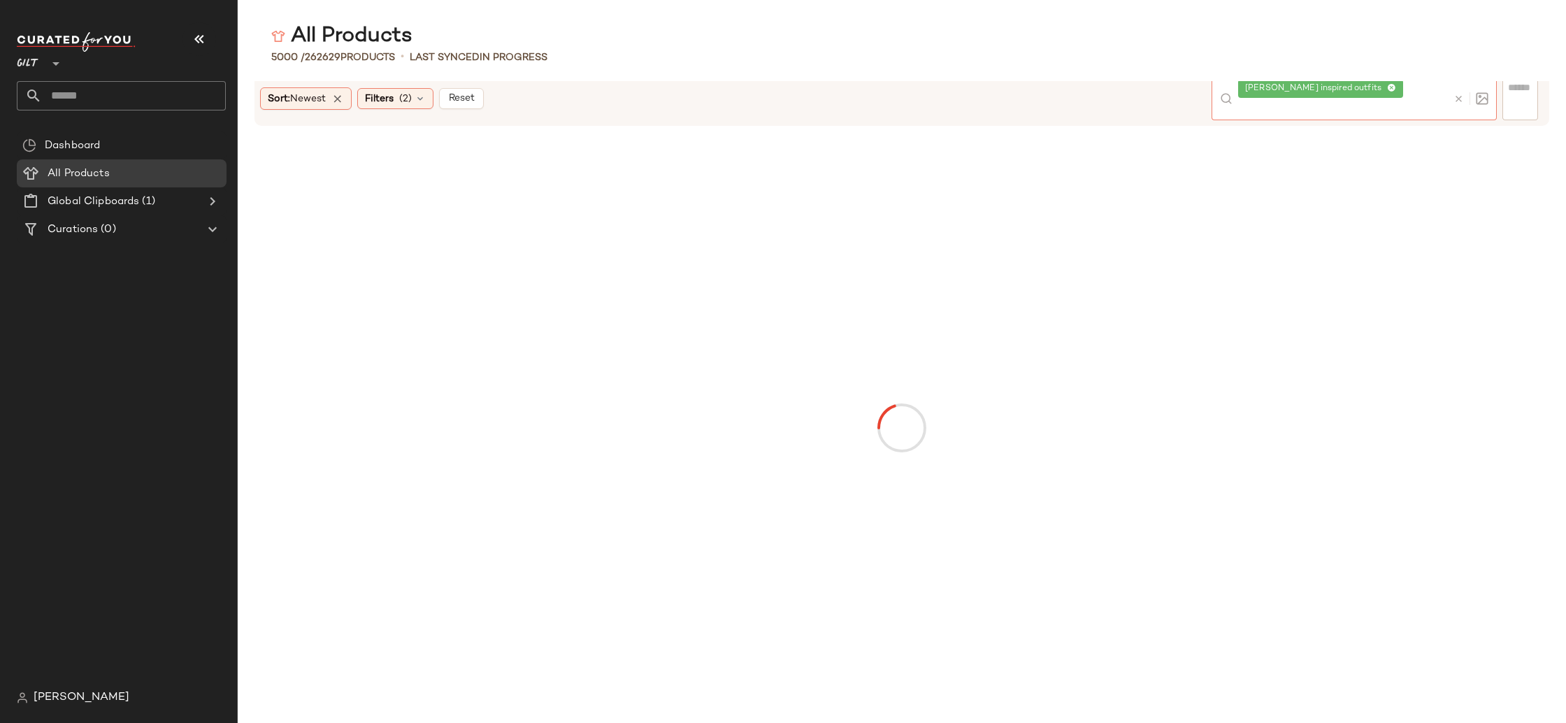
click at [1390, 93] on icon at bounding box center [1391, 88] width 9 height 9
click at [401, 95] on div "Filters" at bounding box center [392, 98] width 70 height 21
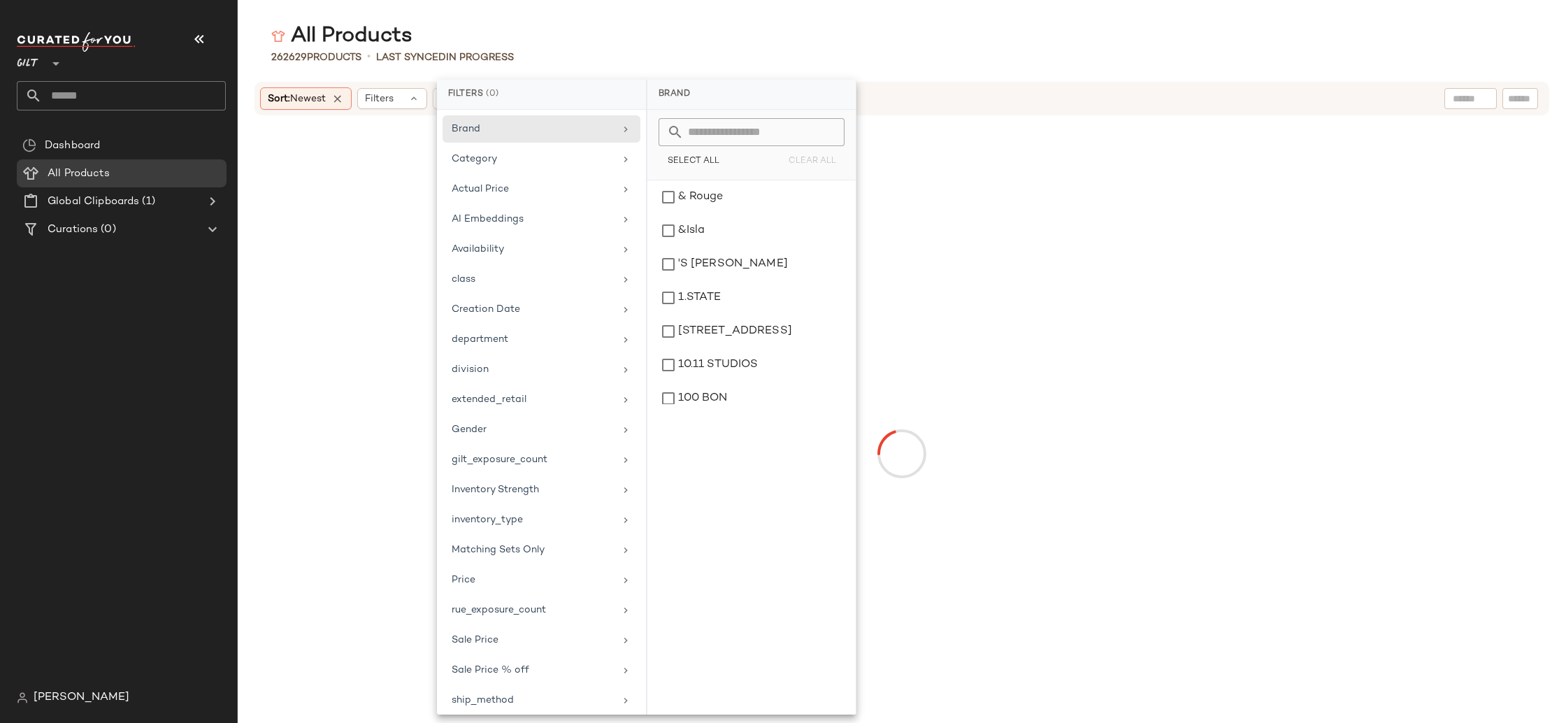
click at [574, 27] on div "All Products" at bounding box center [902, 36] width 1328 height 28
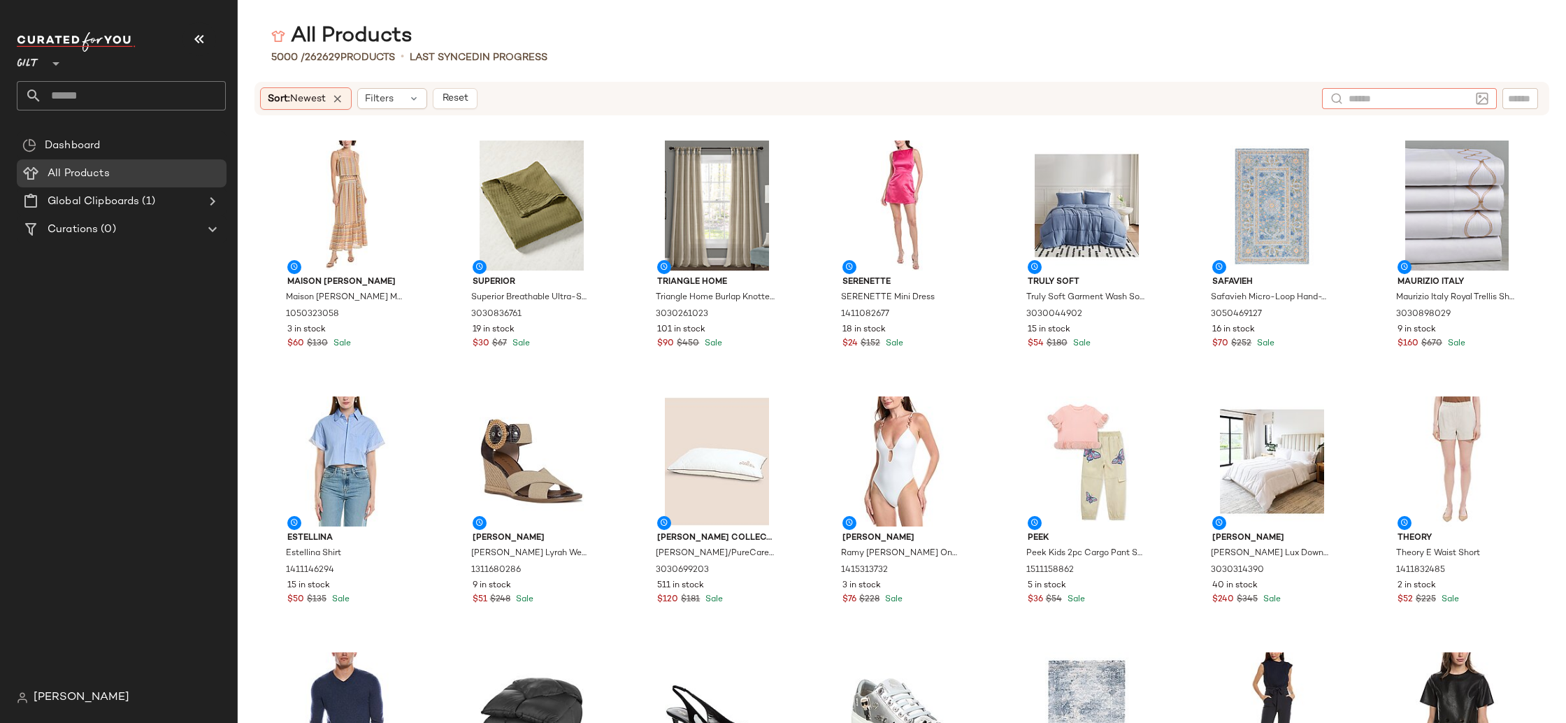
click at [1464, 102] on input "text" at bounding box center [1409, 99] width 122 height 15
type input "**********"
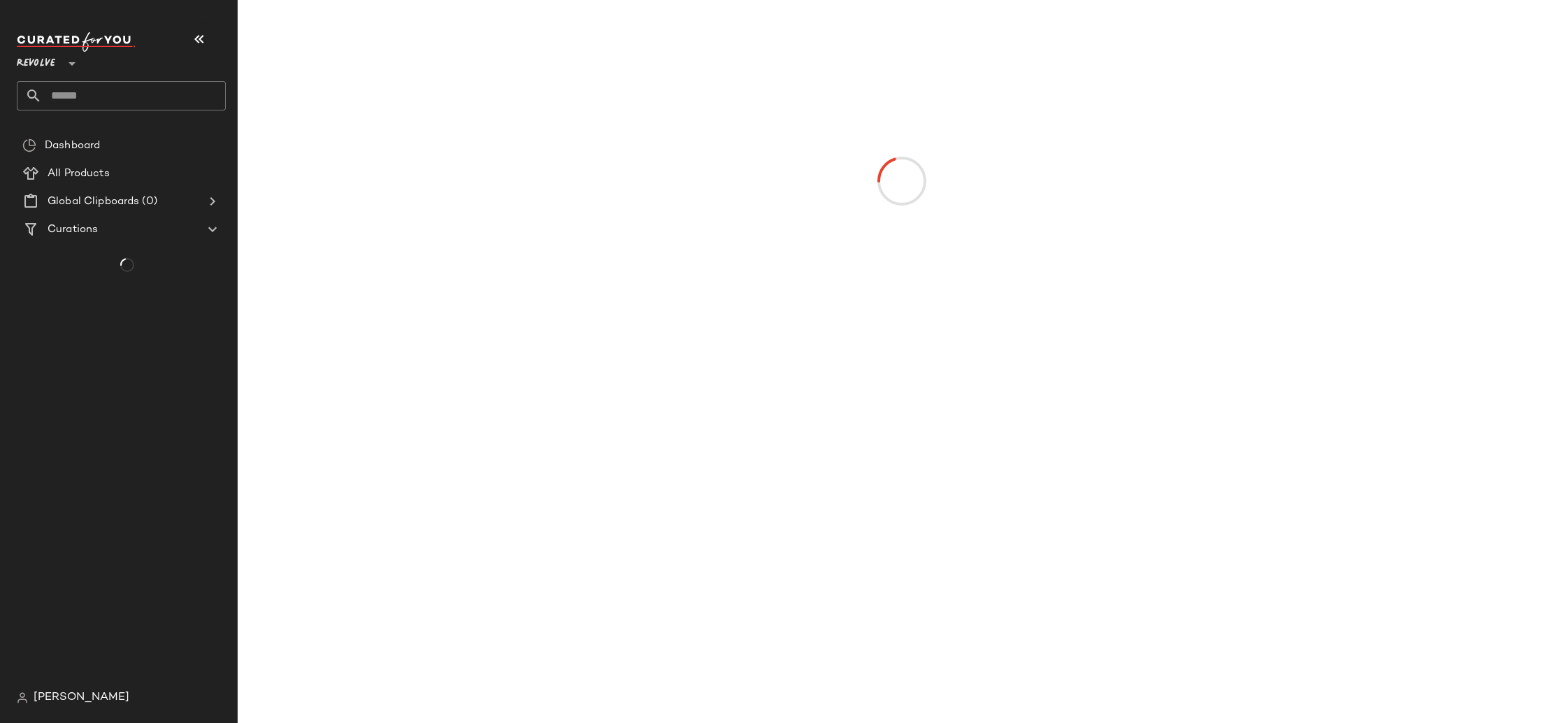
drag, startPoint x: 43, startPoint y: 57, endPoint x: 45, endPoint y: 69, distance: 11.4
click at [43, 57] on span "Revolve" at bounding box center [36, 60] width 38 height 25
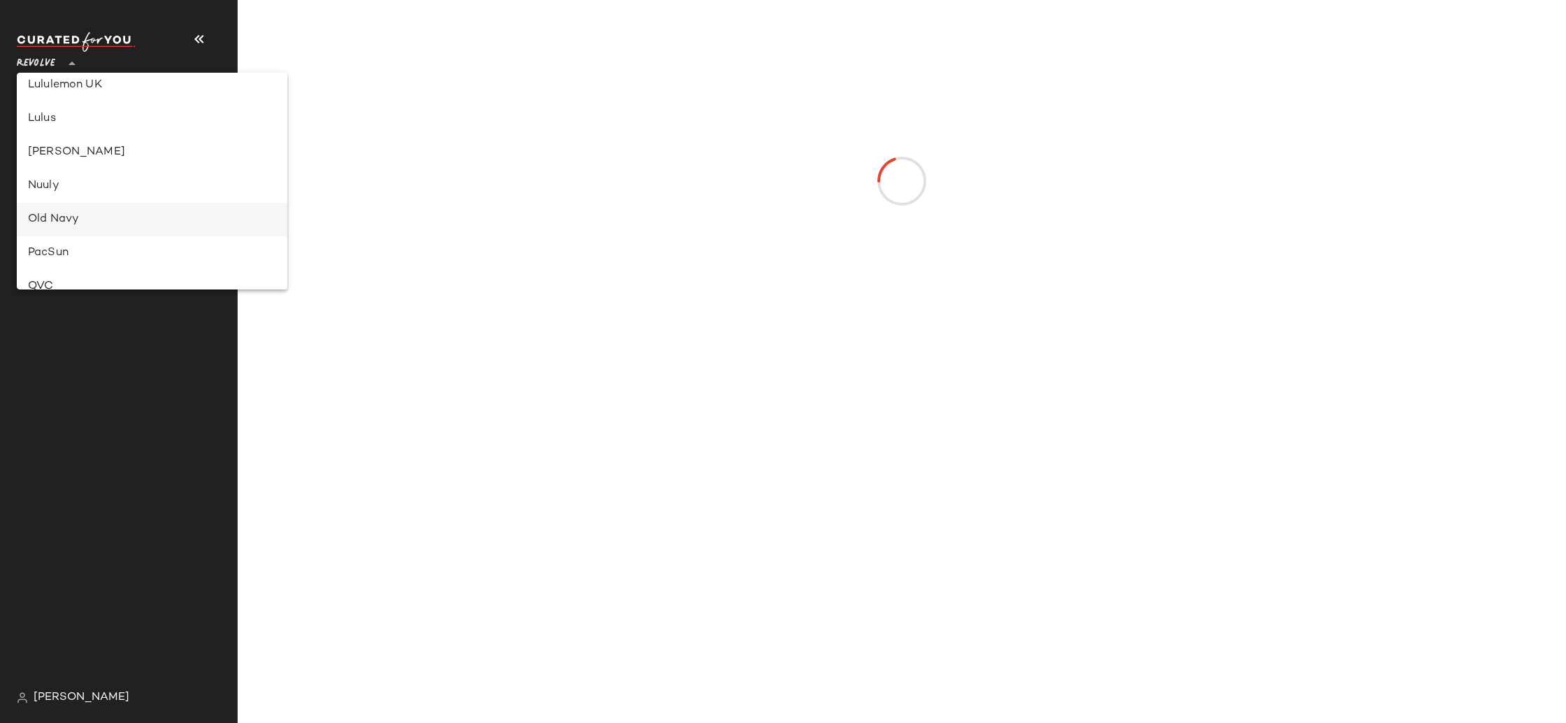
scroll to position [372, 0]
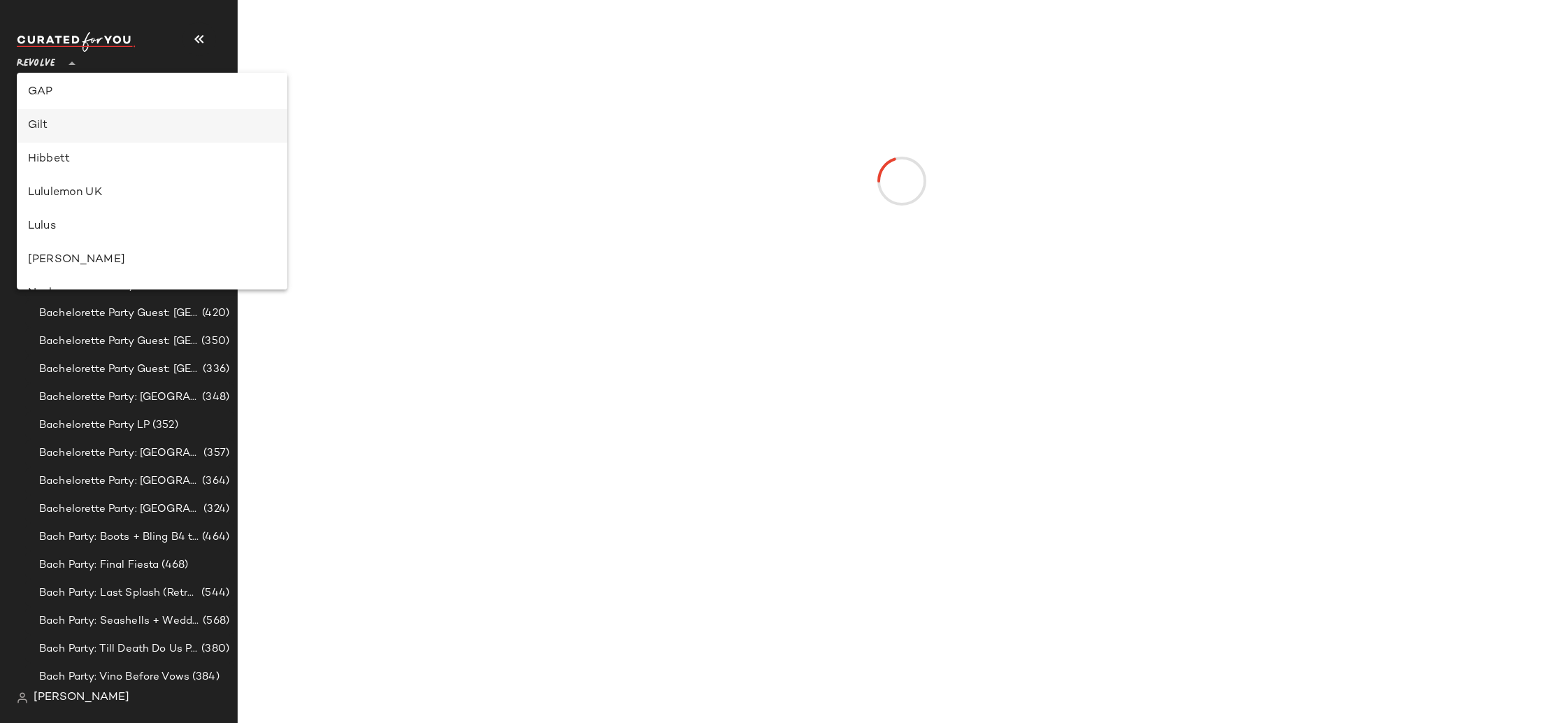
click at [113, 117] on div "Gilt" at bounding box center [152, 125] width 248 height 17
type input "**"
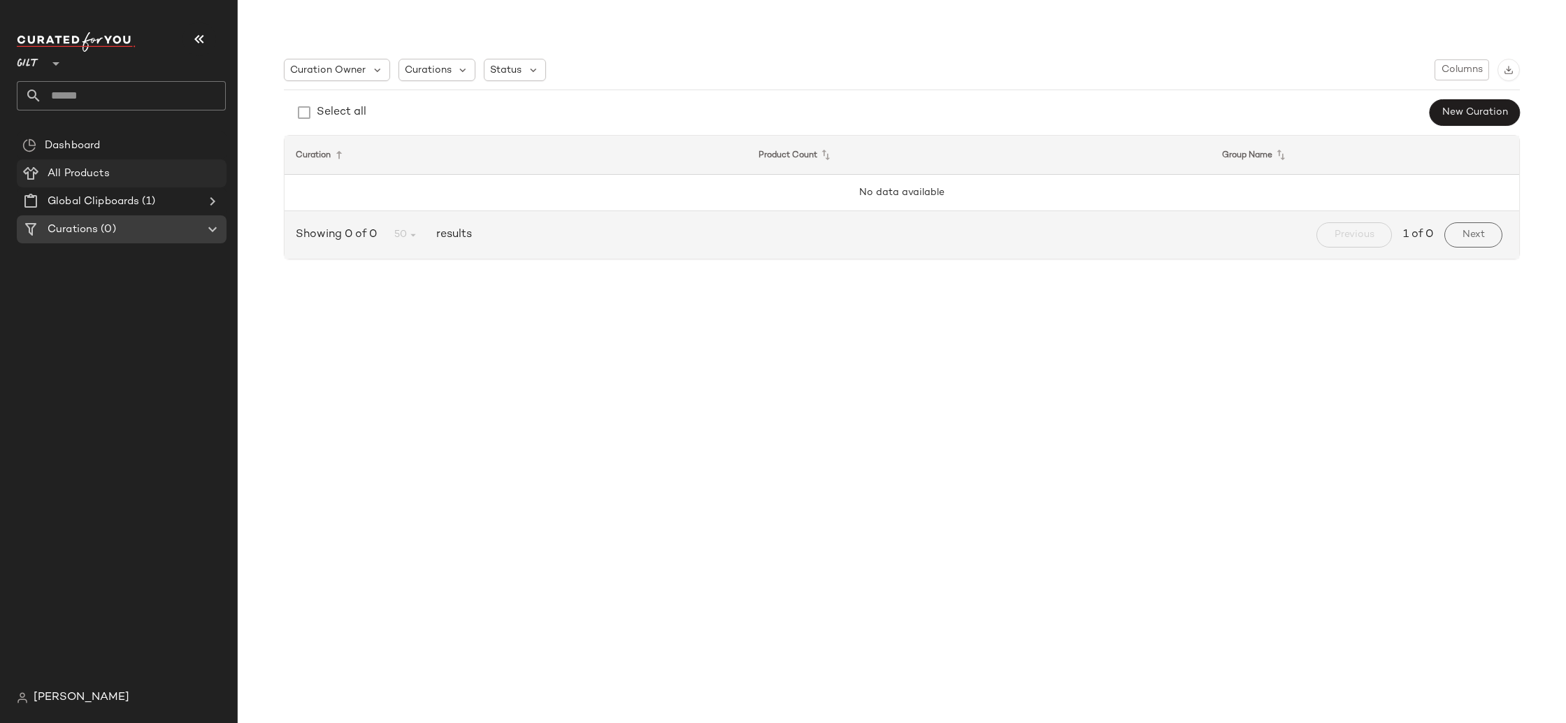
click at [124, 171] on div "All Products" at bounding box center [132, 174] width 178 height 16
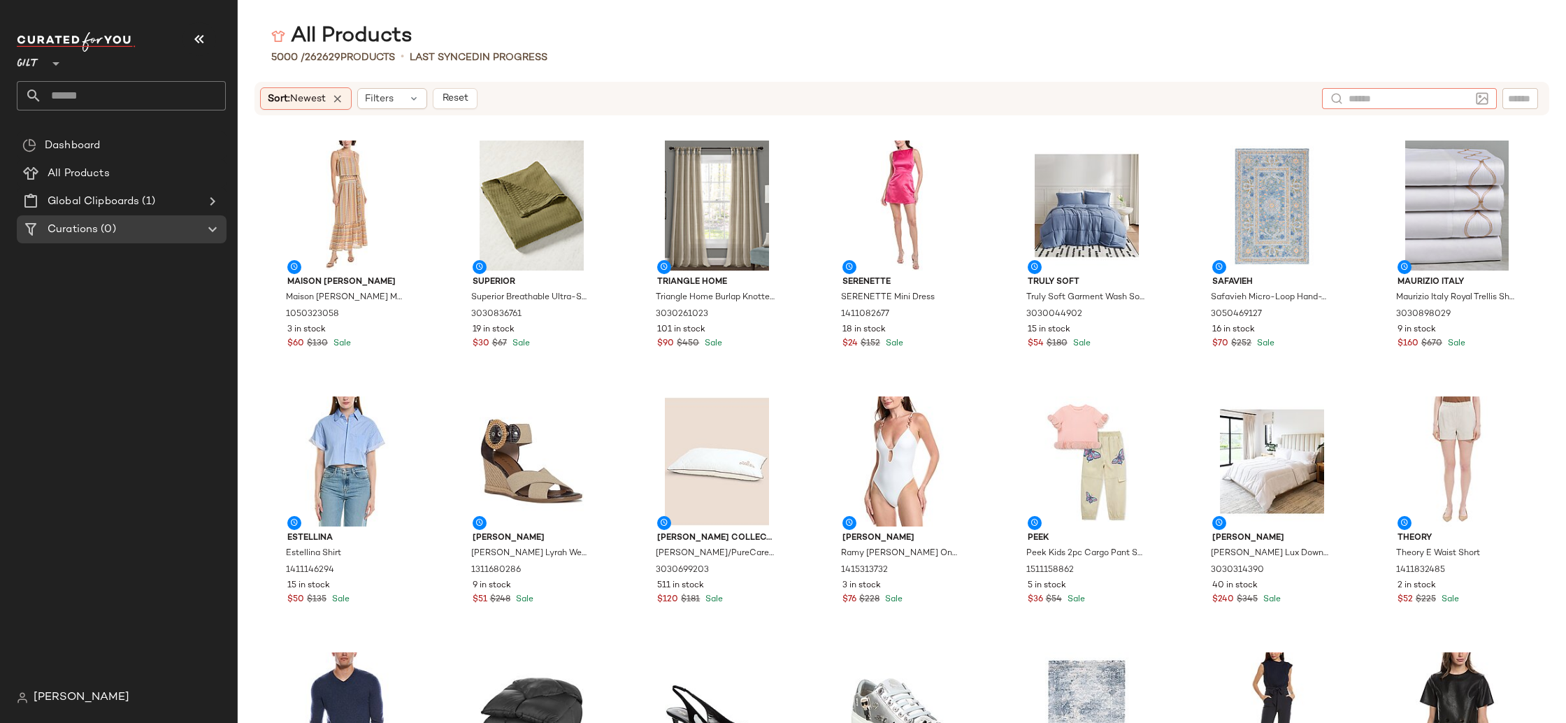
click at [1459, 94] on input "text" at bounding box center [1409, 99] width 122 height 15
type input "**********"
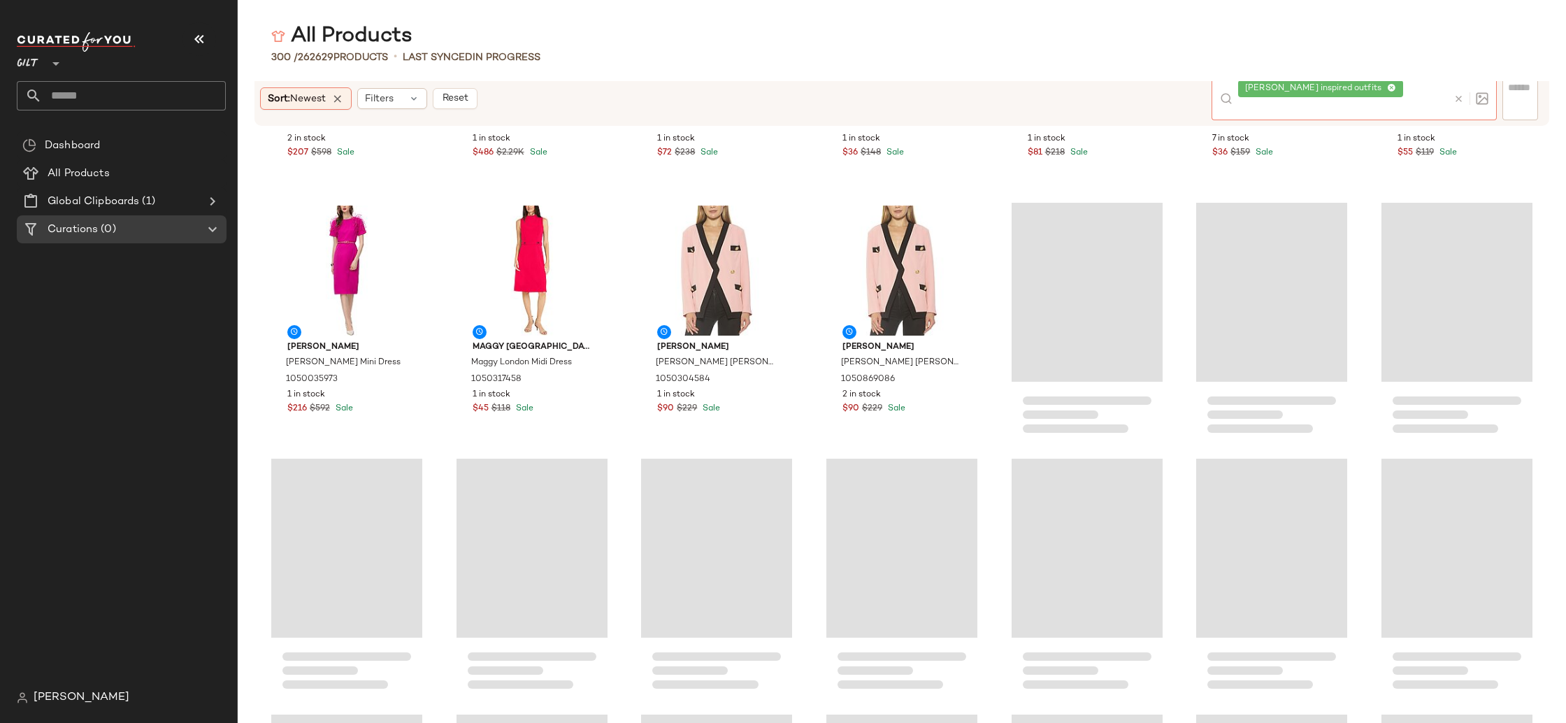
scroll to position [7107, 0]
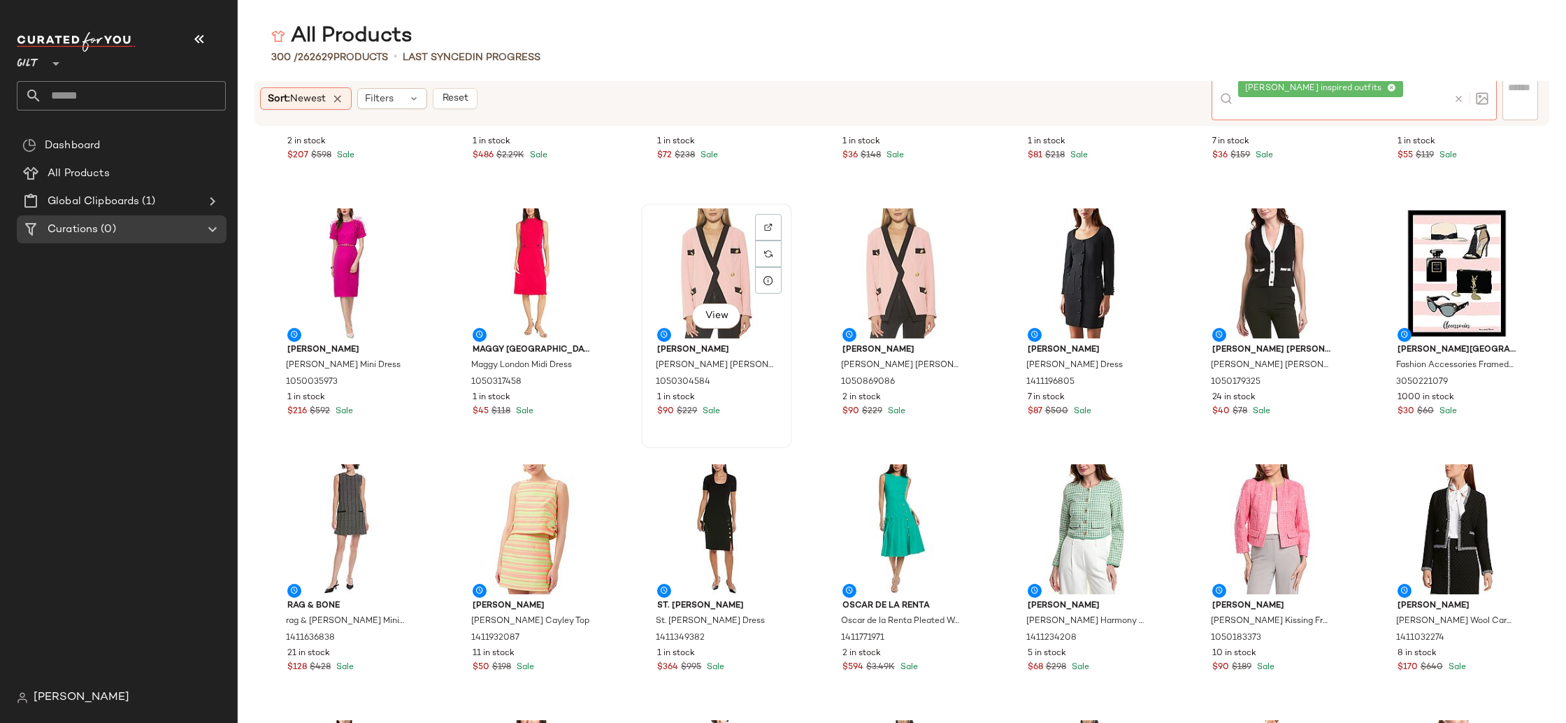
click at [693, 254] on div "View" at bounding box center [716, 273] width 141 height 130
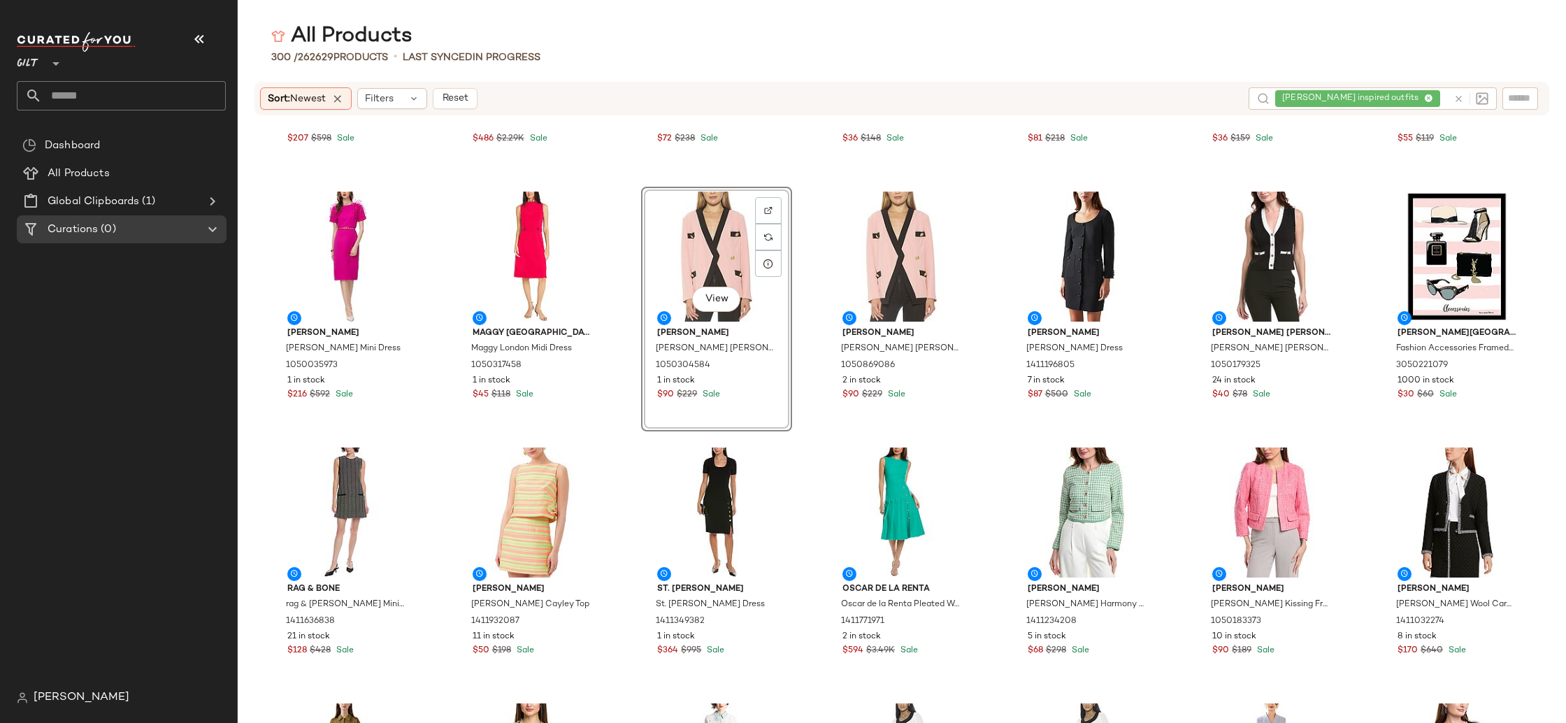
scroll to position [7121, 0]
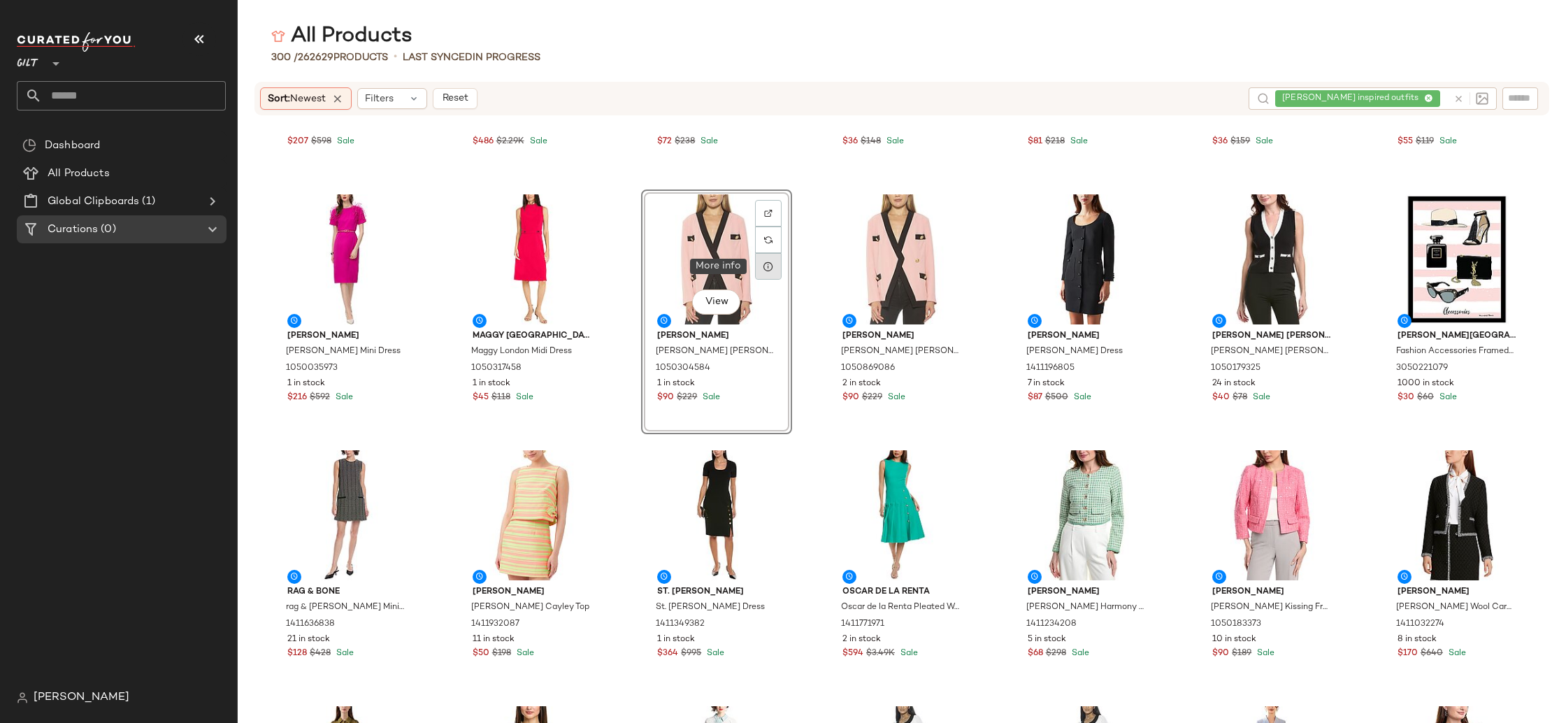
click at [770, 261] on icon at bounding box center [768, 266] width 11 height 11
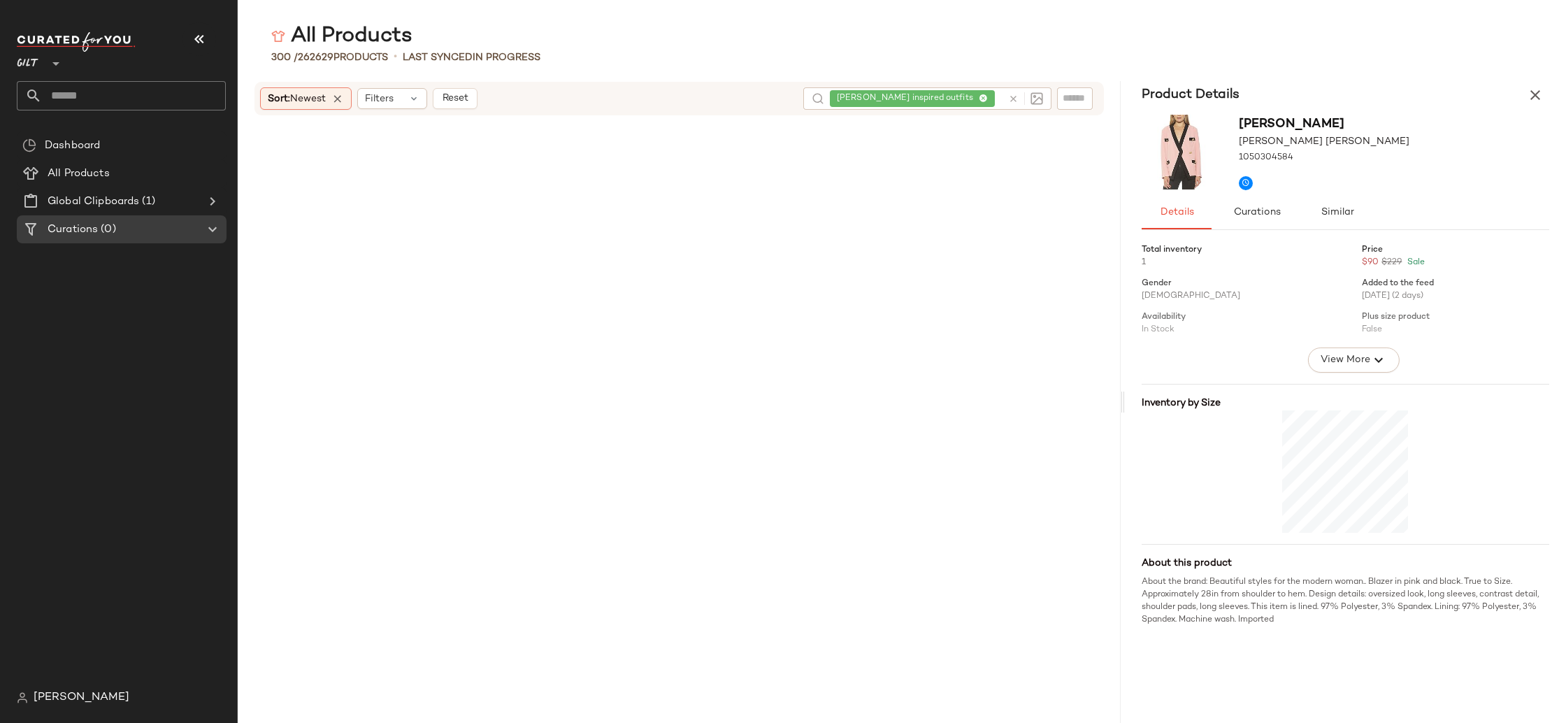
scroll to position [9722, 0]
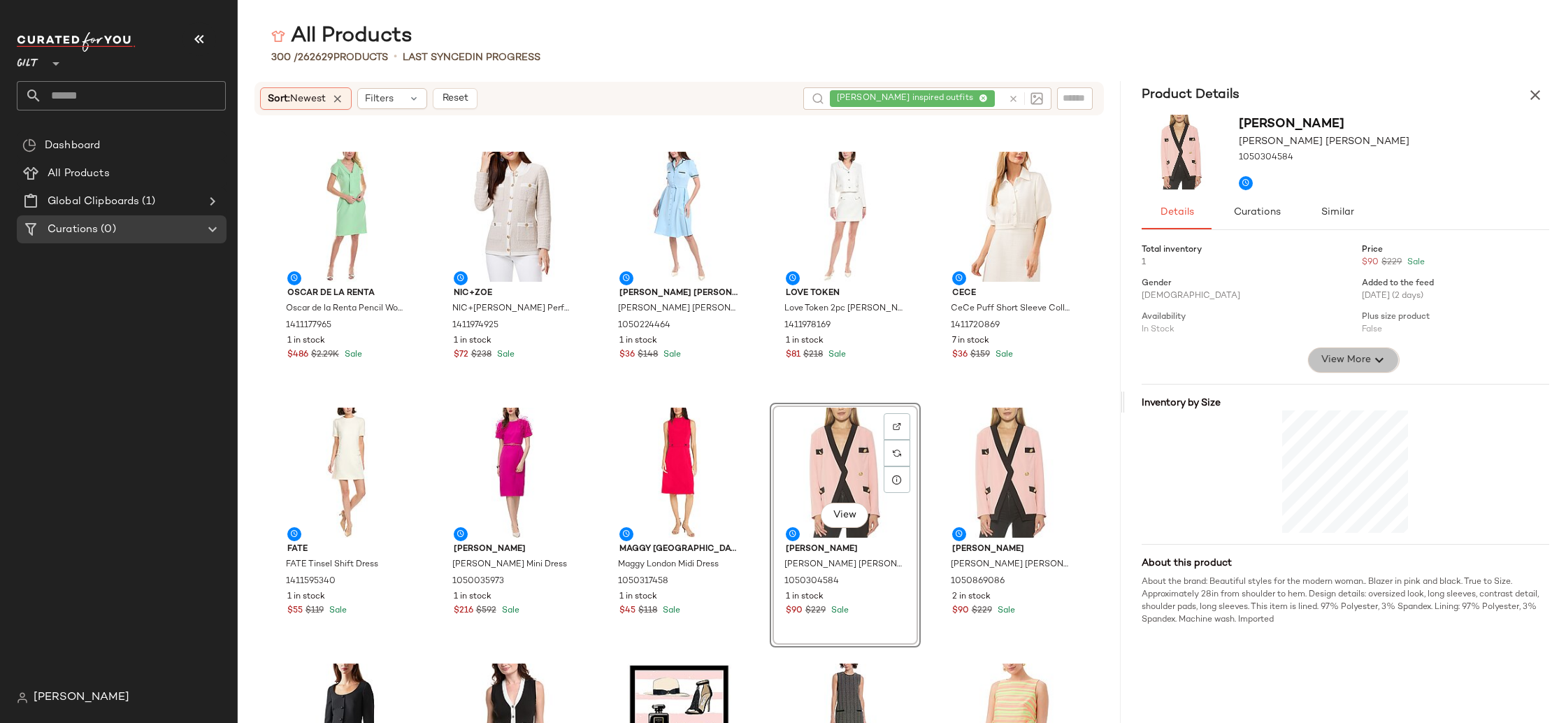
click at [1353, 361] on span "View More" at bounding box center [1345, 360] width 50 height 17
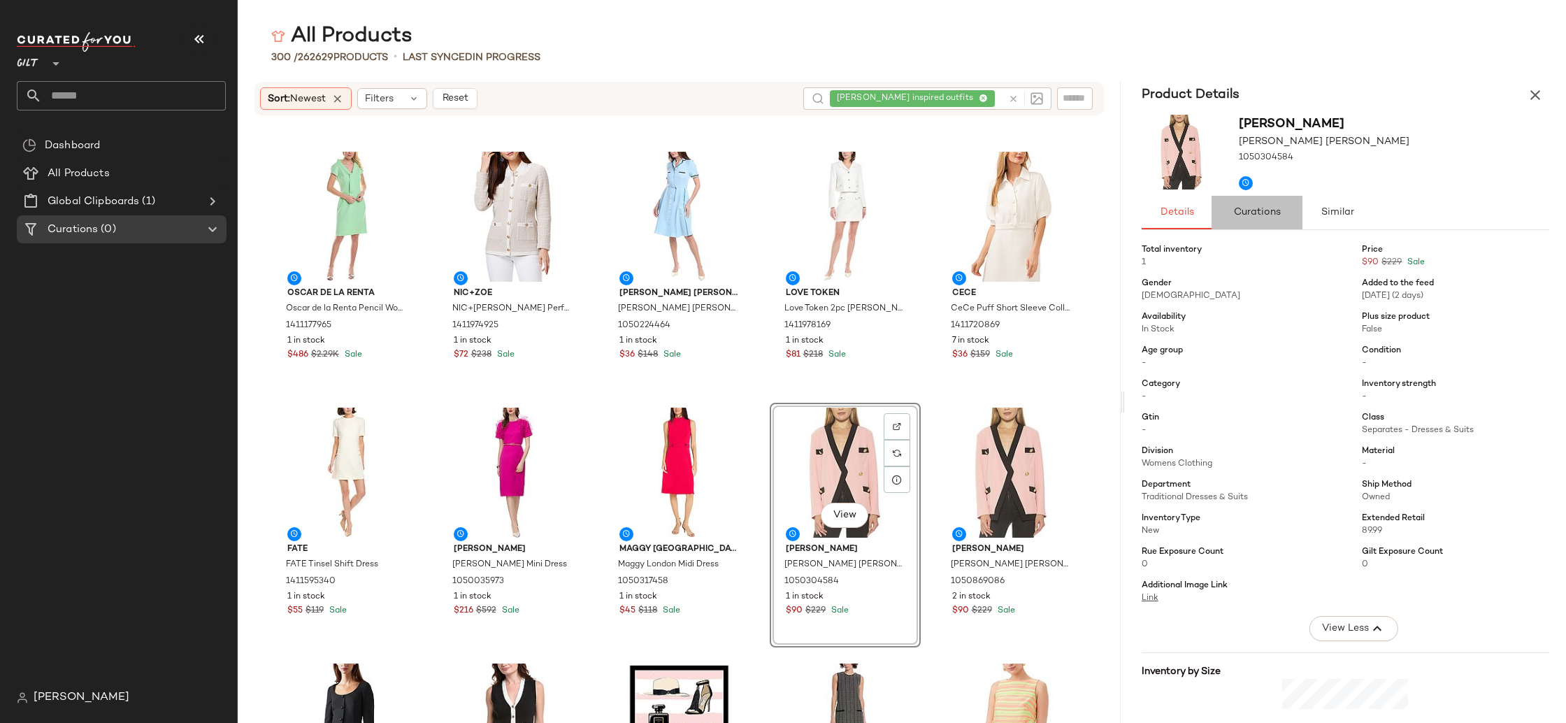
click at [1275, 210] on span "Curations" at bounding box center [1257, 212] width 48 height 11
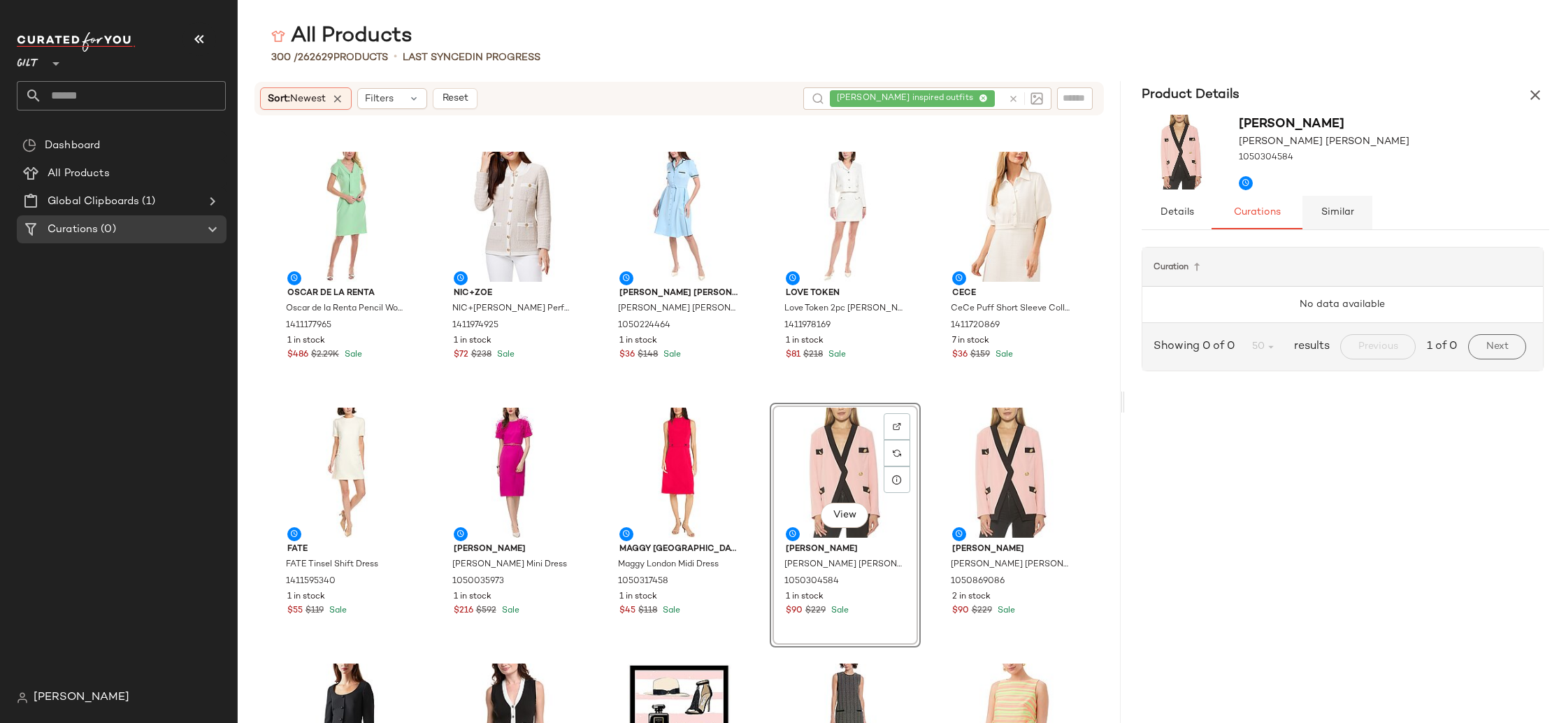
click at [1354, 207] on button "Similar" at bounding box center [1337, 213] width 70 height 34
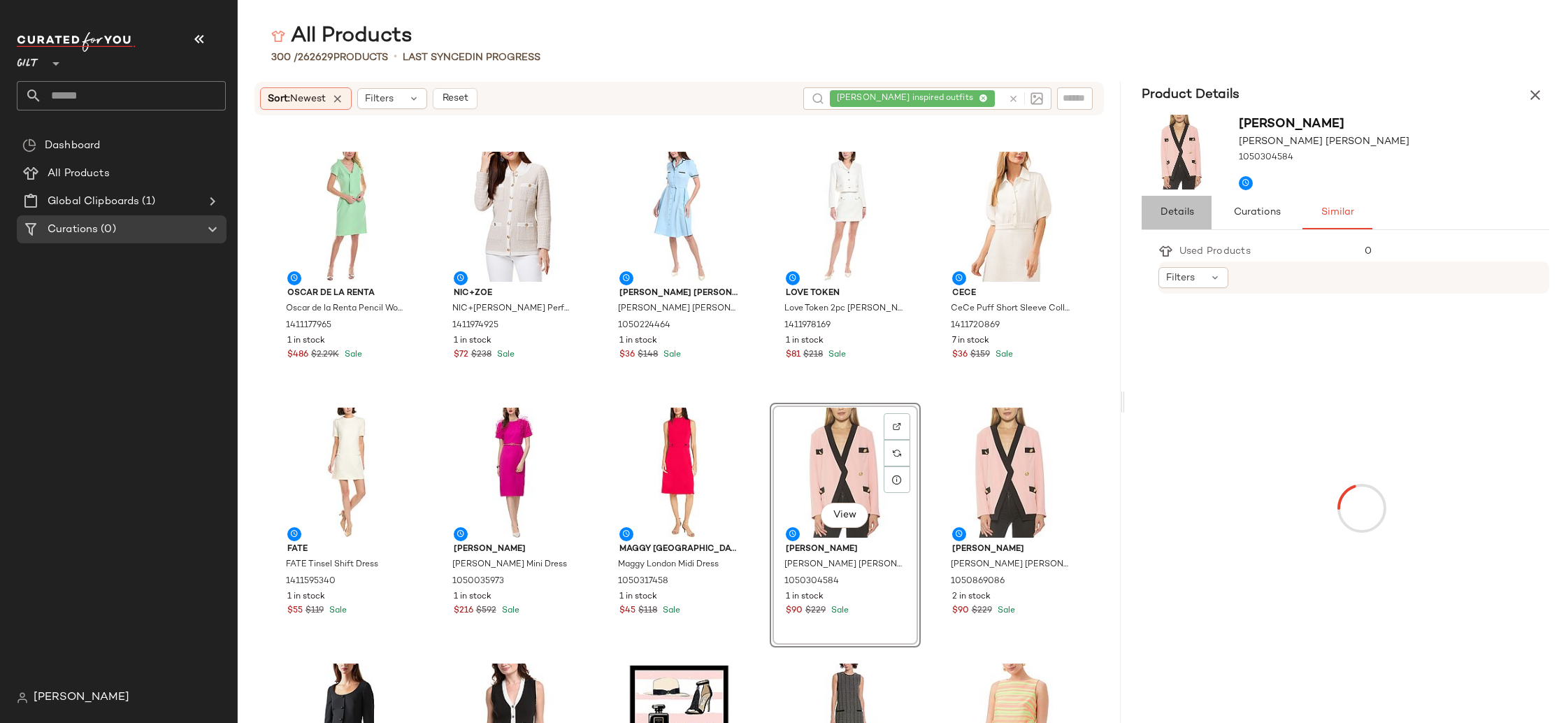
click at [1302, 217] on button "Details" at bounding box center [1337, 213] width 70 height 34
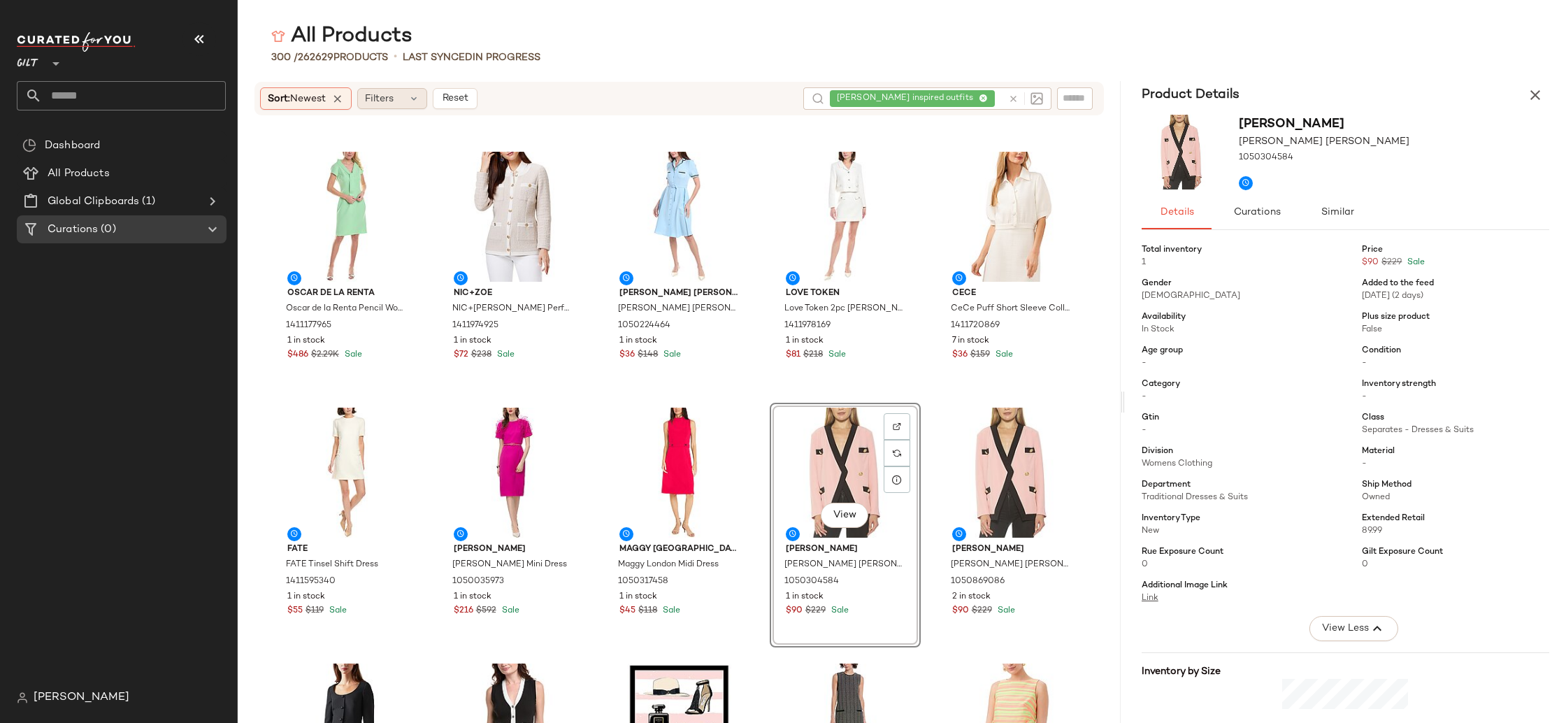
click at [382, 103] on span "Filters" at bounding box center [379, 99] width 29 height 15
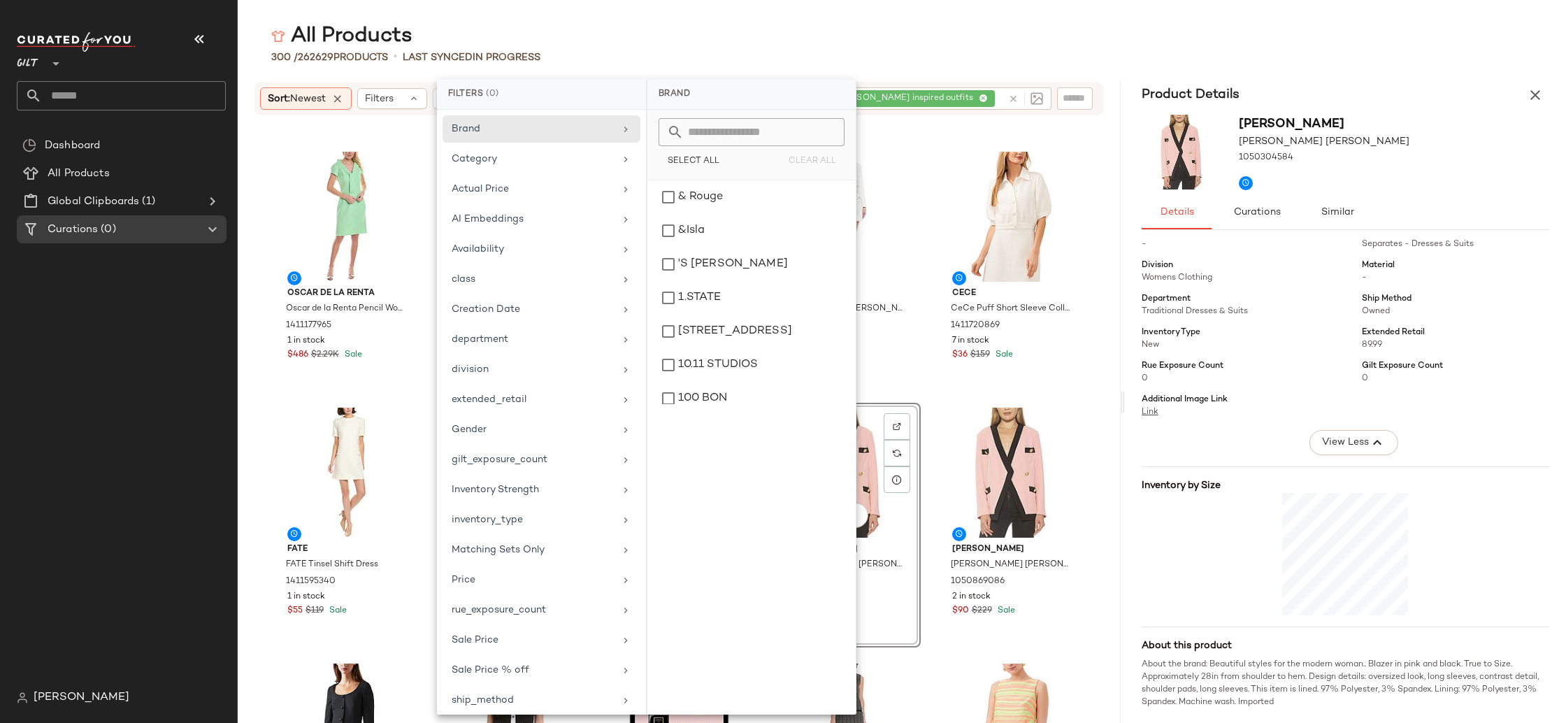
scroll to position [0, 0]
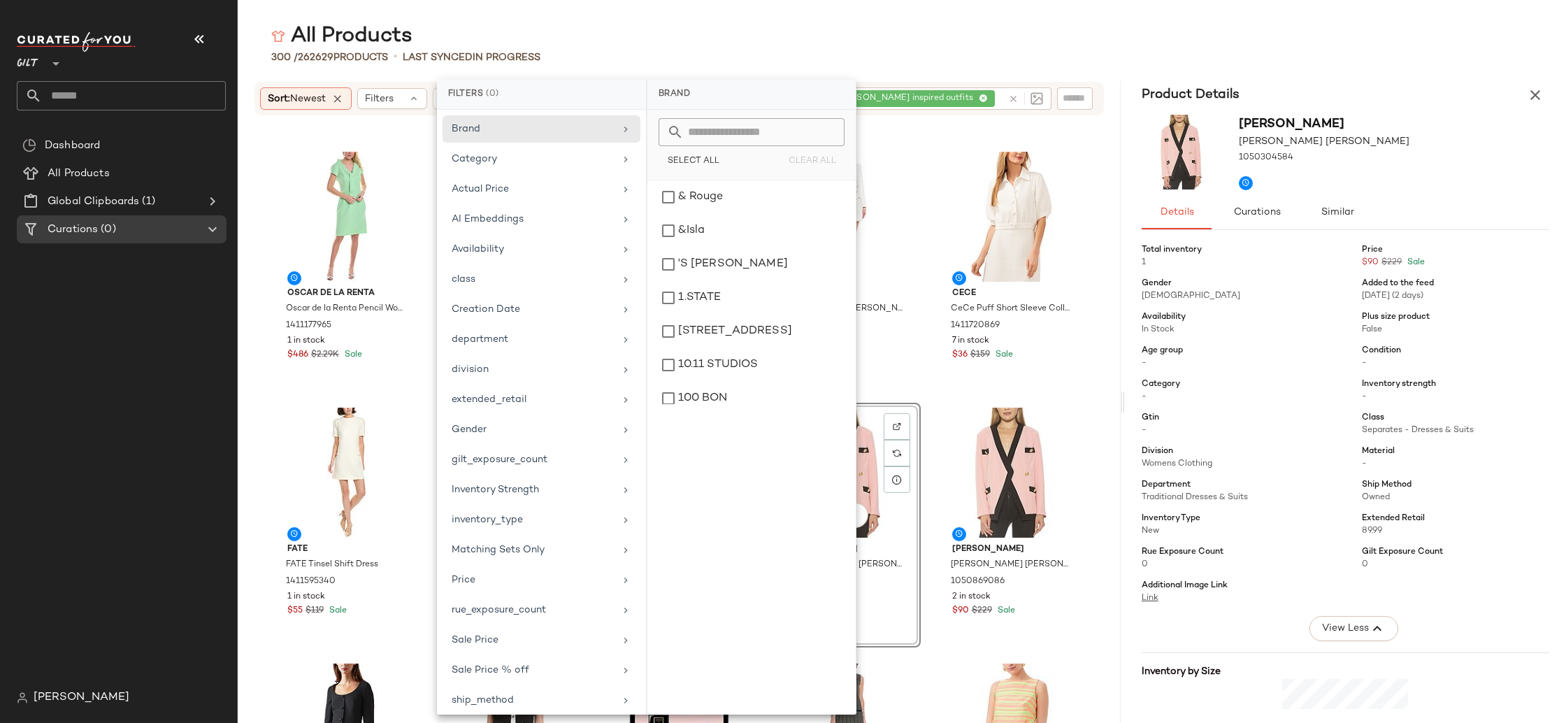
click at [895, 34] on div "All Products" at bounding box center [902, 36] width 1328 height 28
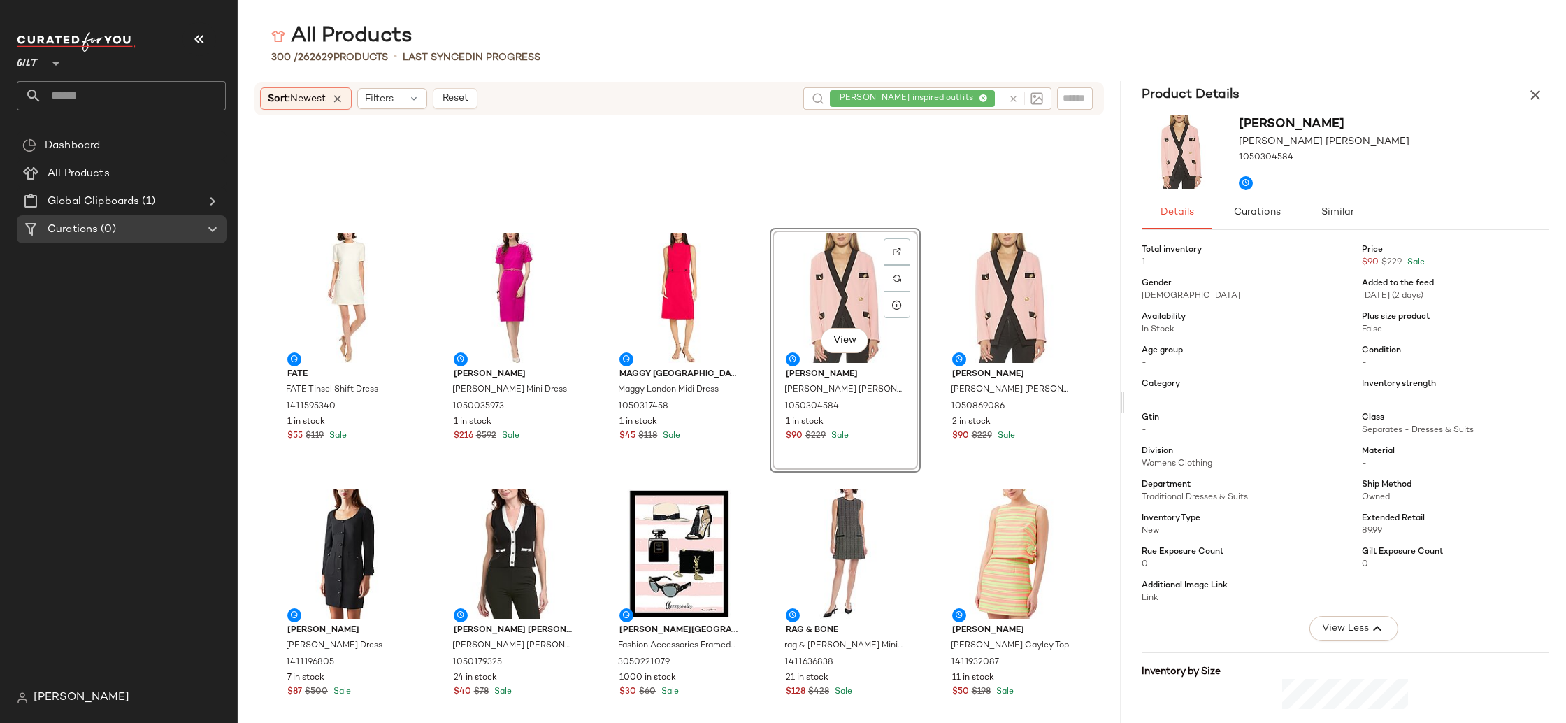
scroll to position [9874, 0]
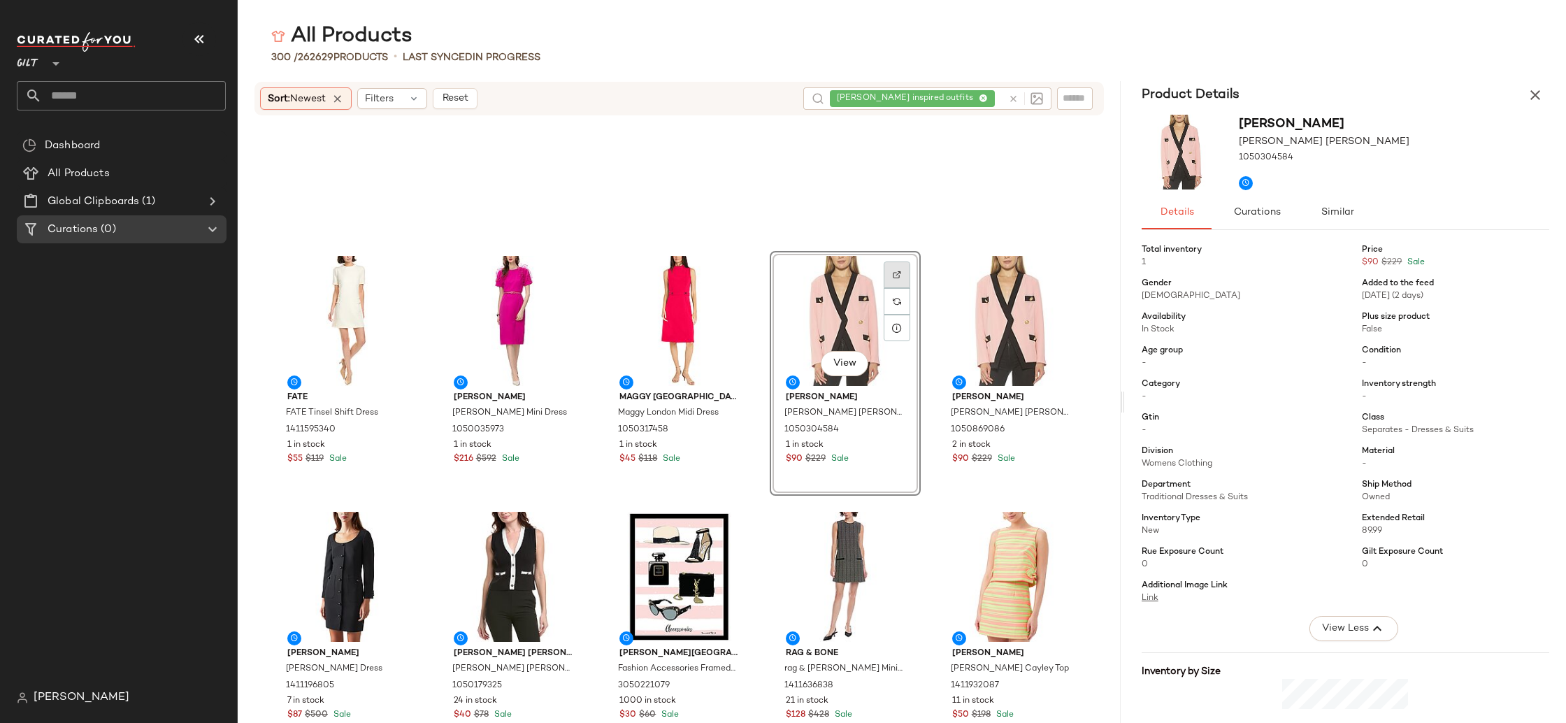
click at [893, 273] on img at bounding box center [897, 275] width 8 height 8
click at [1059, 278] on img at bounding box center [1063, 275] width 8 height 8
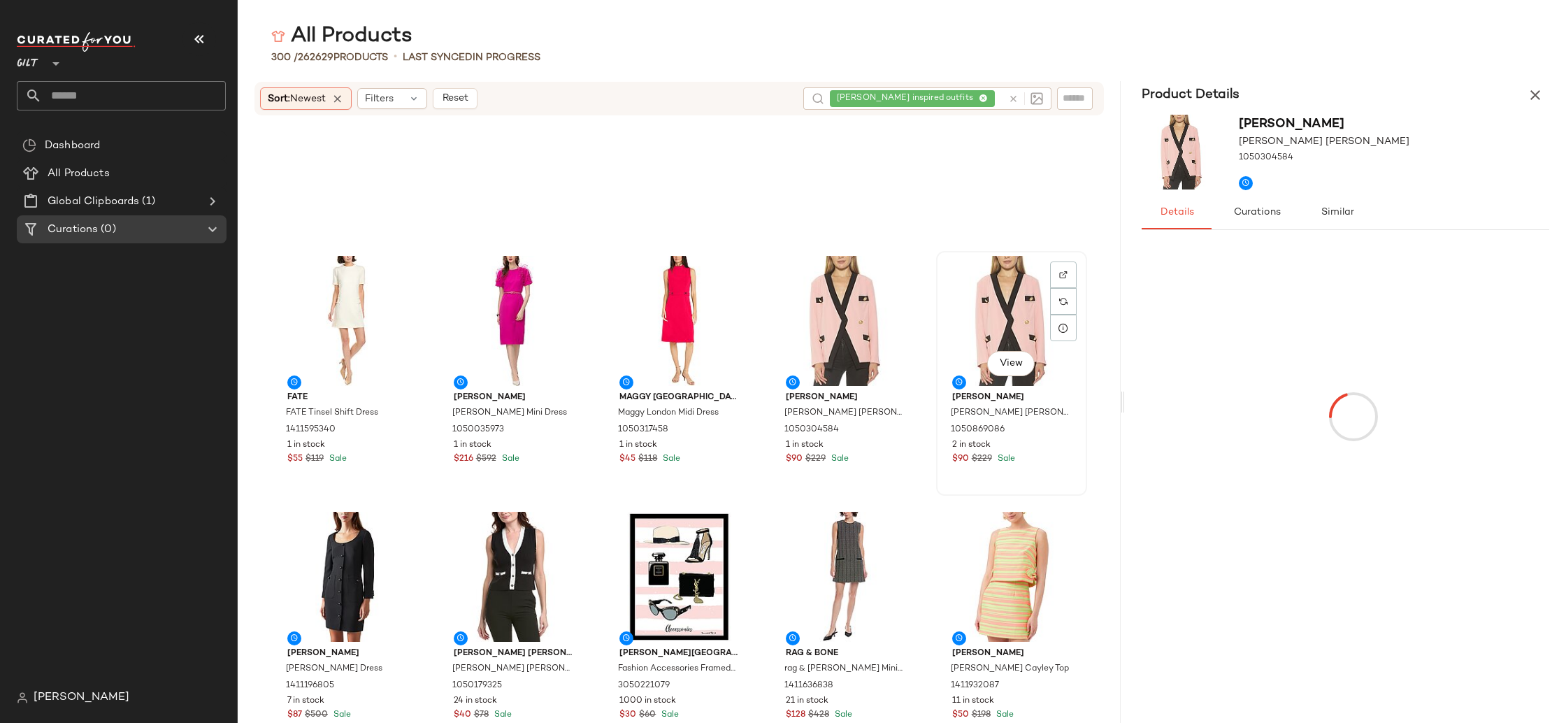
click at [1003, 333] on div "View" at bounding box center [1011, 321] width 141 height 130
click at [665, 322] on div "View" at bounding box center [678, 321] width 141 height 130
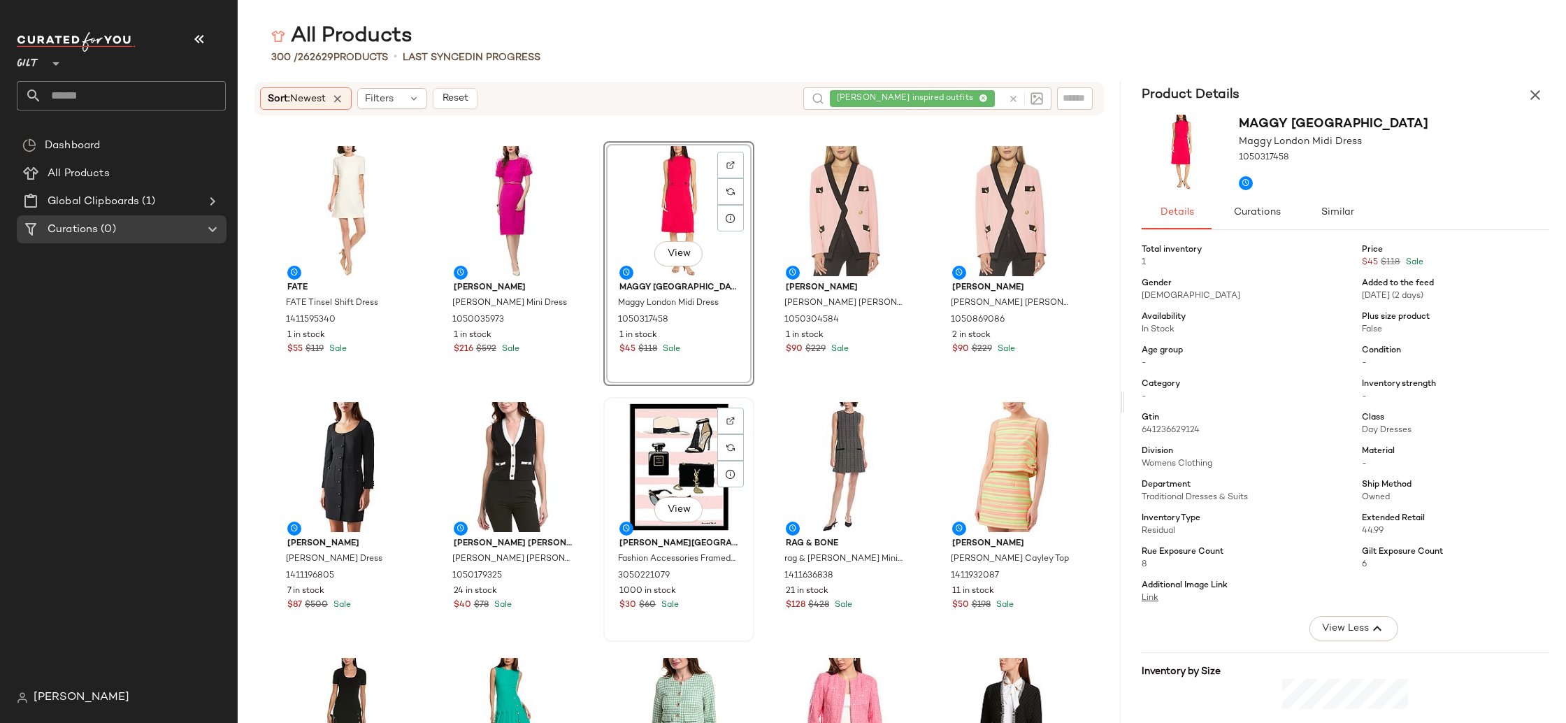
scroll to position [10107, 0]
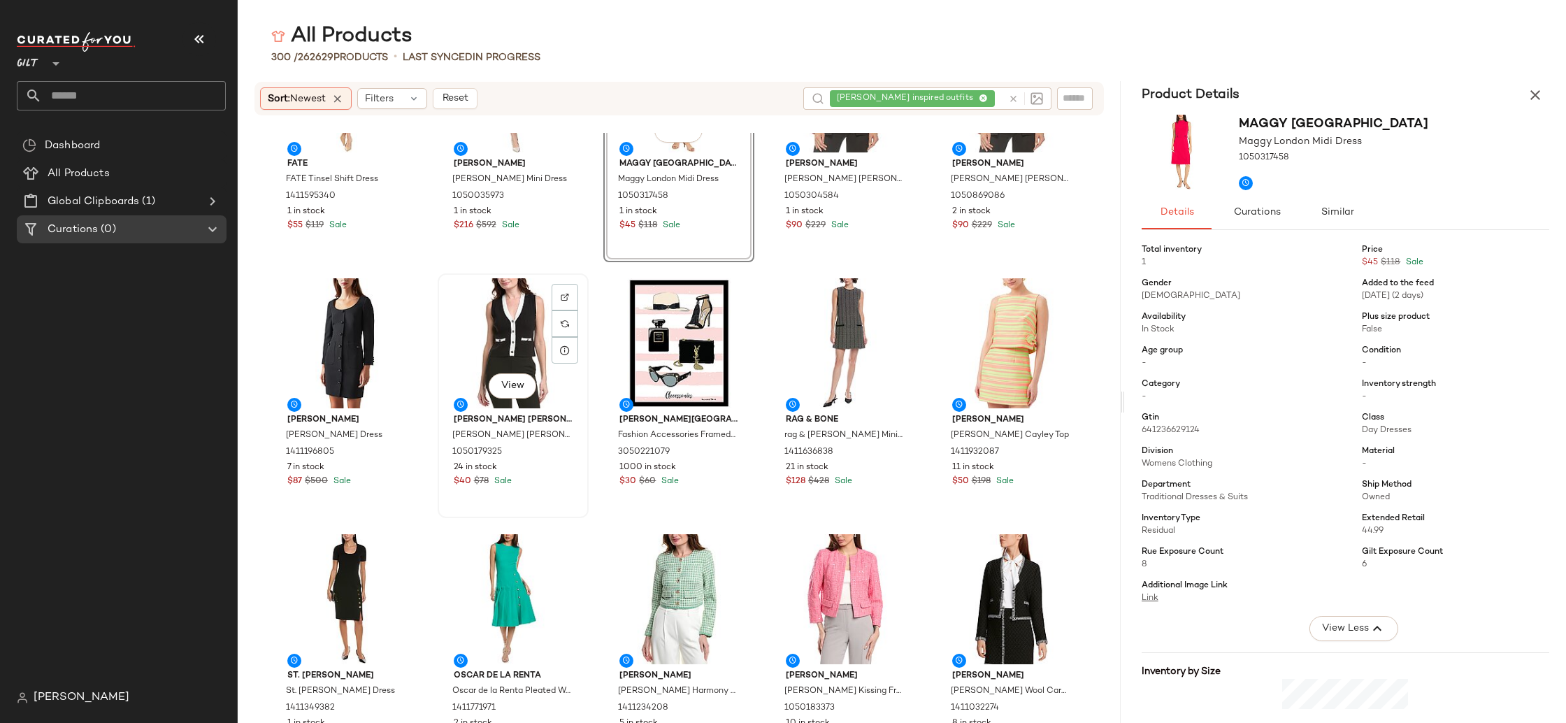
click at [472, 308] on div "View" at bounding box center [512, 343] width 141 height 130
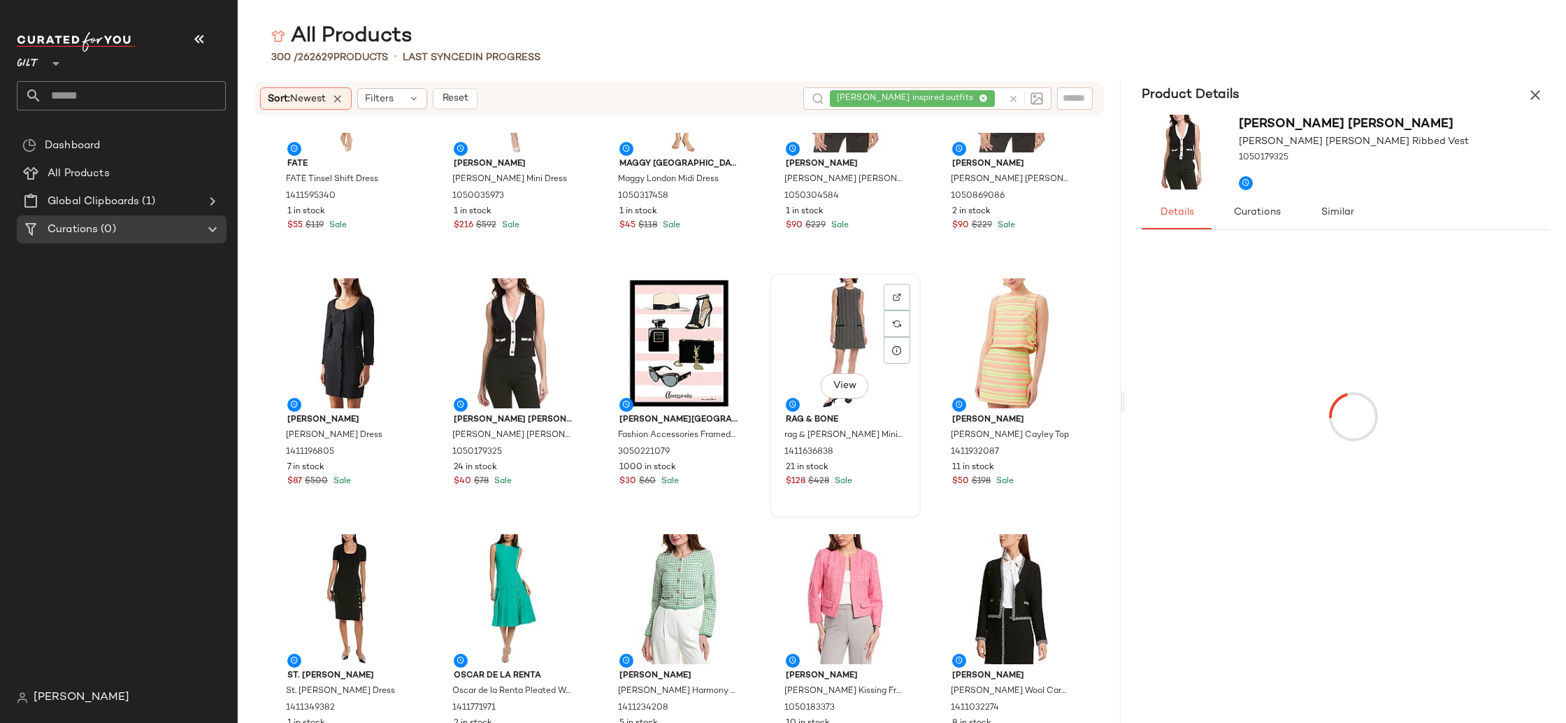
click at [805, 317] on div "View" at bounding box center [845, 343] width 141 height 130
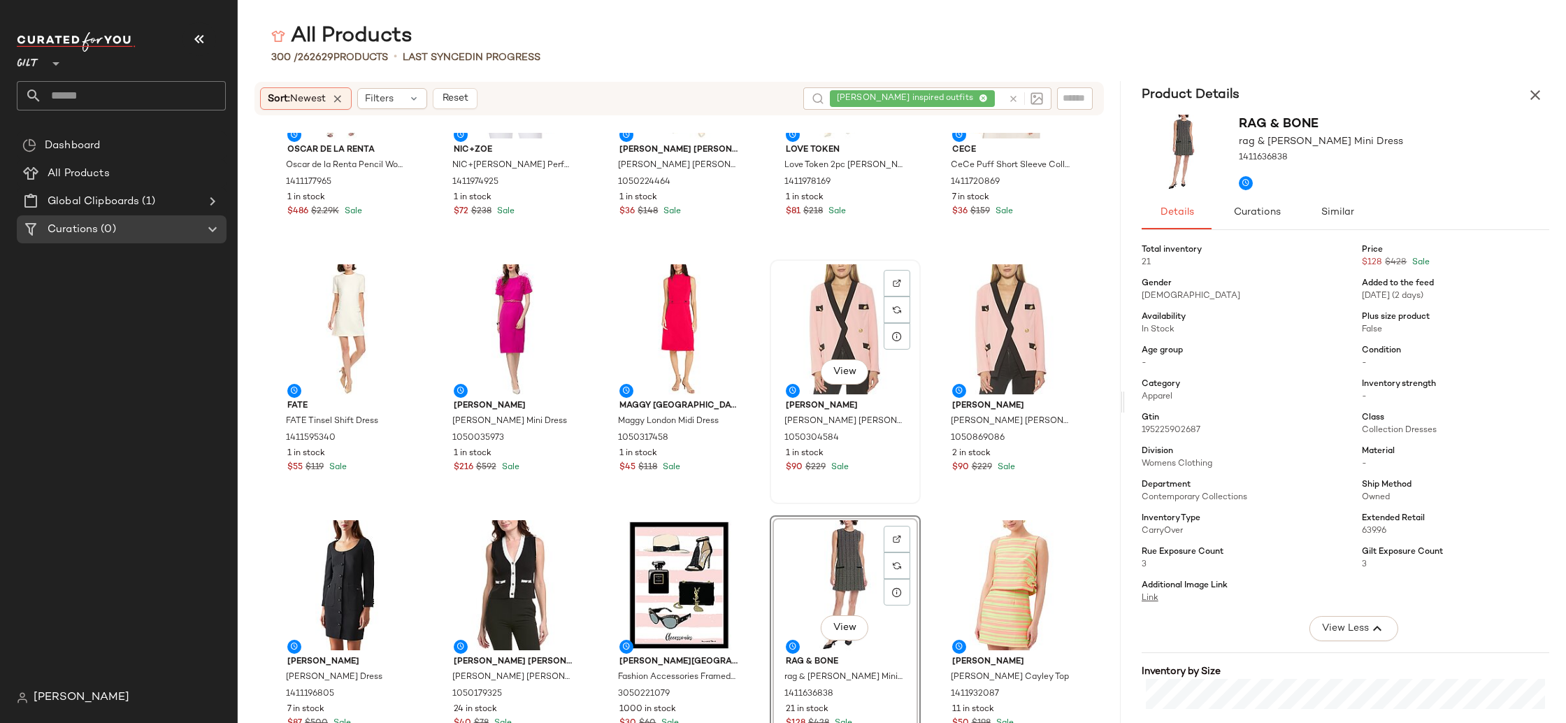
scroll to position [9818, 0]
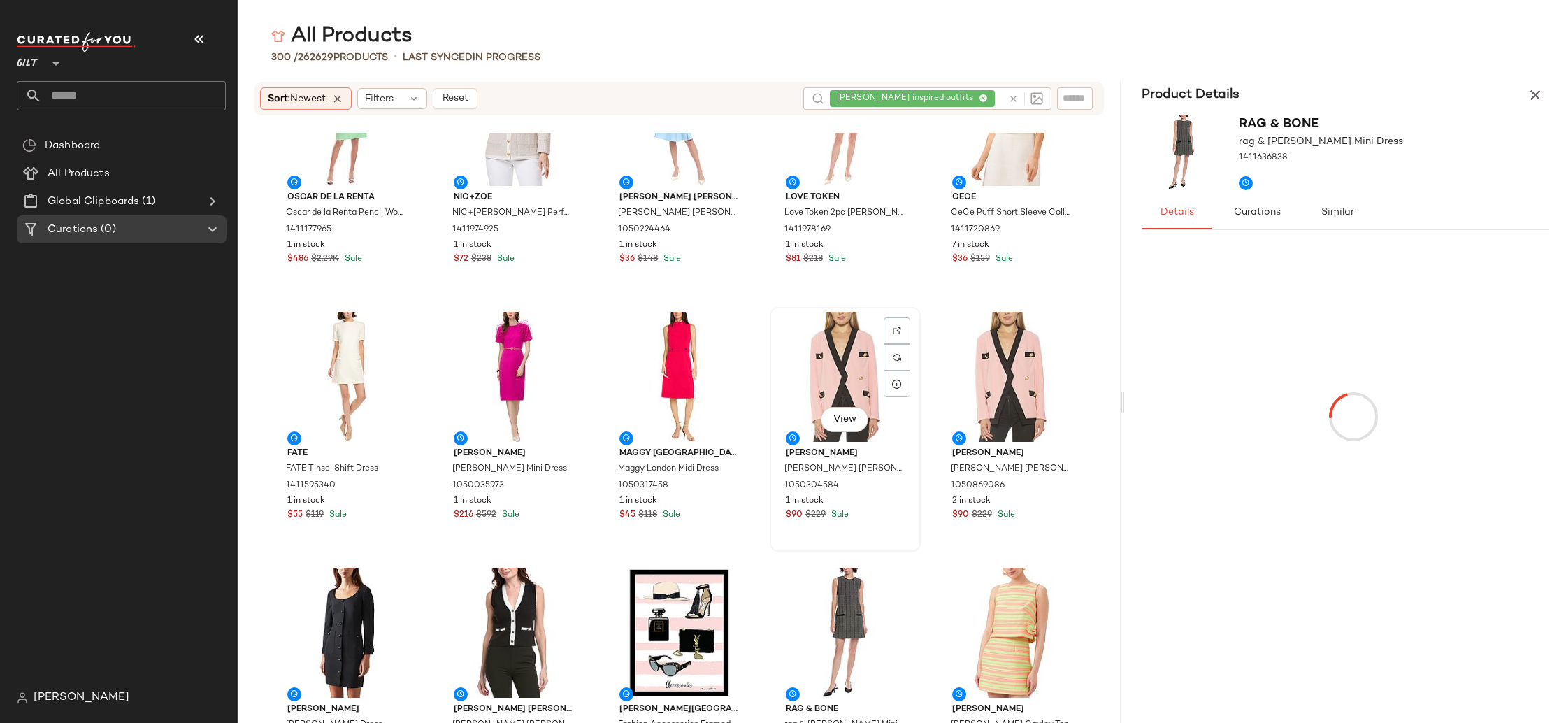
click at [842, 361] on div "View" at bounding box center [845, 377] width 141 height 130
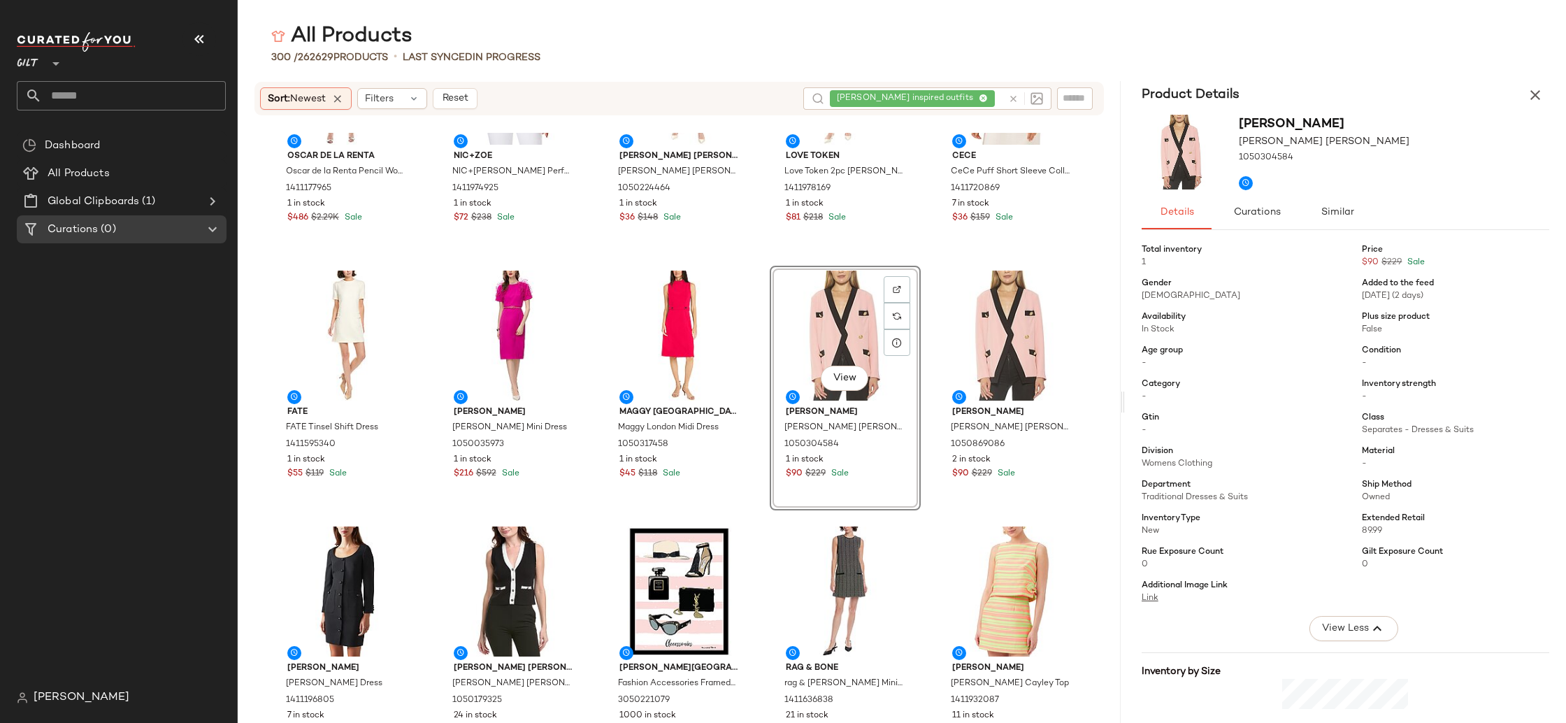
scroll to position [9859, 0]
click at [991, 345] on div "View" at bounding box center [1011, 336] width 141 height 130
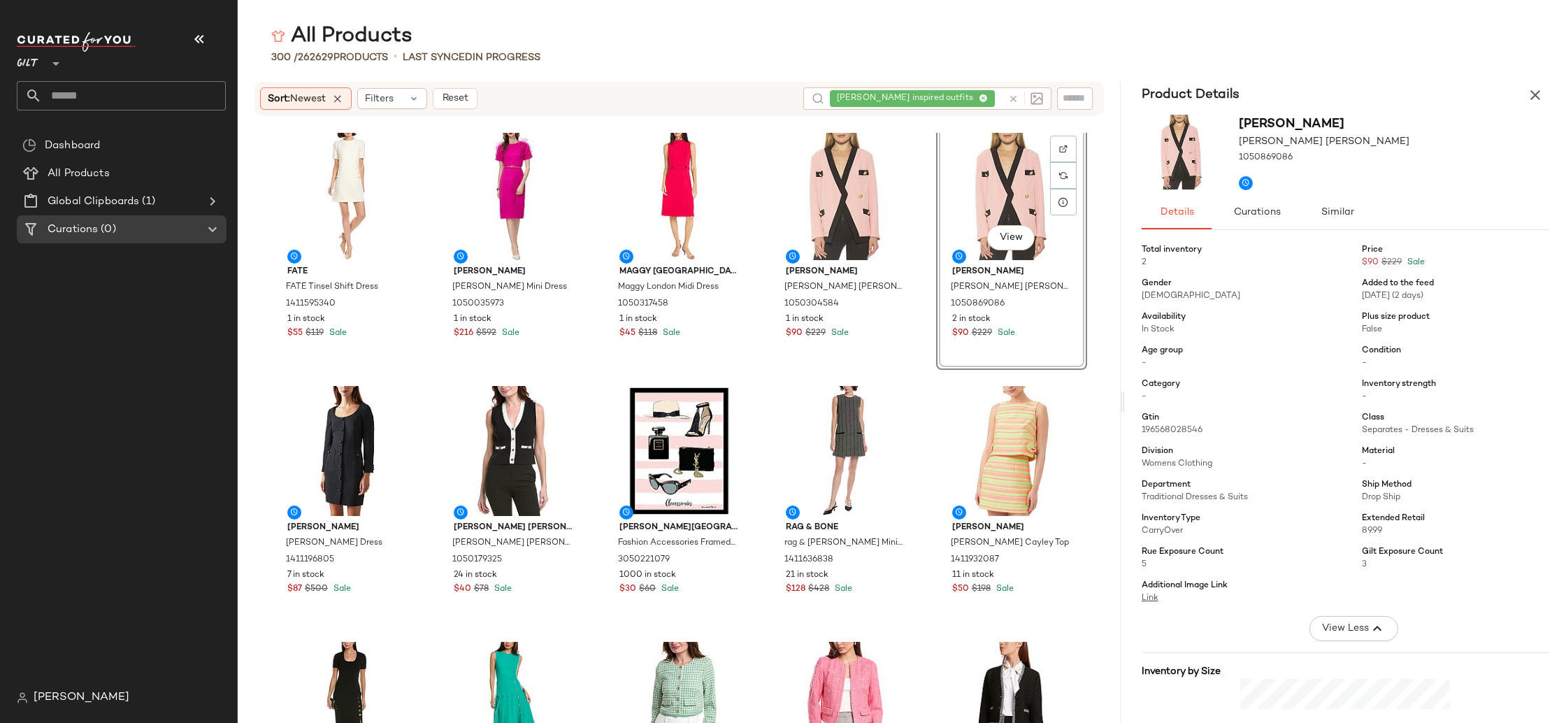
scroll to position [10138, 0]
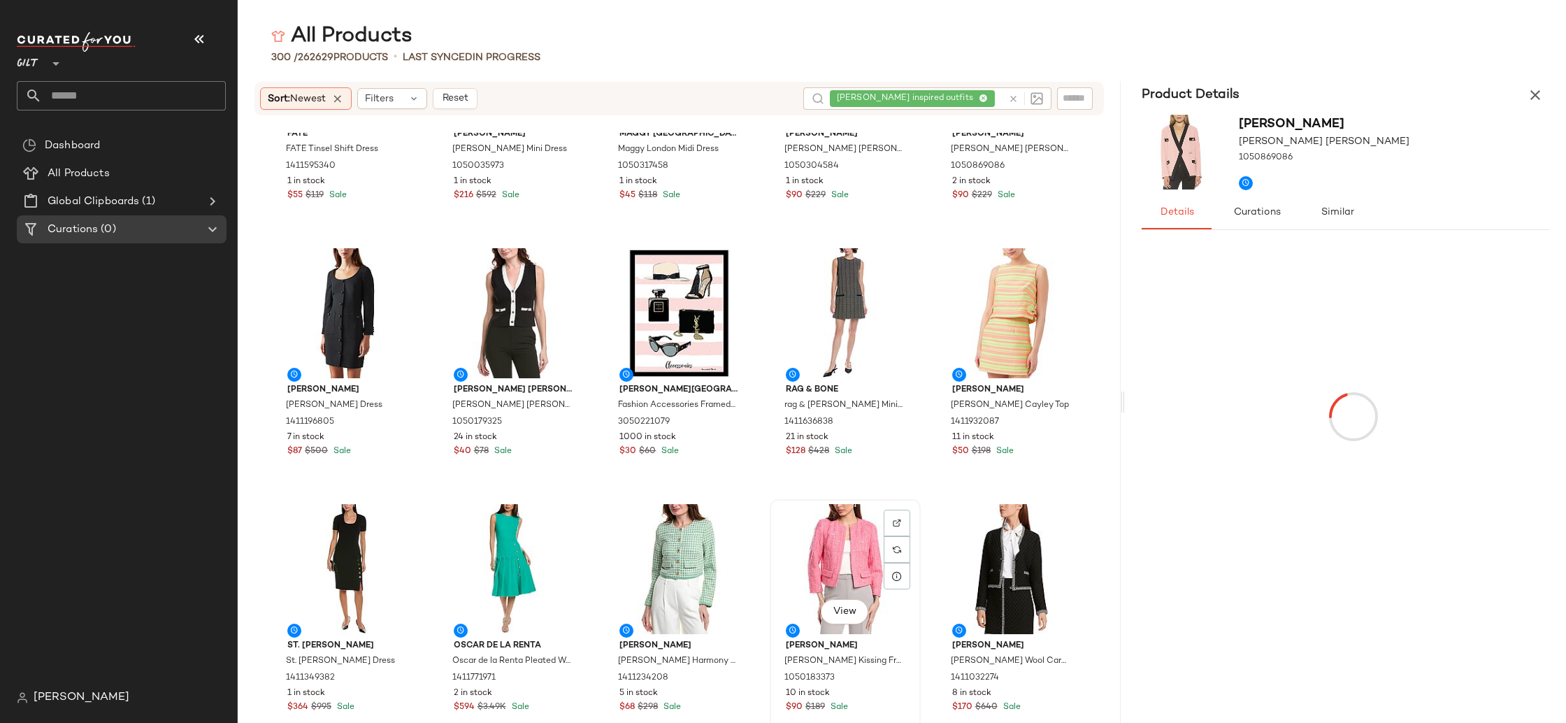
click at [800, 547] on div "View" at bounding box center [845, 569] width 141 height 130
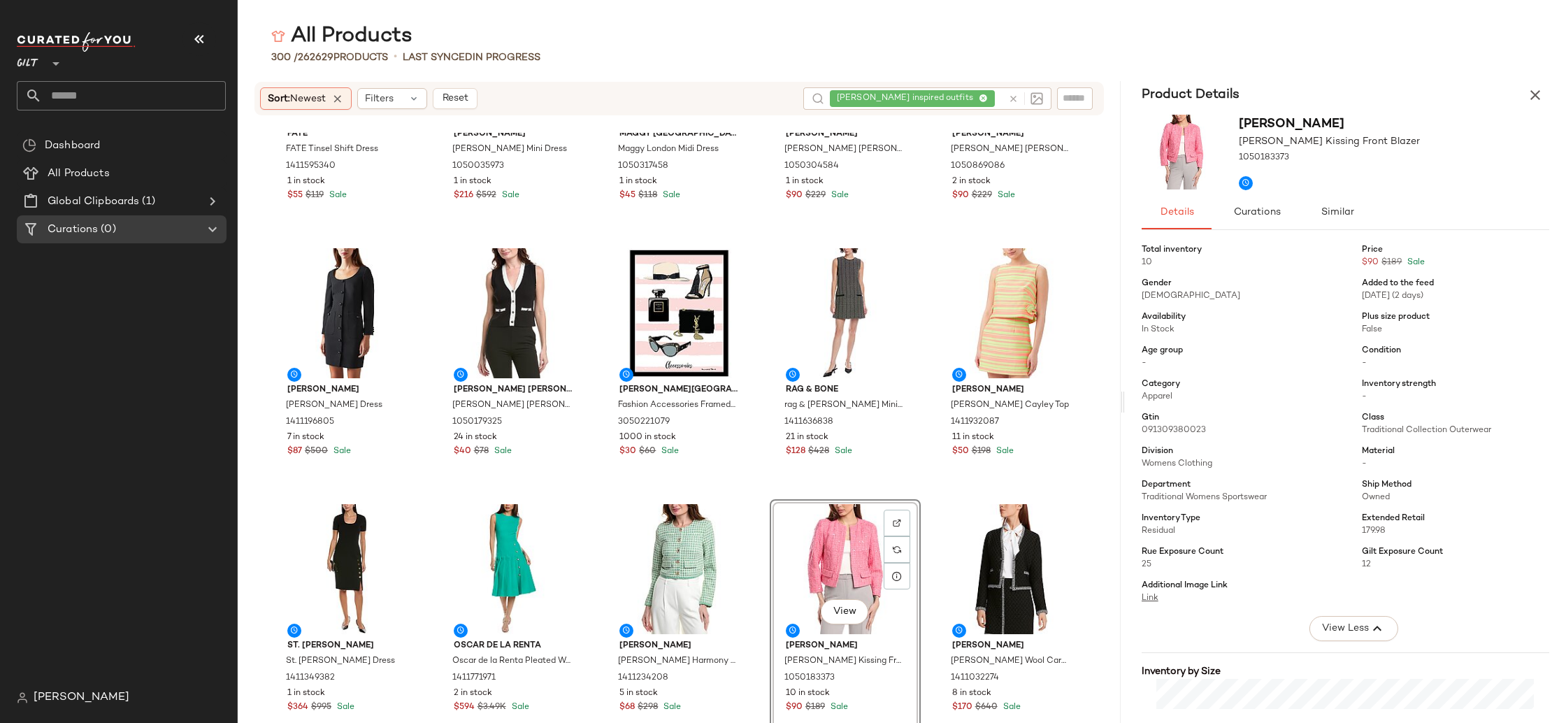
click at [1346, 546] on div "Extended Retail 179.98" at bounding box center [1244, 558] width 204 height 25
click at [1387, 531] on span "179.98" at bounding box center [1464, 531] width 204 height 13
drag, startPoint x: 1387, startPoint y: 531, endPoint x: 1118, endPoint y: 521, distance: 268.6
click at [1348, 510] on div "Total inventory 10 Price $90 $189 Sale Gender [DEMOGRAPHIC_DATA] Added to the f…" at bounding box center [1354, 438] width 424 height 405
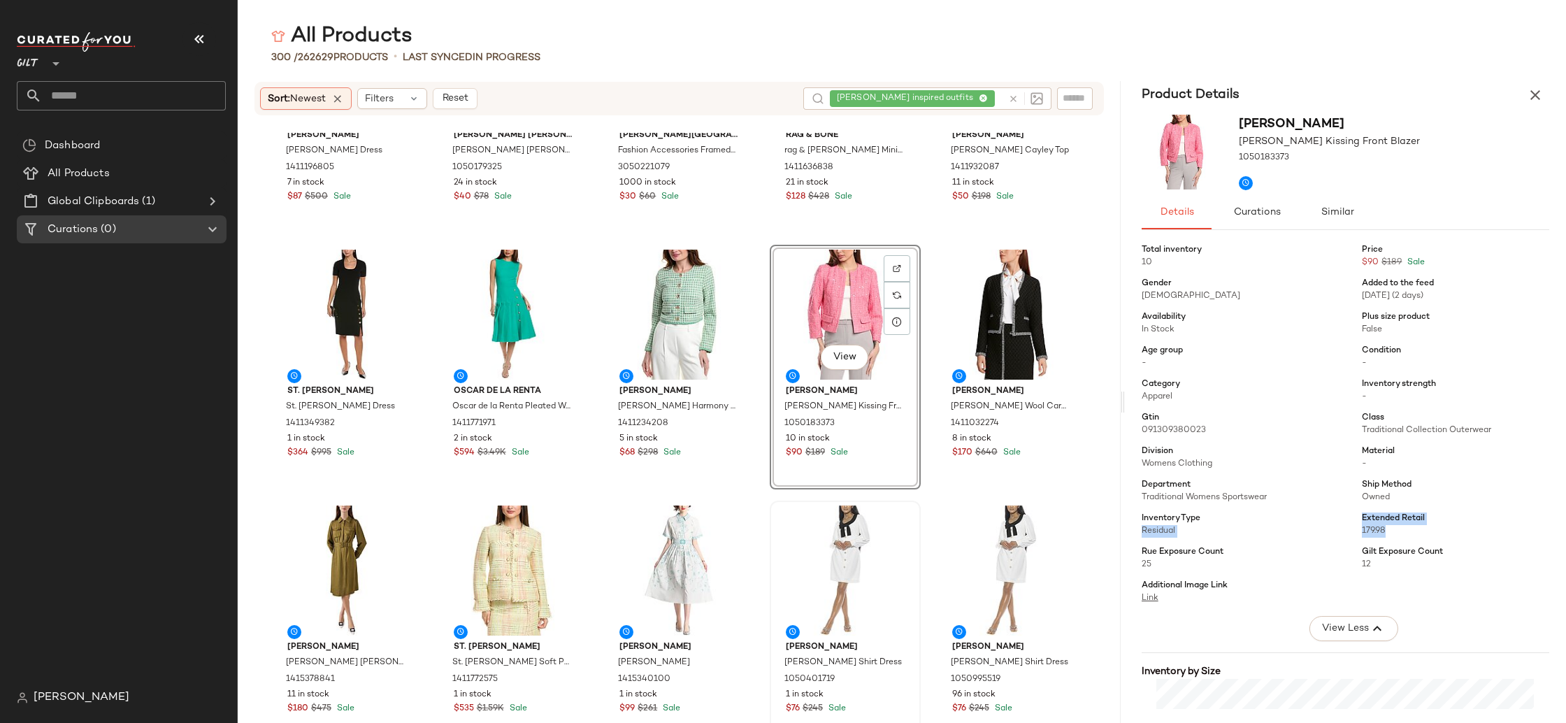
scroll to position [10407, 0]
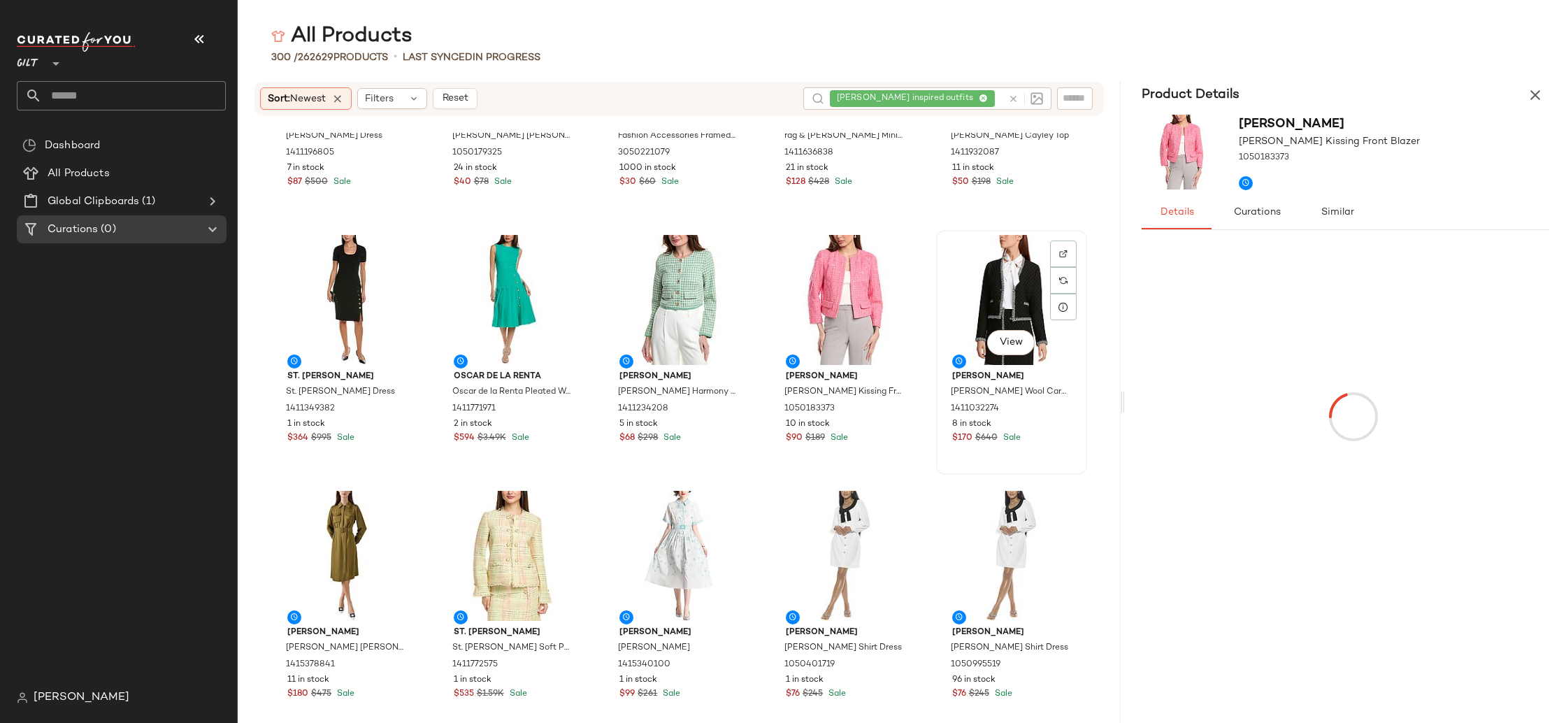
click at [1020, 437] on div "$170 $640 Sale" at bounding box center [1011, 438] width 119 height 13
click at [854, 434] on div "$90 $189 Sale" at bounding box center [845, 438] width 119 height 13
click at [1025, 433] on div "$170 $640 Sale" at bounding box center [1011, 438] width 119 height 13
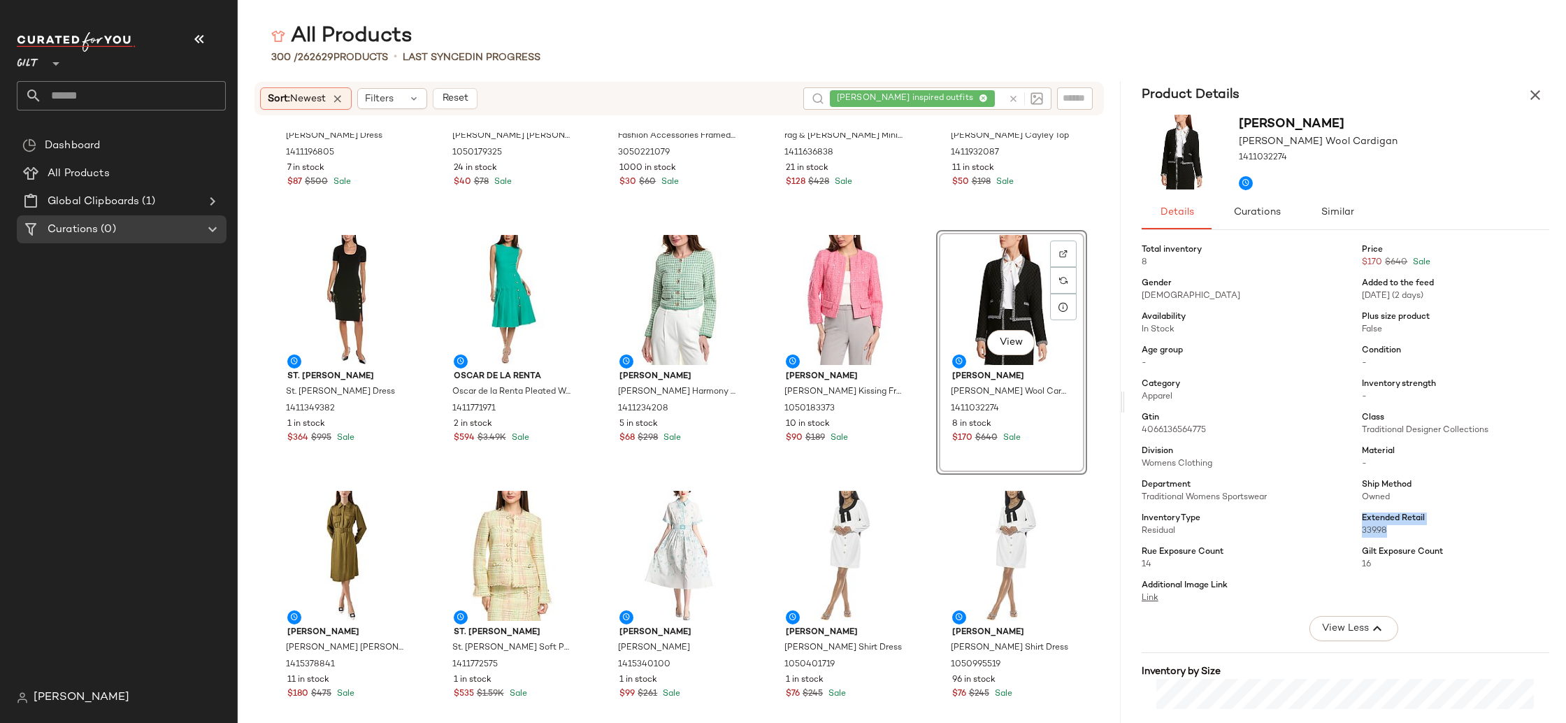
drag, startPoint x: 1393, startPoint y: 529, endPoint x: 1378, endPoint y: 519, distance: 18.2
click at [1355, 514] on div "Total inventory 8 Price $170 $640 Sale Gender [DEMOGRAPHIC_DATA] Added to the f…" at bounding box center [1354, 438] width 424 height 405
click at [1471, 535] on span "339.98" at bounding box center [1464, 531] width 204 height 13
click at [1539, 98] on icon "button" at bounding box center [1535, 95] width 17 height 17
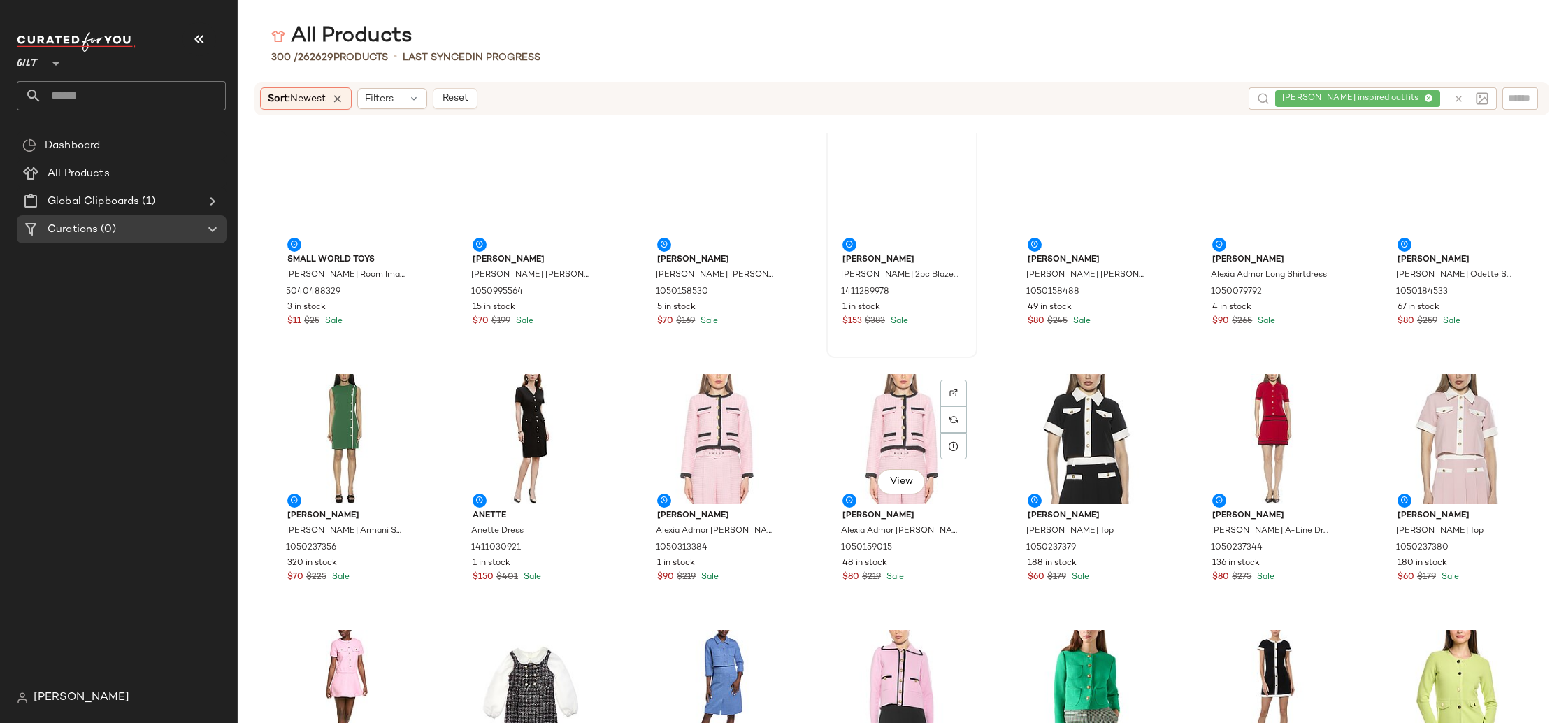
scroll to position [431, 0]
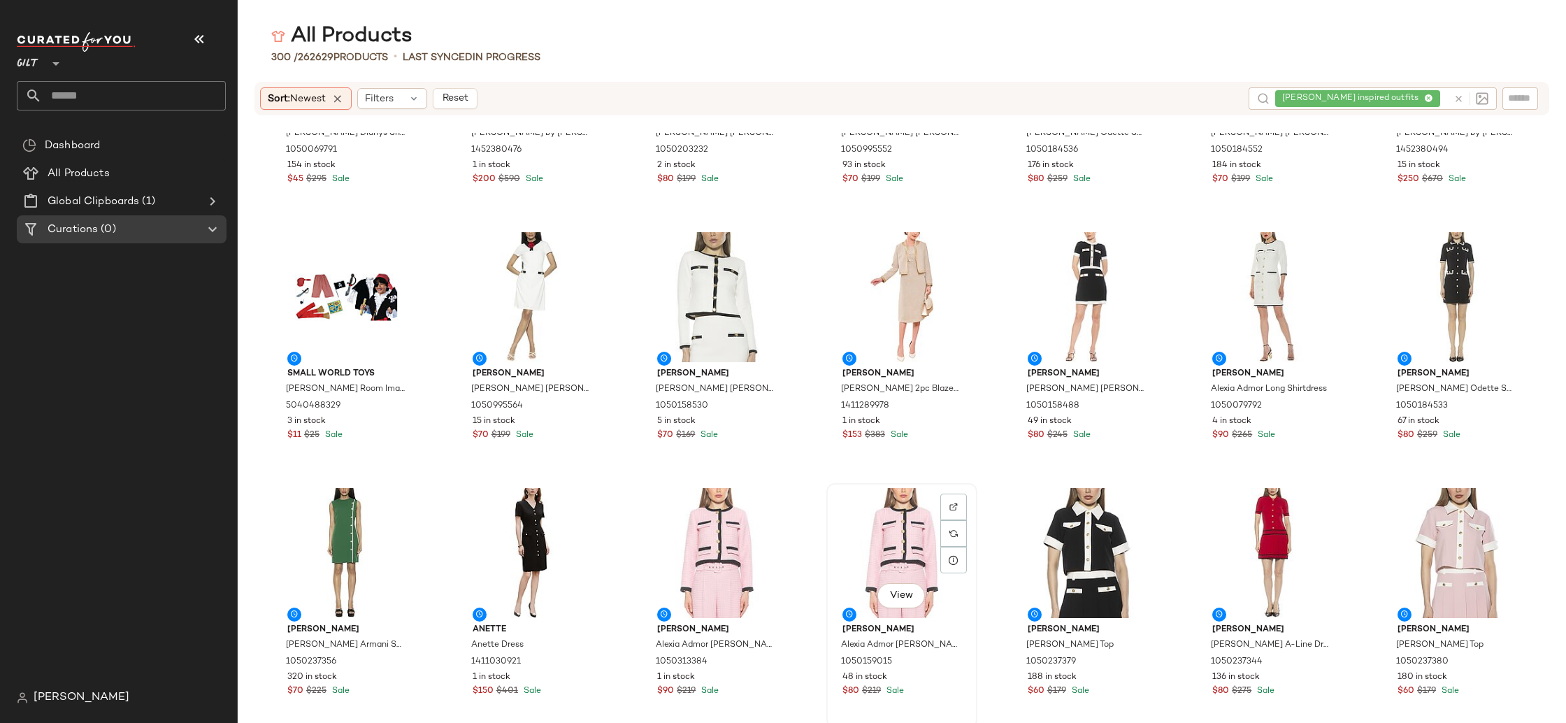
click at [875, 563] on div "View" at bounding box center [901, 553] width 141 height 130
click at [949, 506] on img at bounding box center [953, 507] width 8 height 8
click at [768, 507] on img at bounding box center [768, 507] width 8 height 8
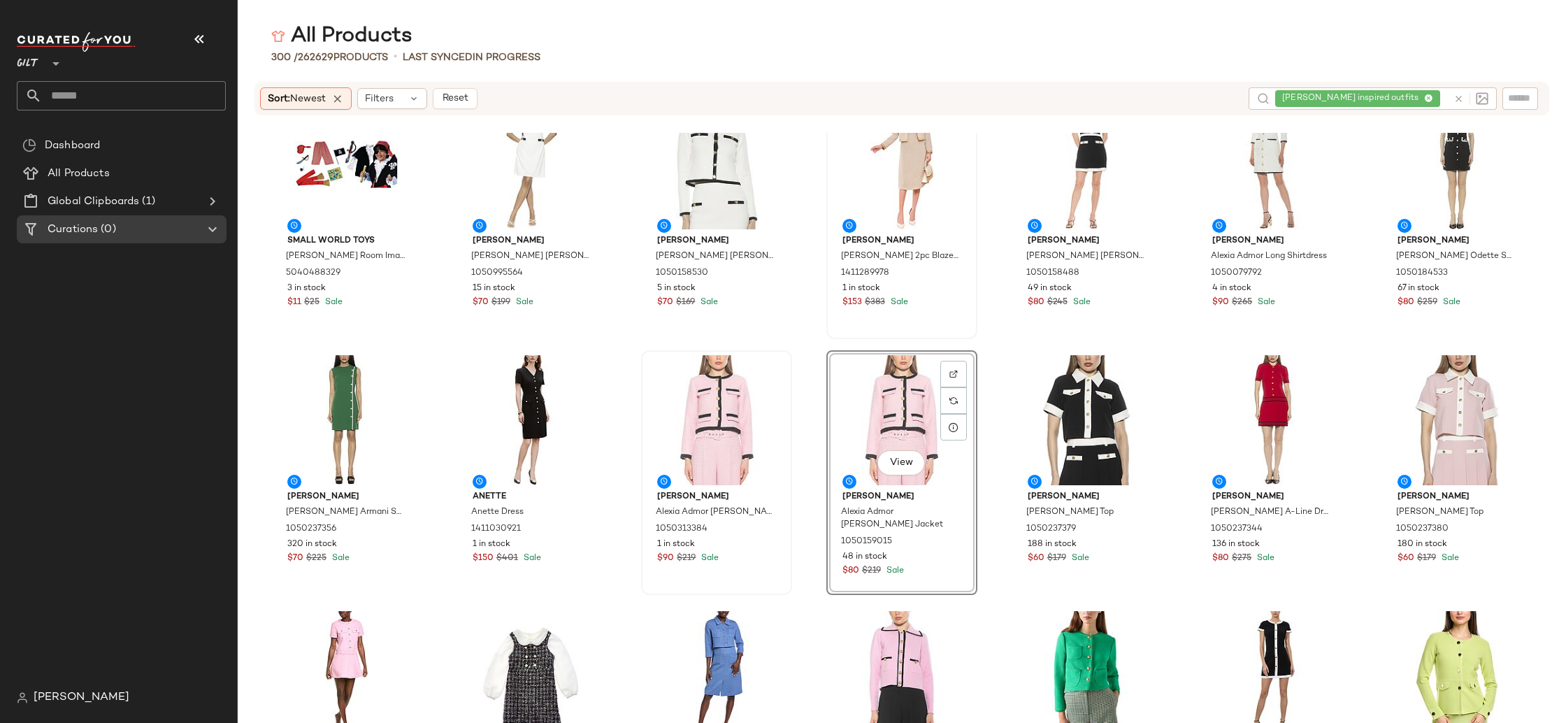
scroll to position [679, 0]
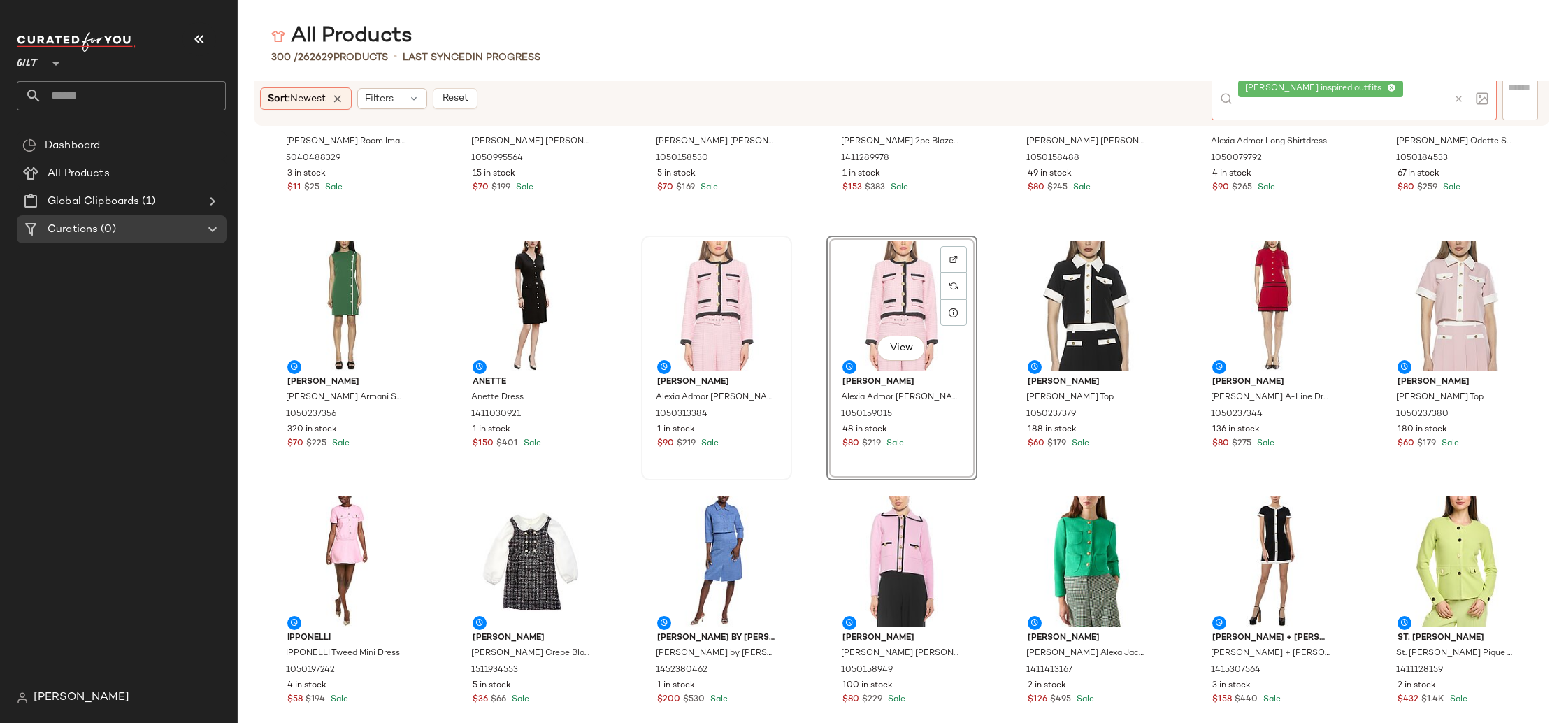
click at [1430, 96] on div "[PERSON_NAME] inspired outfits" at bounding box center [1343, 99] width 210 height 43
click at [1388, 93] on icon at bounding box center [1391, 88] width 9 height 9
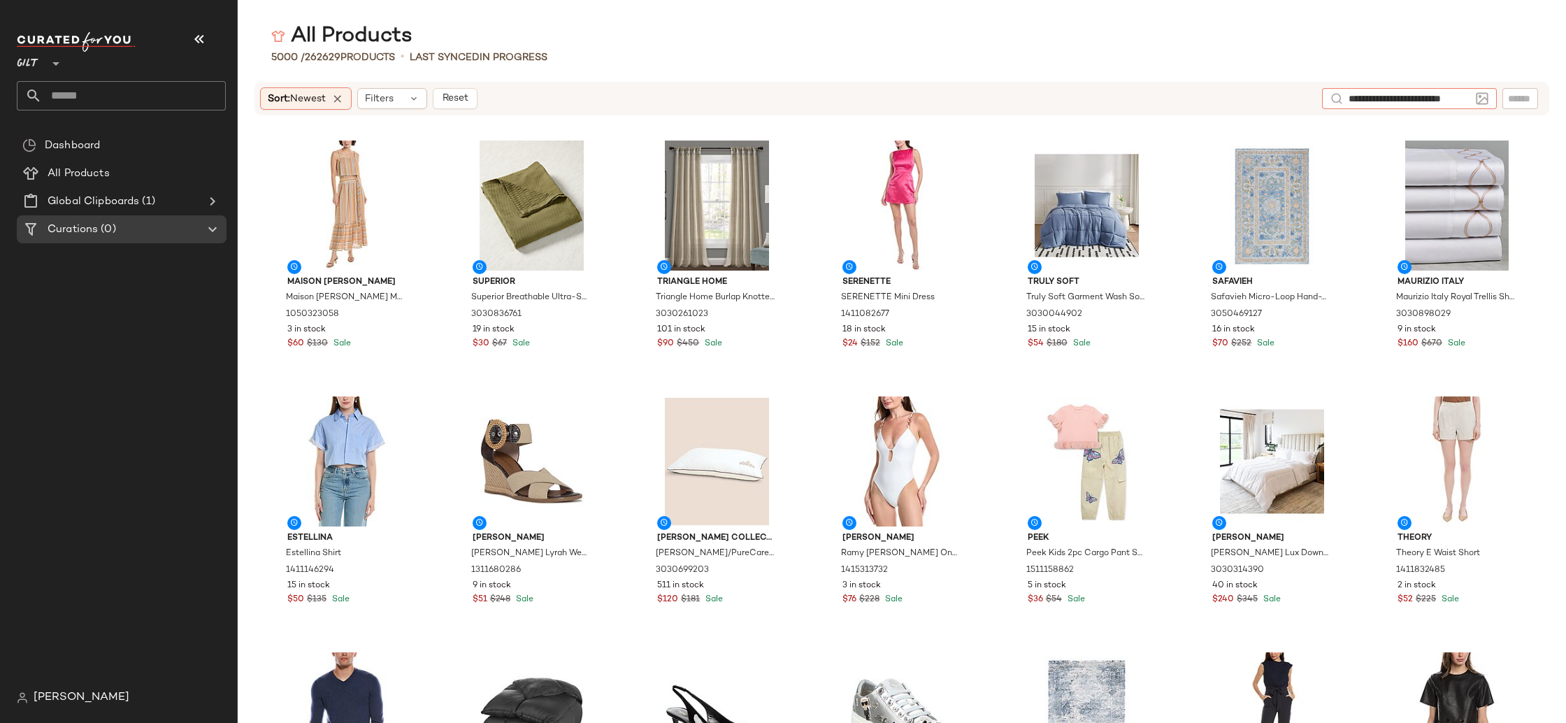
scroll to position [0, 11]
type input "**********"
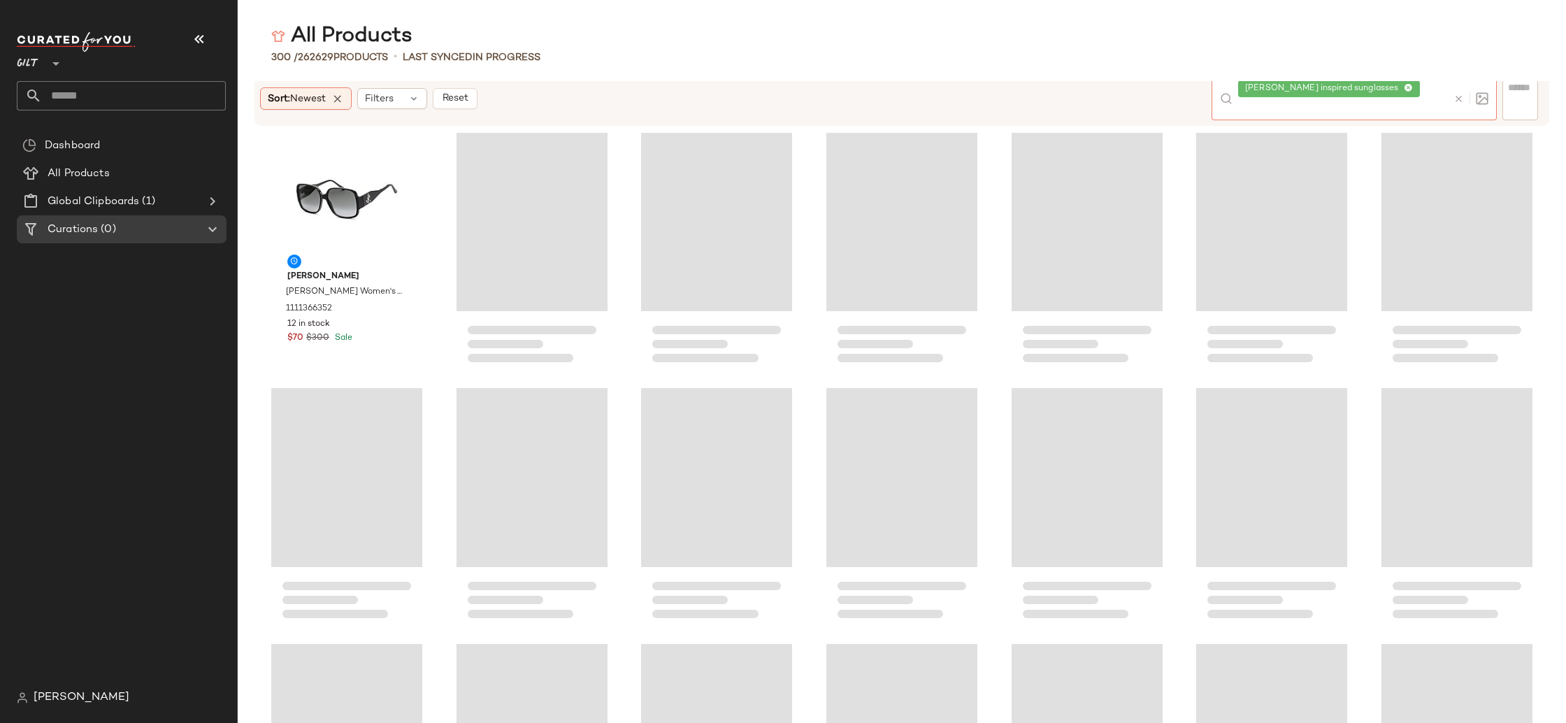
scroll to position [1998, 0]
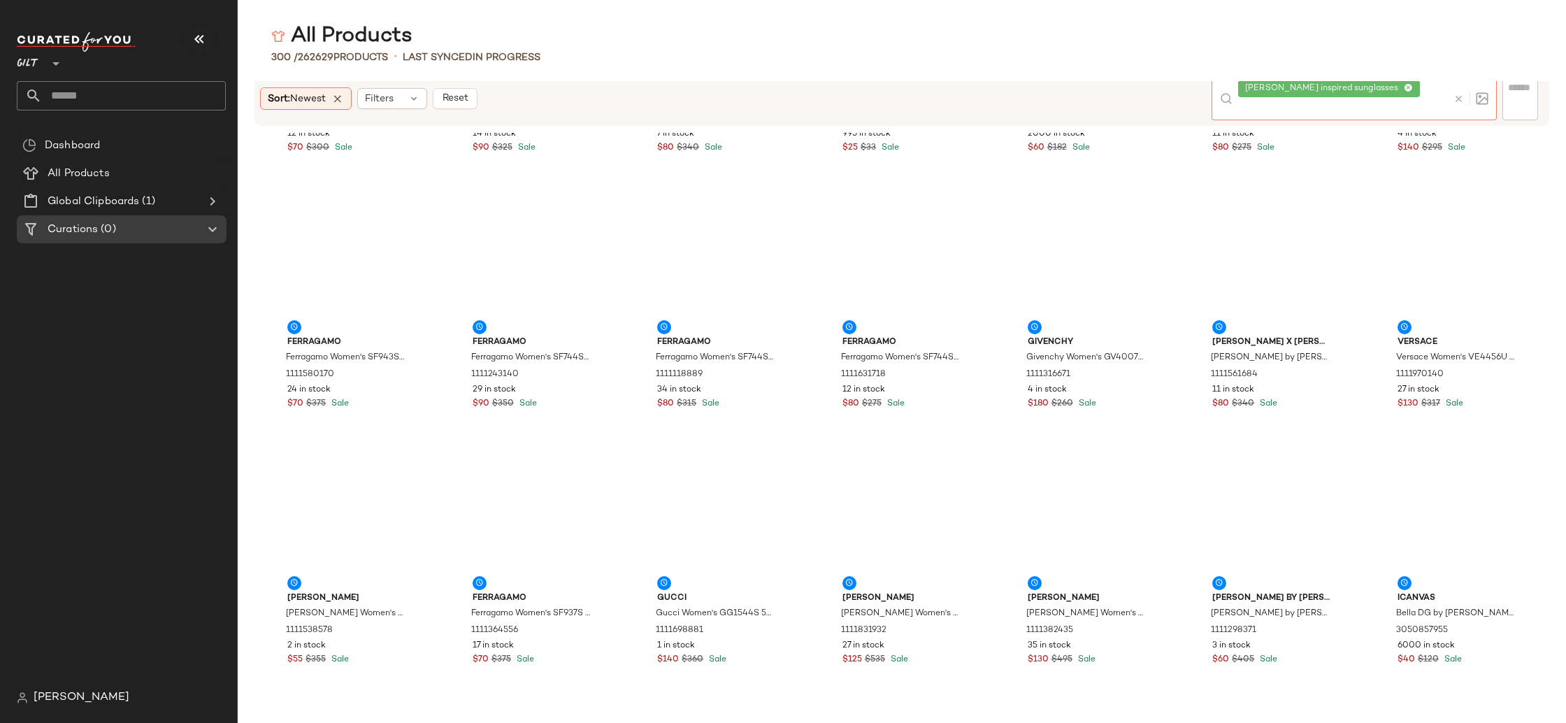
click at [1404, 93] on icon at bounding box center [1408, 88] width 9 height 9
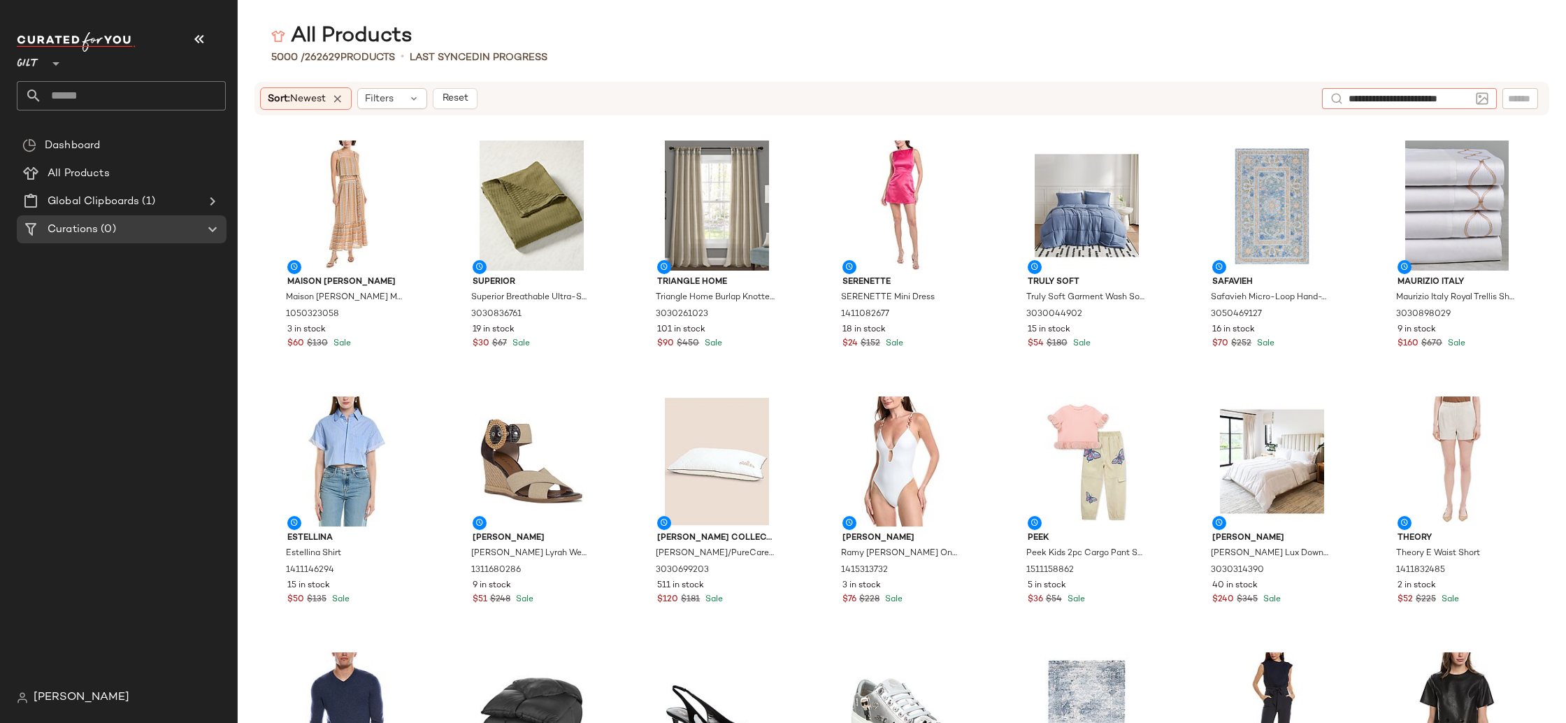
type input "**********"
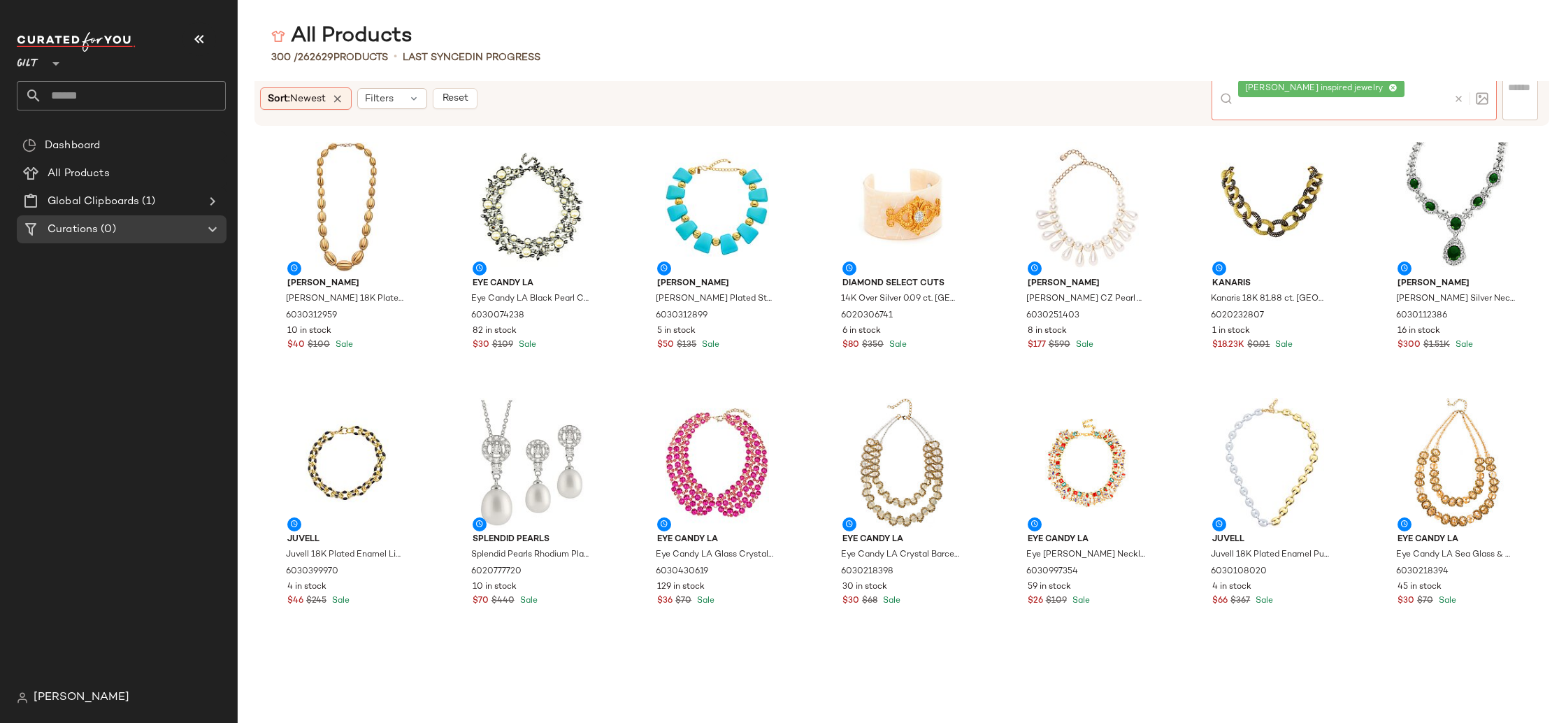
scroll to position [0, 0]
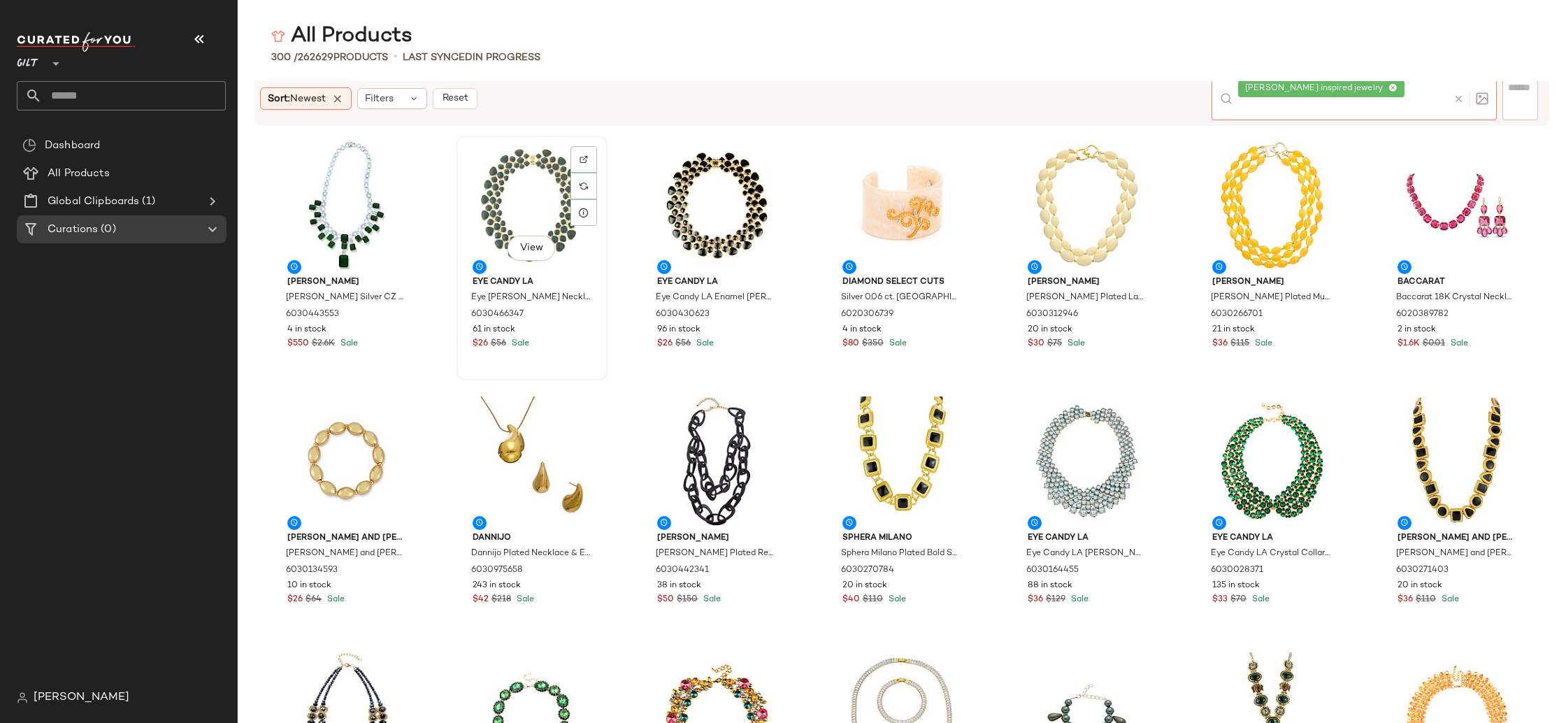
click at [519, 231] on div "View" at bounding box center [531, 206] width 141 height 130
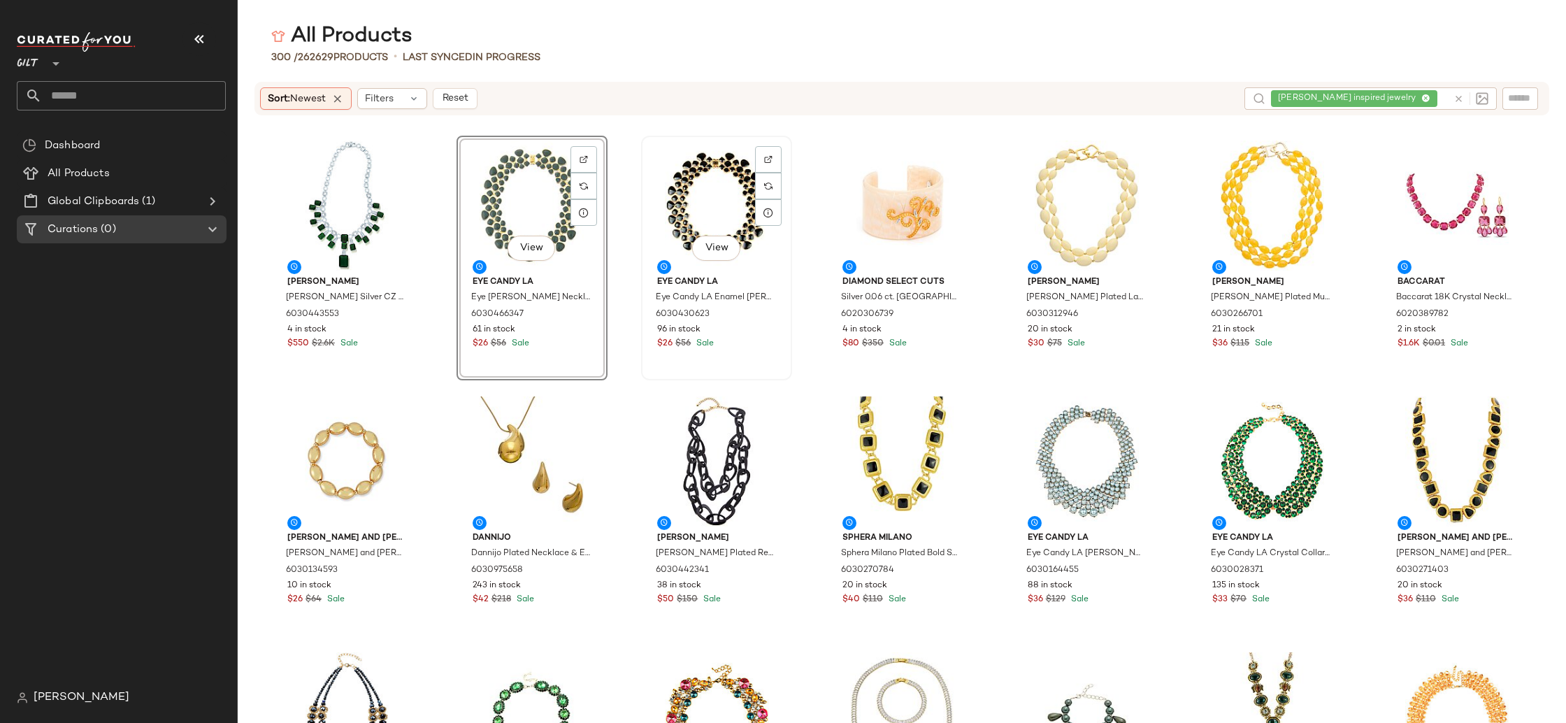
drag, startPoint x: 719, startPoint y: 170, endPoint x: 746, endPoint y: 162, distance: 27.7
click at [719, 170] on div "View" at bounding box center [716, 206] width 141 height 130
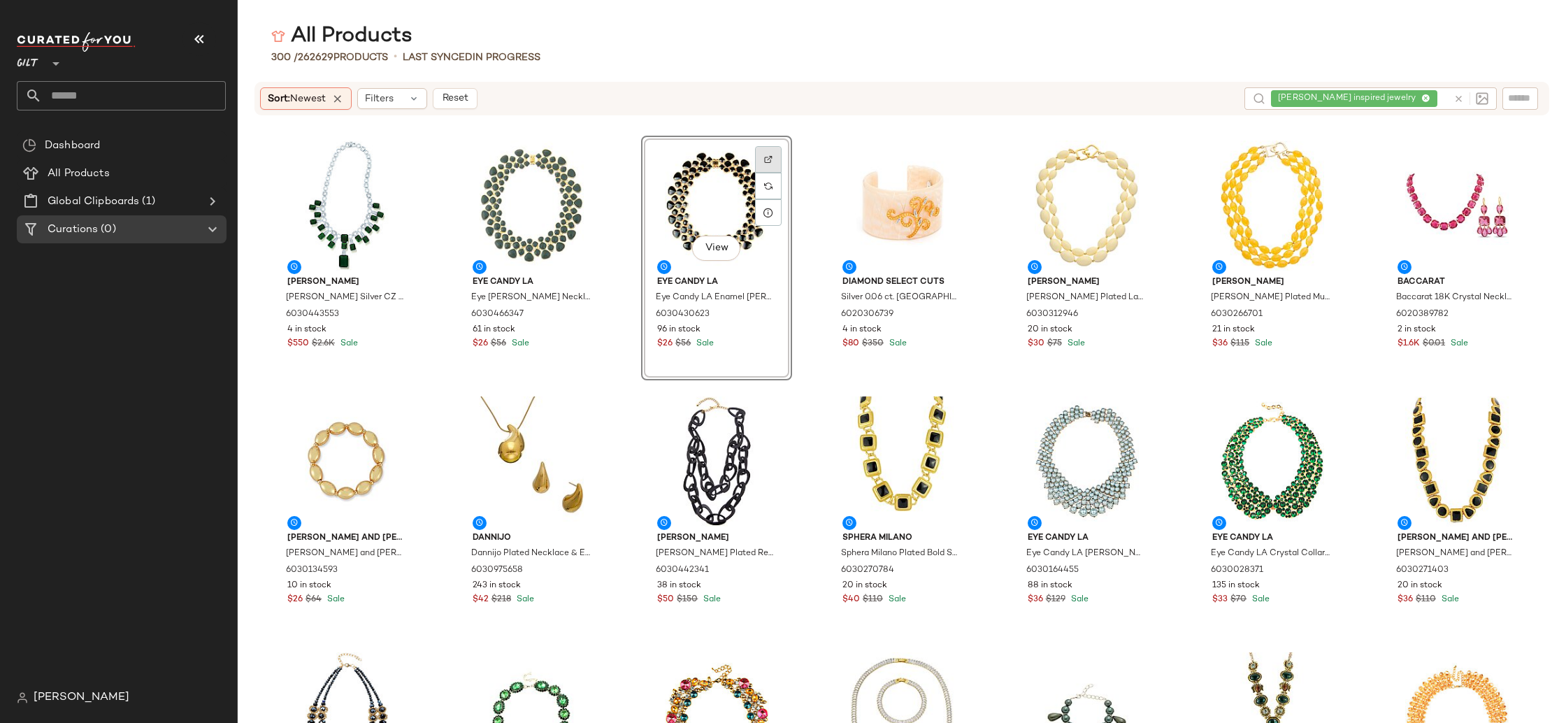
click at [772, 173] on div at bounding box center [768, 186] width 27 height 27
click at [1319, 418] on img at bounding box center [1323, 415] width 8 height 8
click at [991, 391] on div "[PERSON_NAME] Silver CZ Necklace 6030443553 4 in stock $550 $2.6K Sale Eye Cand…" at bounding box center [902, 428] width 1328 height 590
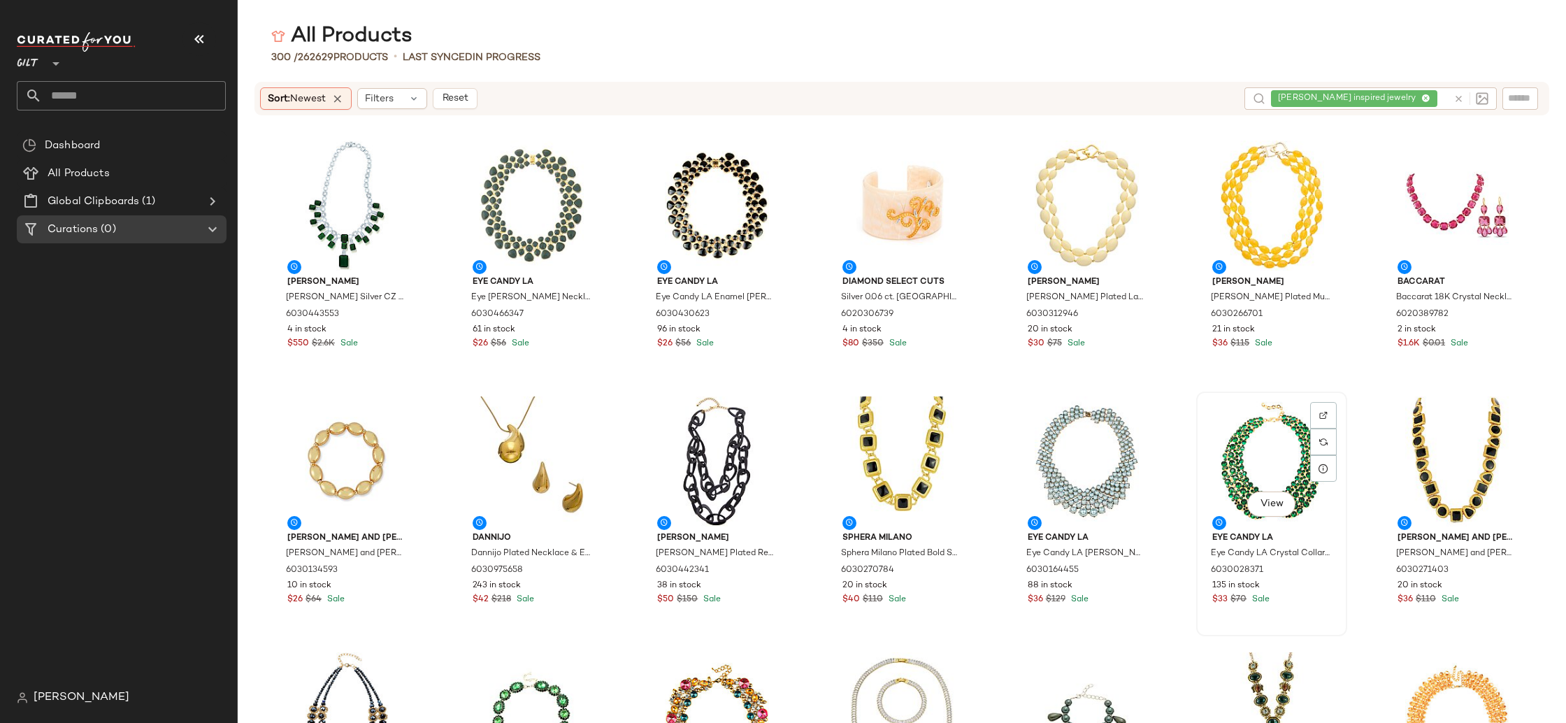
click at [1235, 448] on div "View" at bounding box center [1271, 461] width 141 height 130
click at [1042, 463] on div "View" at bounding box center [1086, 461] width 141 height 130
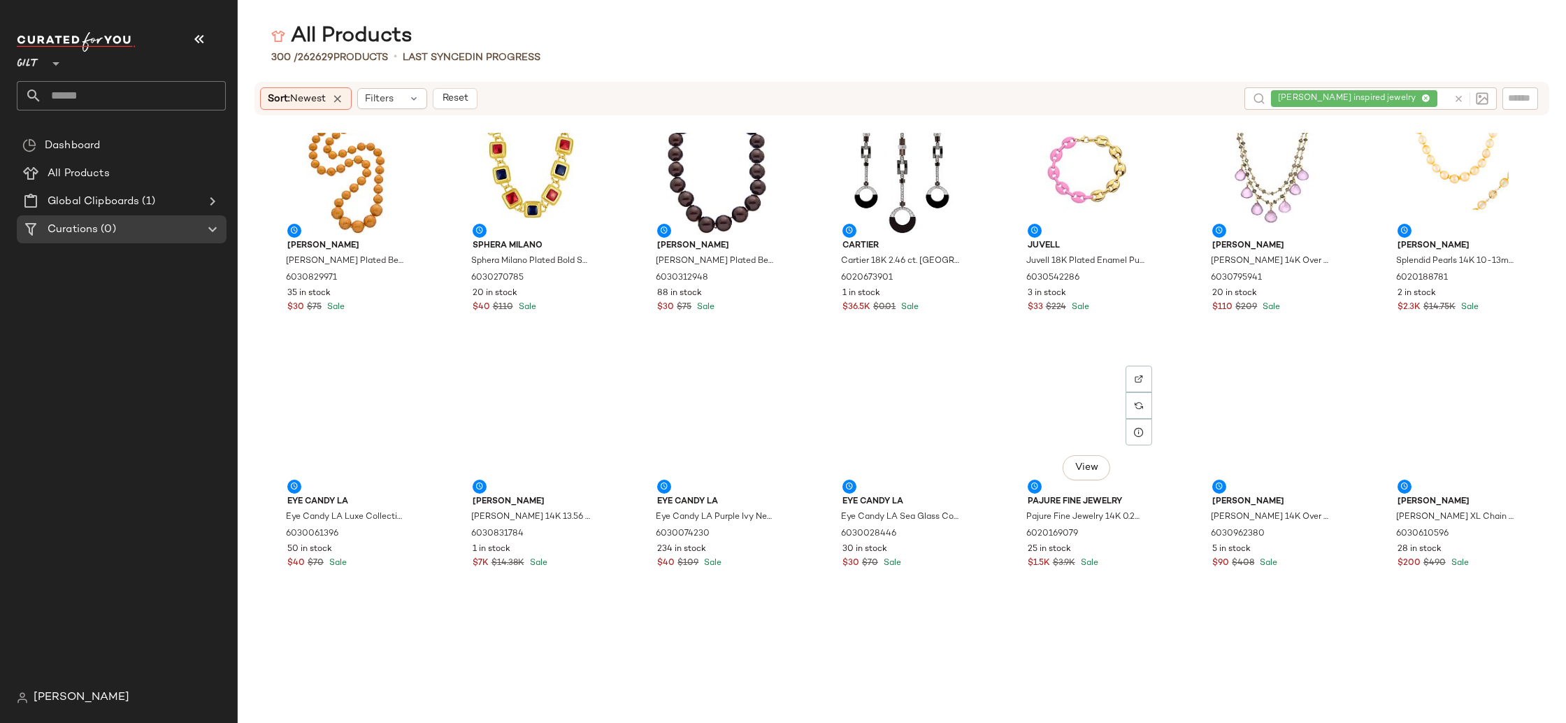
scroll to position [4428, 0]
